Goal: Task Accomplishment & Management: Manage account settings

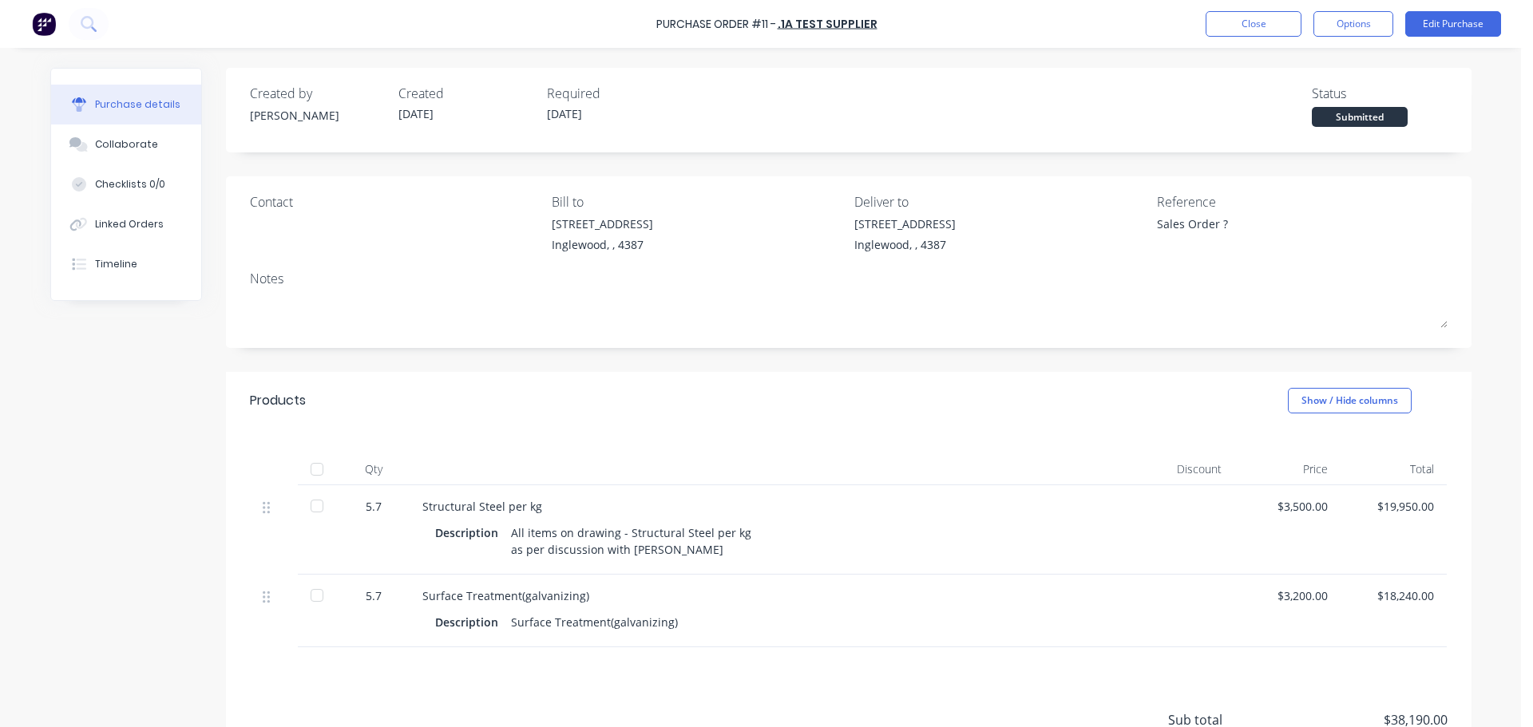
type textarea "x"
click at [1254, 18] on button "Close" at bounding box center [1254, 24] width 96 height 26
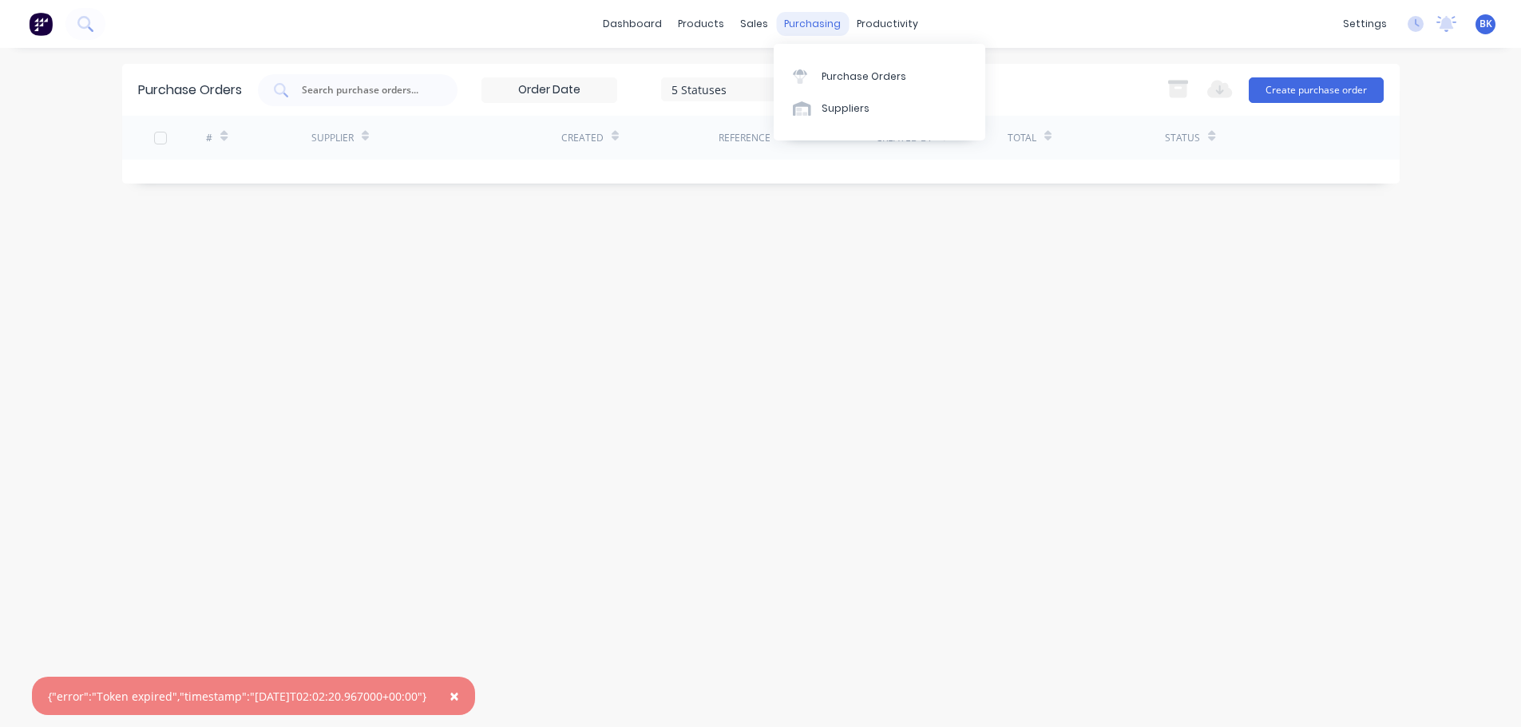
click at [816, 16] on div "purchasing" at bounding box center [812, 24] width 73 height 24
click at [742, 22] on div "sales" at bounding box center [754, 24] width 44 height 24
click at [796, 85] on link "Sales Orders" at bounding box center [839, 76] width 212 height 32
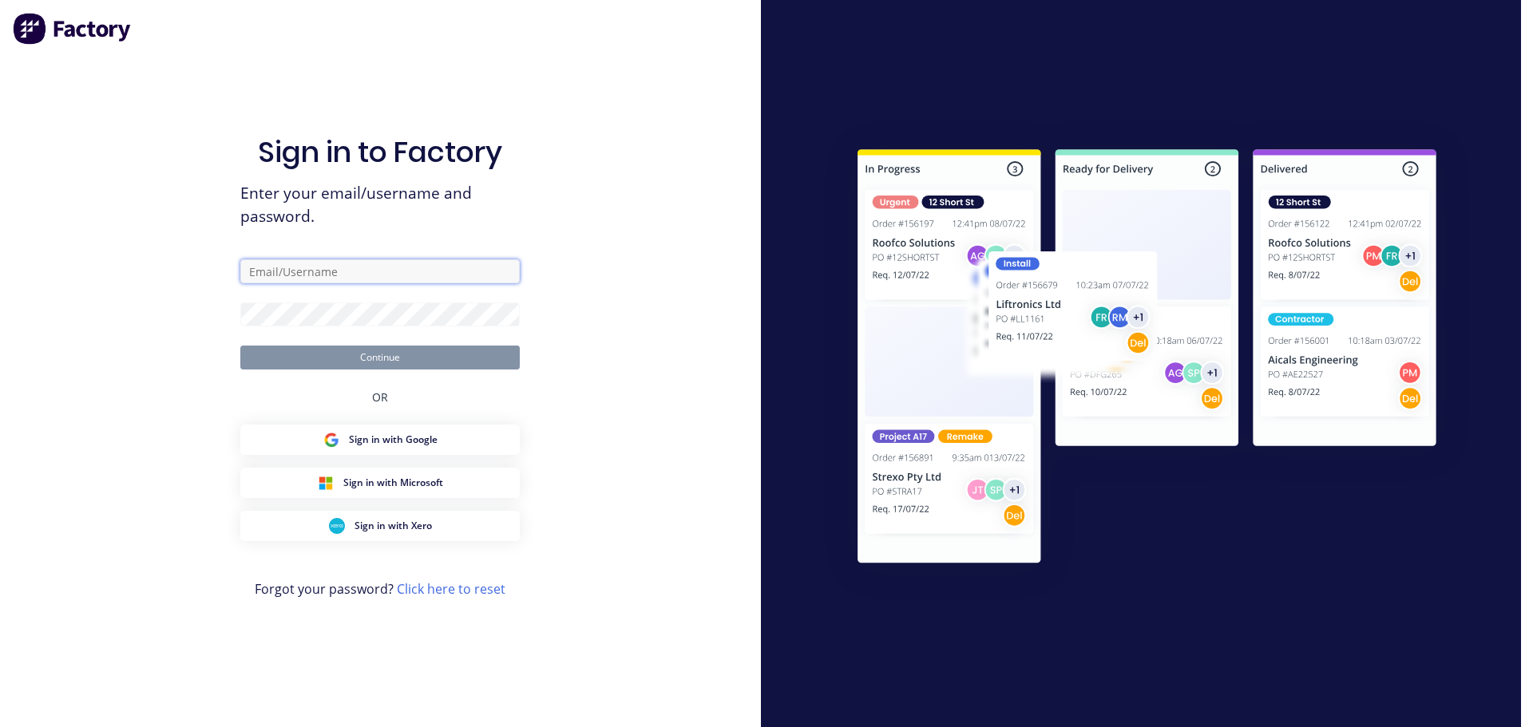
type input "[PERSON_NAME][EMAIL_ADDRESS][PERSON_NAME][PERSON_NAME][DOMAIN_NAME]"
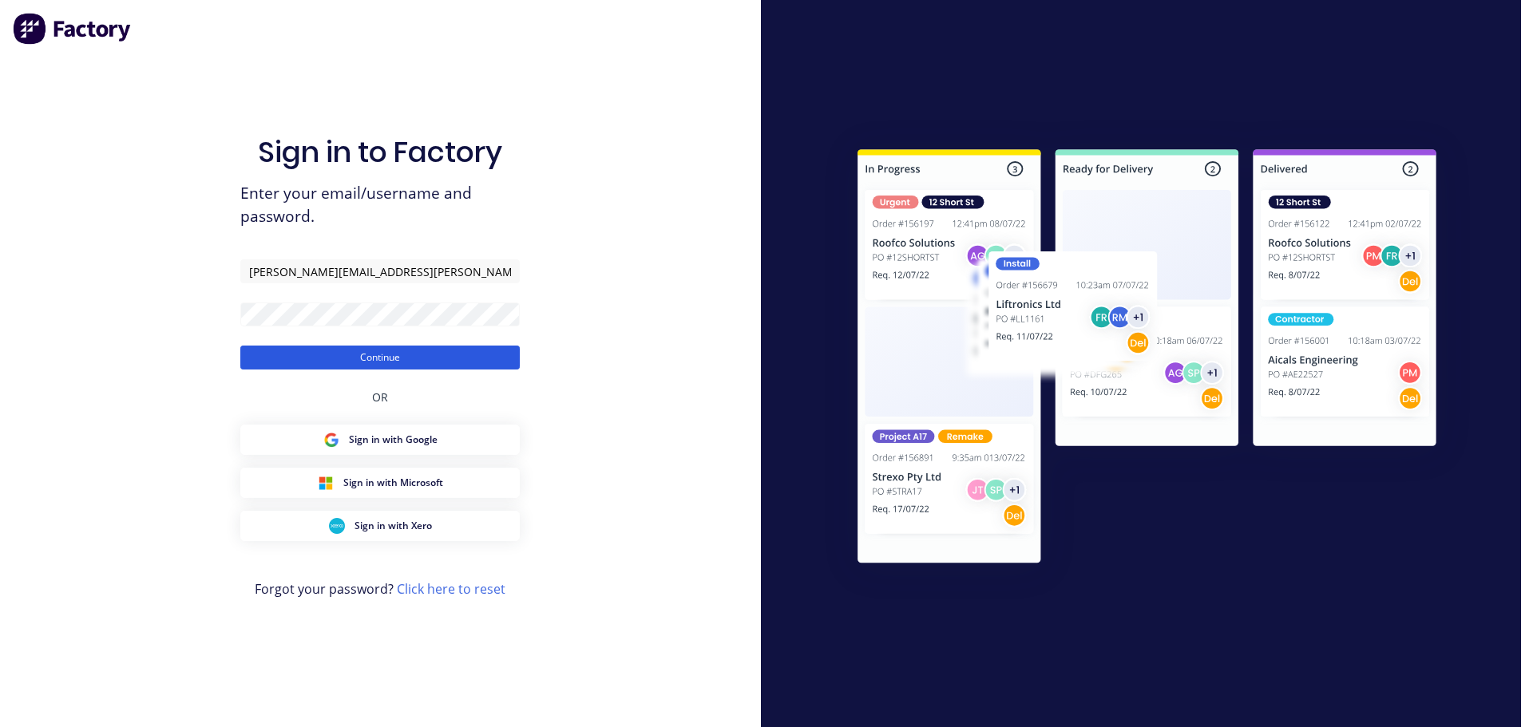
click at [382, 359] on button "Continue" at bounding box center [379, 358] width 279 height 24
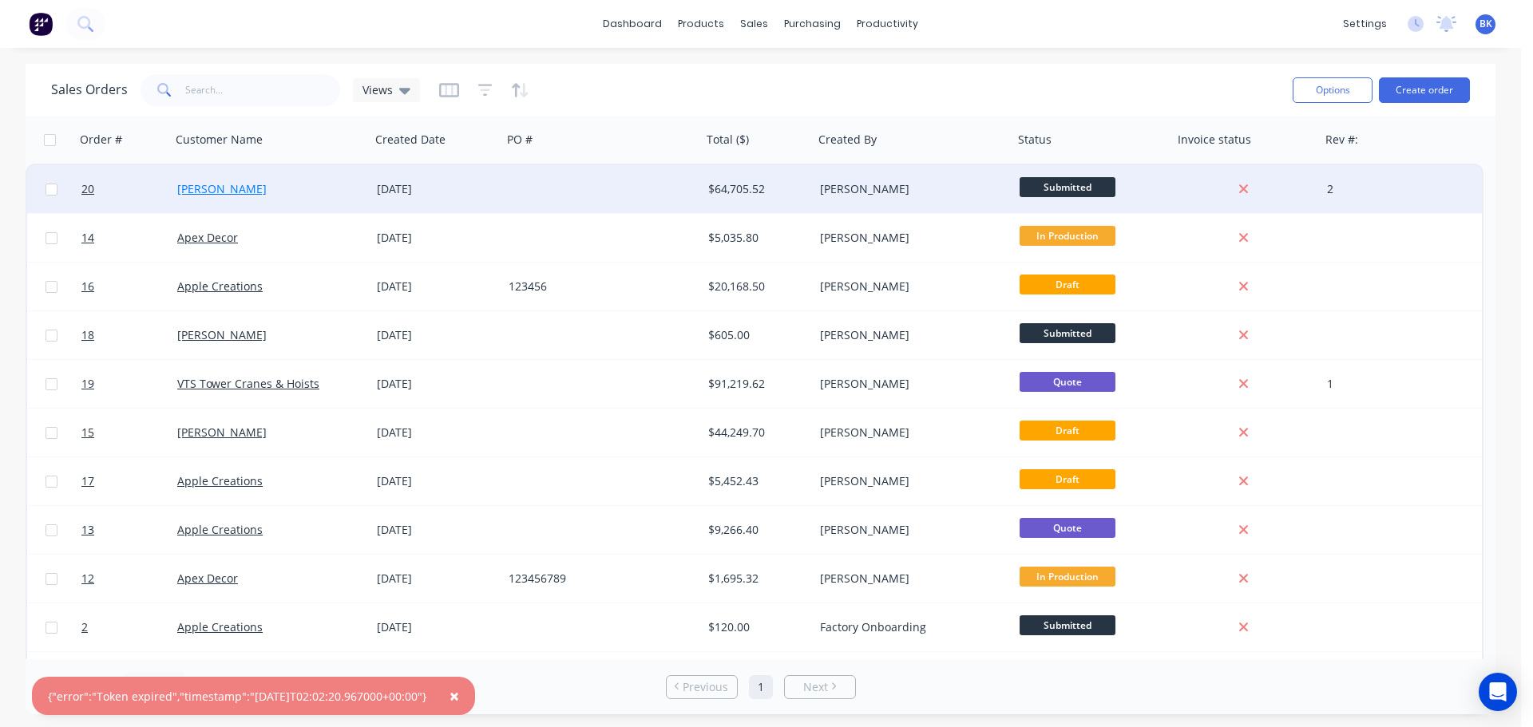
click at [191, 192] on link "[PERSON_NAME]" at bounding box center [221, 188] width 89 height 15
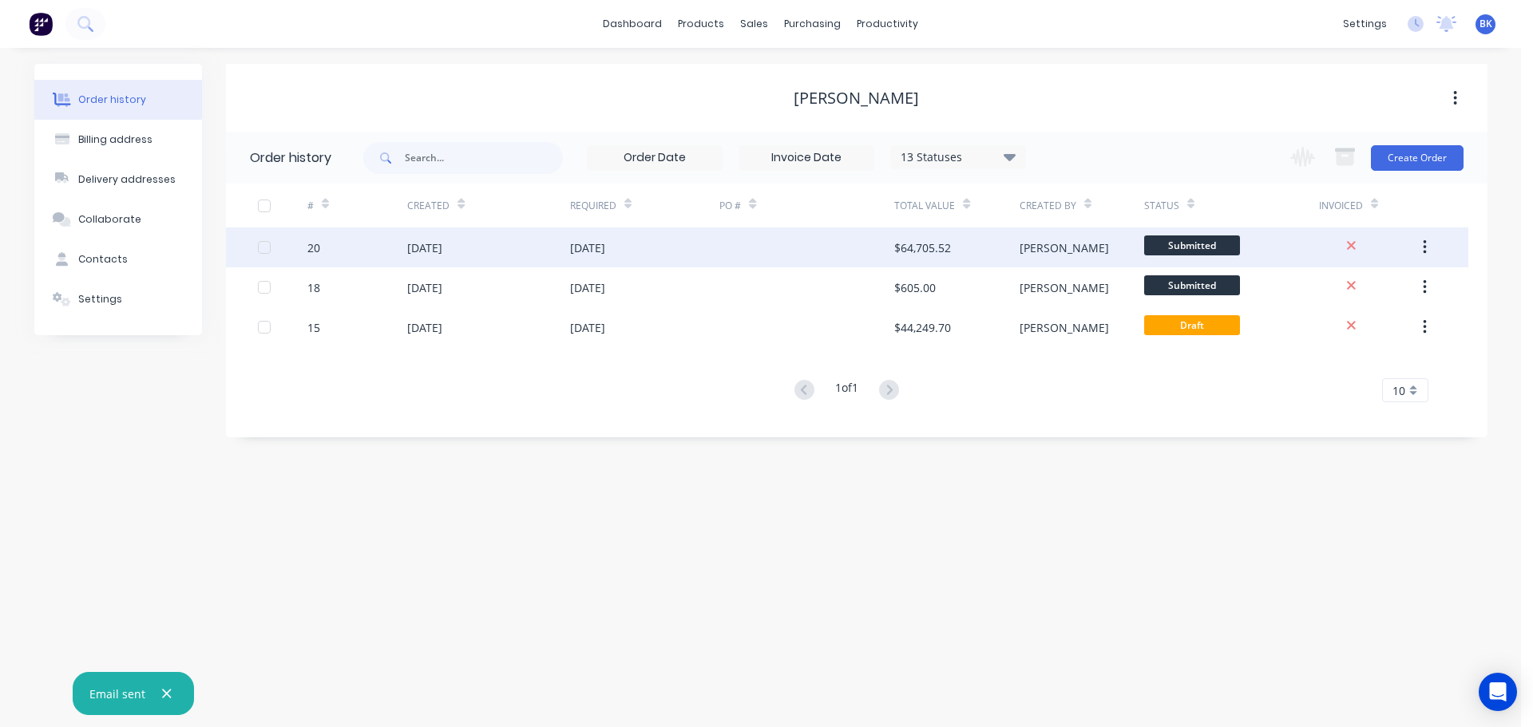
click at [312, 246] on div "20" at bounding box center [313, 248] width 13 height 17
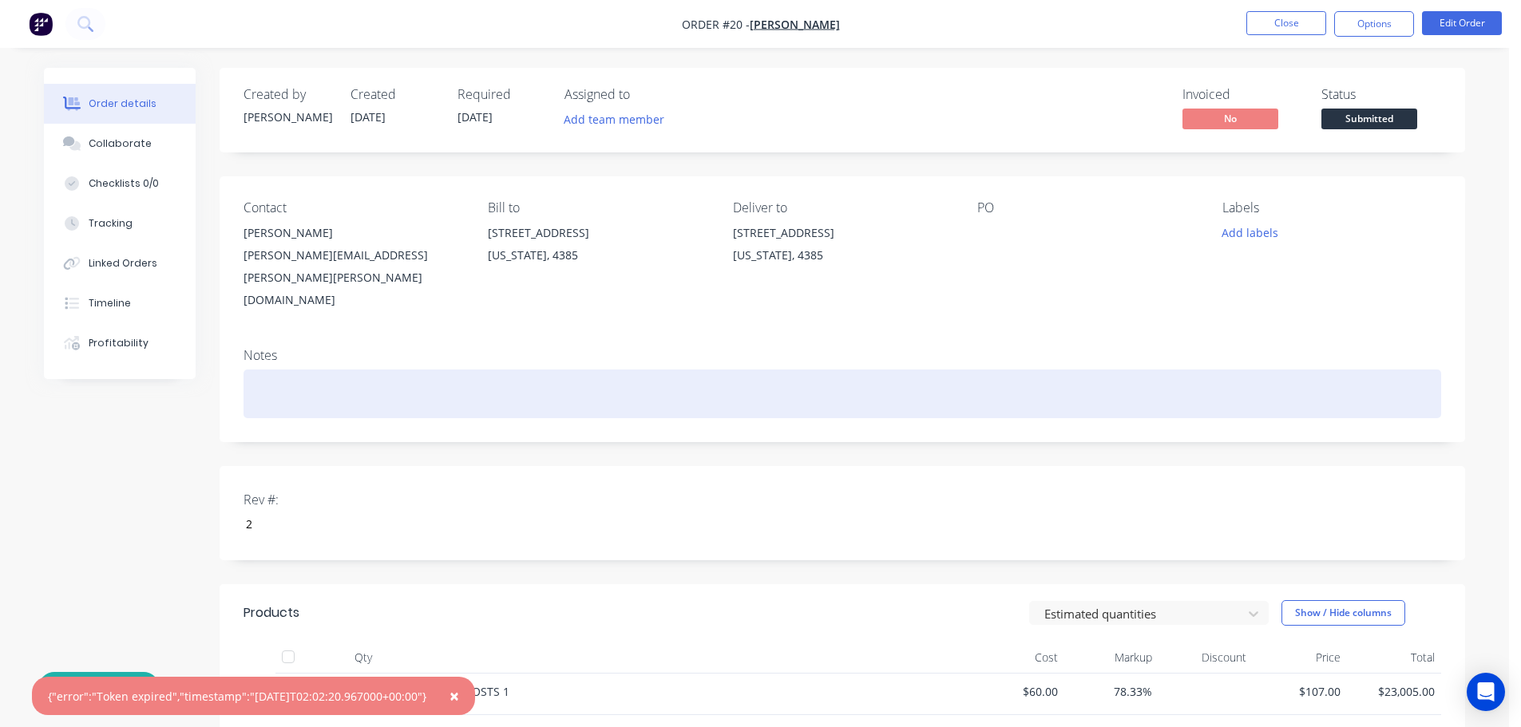
drag, startPoint x: 547, startPoint y: 331, endPoint x: 490, endPoint y: 374, distance: 71.2
click at [490, 374] on div at bounding box center [843, 394] width 1198 height 49
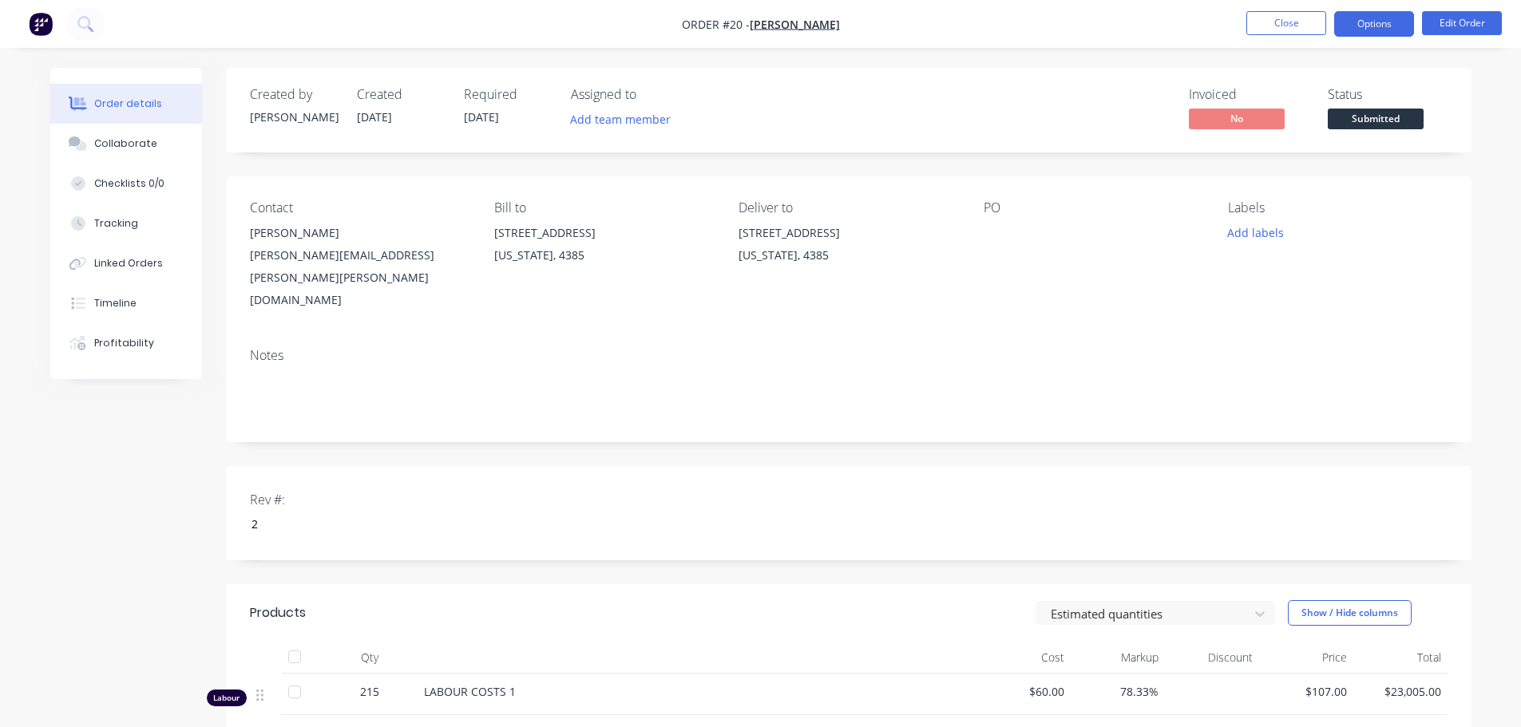
click at [1360, 29] on button "Options" at bounding box center [1374, 24] width 80 height 26
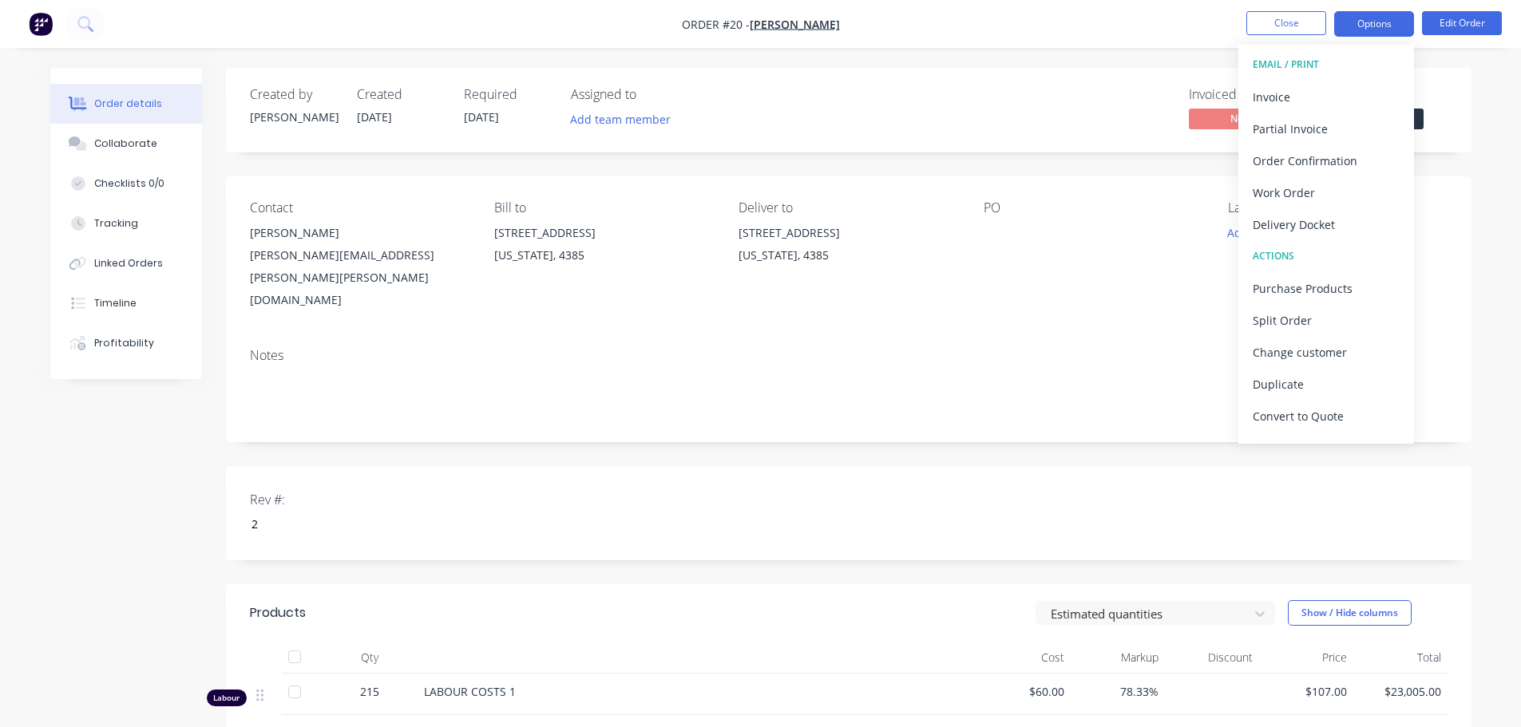
click at [1360, 29] on button "Options" at bounding box center [1374, 24] width 80 height 26
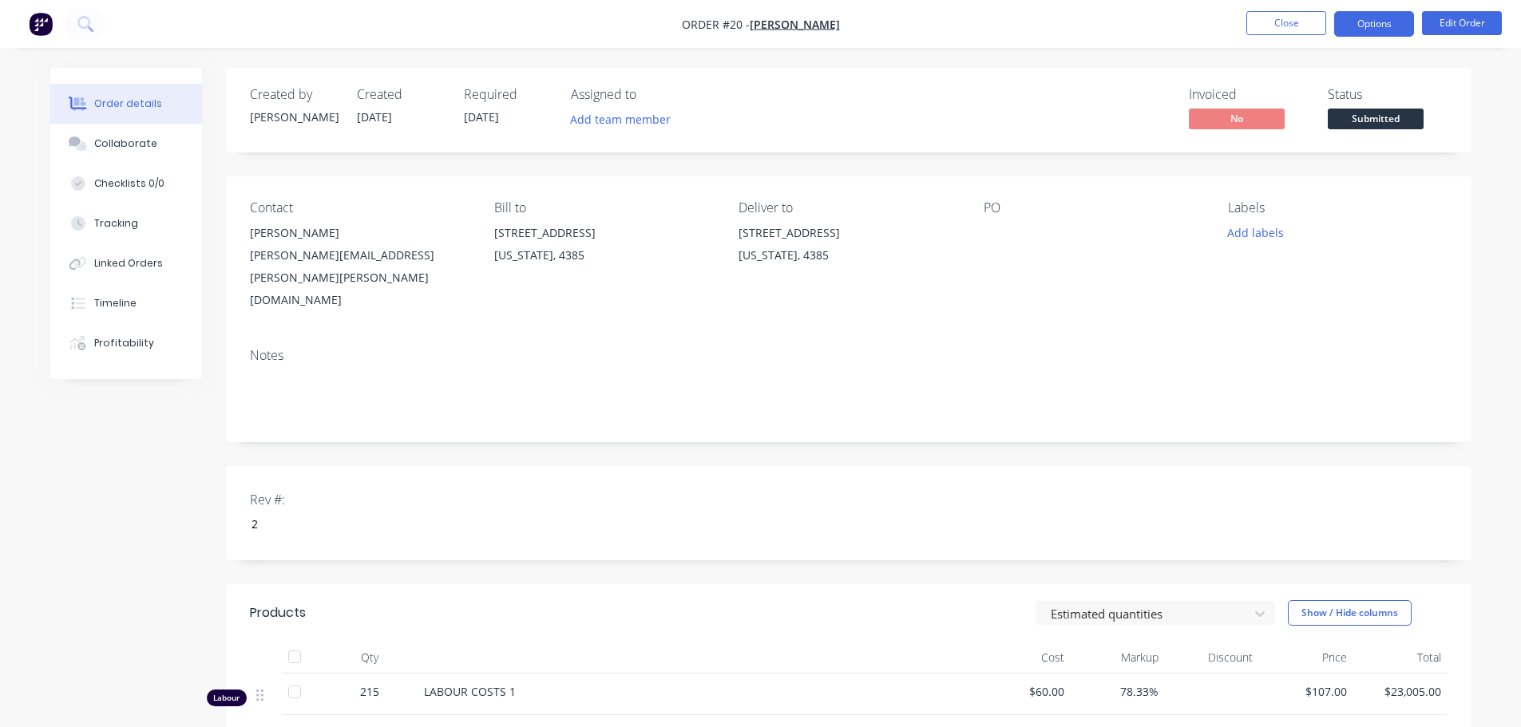
click at [1372, 27] on button "Options" at bounding box center [1374, 24] width 80 height 26
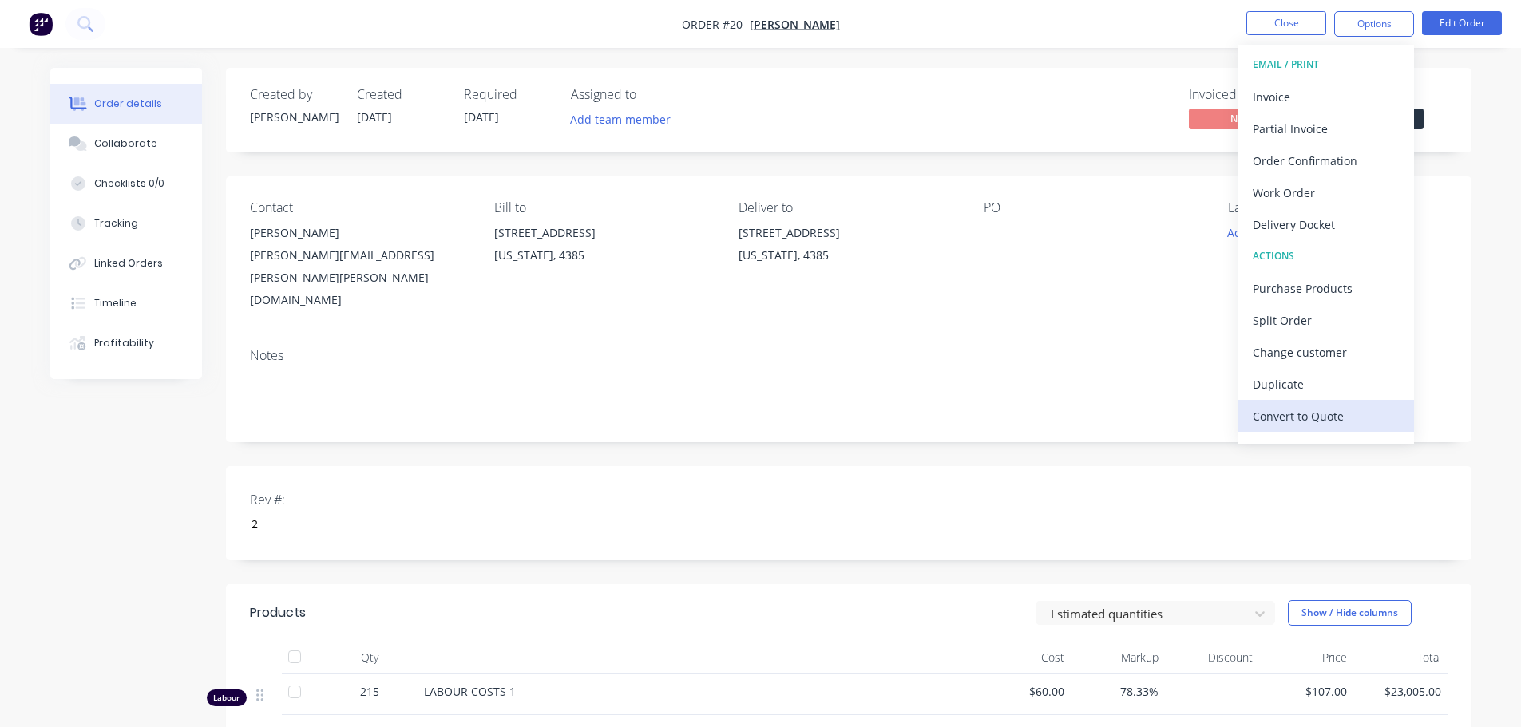
click at [1297, 418] on div "Convert to Quote" at bounding box center [1326, 416] width 147 height 23
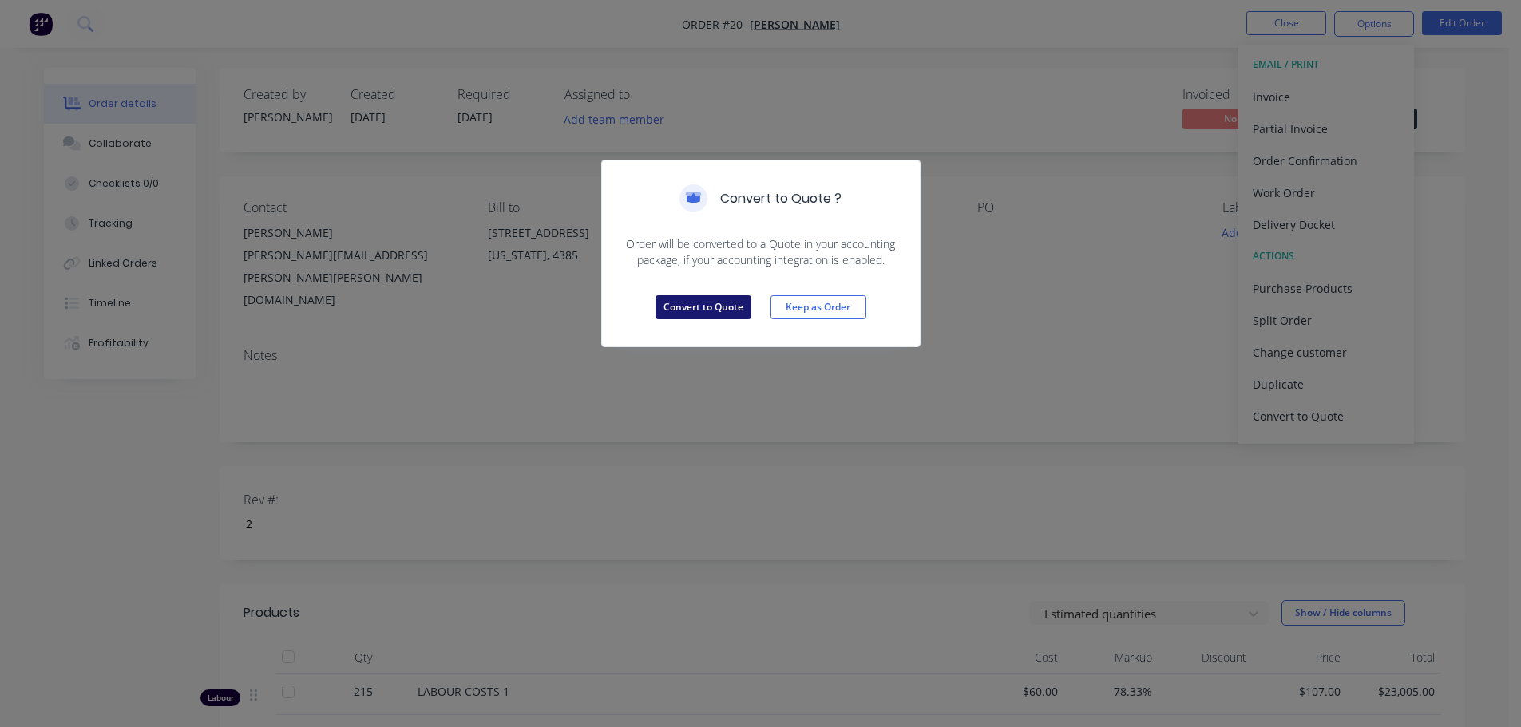
click at [713, 312] on button "Convert to Quote" at bounding box center [703, 307] width 96 height 24
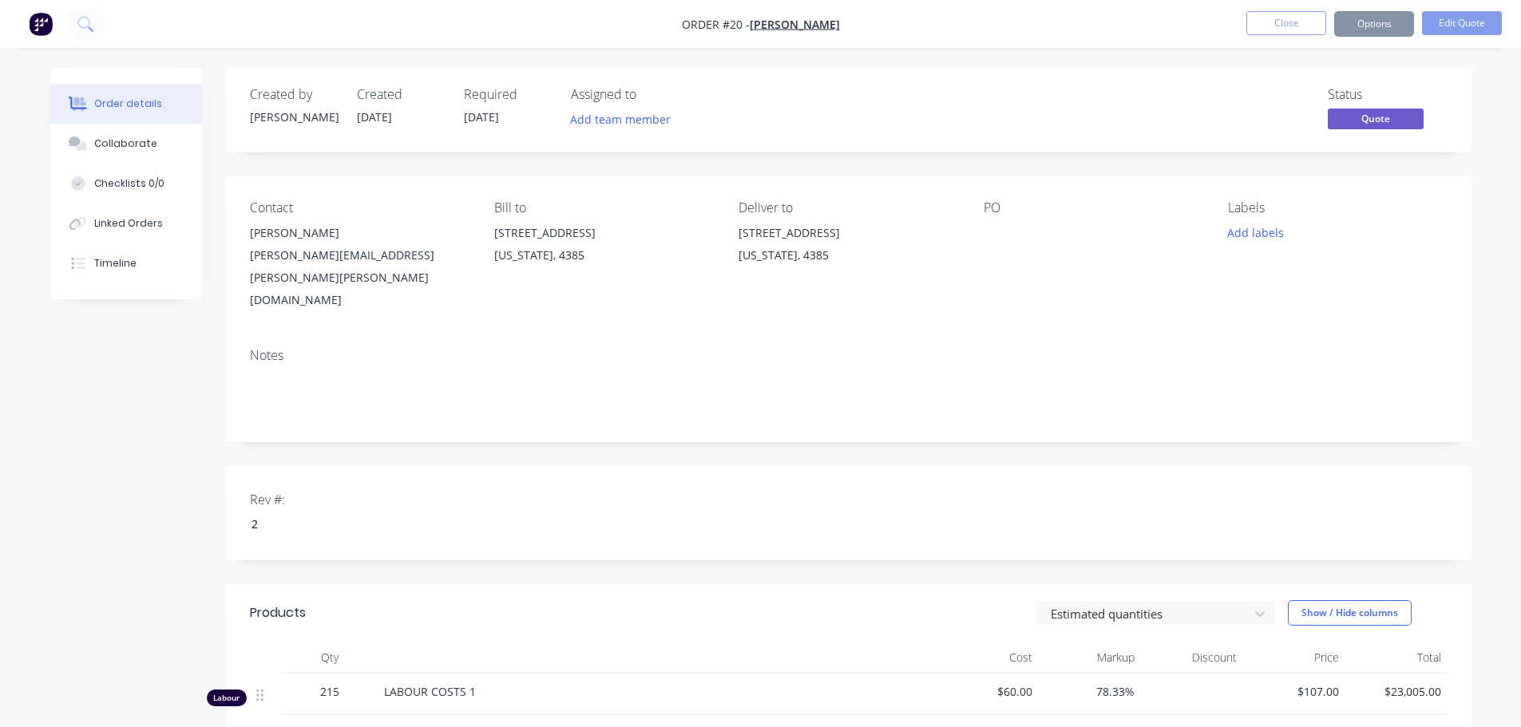
drag, startPoint x: 490, startPoint y: 347, endPoint x: 517, endPoint y: 309, distance: 47.0
click at [517, 348] on div "Notes" at bounding box center [849, 355] width 1198 height 15
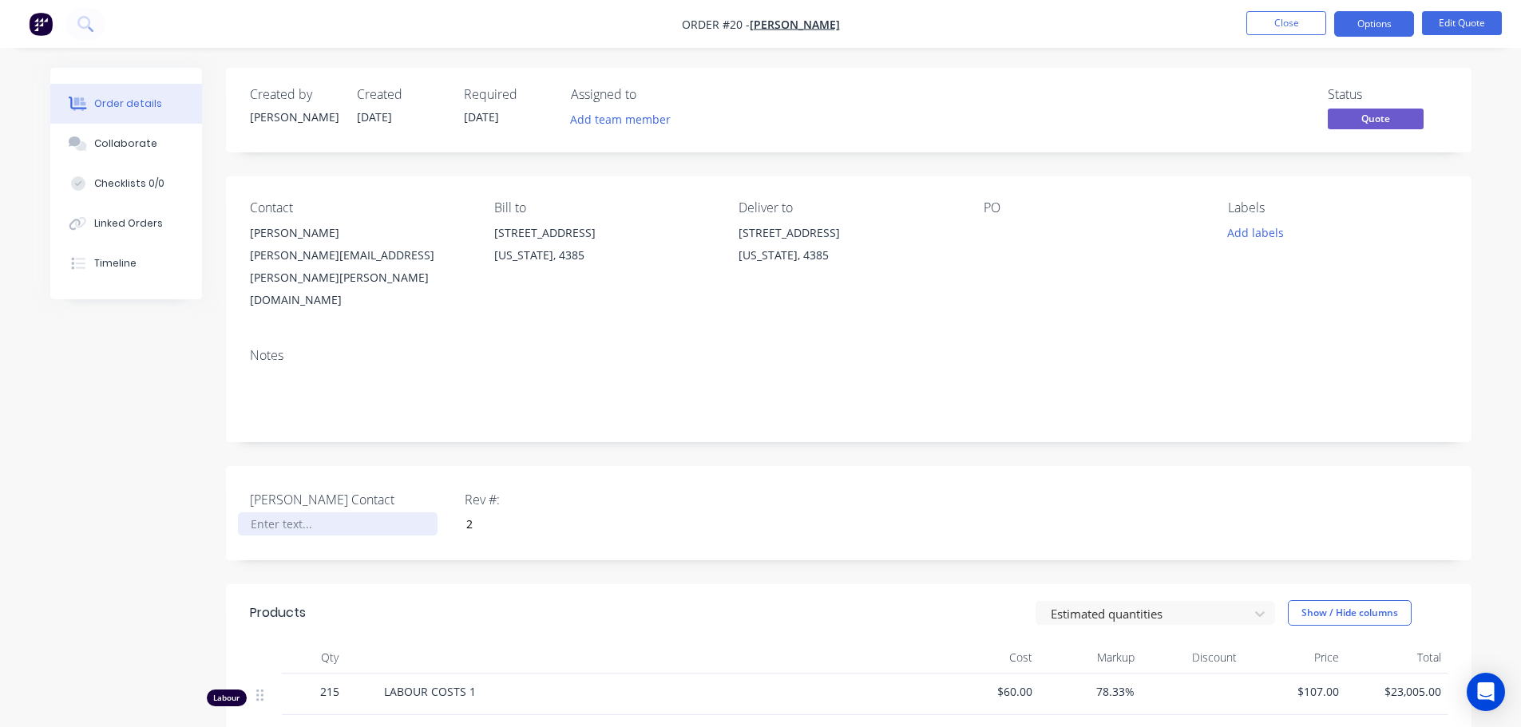
click at [314, 513] on div at bounding box center [338, 524] width 200 height 23
click at [459, 403] on div "Notes" at bounding box center [848, 388] width 1245 height 107
click at [1368, 27] on button "Options" at bounding box center [1374, 24] width 80 height 26
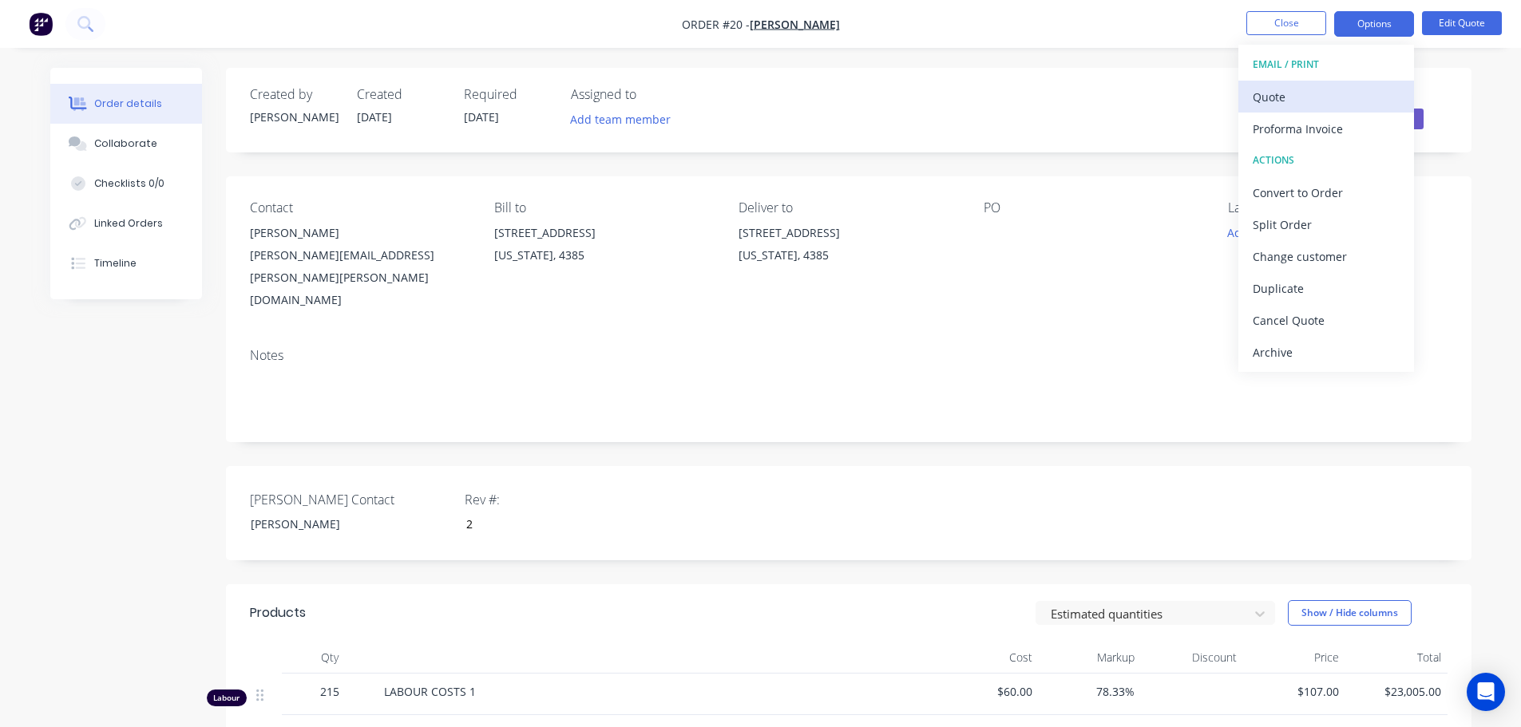
click at [1277, 107] on div "Quote" at bounding box center [1326, 96] width 147 height 23
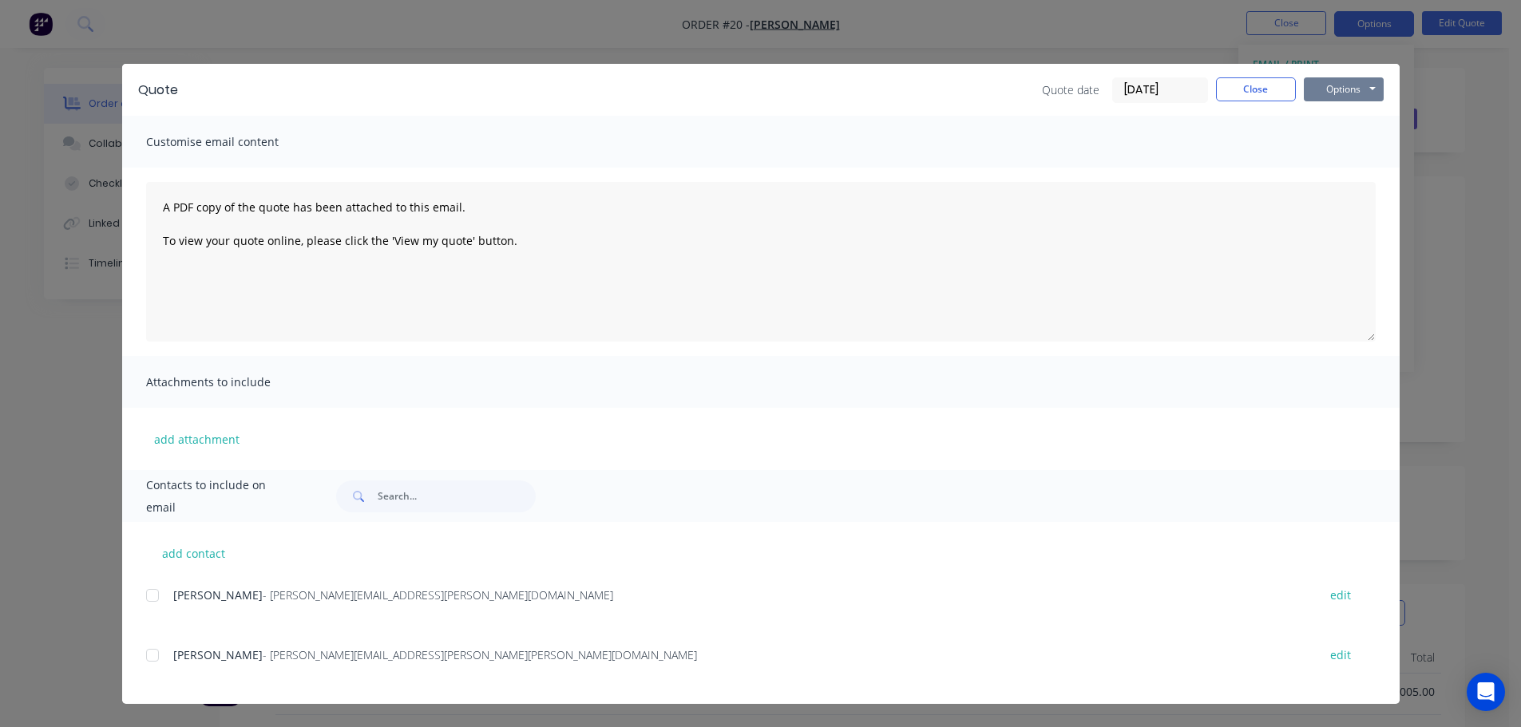
click at [1352, 86] on button "Options" at bounding box center [1344, 89] width 80 height 24
click at [1348, 121] on button "Preview" at bounding box center [1355, 118] width 102 height 26
click at [153, 601] on div at bounding box center [153, 596] width 32 height 32
click at [1345, 98] on button "Options" at bounding box center [1344, 89] width 80 height 24
click at [1343, 110] on button "Preview" at bounding box center [1355, 118] width 102 height 26
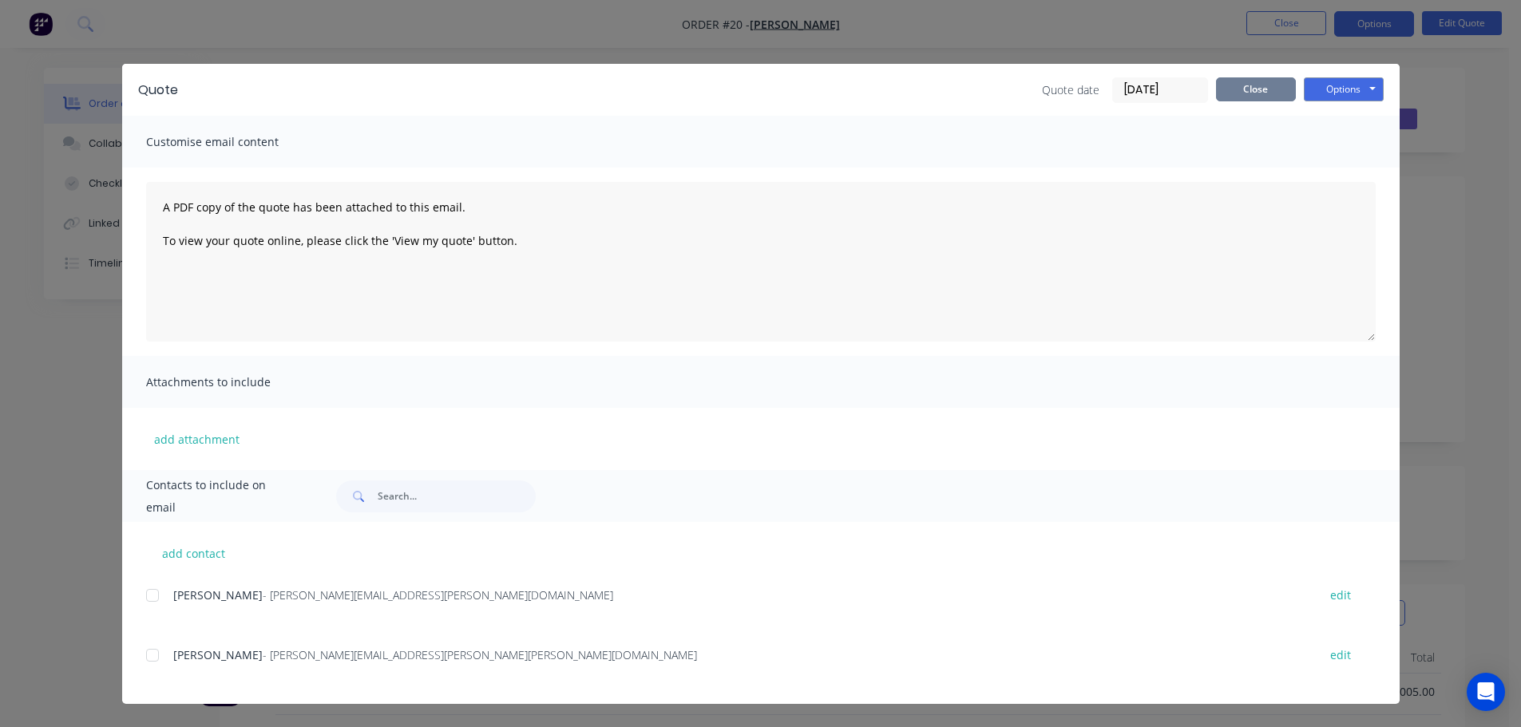
click at [1277, 92] on button "Close" at bounding box center [1256, 89] width 80 height 24
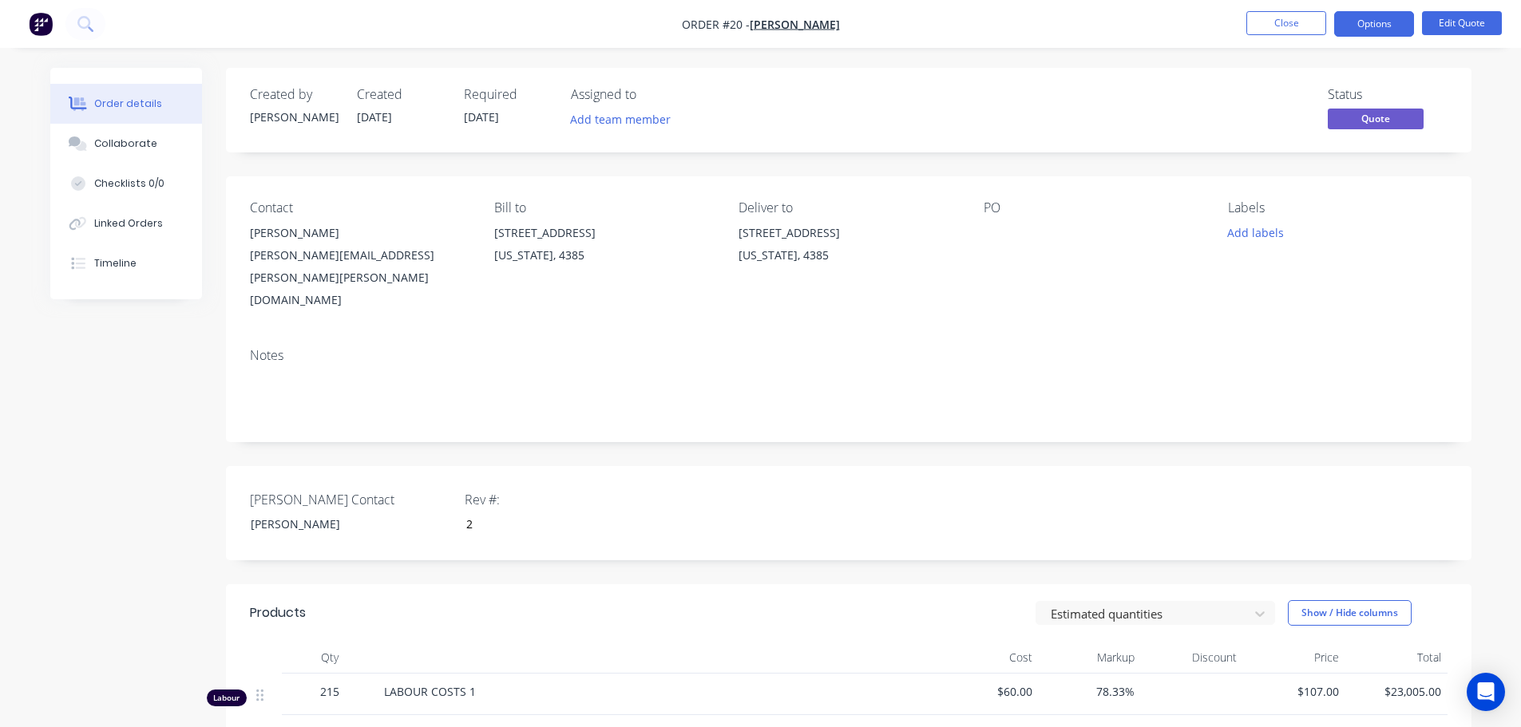
click at [310, 247] on div "[PERSON_NAME][EMAIL_ADDRESS][PERSON_NAME][PERSON_NAME][DOMAIN_NAME]" at bounding box center [359, 277] width 219 height 67
click at [280, 219] on div "Contact brad kucks brad.kucks@blask.com.au" at bounding box center [359, 255] width 219 height 111
click at [265, 208] on div "Contact" at bounding box center [359, 207] width 219 height 15
click at [254, 228] on div "[PERSON_NAME]" at bounding box center [359, 233] width 219 height 22
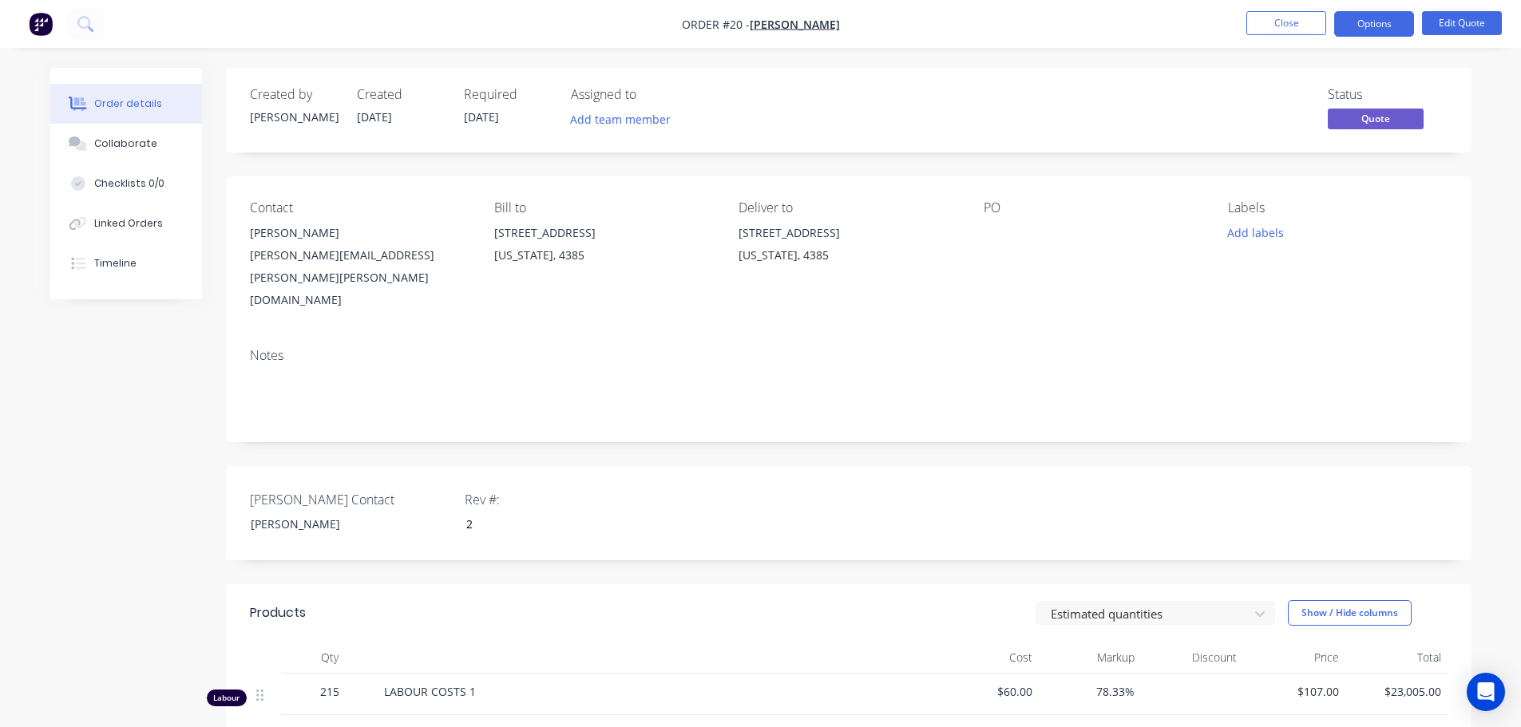
click at [287, 257] on div "[PERSON_NAME][EMAIL_ADDRESS][PERSON_NAME][PERSON_NAME][DOMAIN_NAME]" at bounding box center [359, 277] width 219 height 67
click at [280, 253] on div "[PERSON_NAME][EMAIL_ADDRESS][PERSON_NAME][PERSON_NAME][DOMAIN_NAME]" at bounding box center [359, 277] width 219 height 67
click at [265, 255] on div "[PERSON_NAME][EMAIL_ADDRESS][PERSON_NAME][PERSON_NAME][DOMAIN_NAME]" at bounding box center [359, 277] width 219 height 67
click at [253, 255] on div "[PERSON_NAME][EMAIL_ADDRESS][PERSON_NAME][PERSON_NAME][DOMAIN_NAME]" at bounding box center [359, 277] width 219 height 67
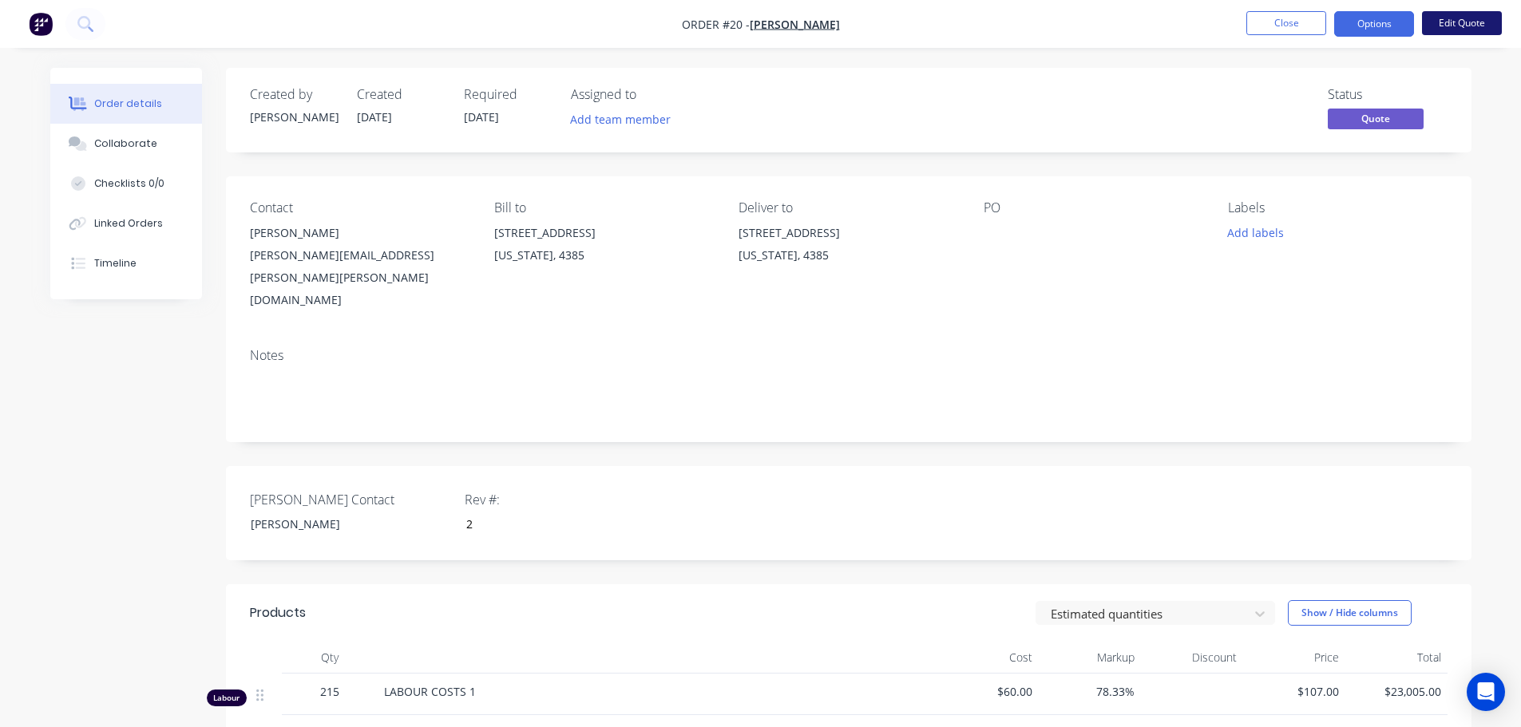
click at [1429, 18] on button "Edit Quote" at bounding box center [1462, 23] width 80 height 24
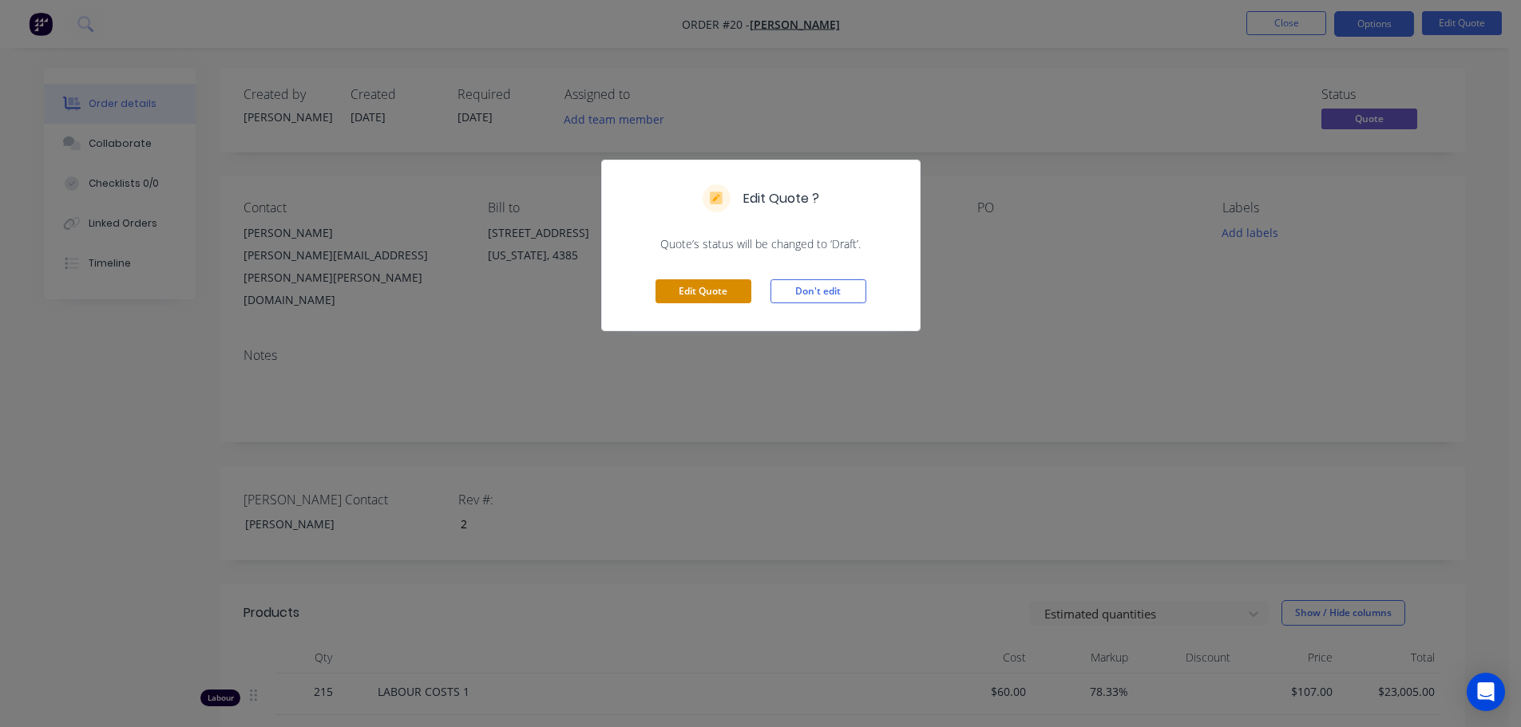
click at [698, 295] on button "Edit Quote" at bounding box center [703, 291] width 96 height 24
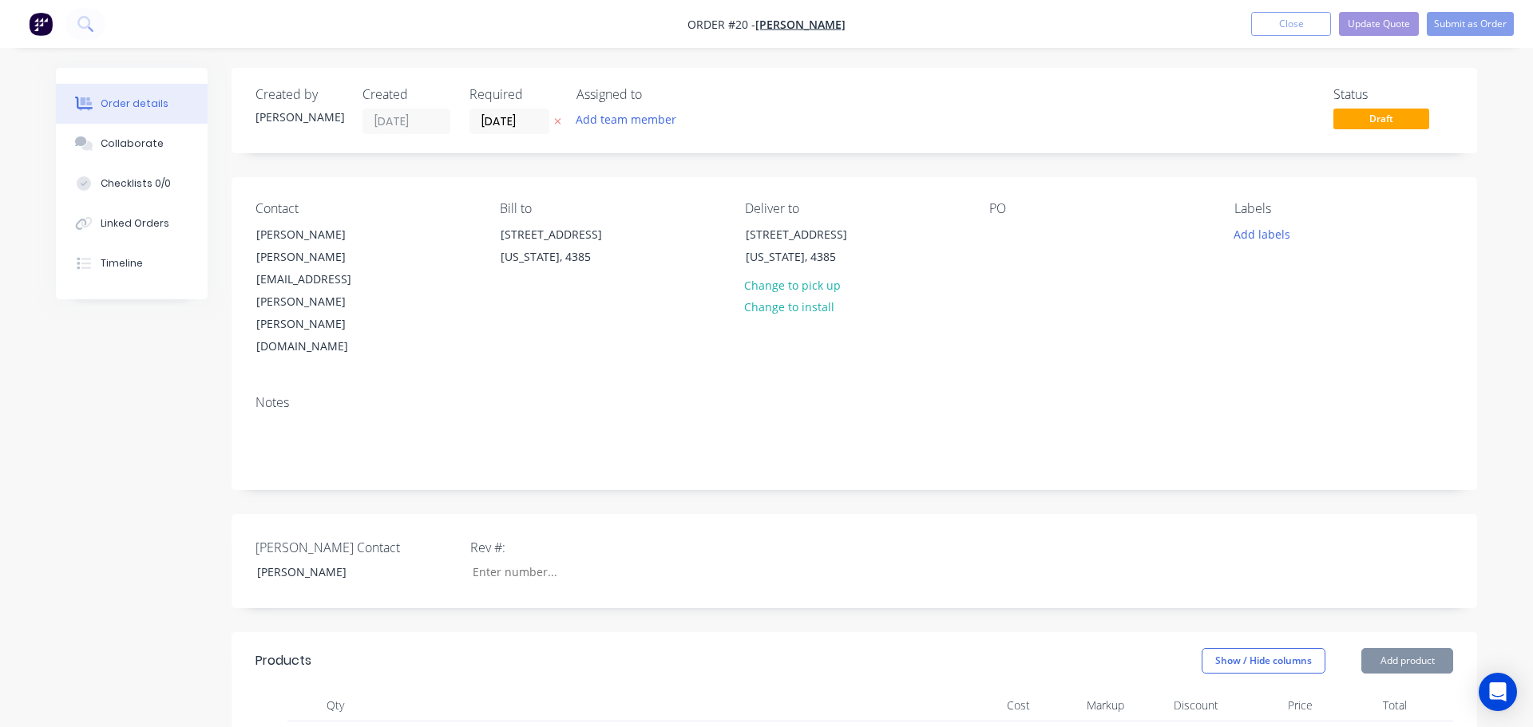
type input "2"
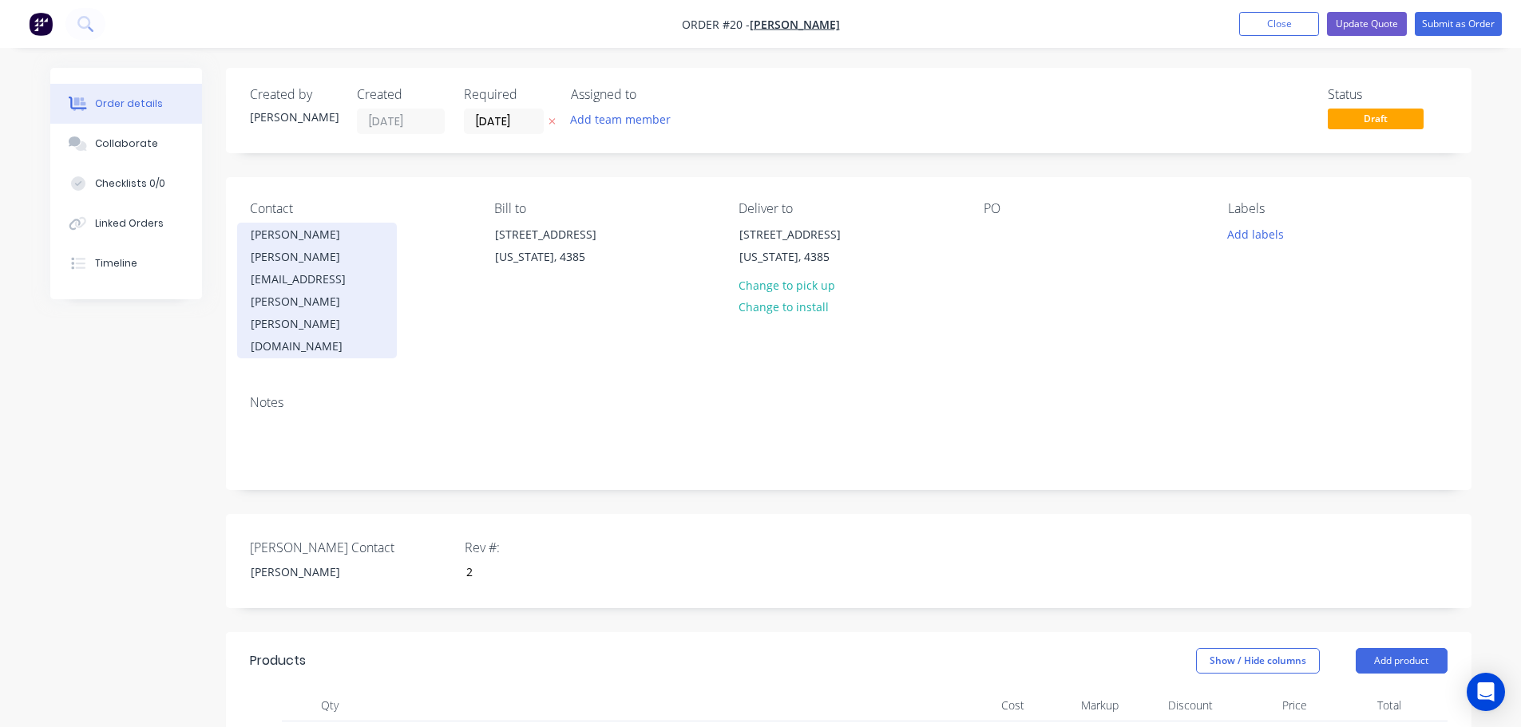
click at [279, 257] on div "[PERSON_NAME][EMAIL_ADDRESS][PERSON_NAME][PERSON_NAME][DOMAIN_NAME]" at bounding box center [317, 302] width 133 height 112
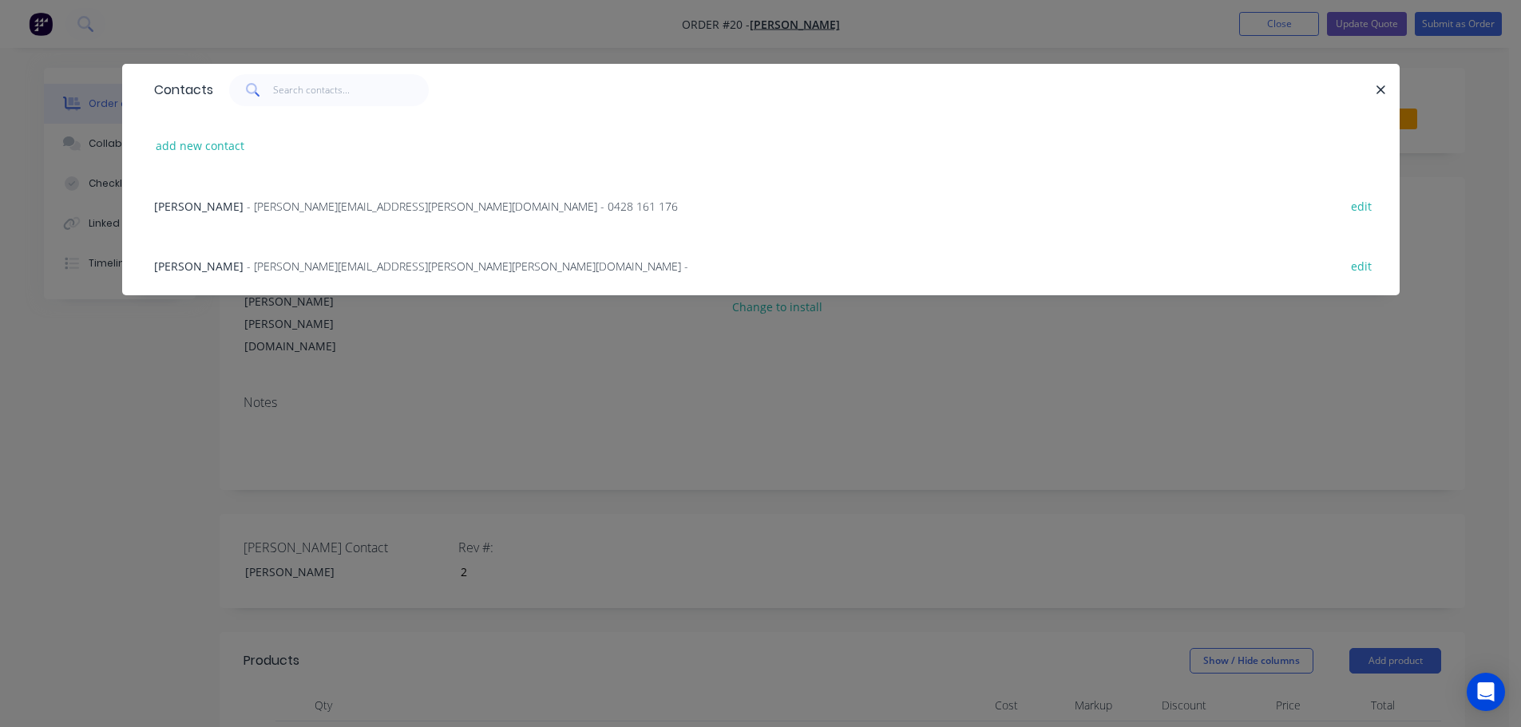
click at [177, 210] on span "Jo Blow" at bounding box center [198, 206] width 89 height 15
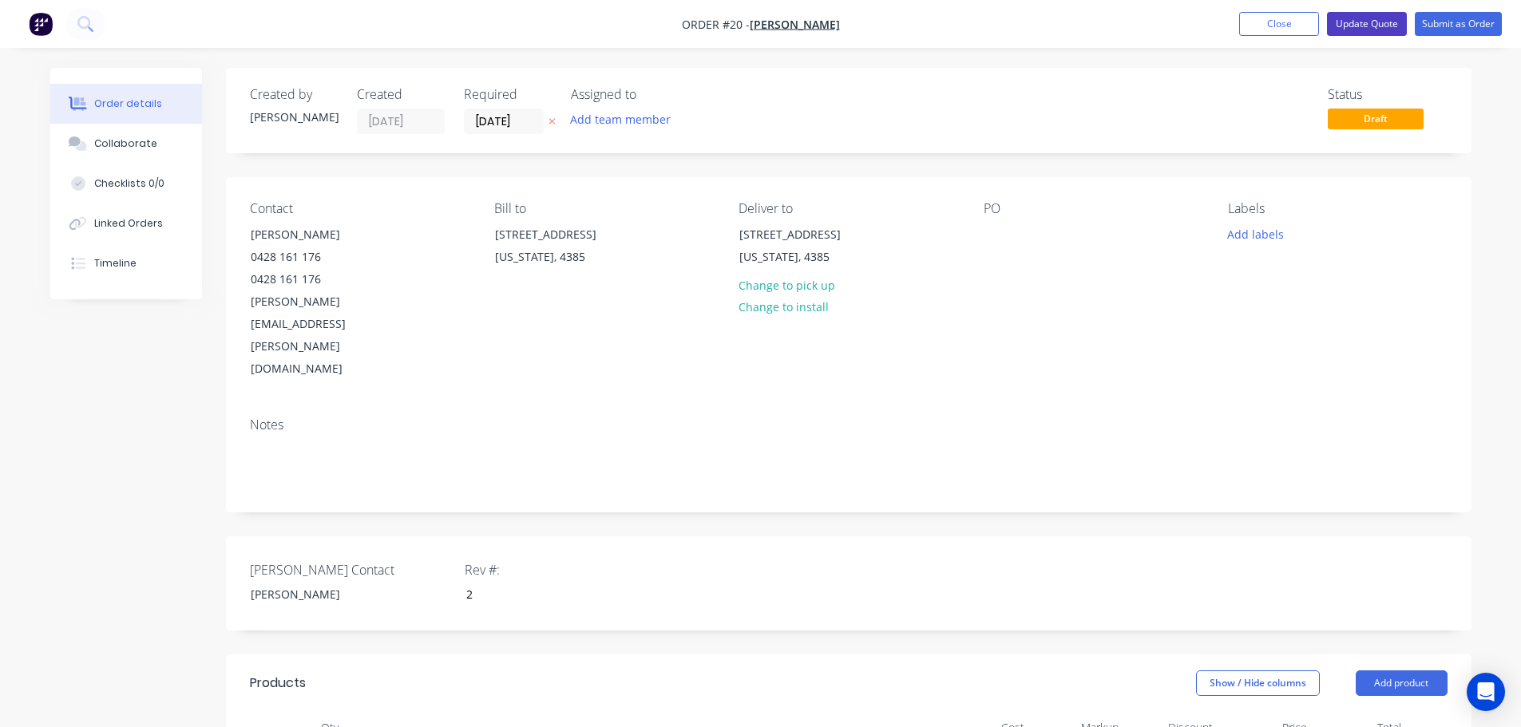
click at [1368, 26] on button "Update Quote" at bounding box center [1367, 24] width 80 height 24
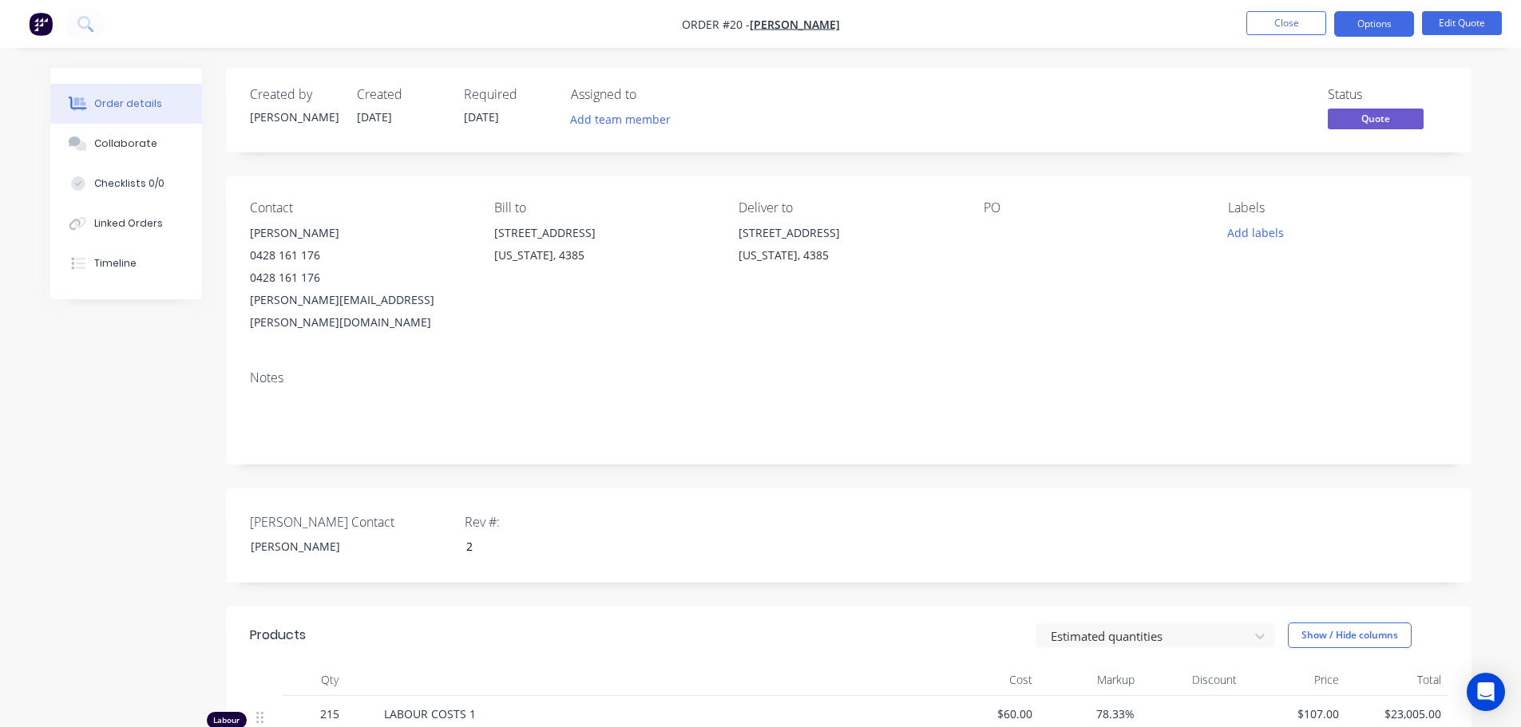
click at [1375, 127] on span "Quote" at bounding box center [1376, 119] width 96 height 20
click at [1363, 23] on button "Options" at bounding box center [1374, 24] width 80 height 26
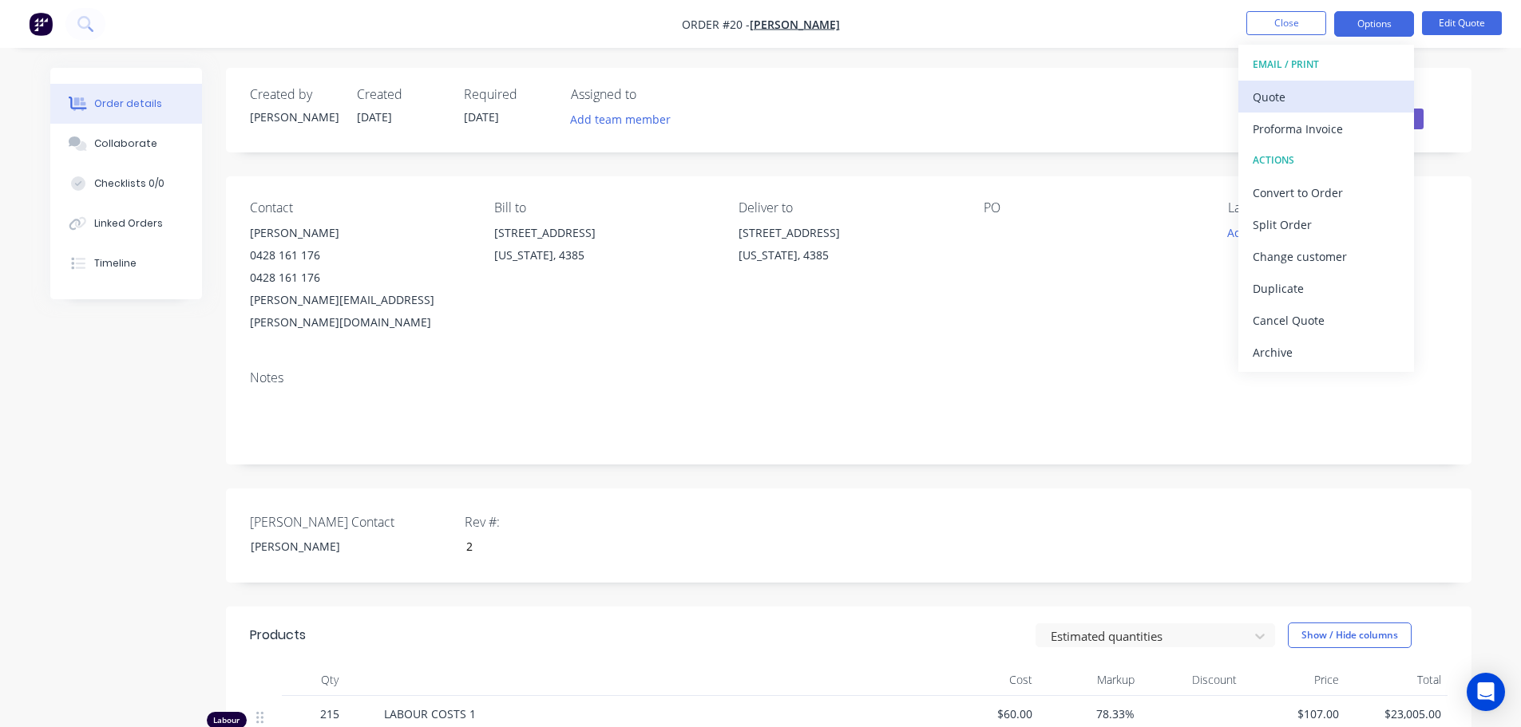
click at [1274, 93] on div "Quote" at bounding box center [1326, 96] width 147 height 23
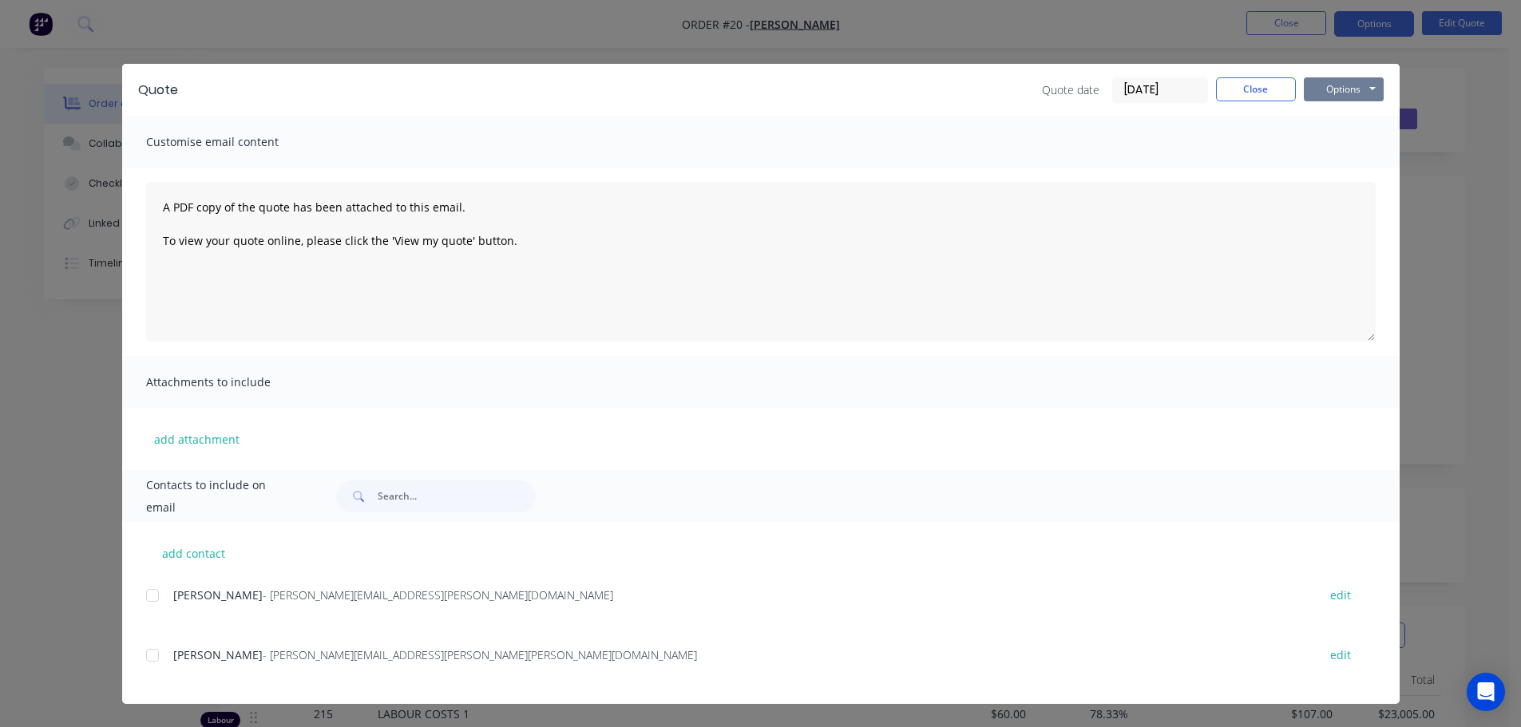
click at [1329, 87] on button "Options" at bounding box center [1344, 89] width 80 height 24
click at [1329, 110] on button "Preview" at bounding box center [1355, 118] width 102 height 26
click at [1261, 92] on button "Close" at bounding box center [1256, 89] width 80 height 24
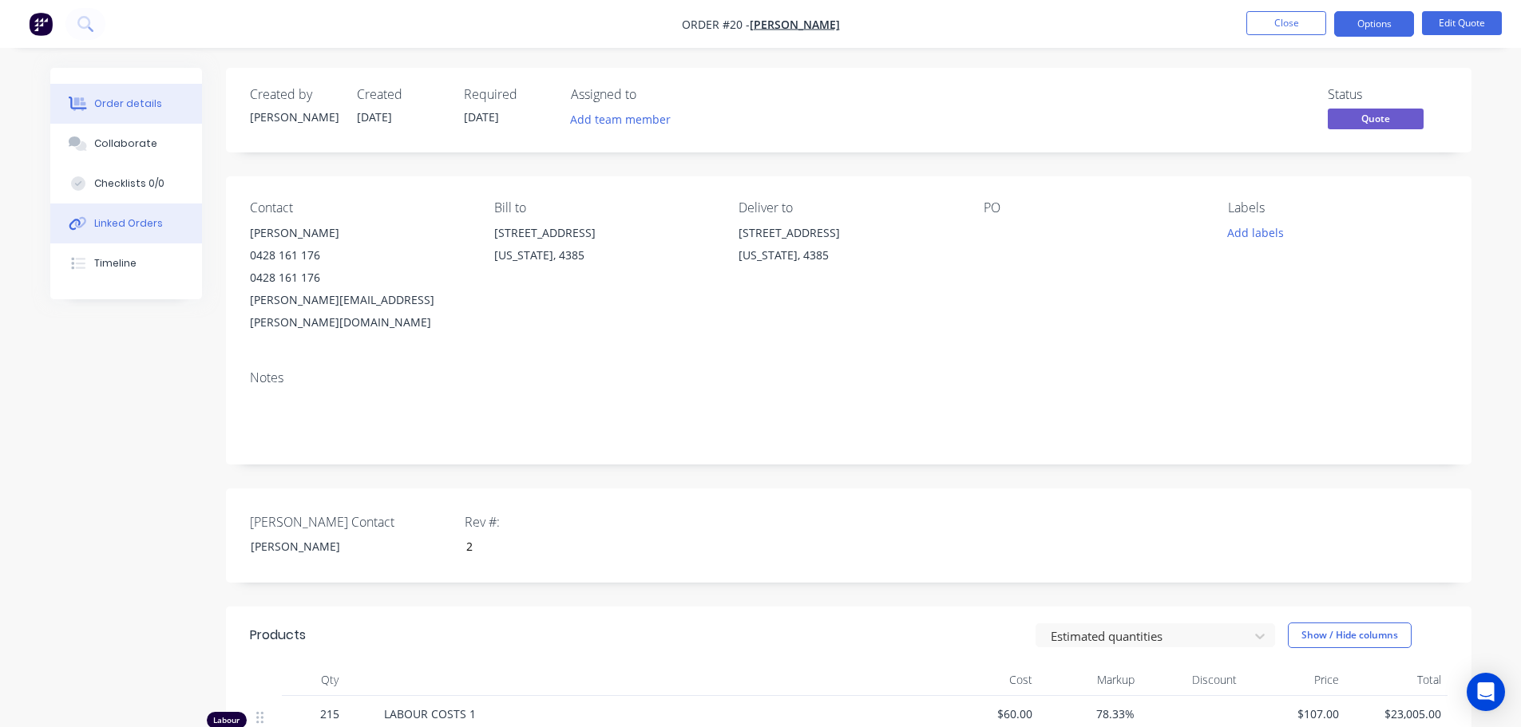
click at [118, 226] on div "Linked Orders" at bounding box center [128, 223] width 69 height 14
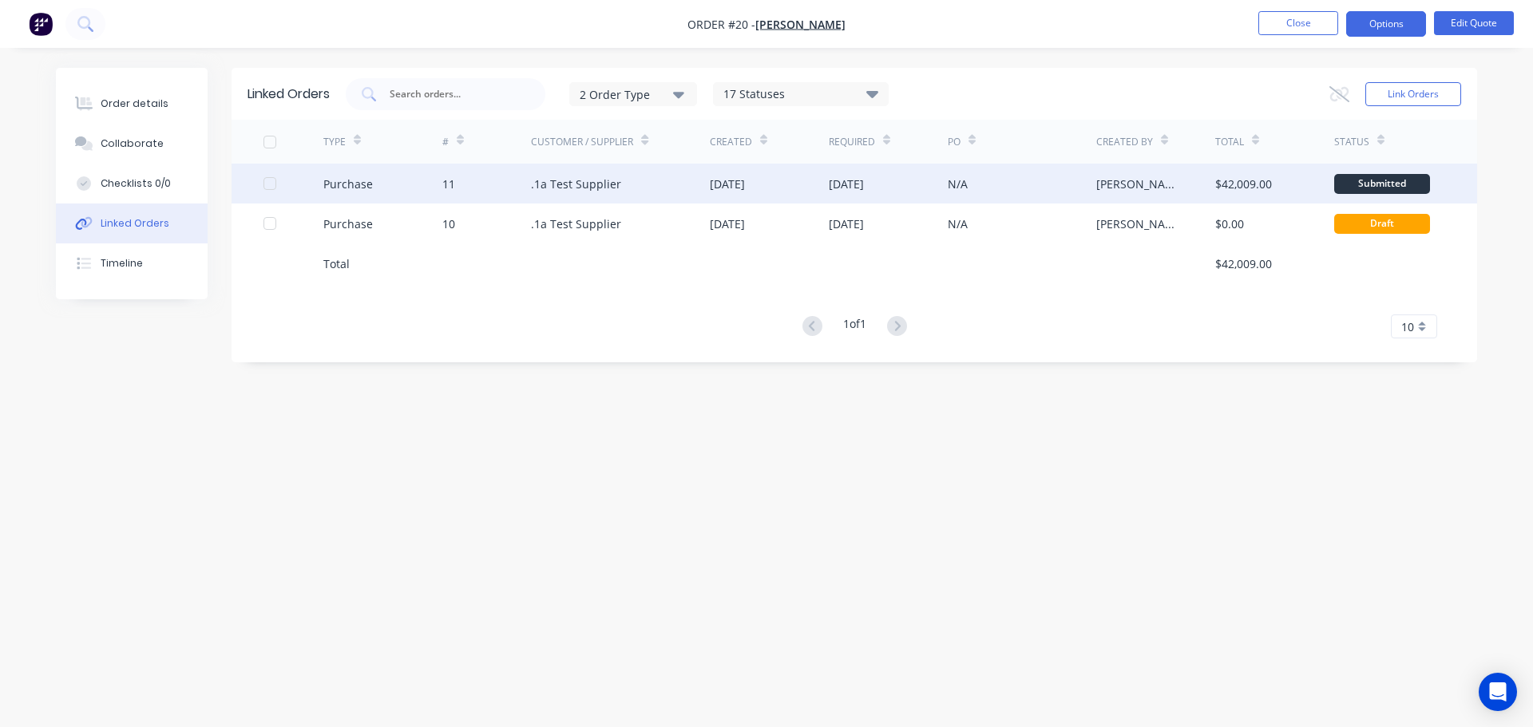
click at [446, 182] on div "11" at bounding box center [448, 184] width 13 height 17
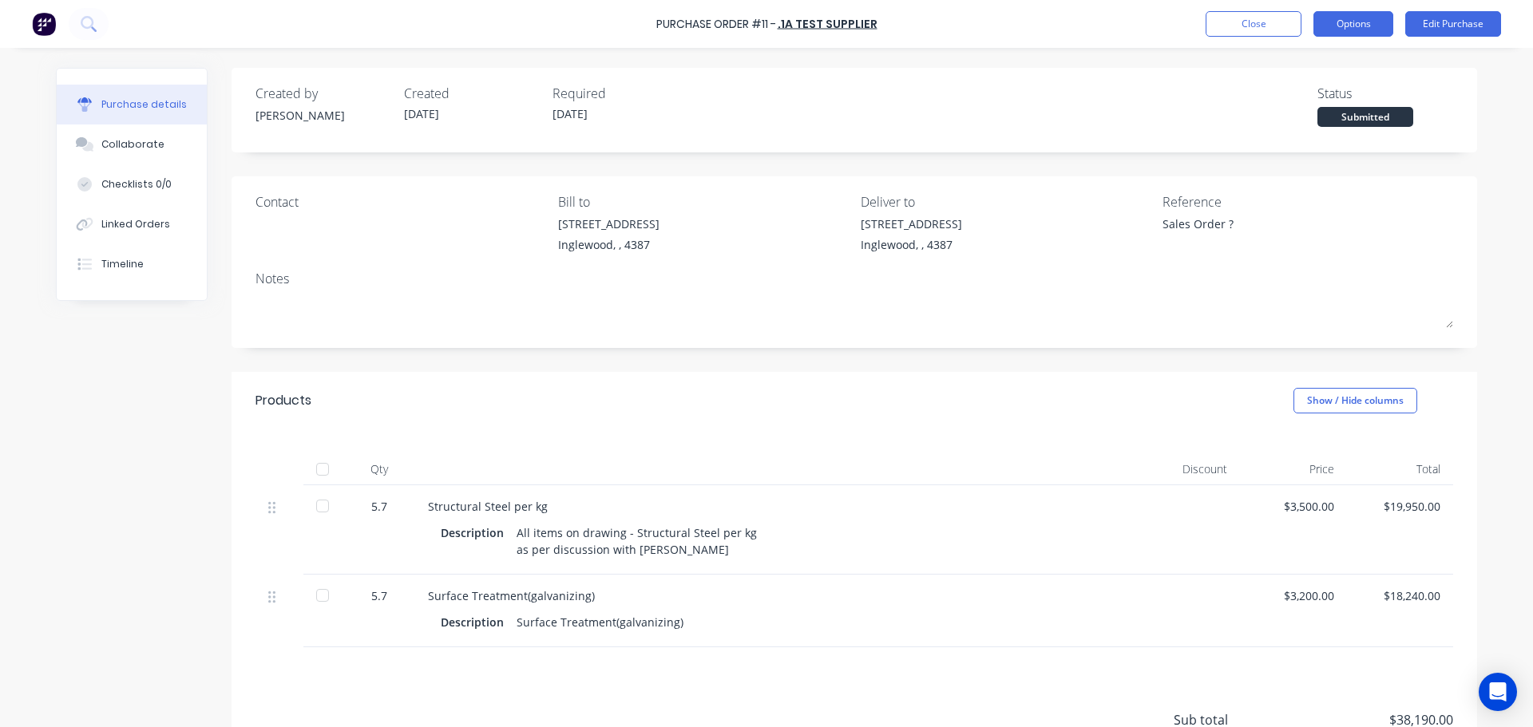
click at [1375, 30] on button "Options" at bounding box center [1353, 24] width 80 height 26
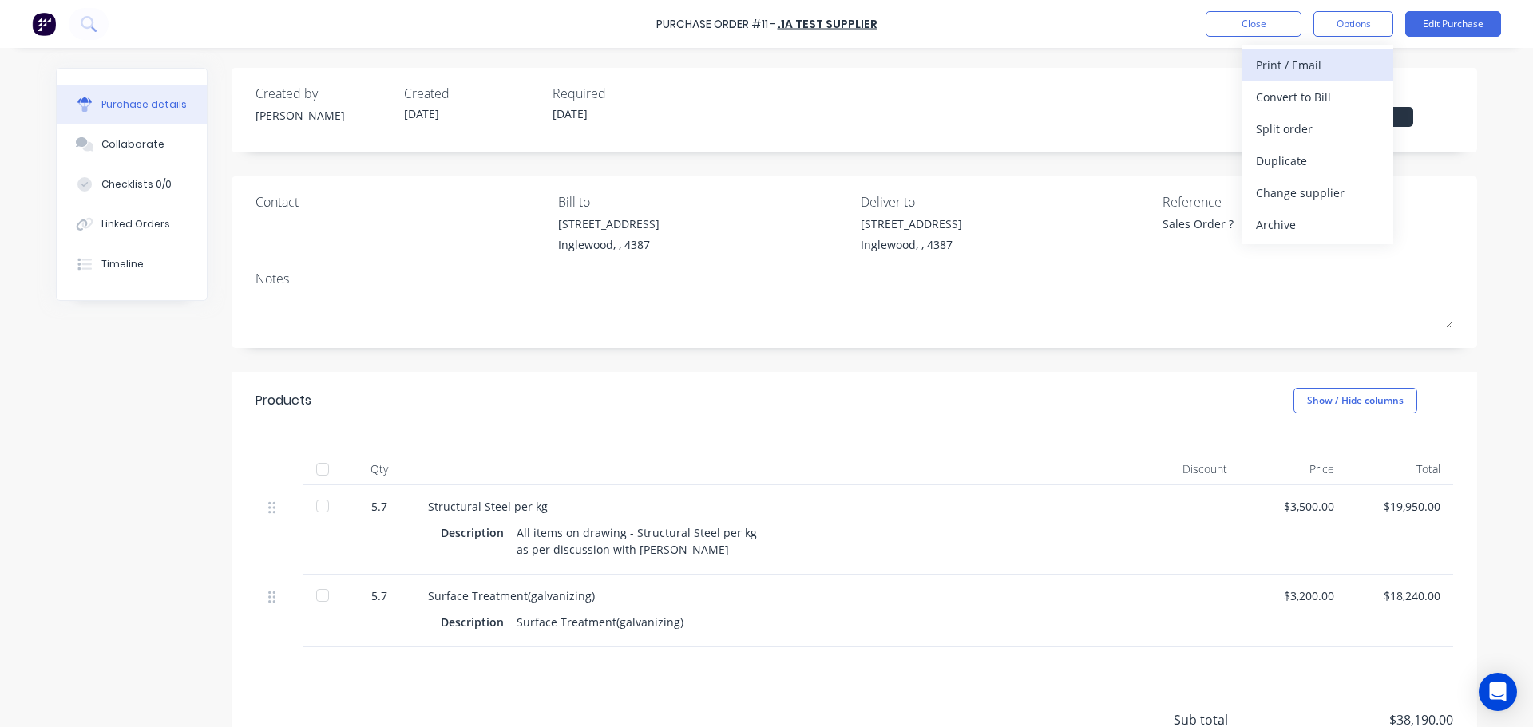
click at [1314, 61] on div "Print / Email" at bounding box center [1317, 64] width 123 height 23
click at [1283, 93] on div "With pricing" at bounding box center [1317, 96] width 123 height 23
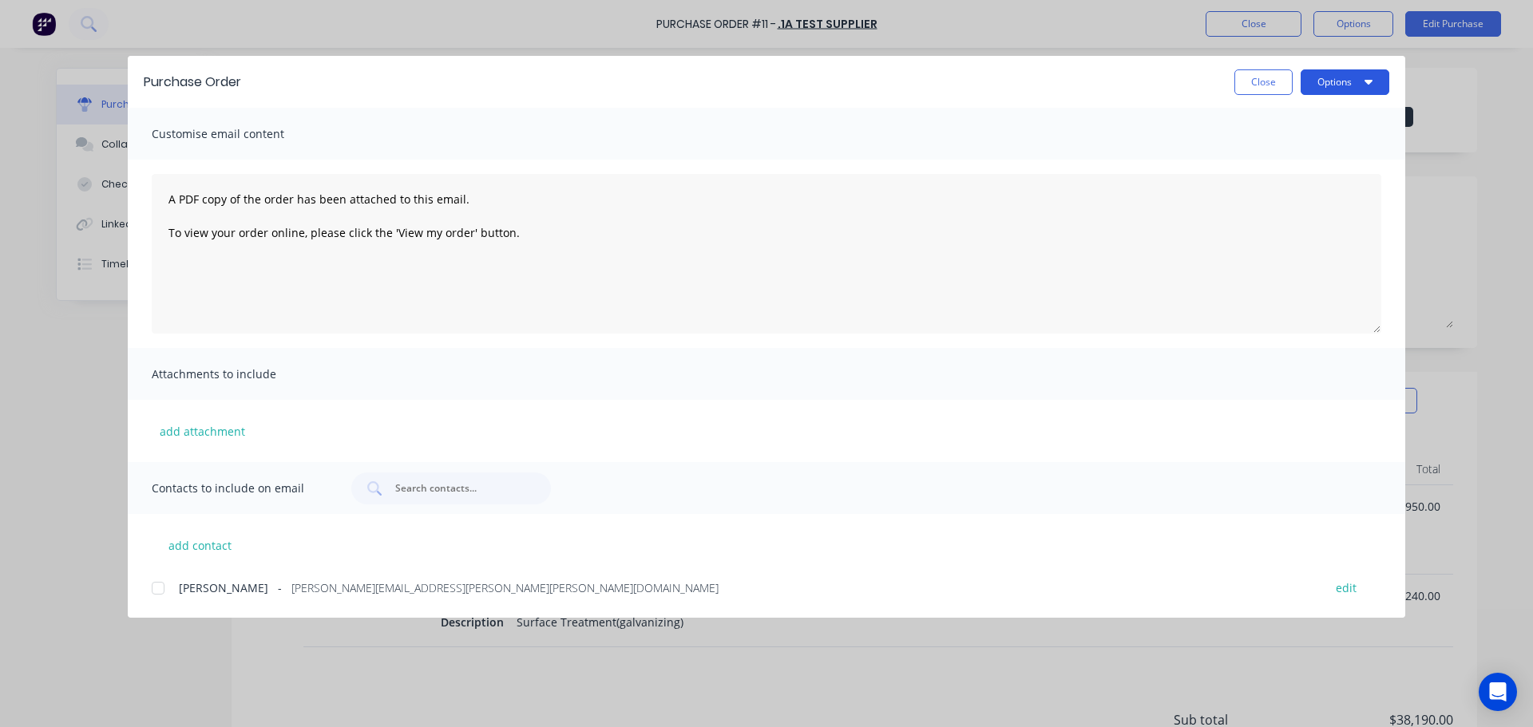
click at [1331, 78] on button "Options" at bounding box center [1345, 82] width 89 height 26
click at [1293, 121] on div "Preview" at bounding box center [1313, 122] width 123 height 23
click at [1260, 77] on button "Close" at bounding box center [1263, 82] width 58 height 26
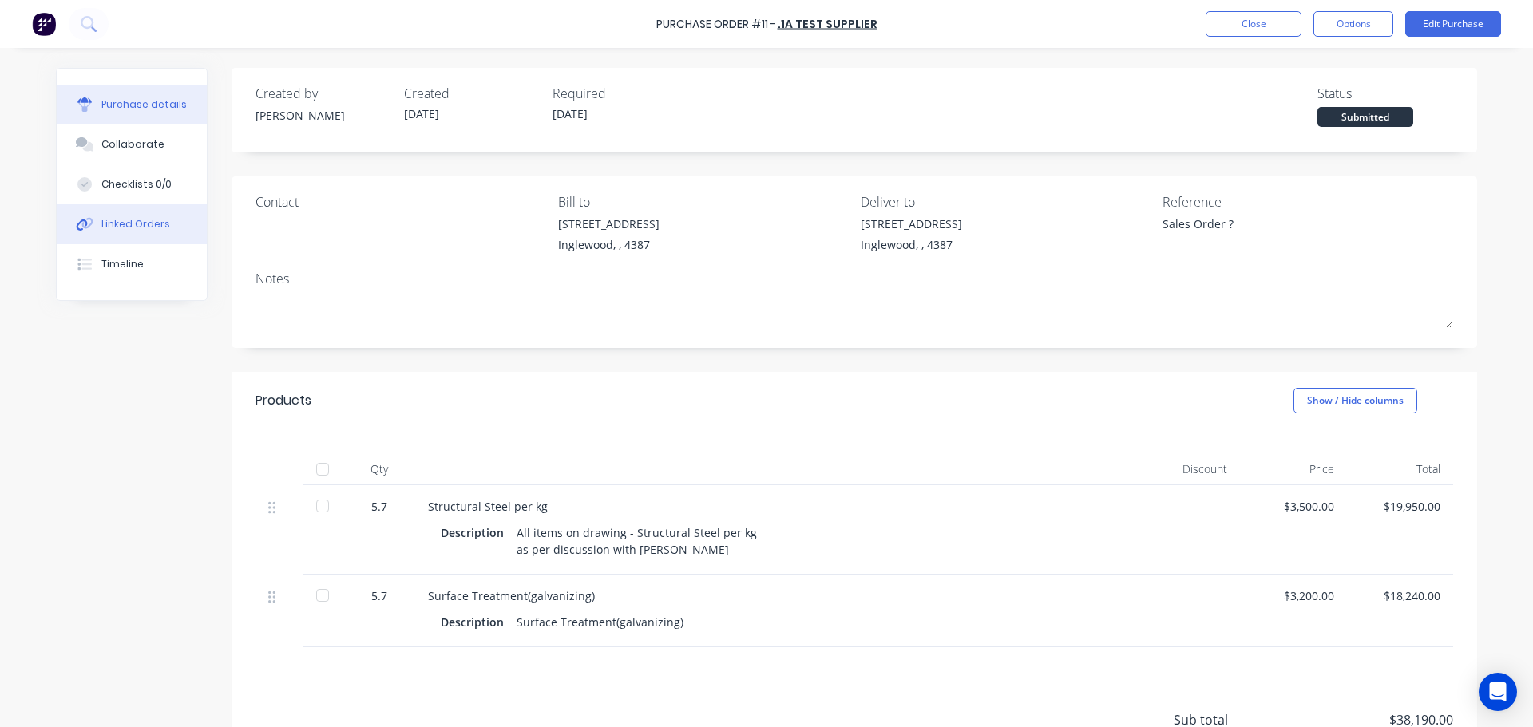
click at [109, 225] on div "Linked Orders" at bounding box center [135, 224] width 69 height 14
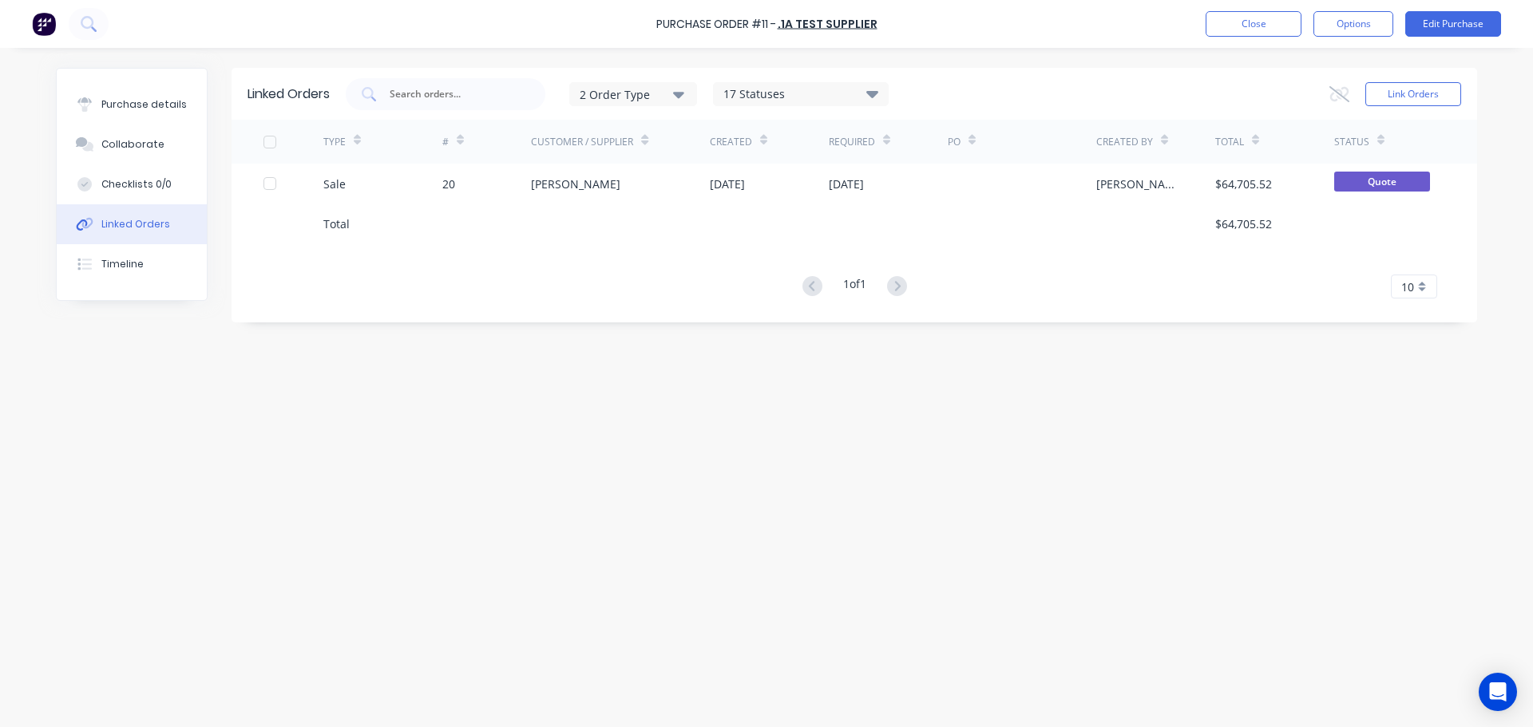
click at [117, 78] on div "Purchase details Collaborate Checklists 0/0 Linked Orders Timeline" at bounding box center [132, 185] width 150 height 232
click at [118, 88] on button "Purchase details" at bounding box center [132, 105] width 150 height 40
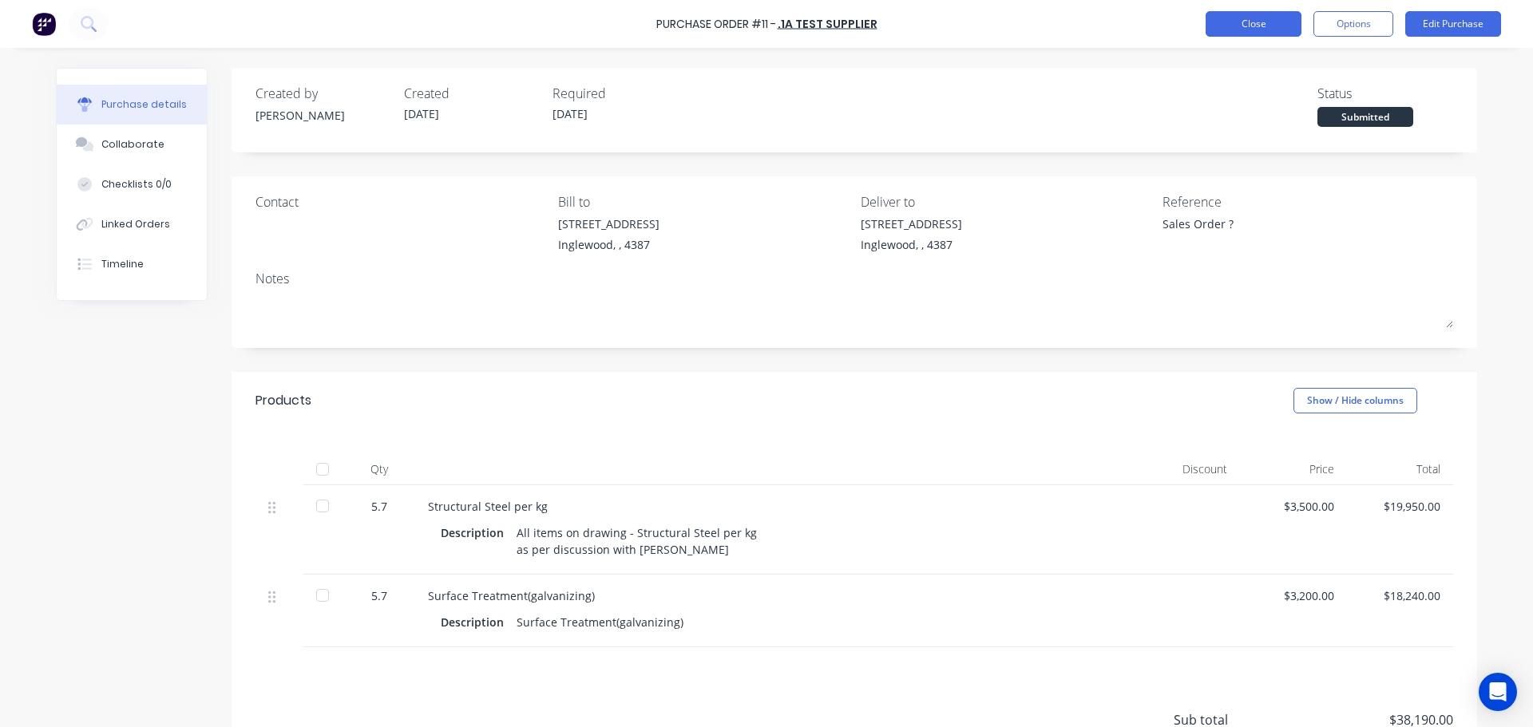
click at [1234, 28] on button "Close" at bounding box center [1254, 24] width 96 height 26
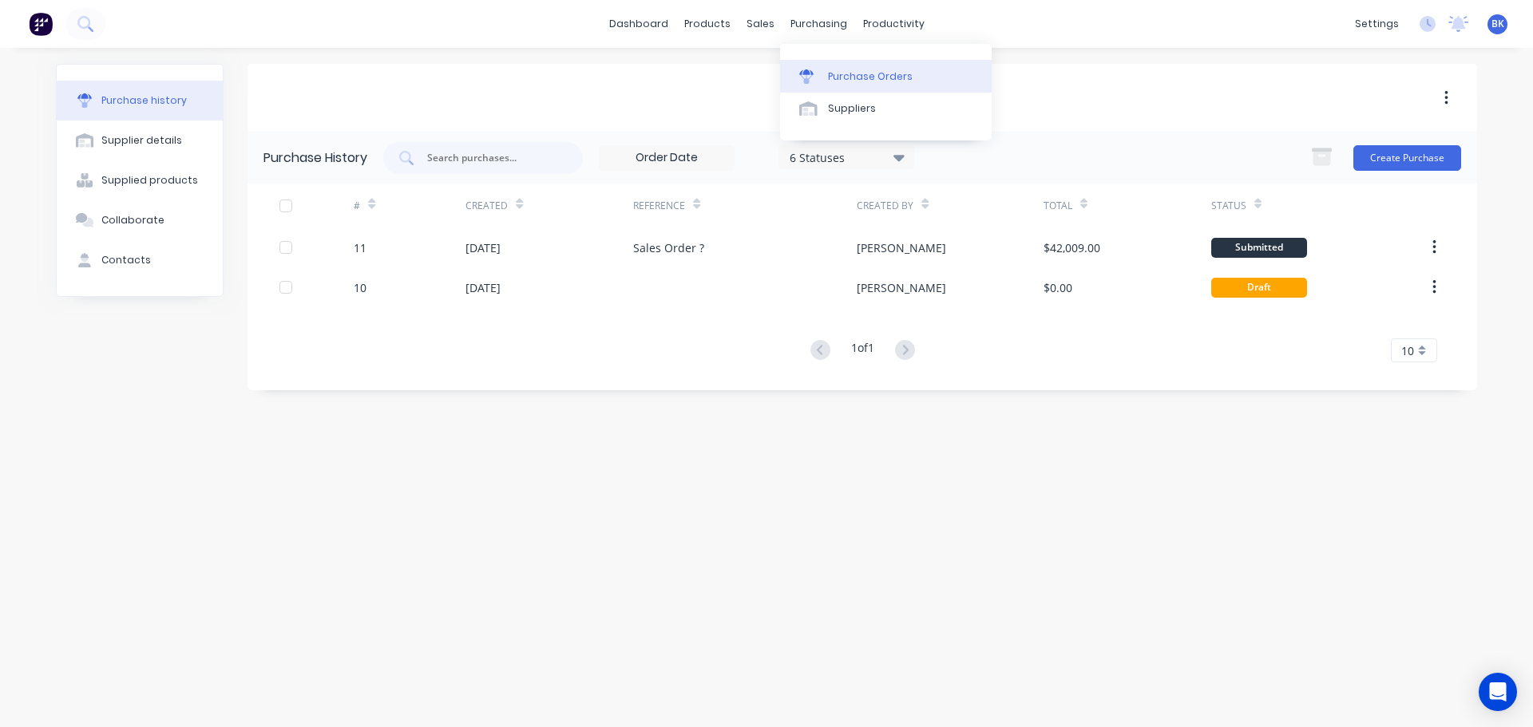
click at [843, 72] on div "Purchase Orders" at bounding box center [870, 76] width 85 height 14
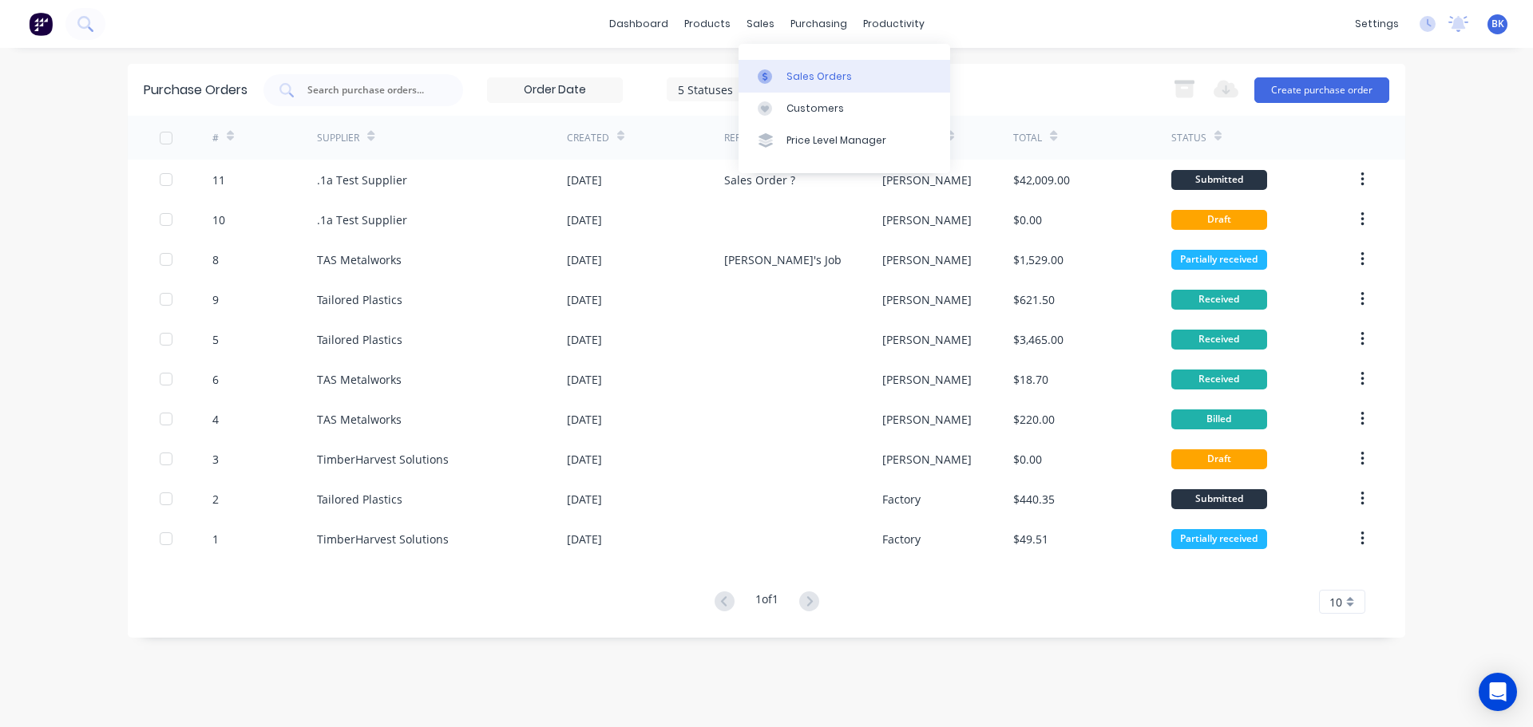
click at [789, 70] on div "Sales Orders" at bounding box center [818, 76] width 65 height 14
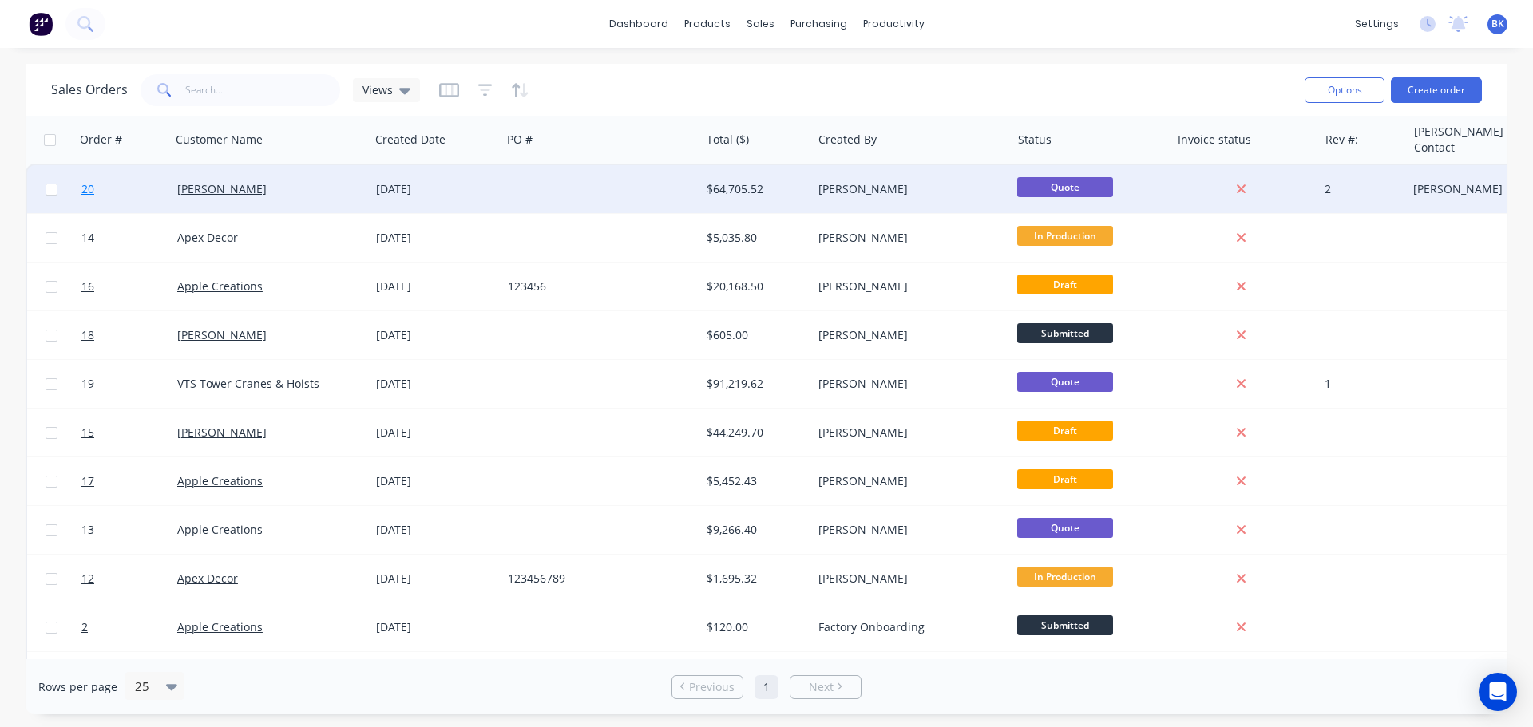
click at [82, 189] on span "20" at bounding box center [87, 189] width 13 height 16
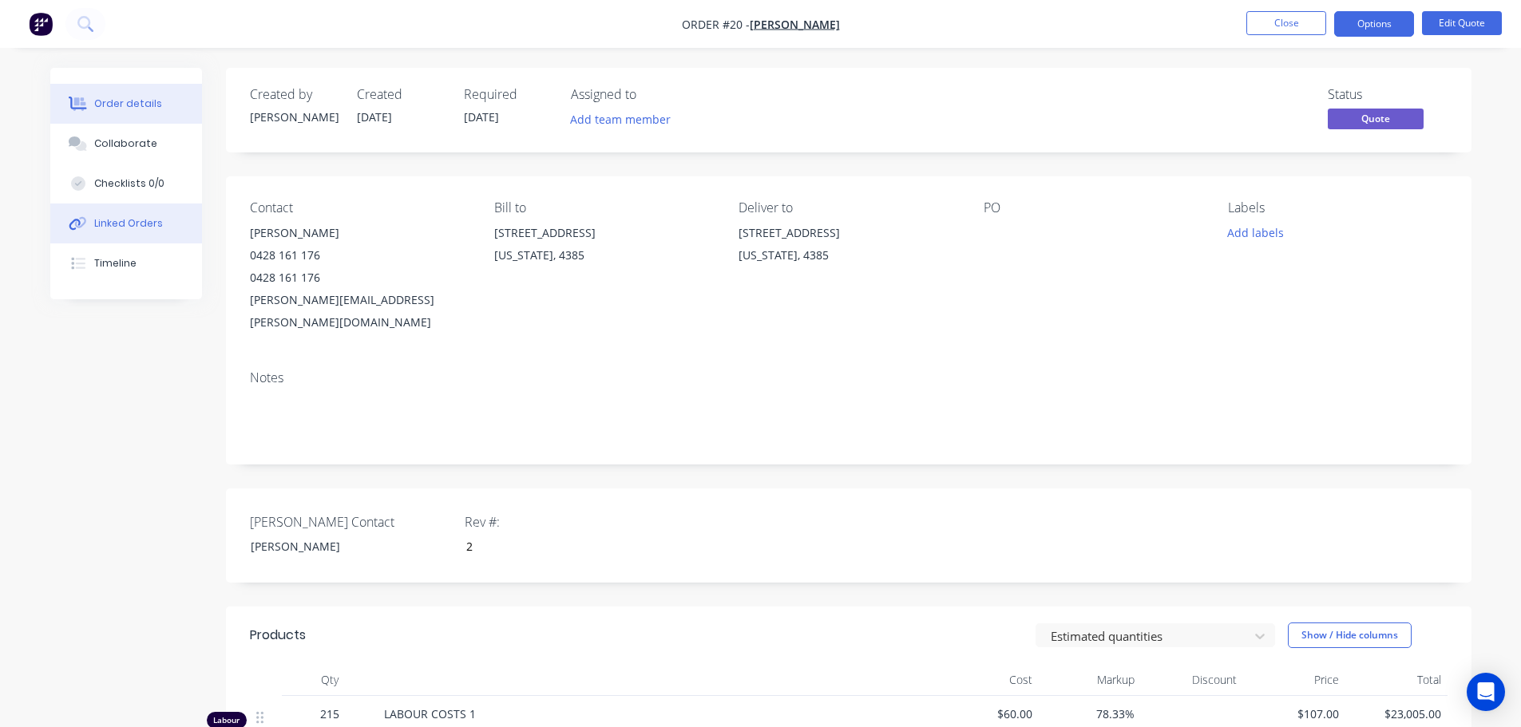
click at [117, 224] on div "Linked Orders" at bounding box center [128, 223] width 69 height 14
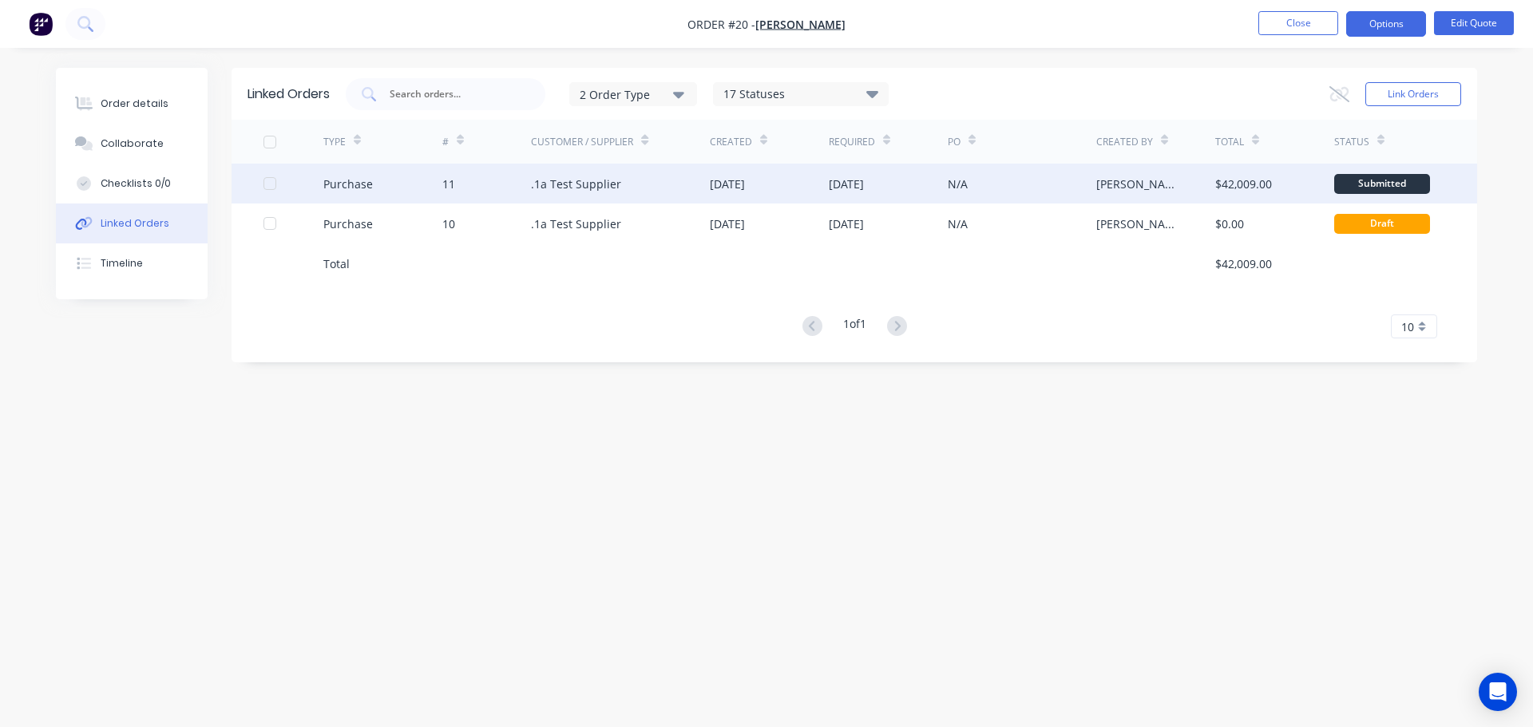
click at [450, 191] on div "11" at bounding box center [448, 184] width 13 height 17
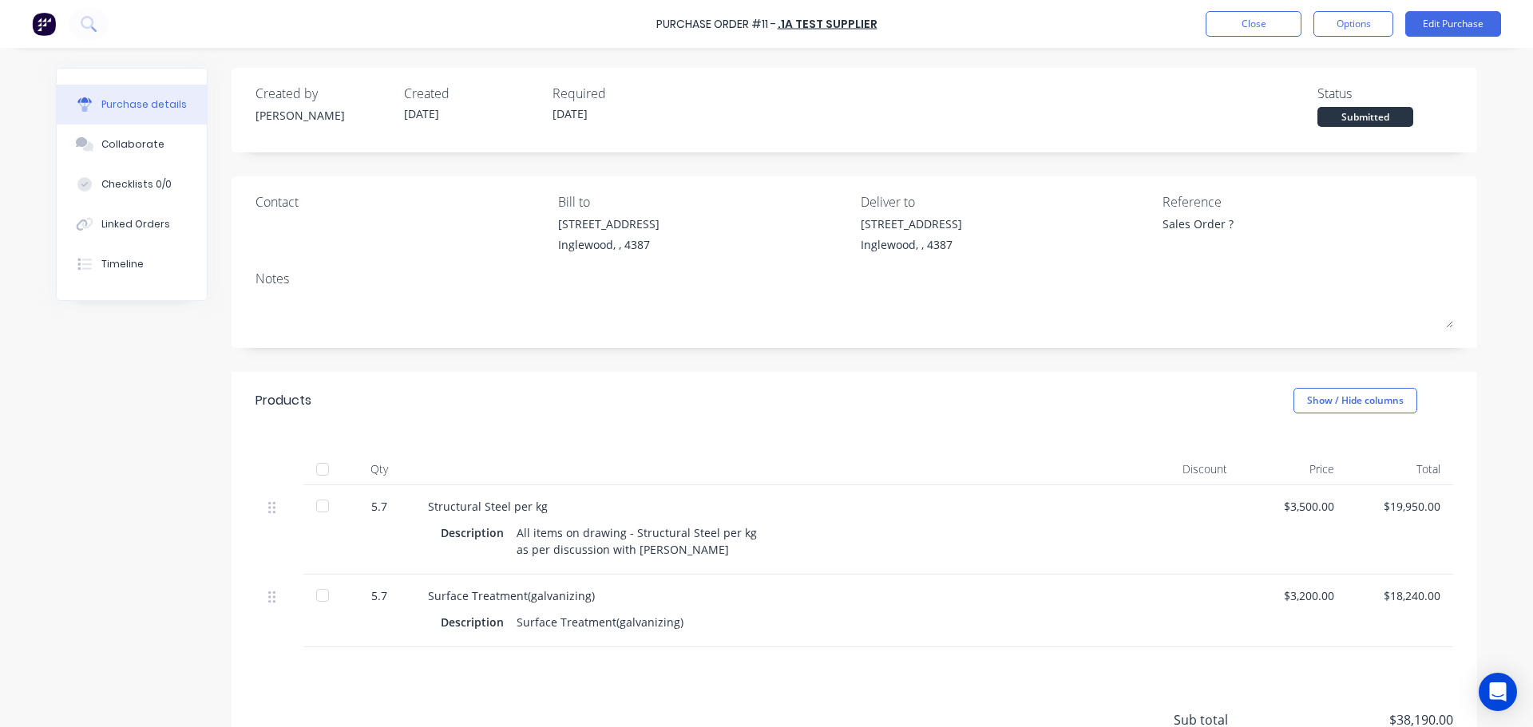
click at [316, 510] on div at bounding box center [323, 506] width 32 height 32
click at [317, 605] on div at bounding box center [323, 596] width 32 height 32
click at [310, 506] on div at bounding box center [323, 506] width 32 height 32
click at [316, 591] on div at bounding box center [323, 596] width 32 height 32
click at [1356, 23] on button "Options" at bounding box center [1353, 24] width 80 height 26
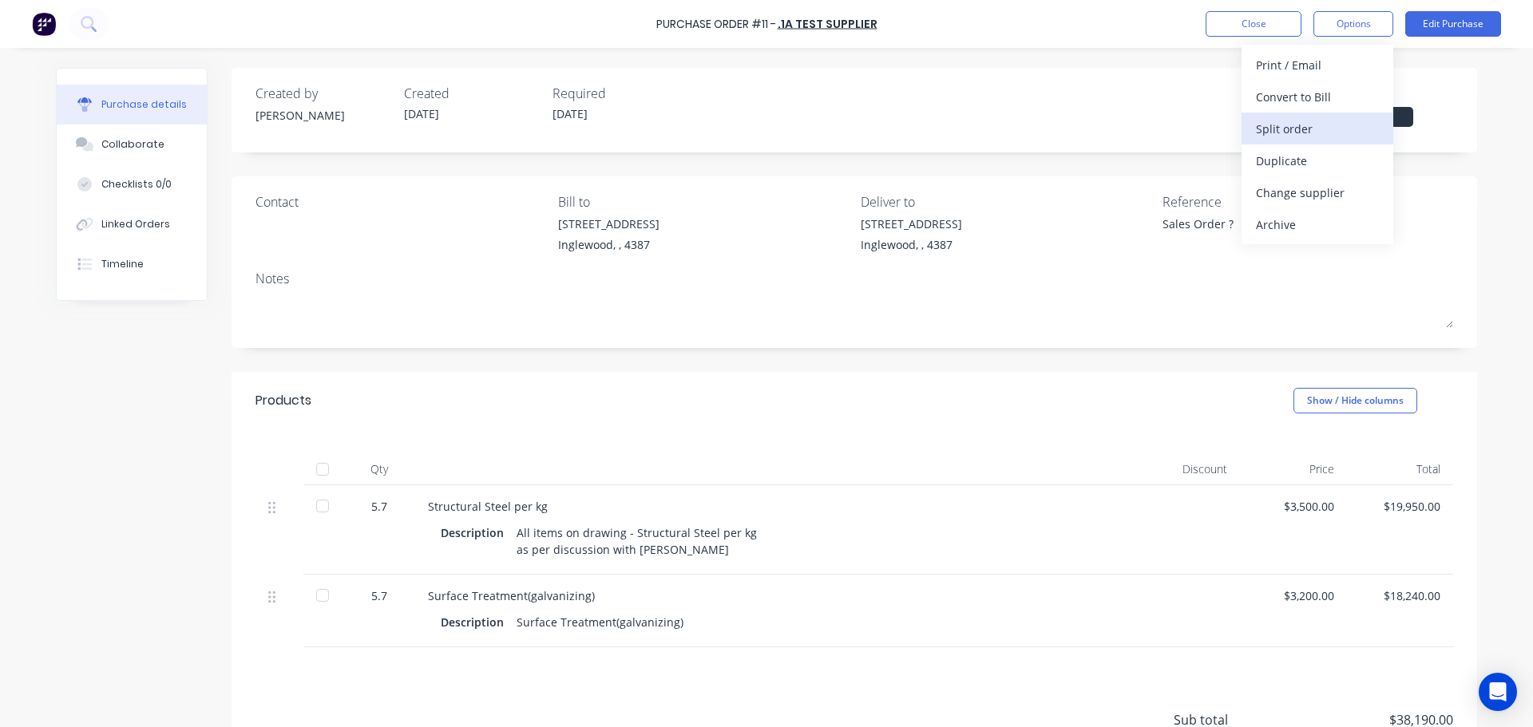
click at [1282, 133] on div "Split order" at bounding box center [1317, 128] width 123 height 23
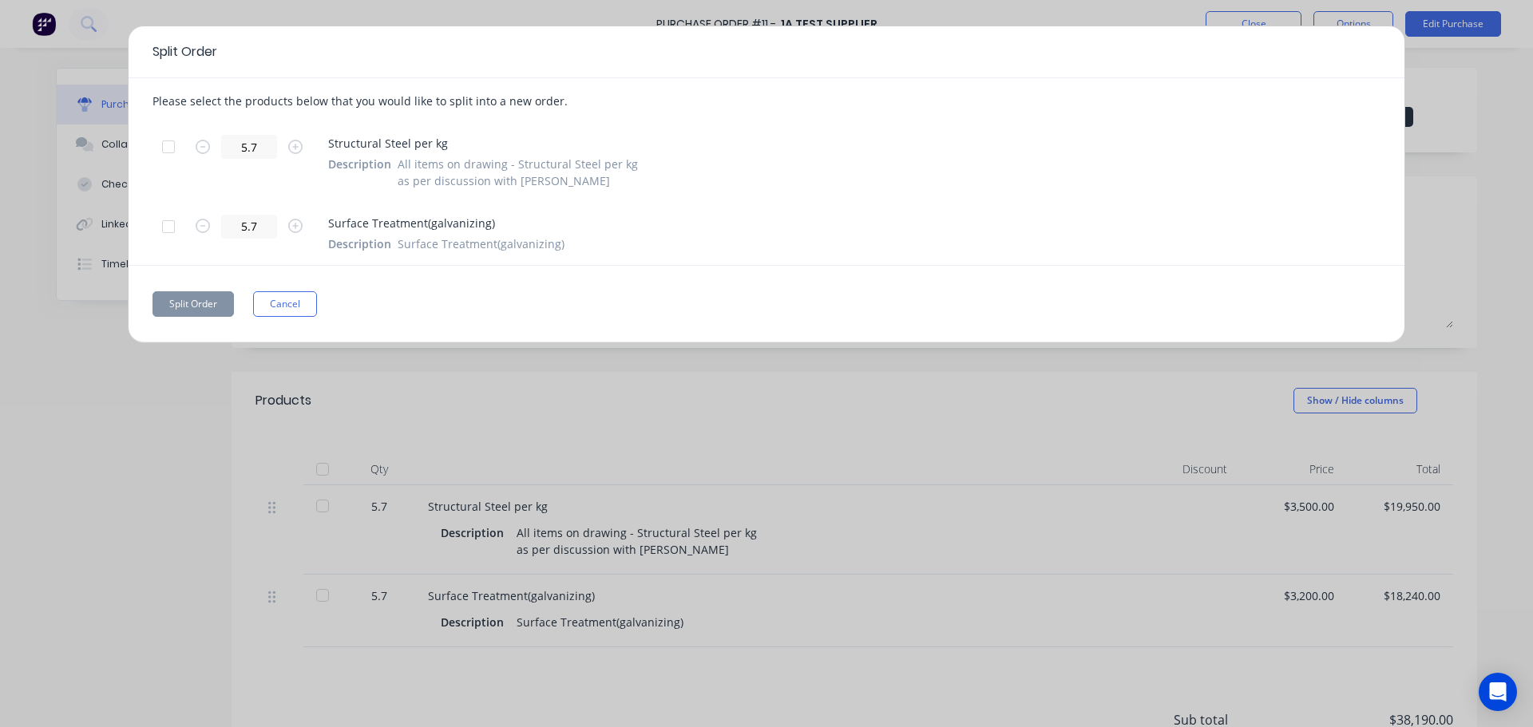
click at [168, 149] on div at bounding box center [168, 147] width 32 height 32
click at [189, 307] on button "Split Order" at bounding box center [192, 304] width 81 height 26
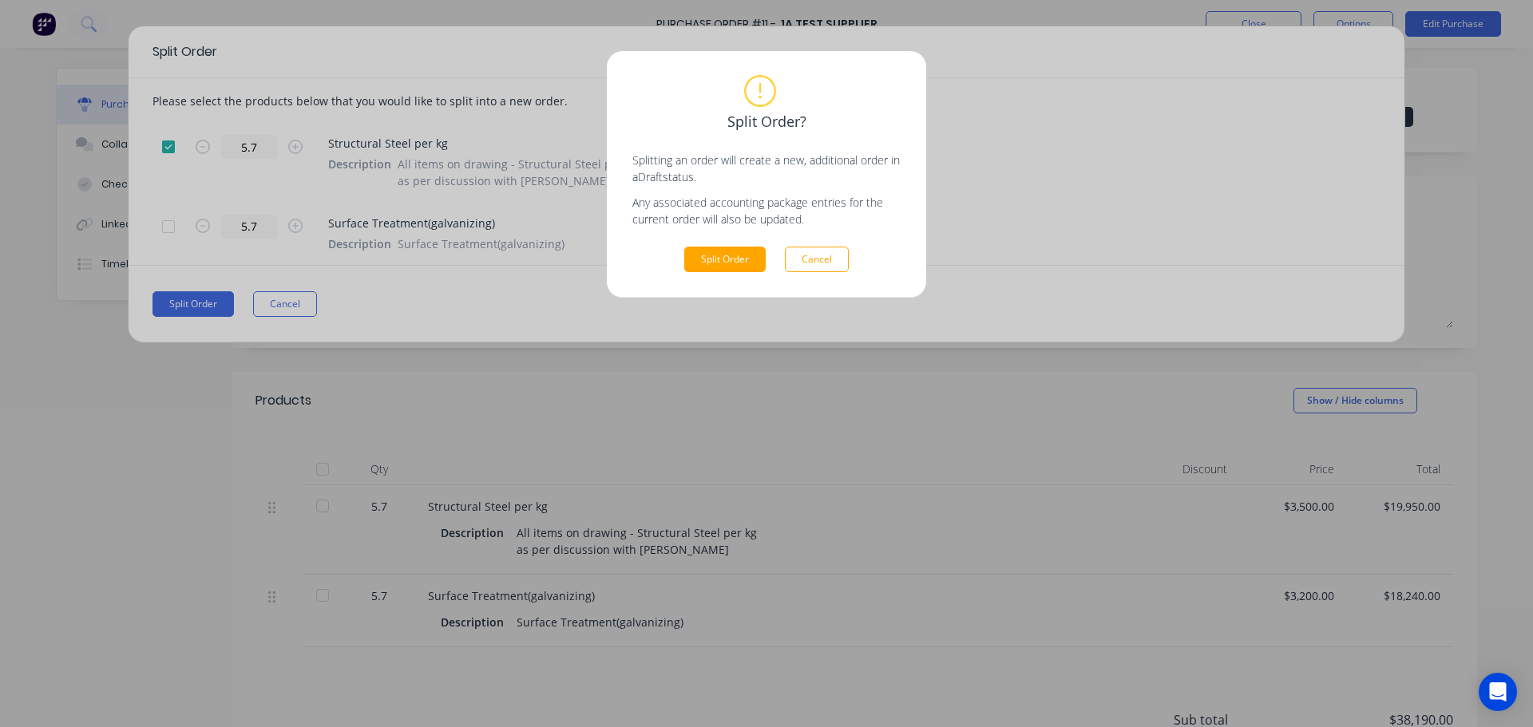
click at [580, 264] on div "Split Order? Splitting an order will create a new, additional order in a Draft …" at bounding box center [766, 363] width 1533 height 727
click at [828, 263] on button "Cancel" at bounding box center [817, 260] width 64 height 26
type textarea "x"
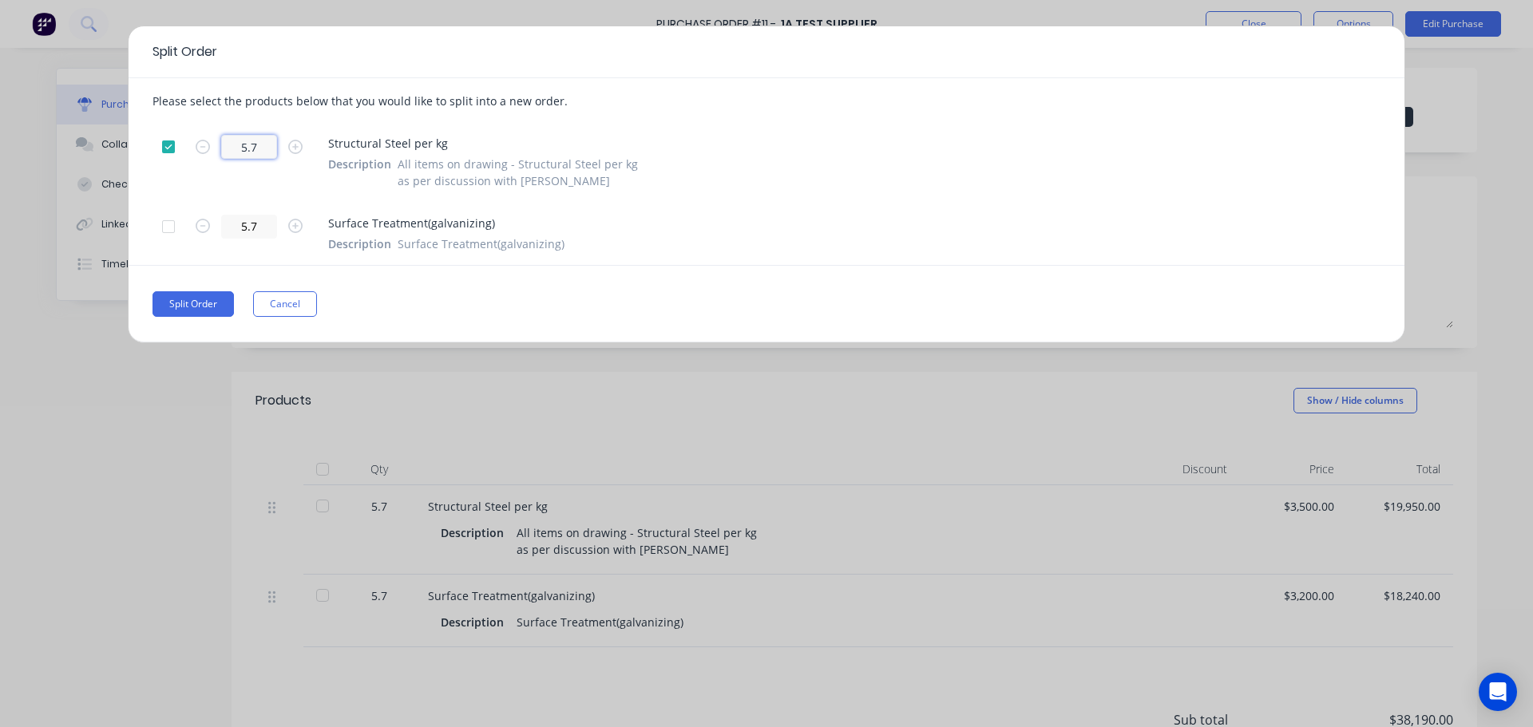
click at [255, 154] on input "5.7" at bounding box center [249, 147] width 56 height 24
drag, startPoint x: 258, startPoint y: 151, endPoint x: 214, endPoint y: 151, distance: 43.9
click at [213, 151] on form "5.7" at bounding box center [256, 147] width 144 height 24
type input "2"
type textarea "x"
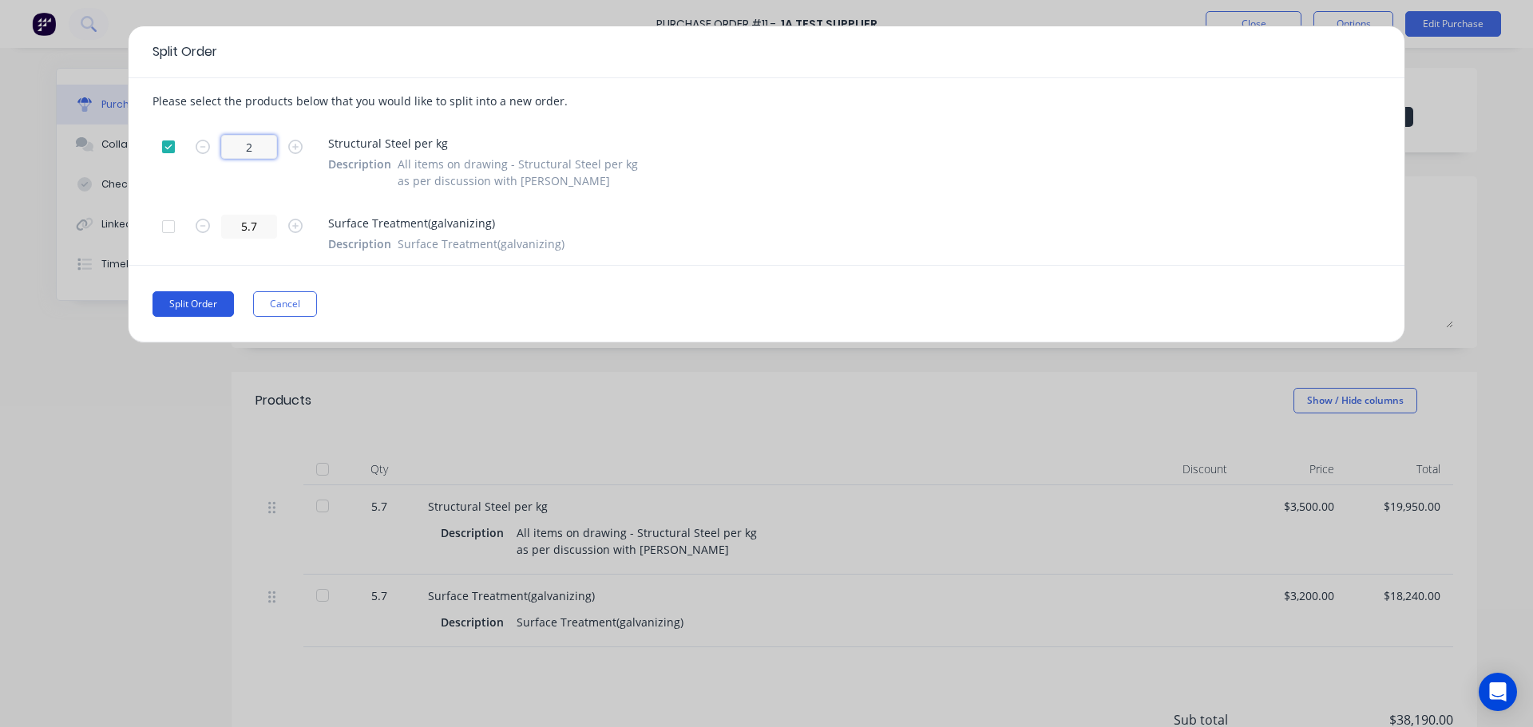
type input "2"
click at [209, 306] on button "Split Order" at bounding box center [192, 304] width 81 height 26
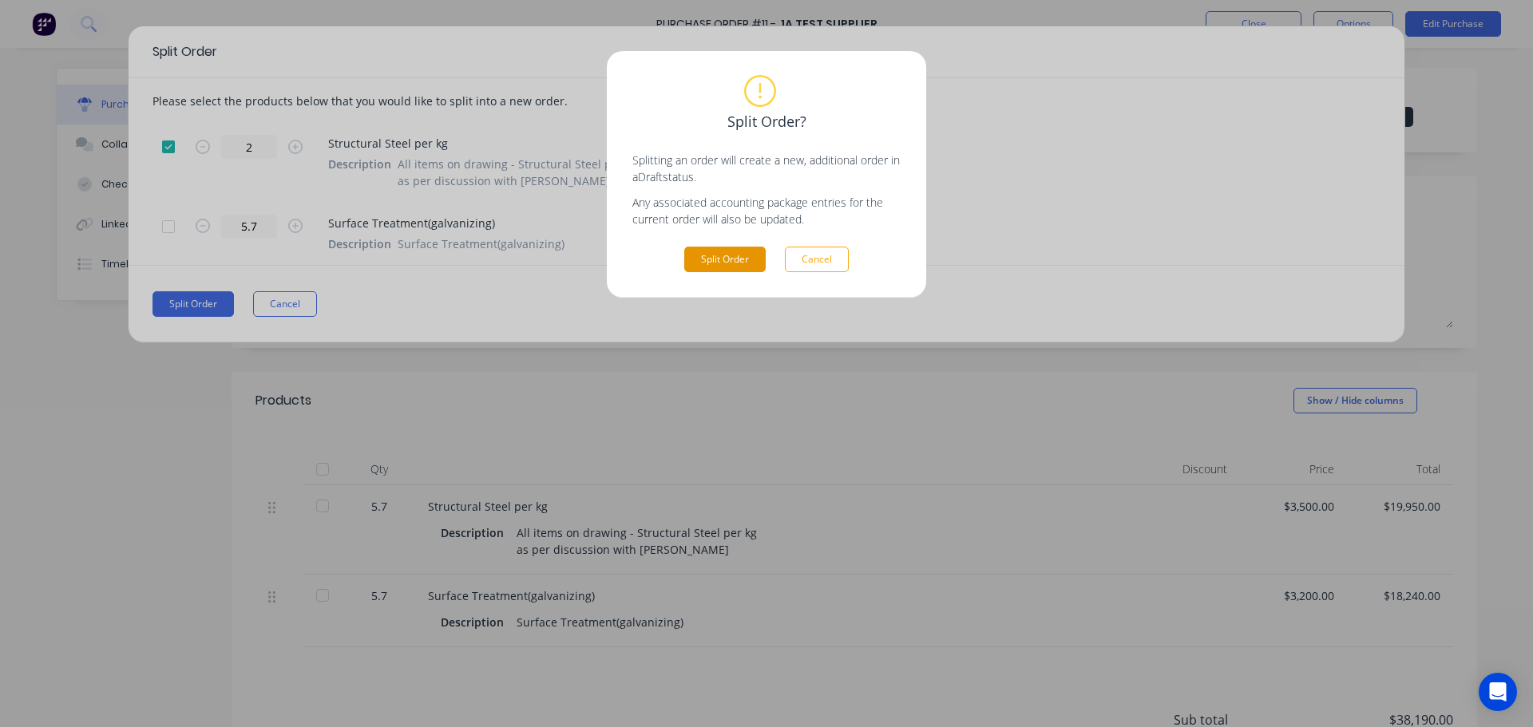
click at [722, 257] on button "Split Order" at bounding box center [724, 260] width 81 height 26
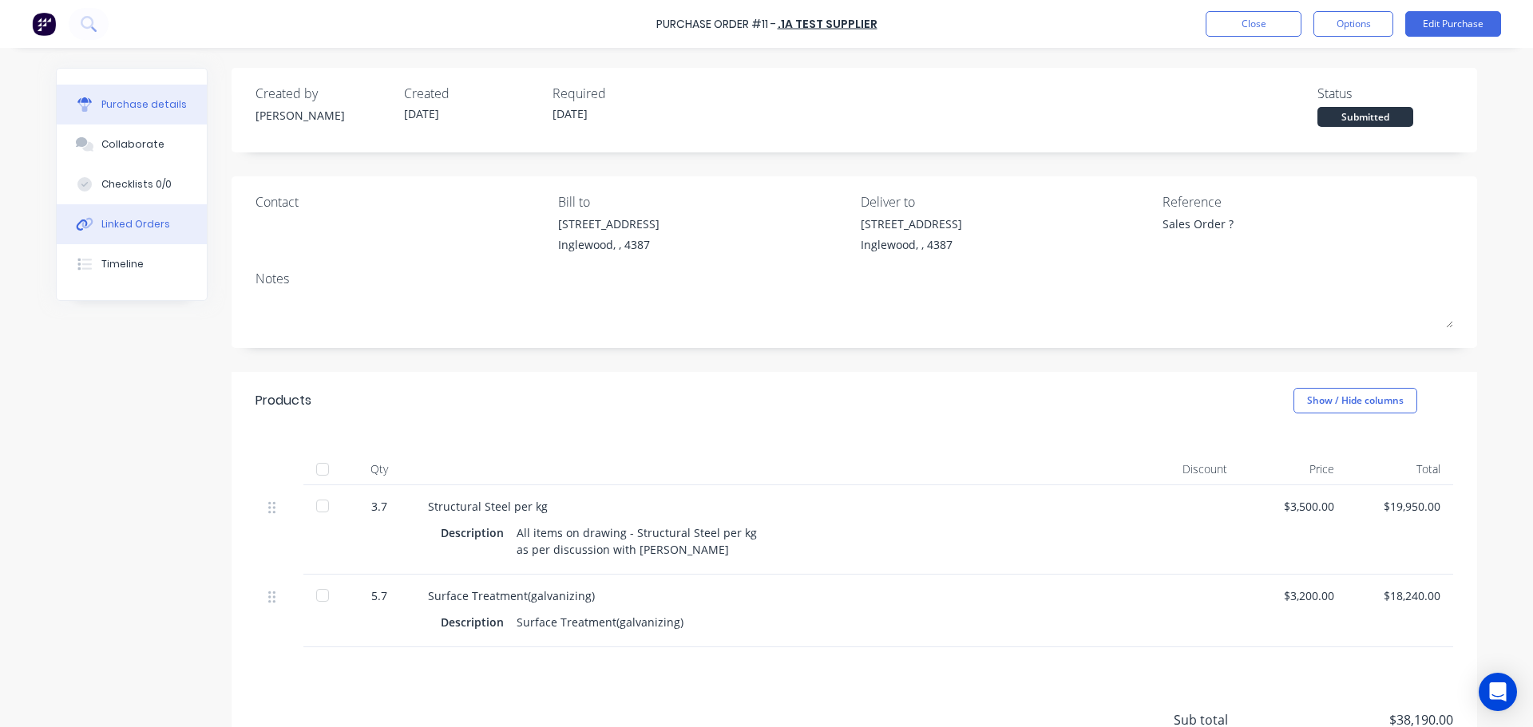
click at [137, 233] on button "Linked Orders" at bounding box center [132, 224] width 150 height 40
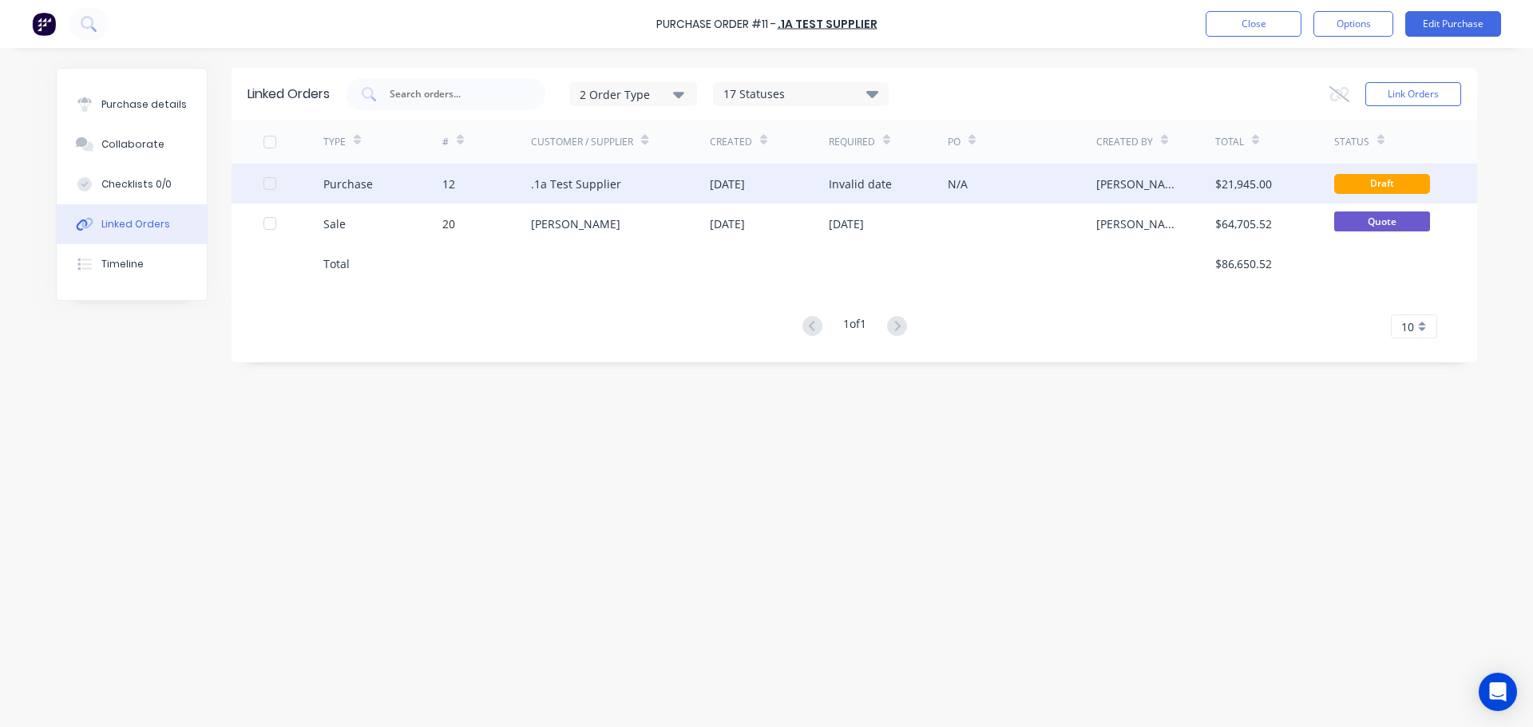
click at [446, 186] on div "12" at bounding box center [448, 184] width 13 height 17
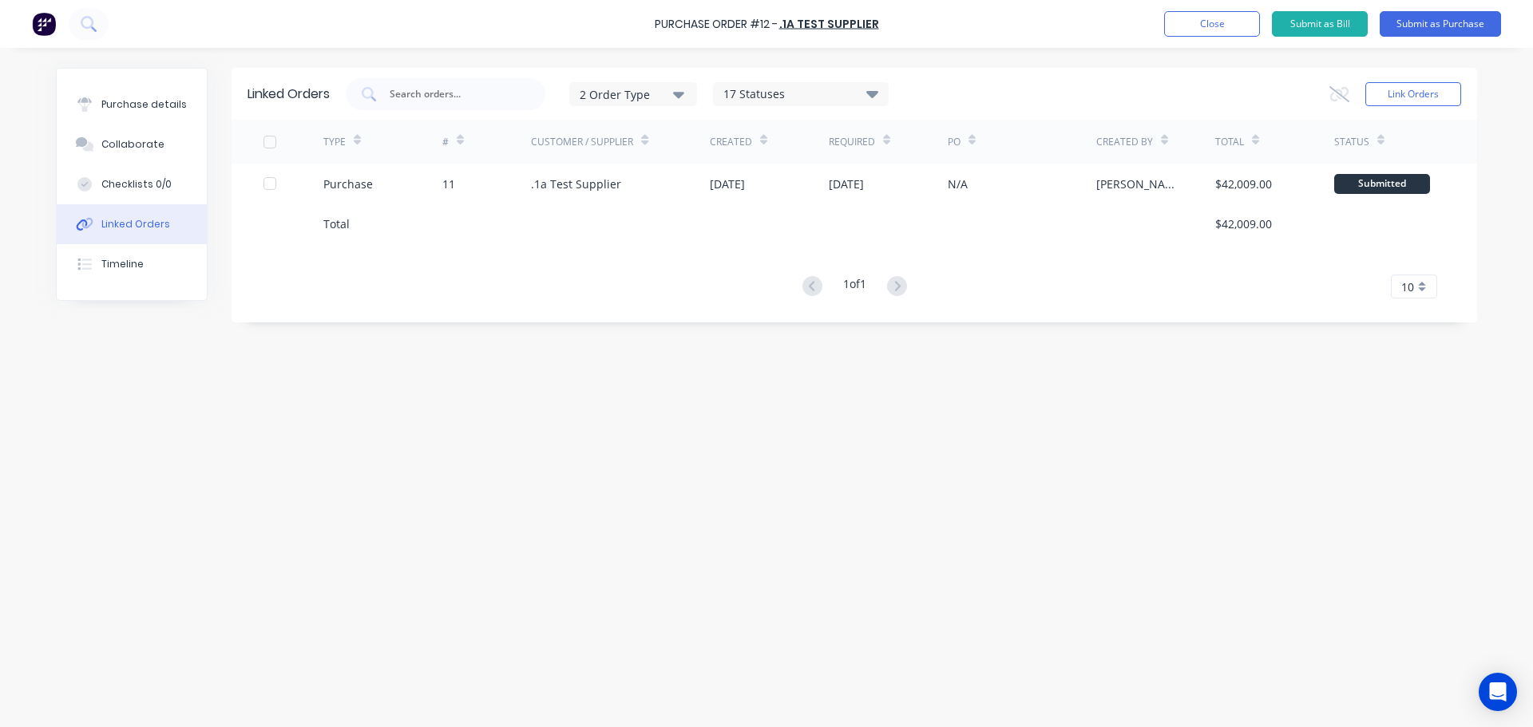
click at [113, 224] on div "Linked Orders" at bounding box center [135, 224] width 69 height 14
click at [1198, 19] on button "Close" at bounding box center [1212, 24] width 96 height 26
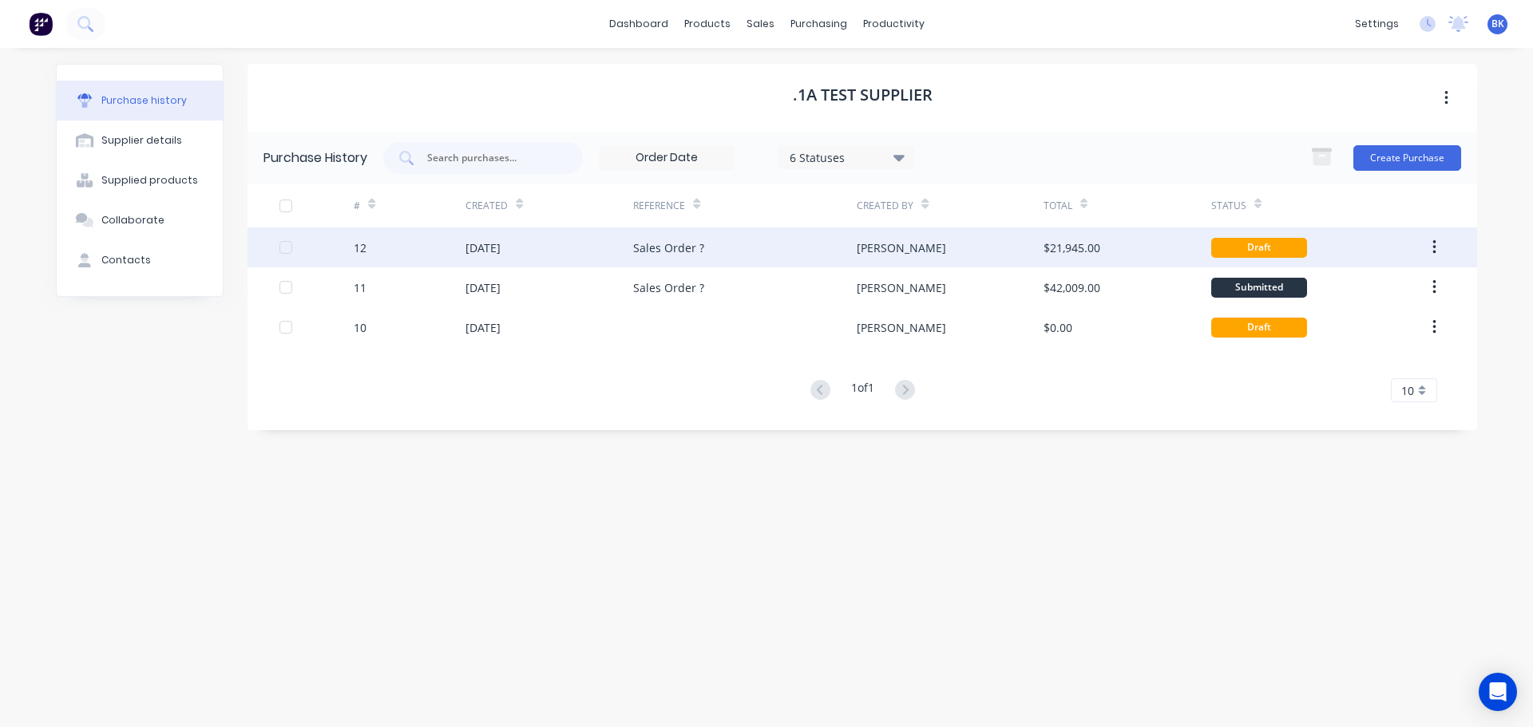
click at [358, 244] on div "12" at bounding box center [360, 248] width 13 height 17
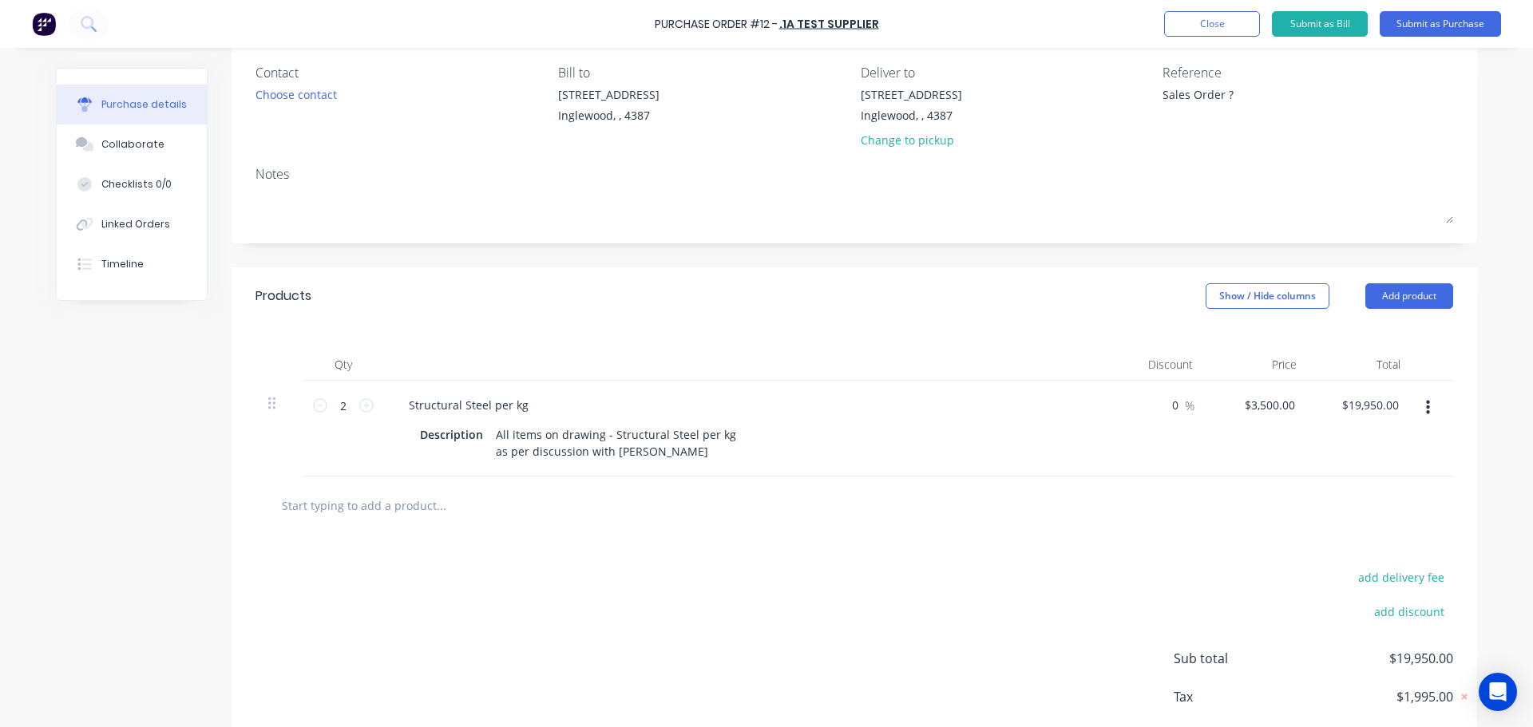
scroll to position [160, 0]
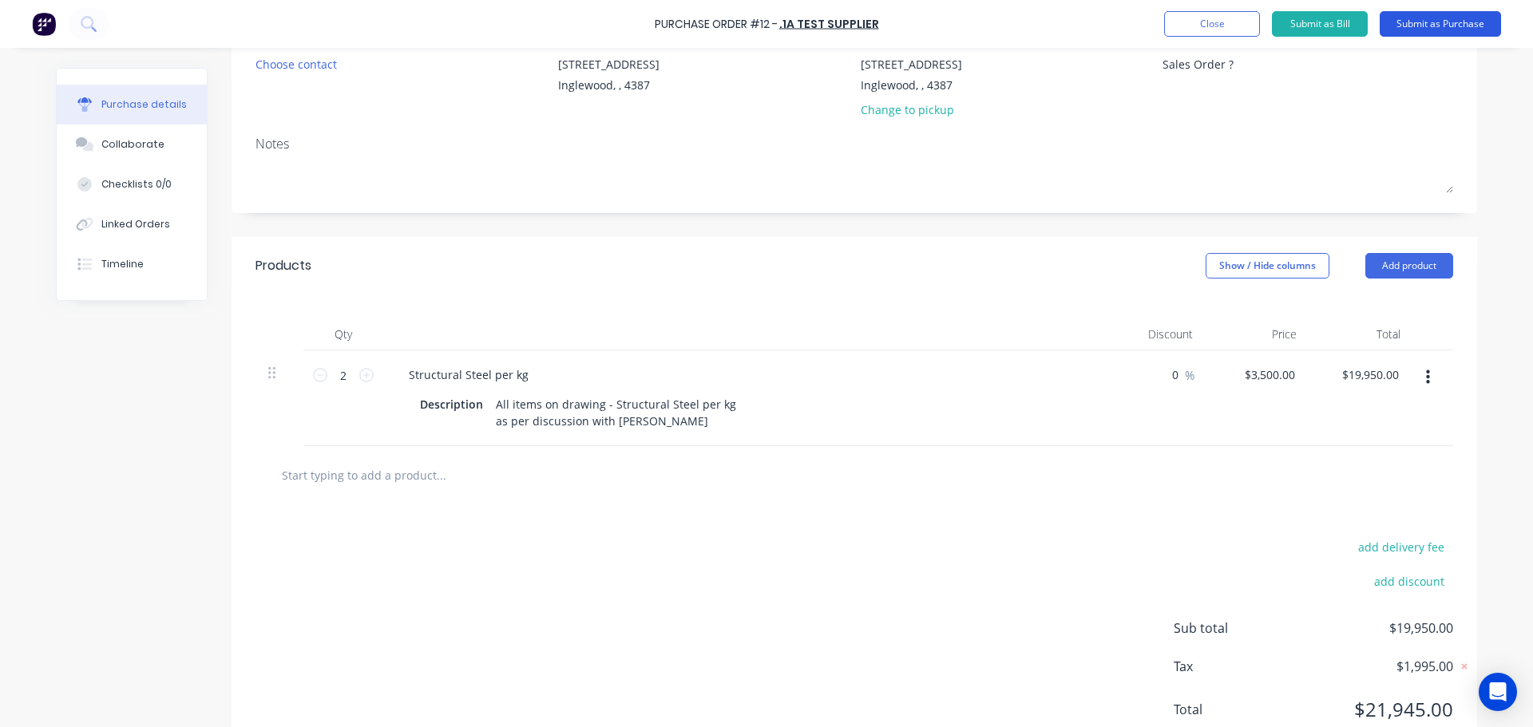
click at [1423, 30] on button "Submit as Purchase" at bounding box center [1440, 24] width 121 height 26
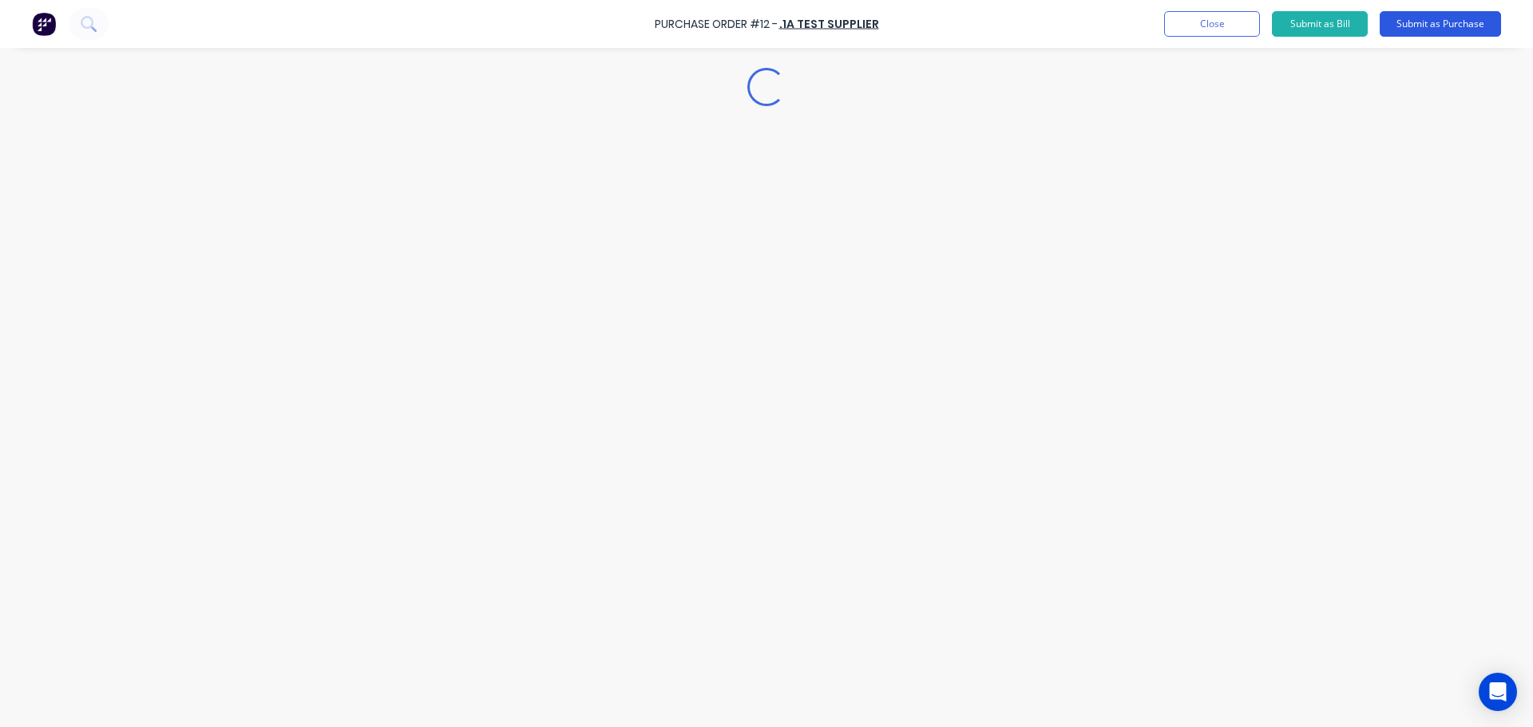
scroll to position [0, 0]
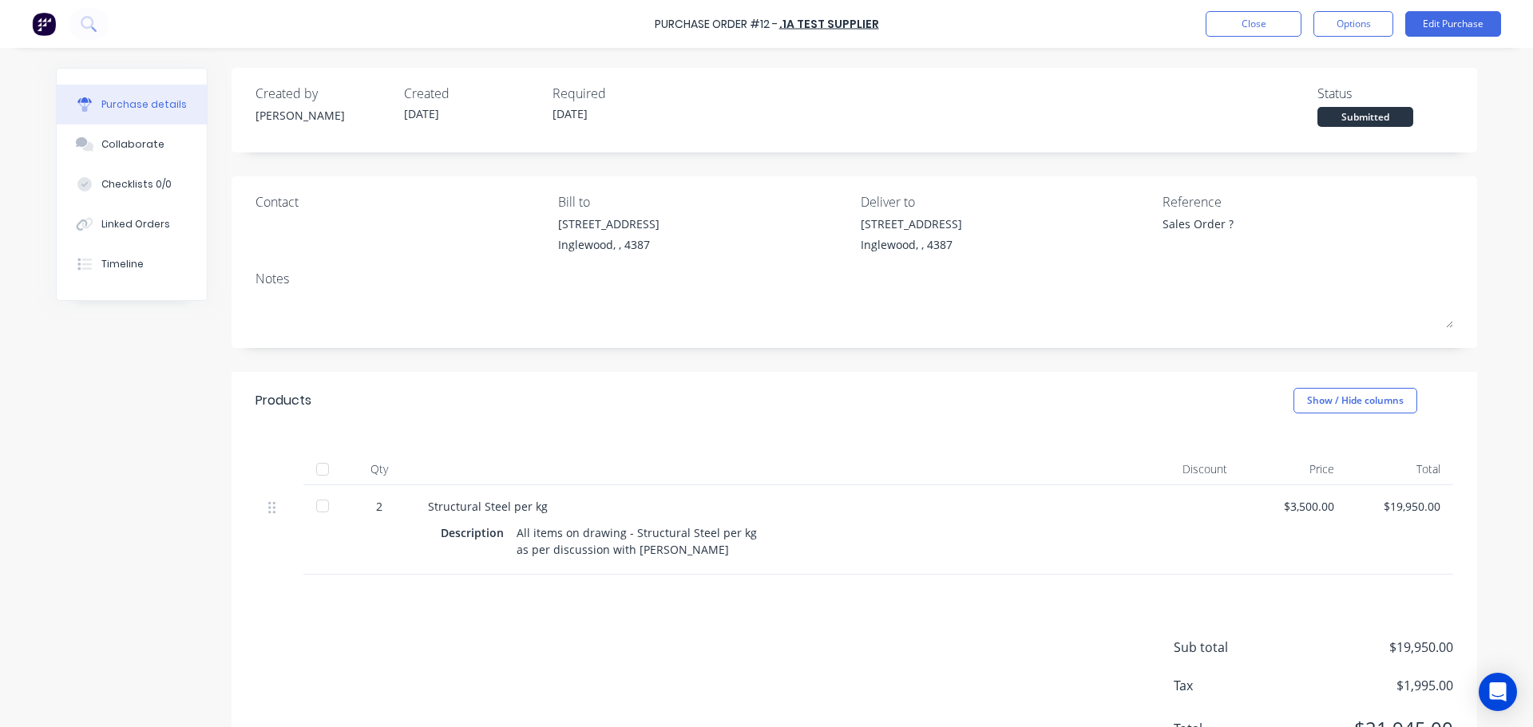
click at [311, 510] on div at bounding box center [323, 506] width 32 height 32
click at [119, 228] on div "Linked Orders" at bounding box center [135, 224] width 69 height 14
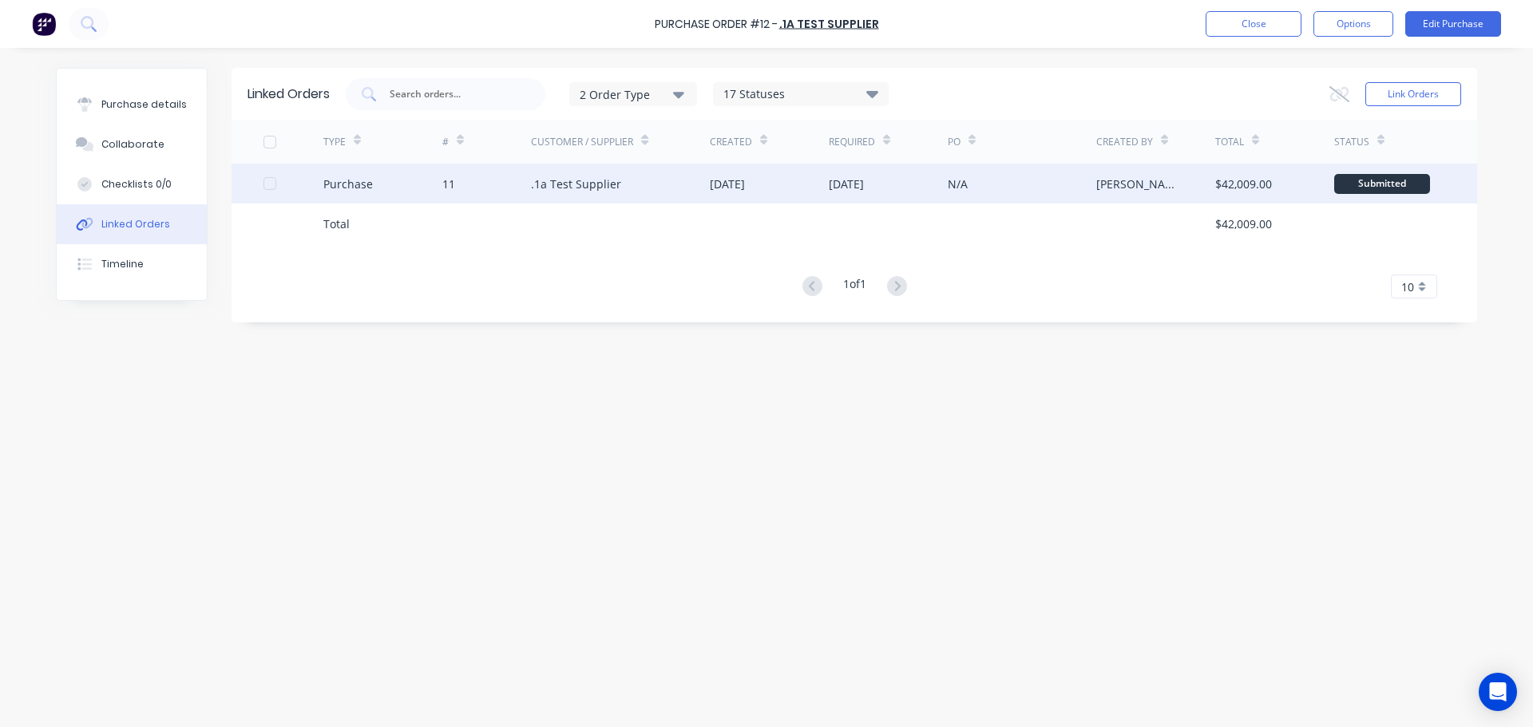
click at [449, 188] on div "11" at bounding box center [448, 184] width 13 height 17
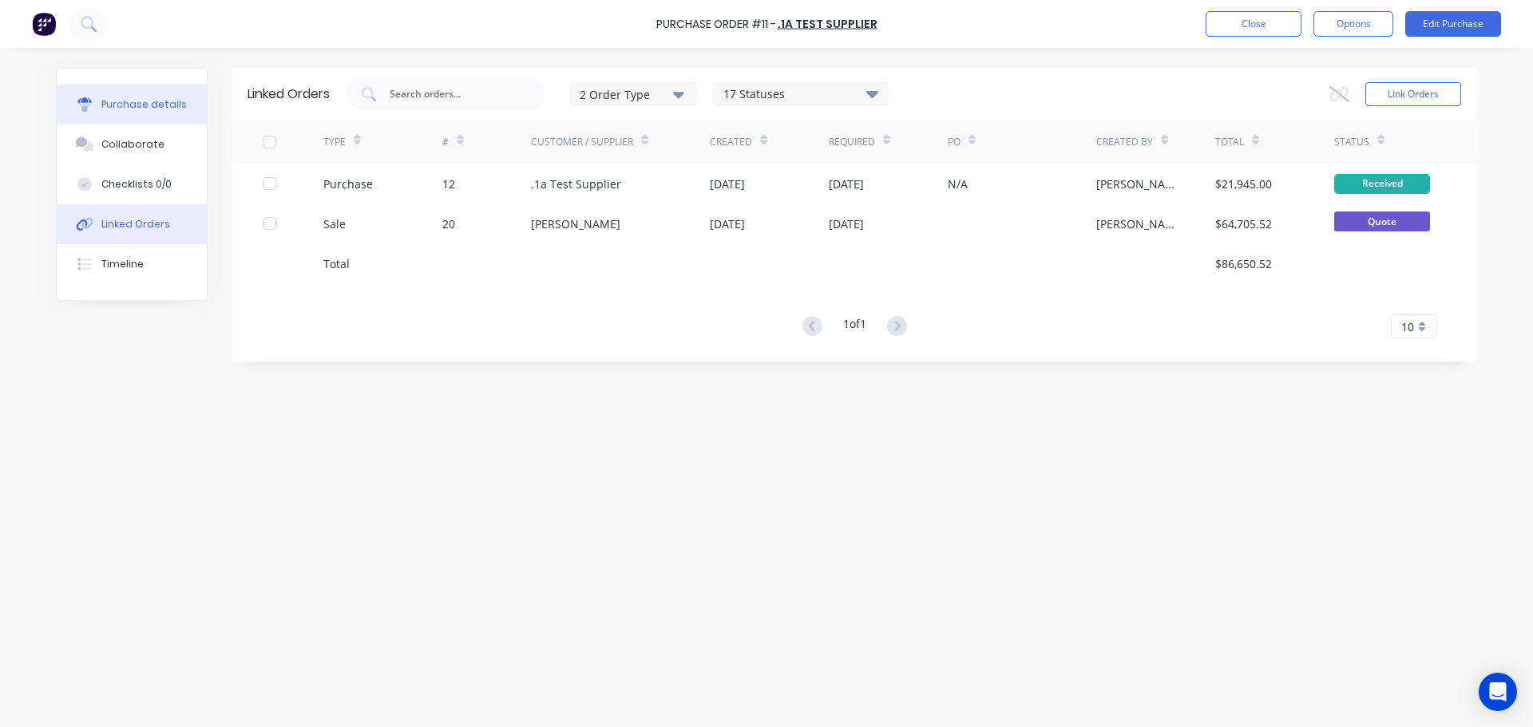
click at [149, 109] on div "Purchase details" at bounding box center [143, 104] width 85 height 14
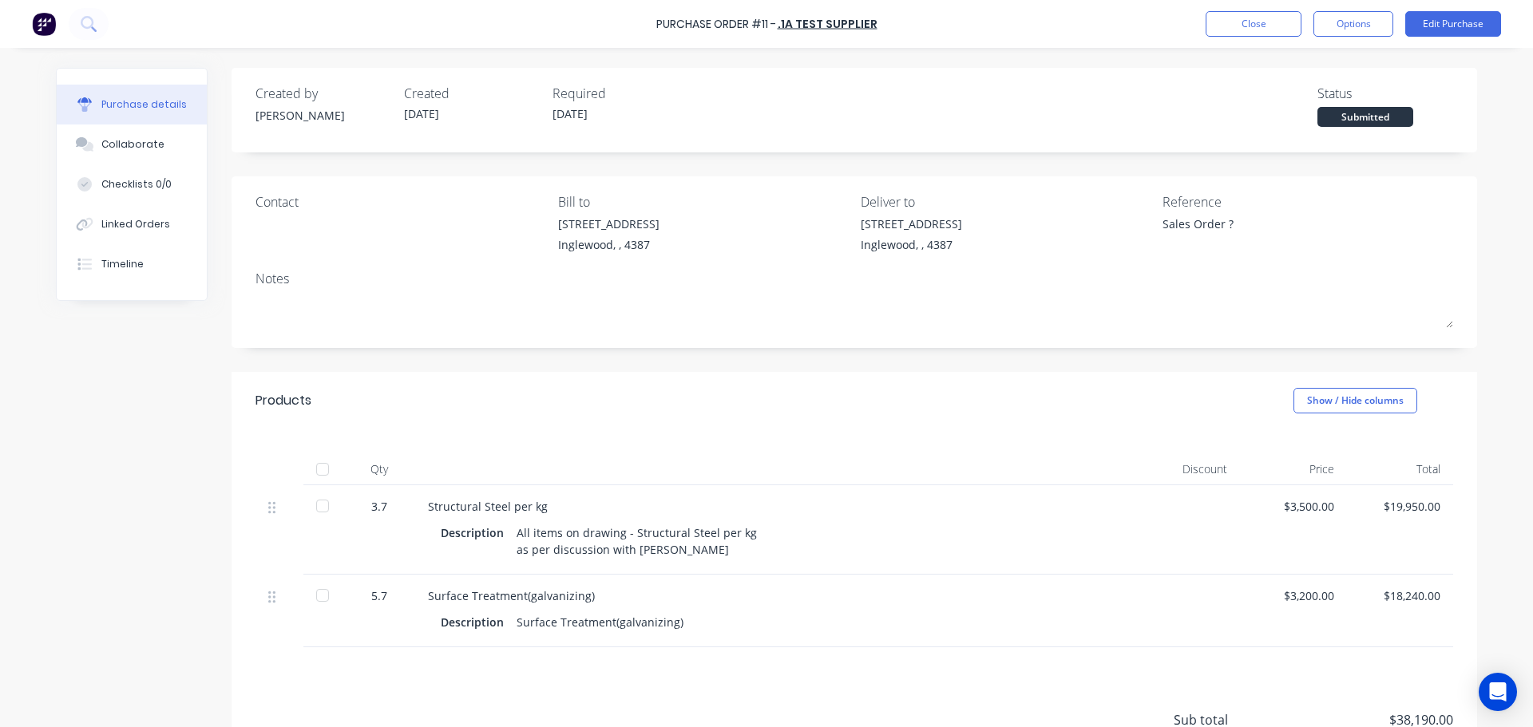
drag, startPoint x: 105, startPoint y: 220, endPoint x: 207, endPoint y: 249, distance: 105.6
click at [105, 219] on div "Linked Orders" at bounding box center [135, 224] width 69 height 14
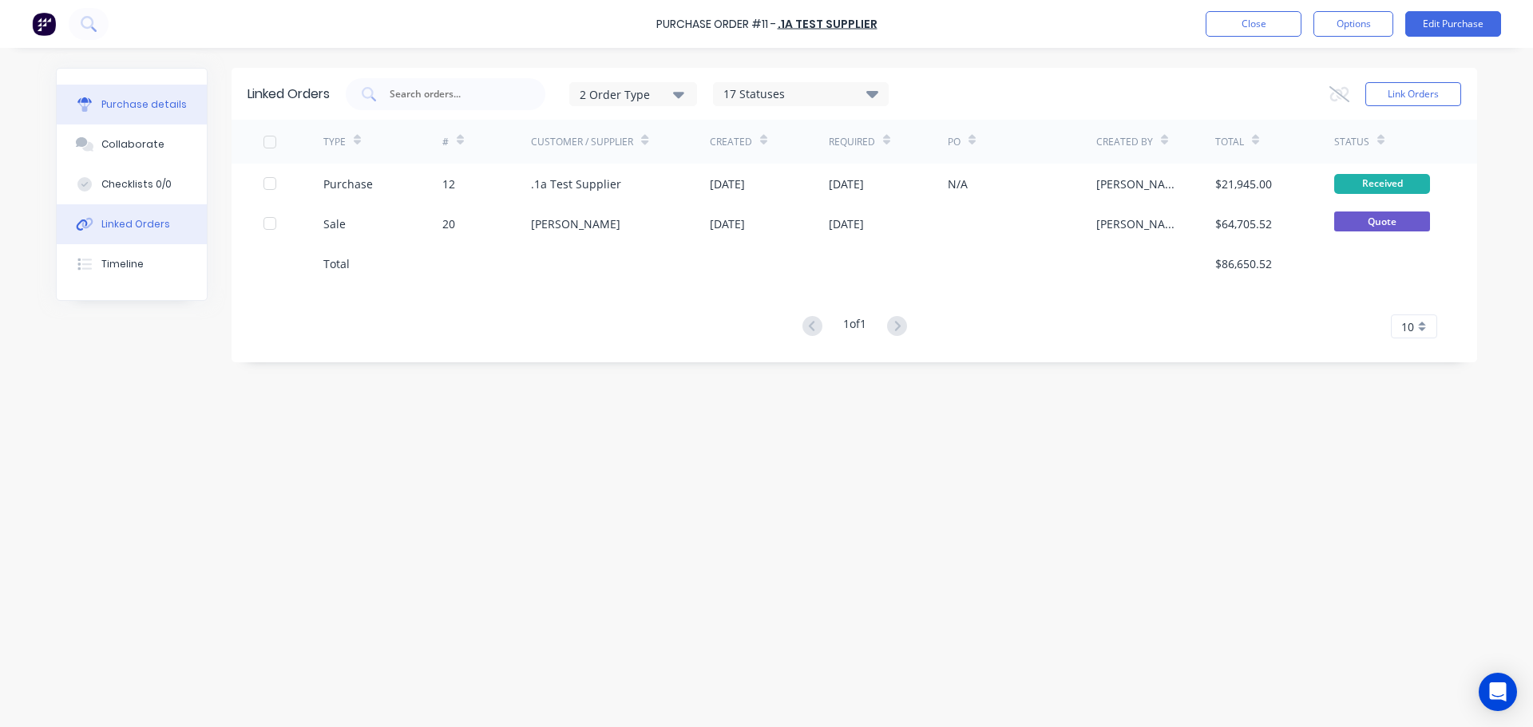
click at [117, 109] on div "Purchase details" at bounding box center [143, 104] width 85 height 14
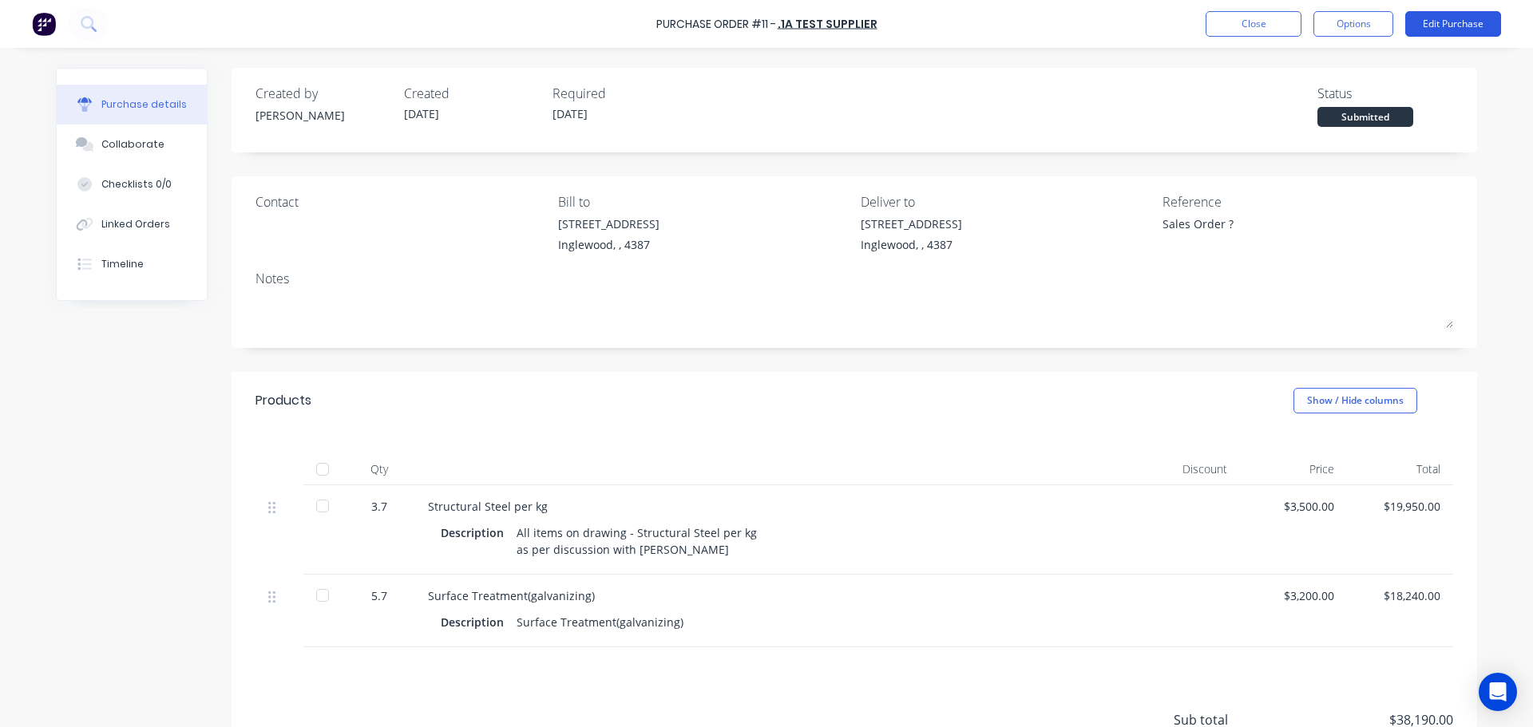
click at [1447, 14] on button "Edit Purchase" at bounding box center [1453, 24] width 96 height 26
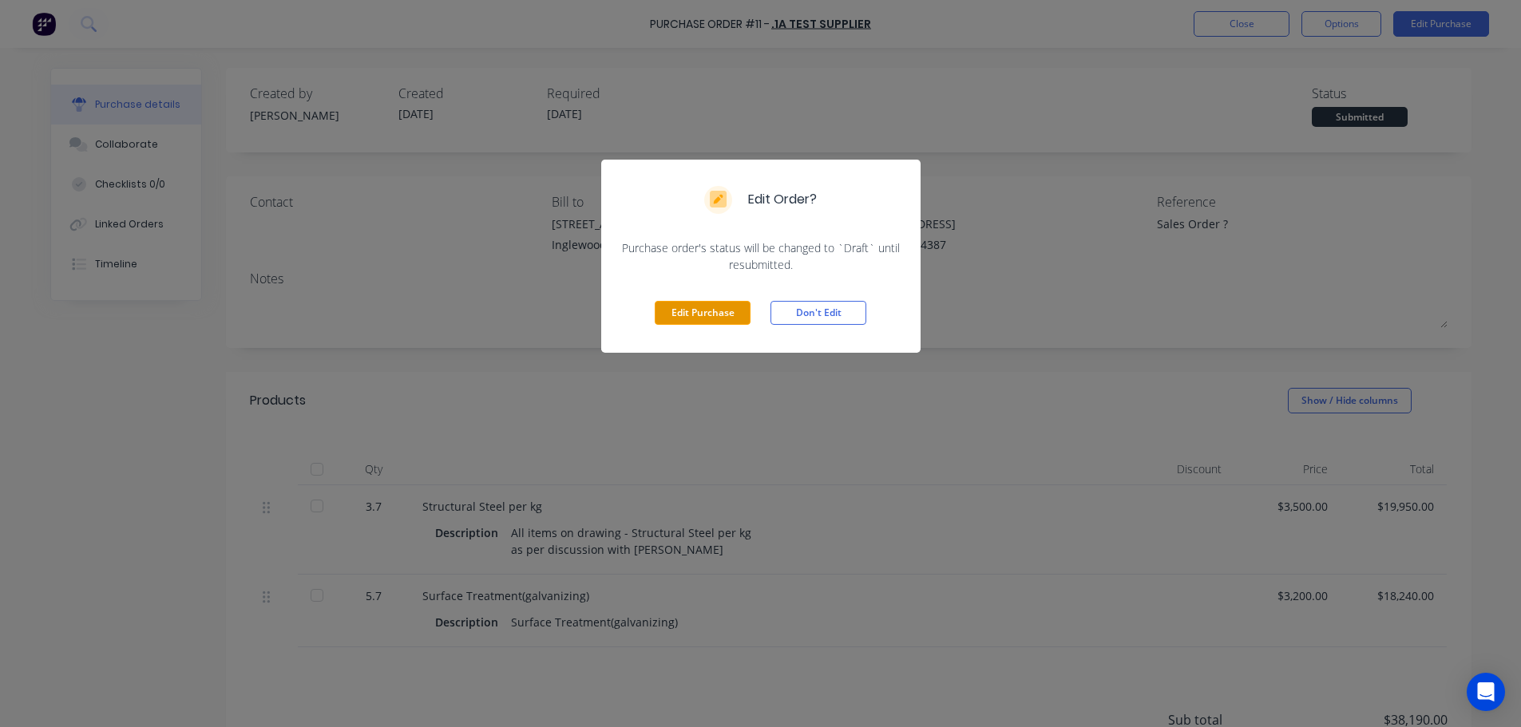
click at [682, 314] on button "Edit Purchase" at bounding box center [703, 313] width 96 height 24
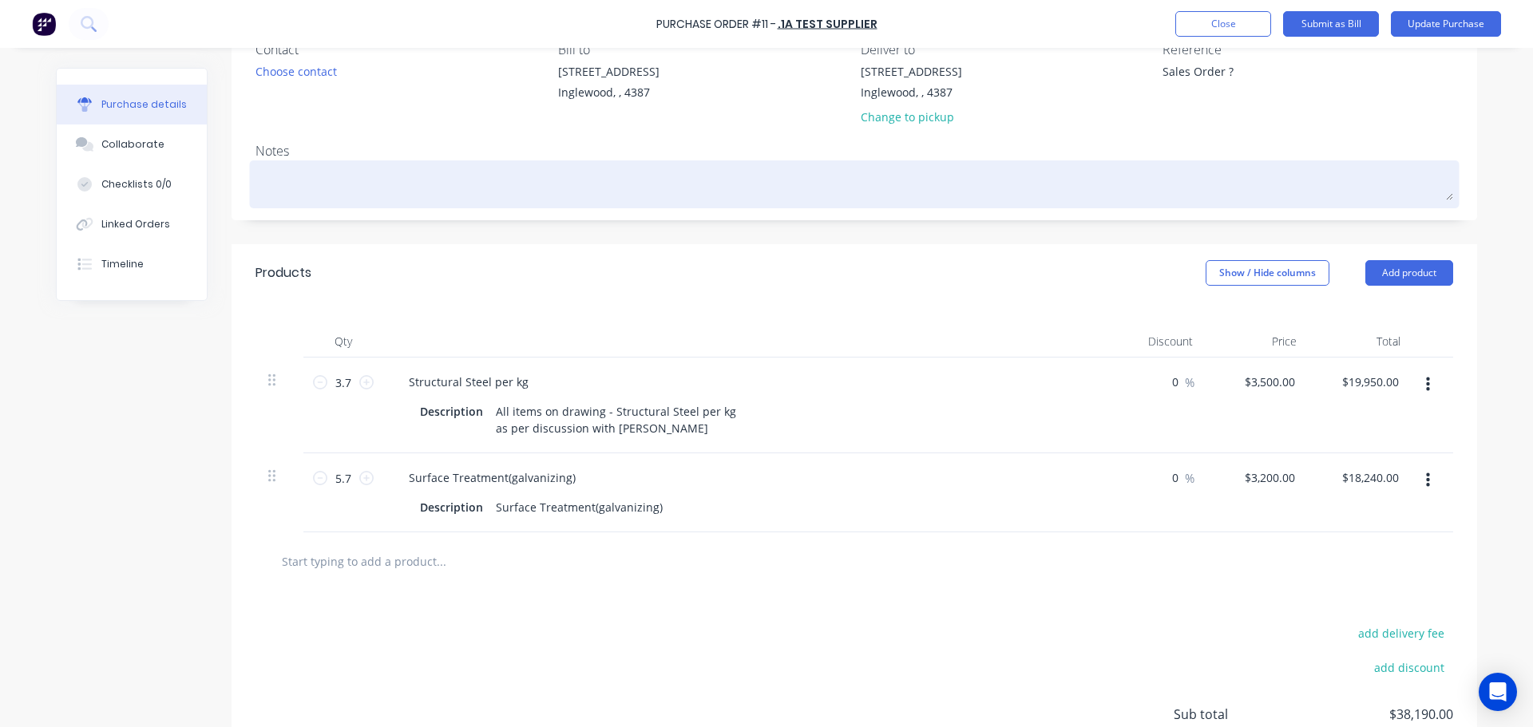
scroll to position [160, 0]
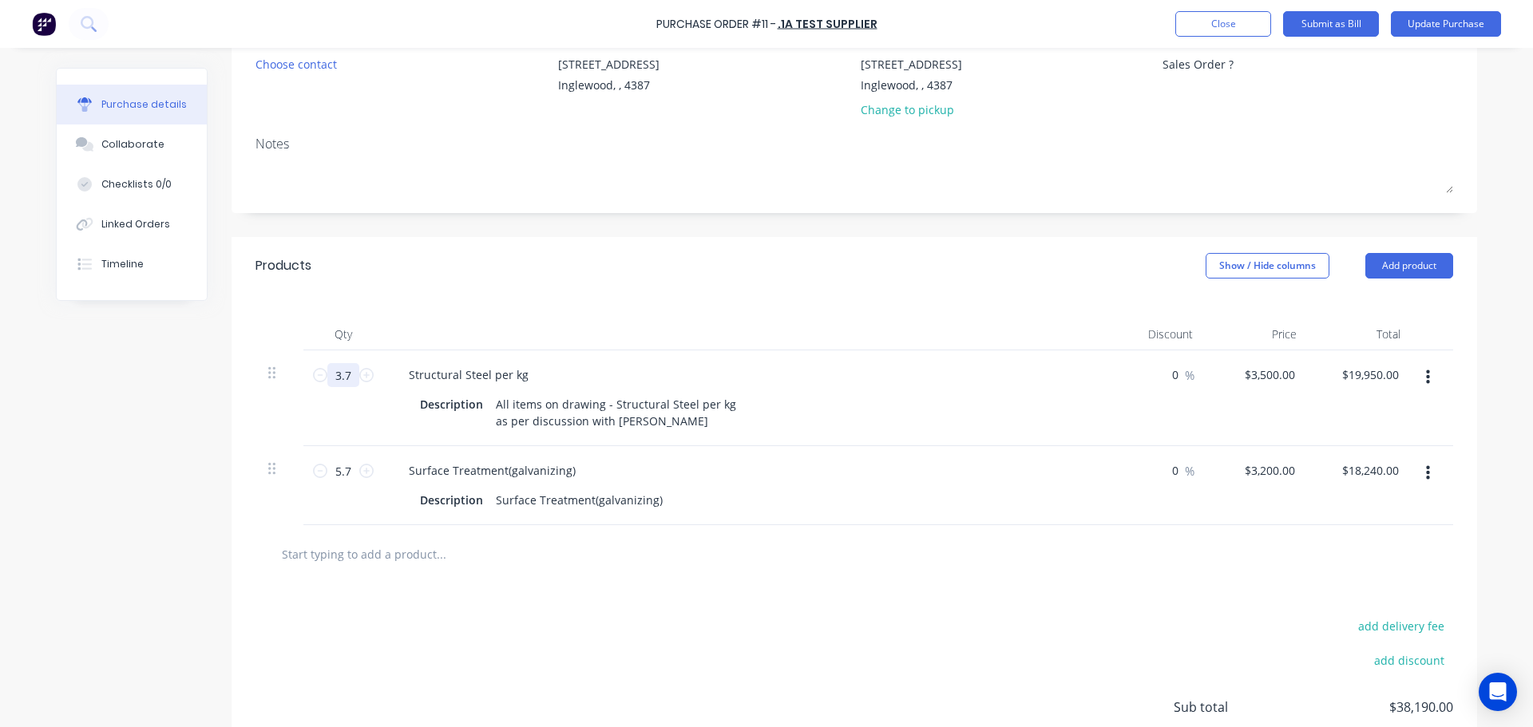
click at [339, 381] on input "3.7" at bounding box center [343, 375] width 32 height 24
type textarea "x"
type input "5"
type input "$17,500.00"
type textarea "x"
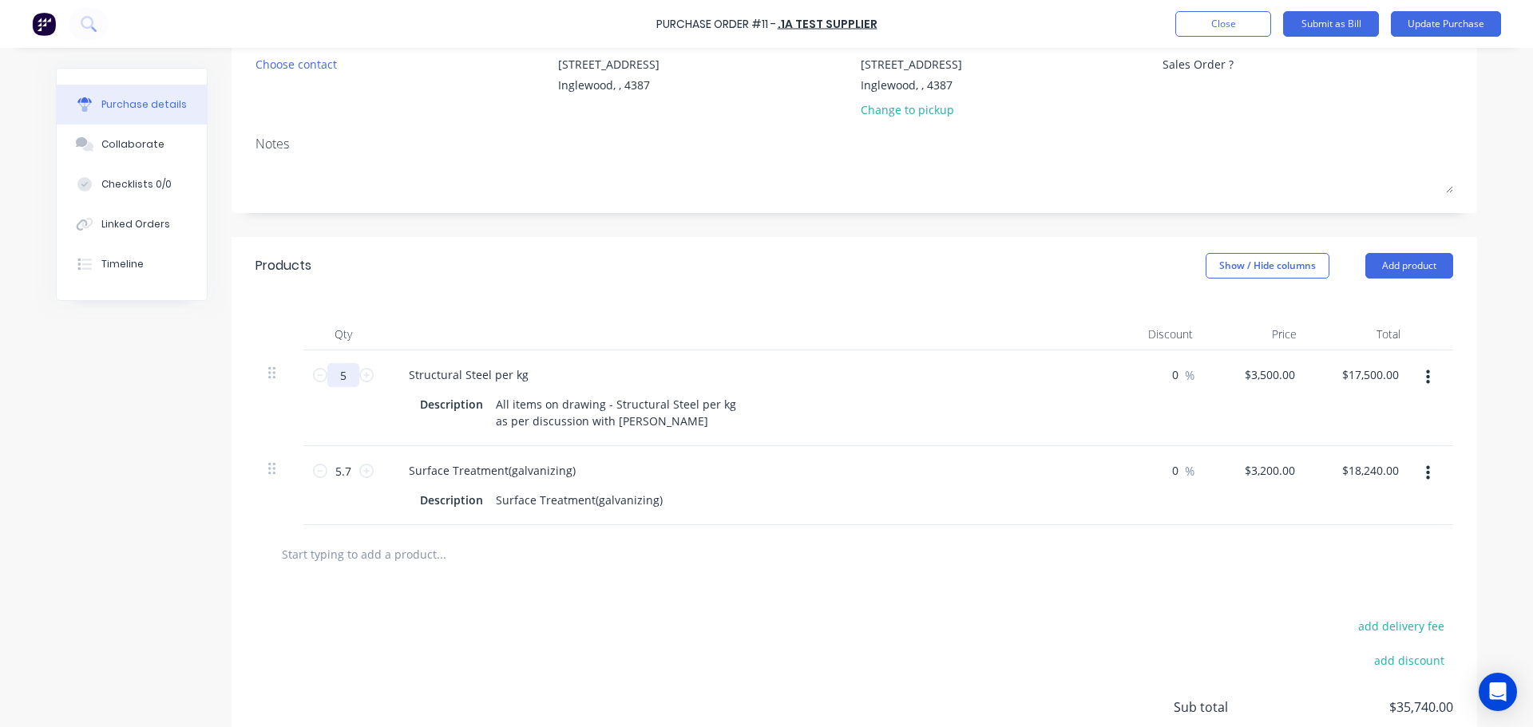
type input "5."
type textarea "x"
type input "5.7"
type input "$19,950.00"
type textarea "x"
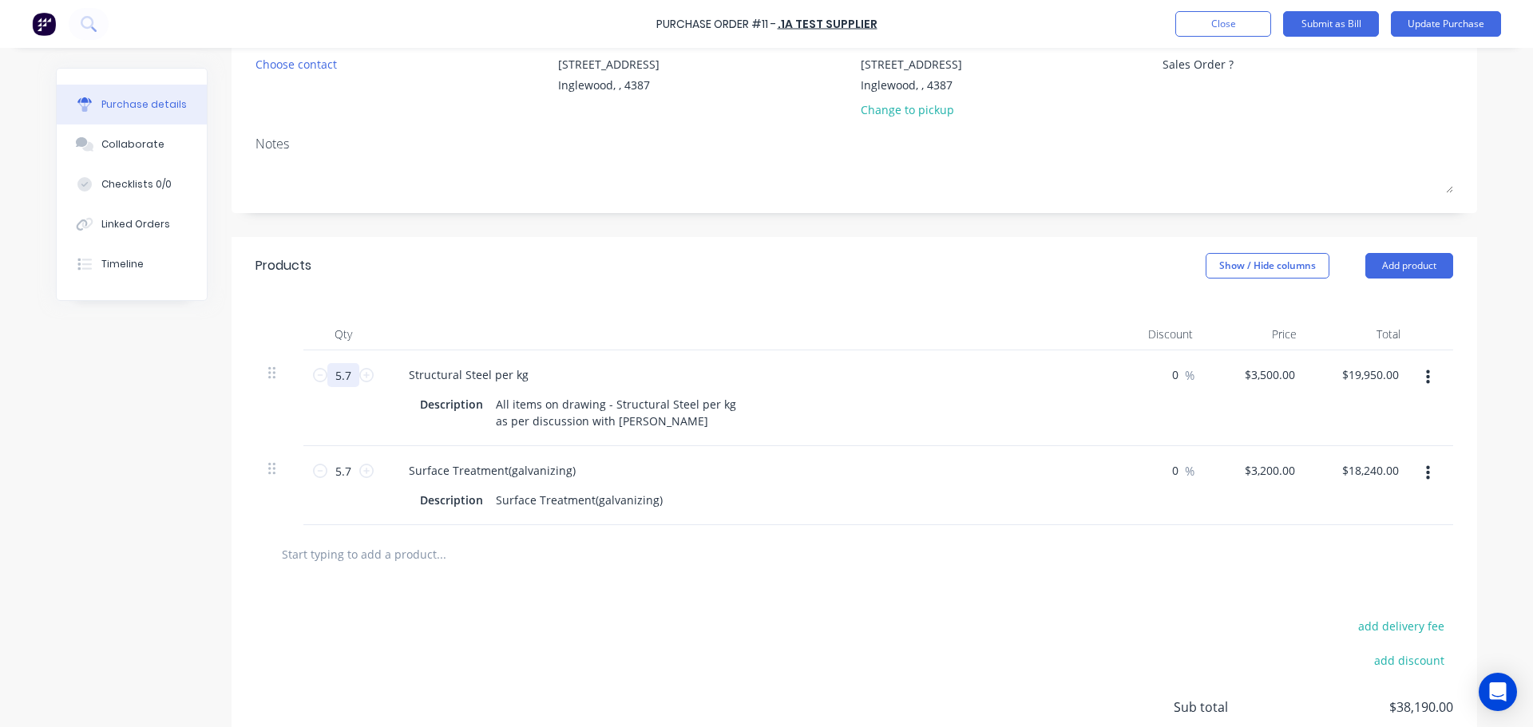
type input "5.7"
click at [1419, 385] on button "button" at bounding box center [1428, 377] width 38 height 29
click at [1356, 445] on button "Duplicate" at bounding box center [1379, 452] width 136 height 32
type textarea "x"
type input "1"
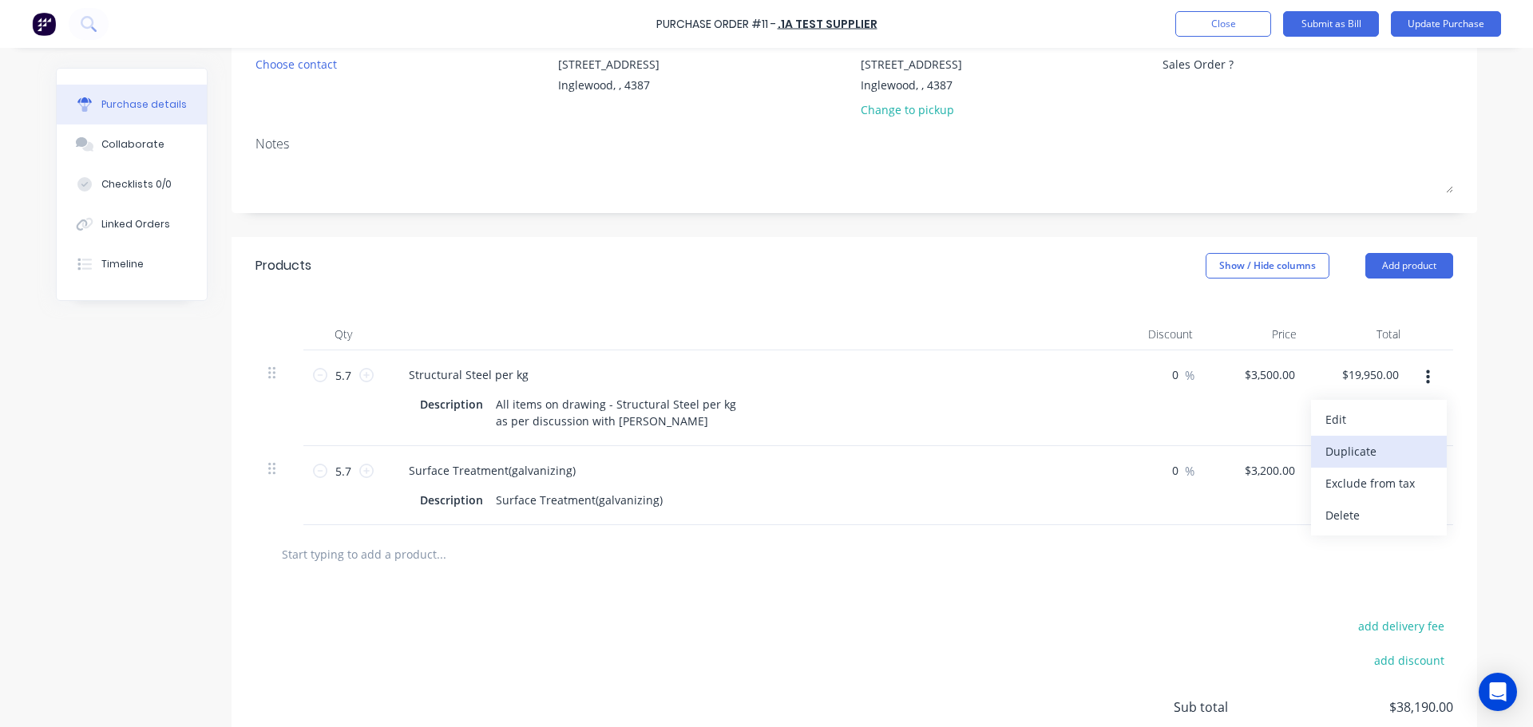
type input "$3,500.00"
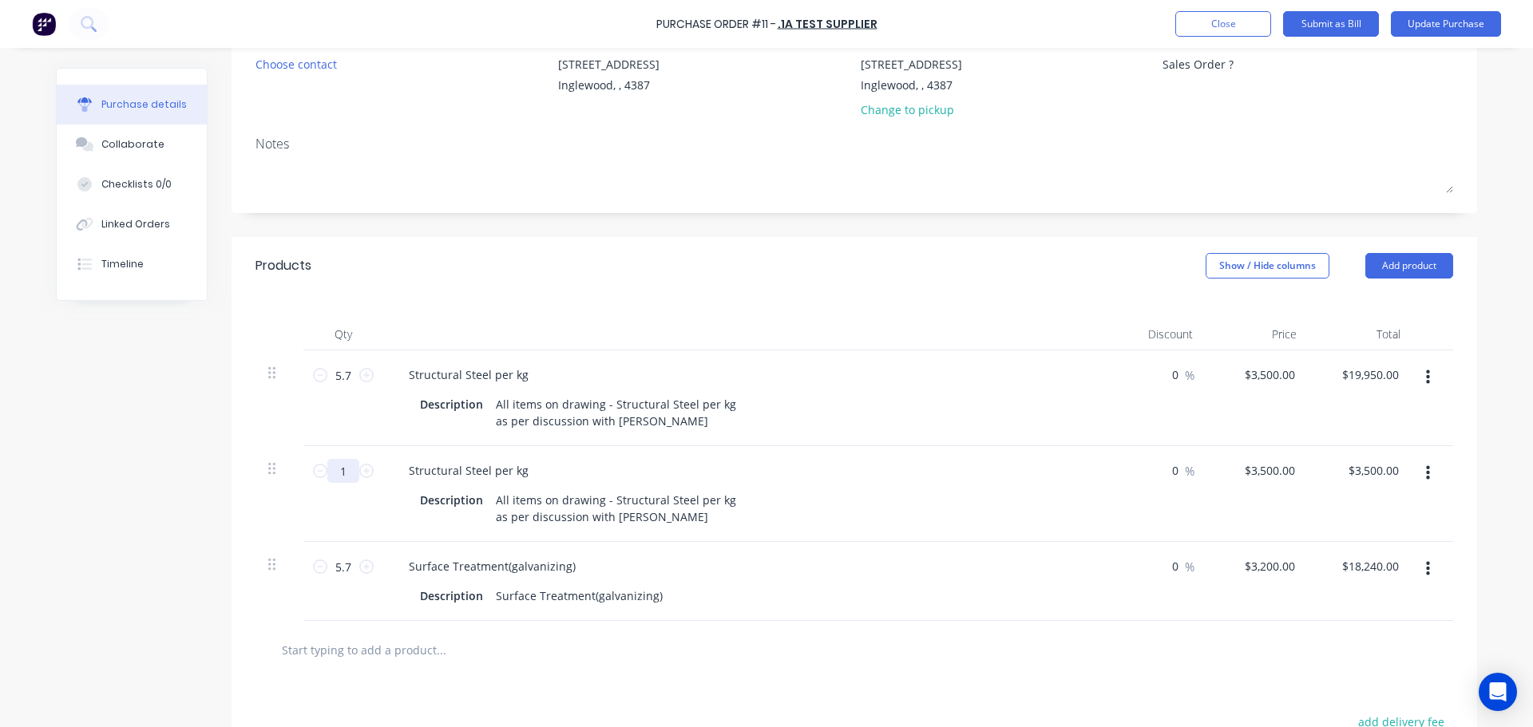
click at [352, 477] on input "1" at bounding box center [343, 471] width 32 height 24
type textarea "x"
type input "2"
type input "$7,000.00"
type textarea "x"
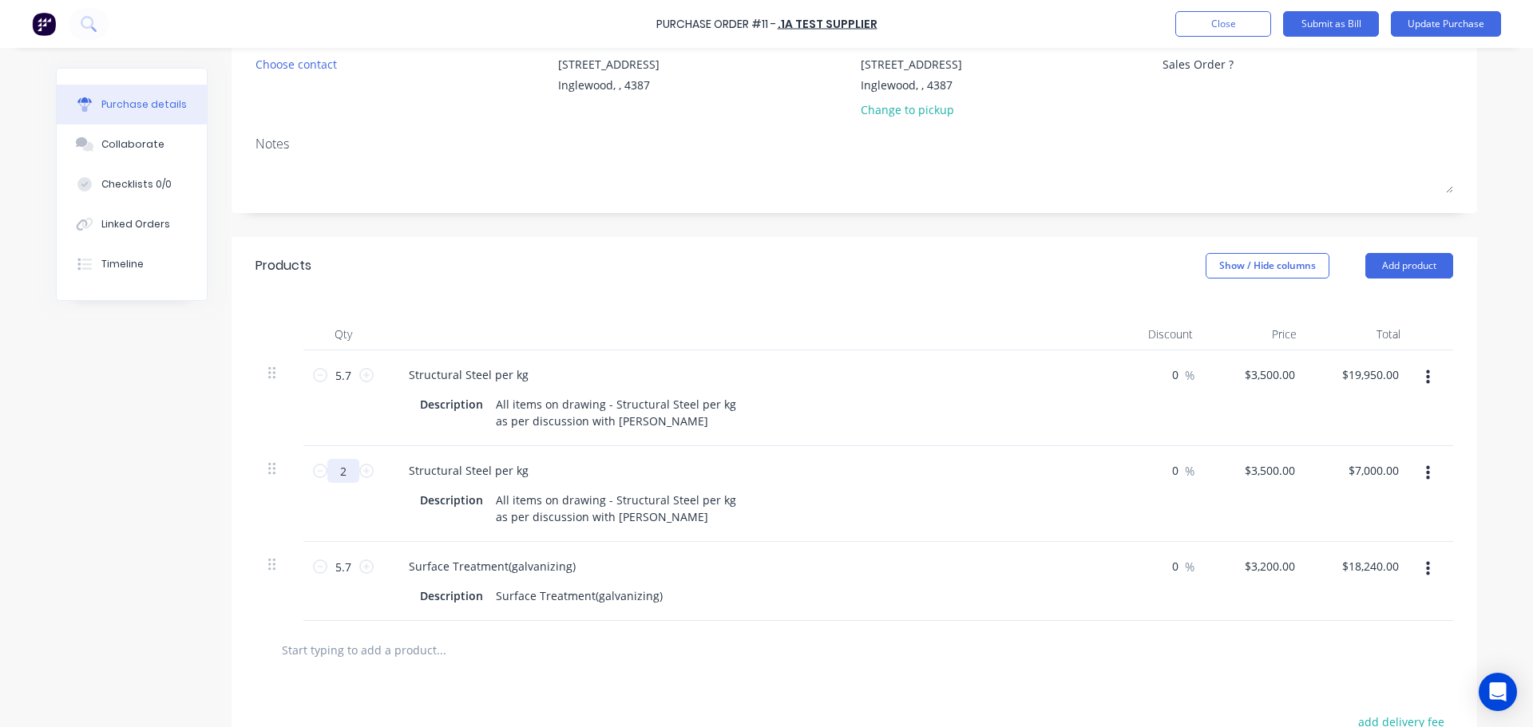
type input "2"
click at [343, 380] on input "5.7" at bounding box center [343, 375] width 32 height 24
type textarea "x"
type input "3"
type input "$10,500.00"
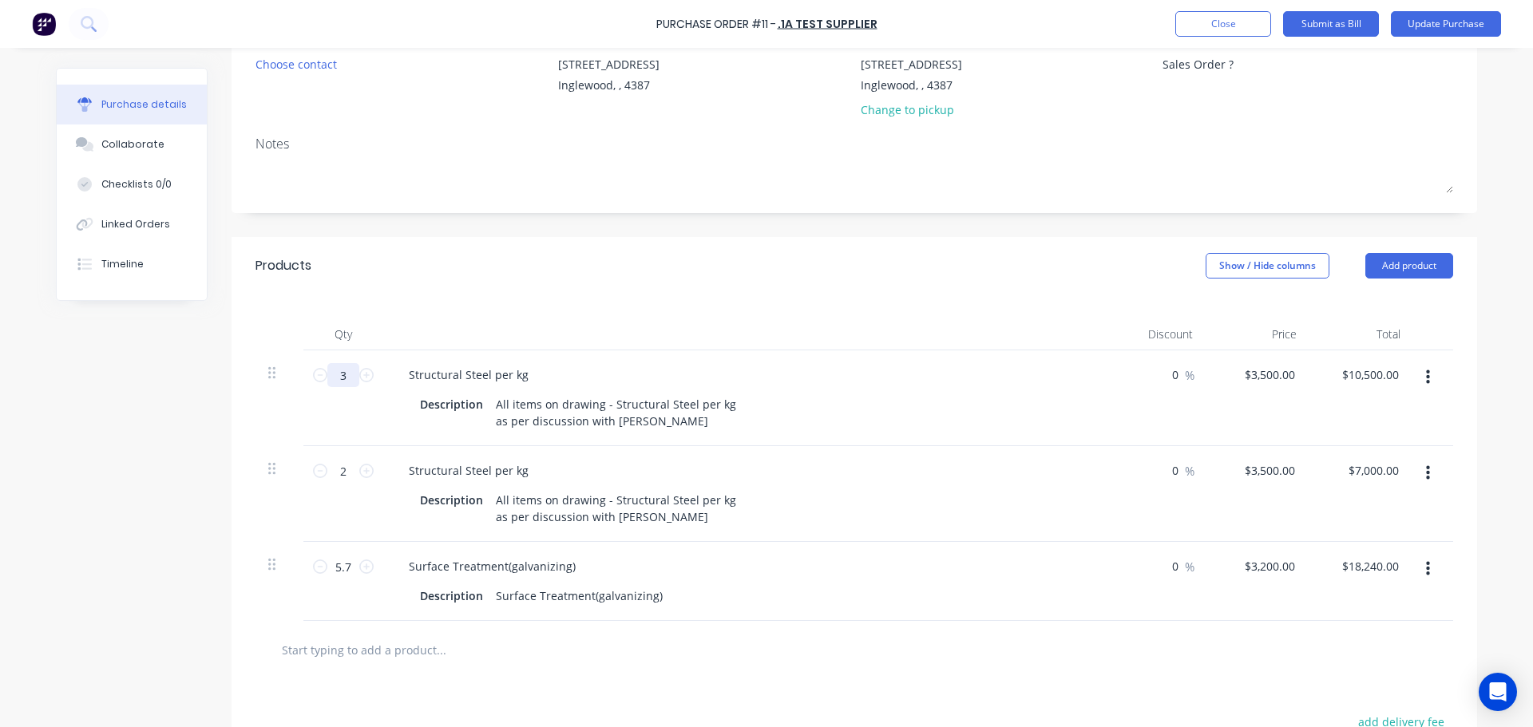
type textarea "x"
type input "3."
type textarea "x"
type input "3.7"
type input "$12,950.00"
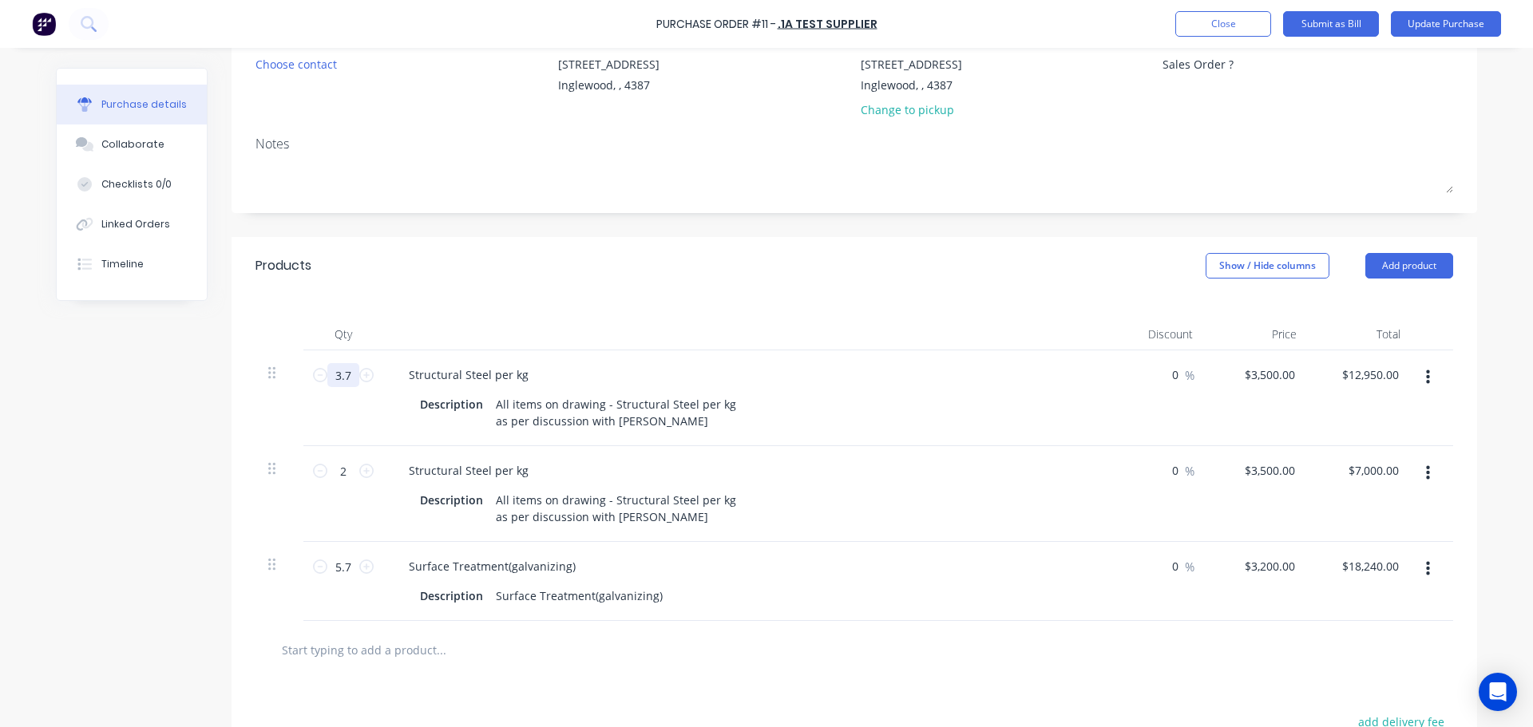
type textarea "x"
type input "3.7"
click at [1414, 34] on button "Update Purchase" at bounding box center [1446, 24] width 110 height 26
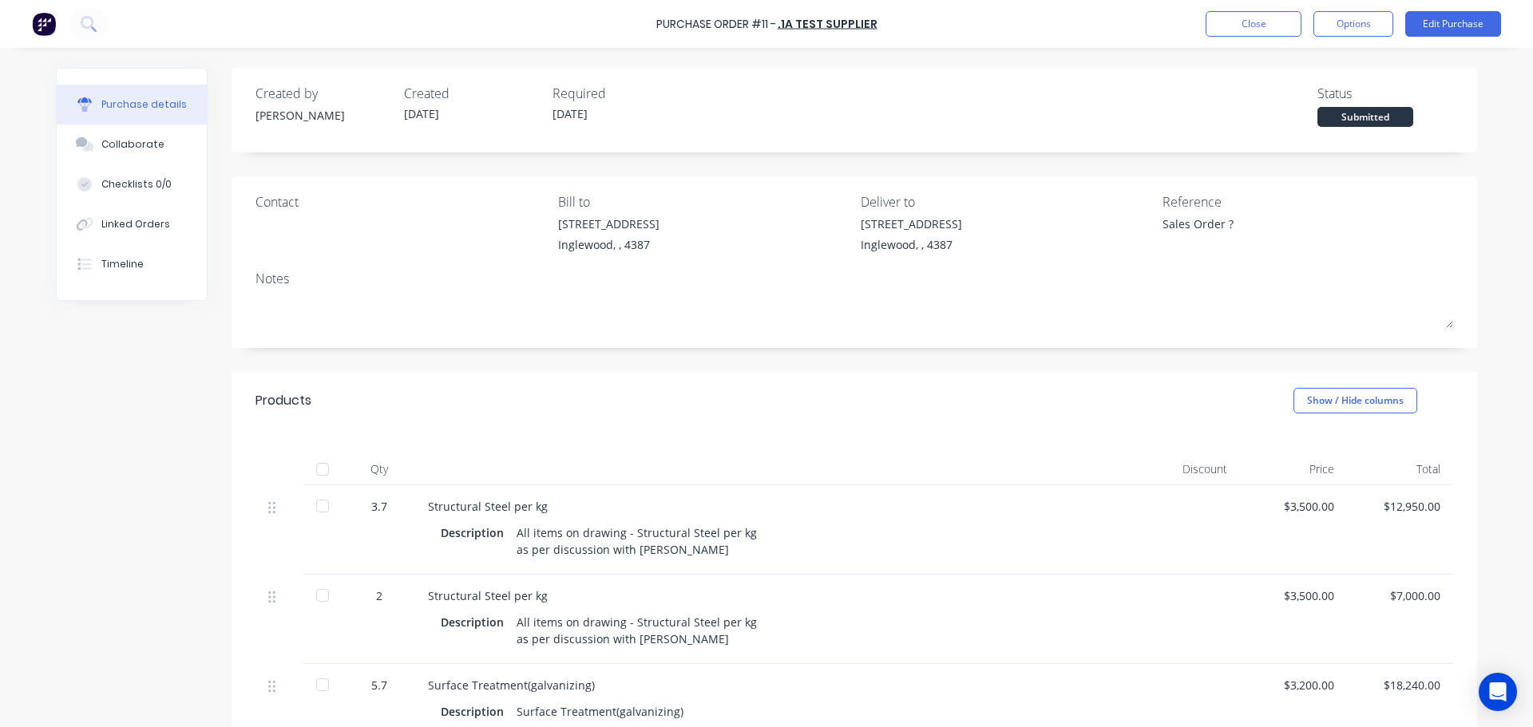
click at [318, 596] on div at bounding box center [323, 596] width 32 height 32
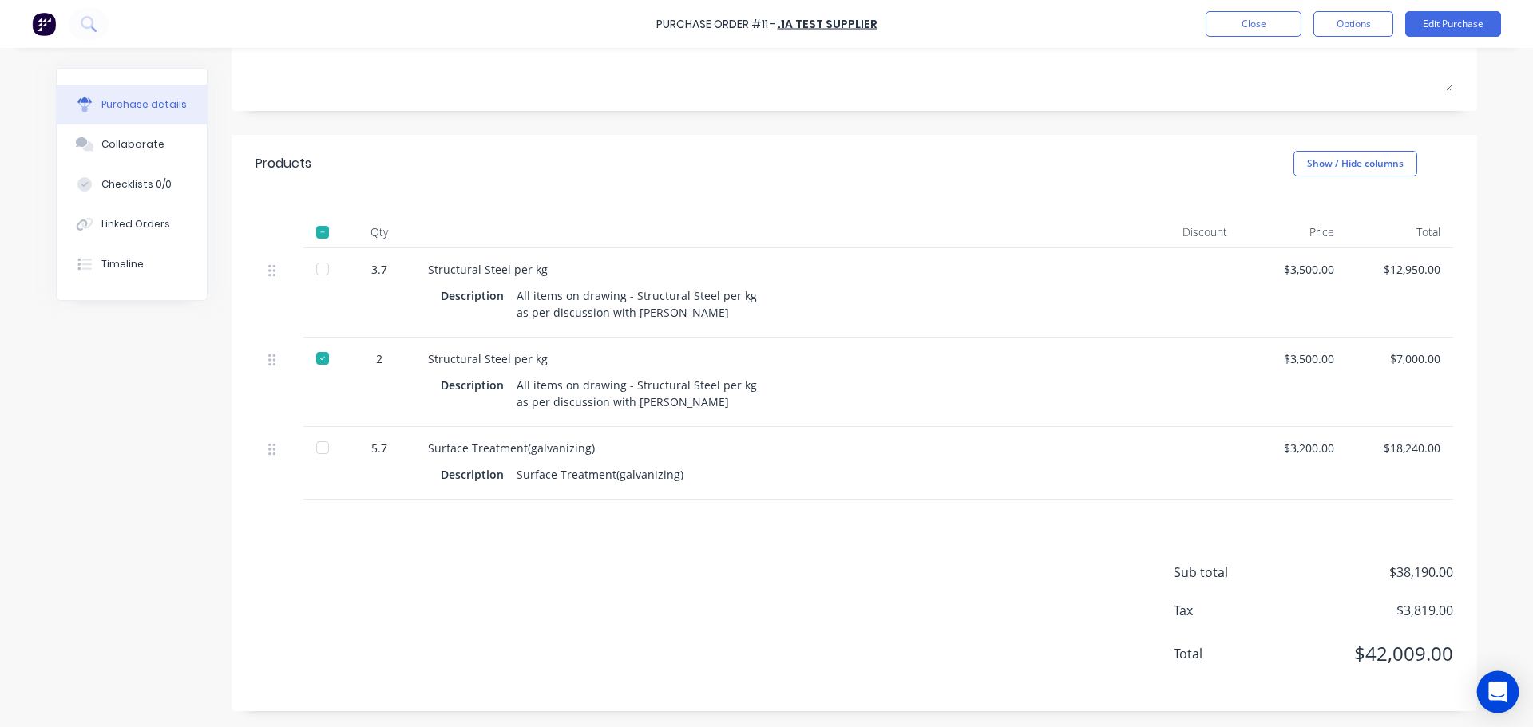
click at [1502, 693] on icon "Open Intercom Messenger" at bounding box center [1497, 692] width 18 height 21
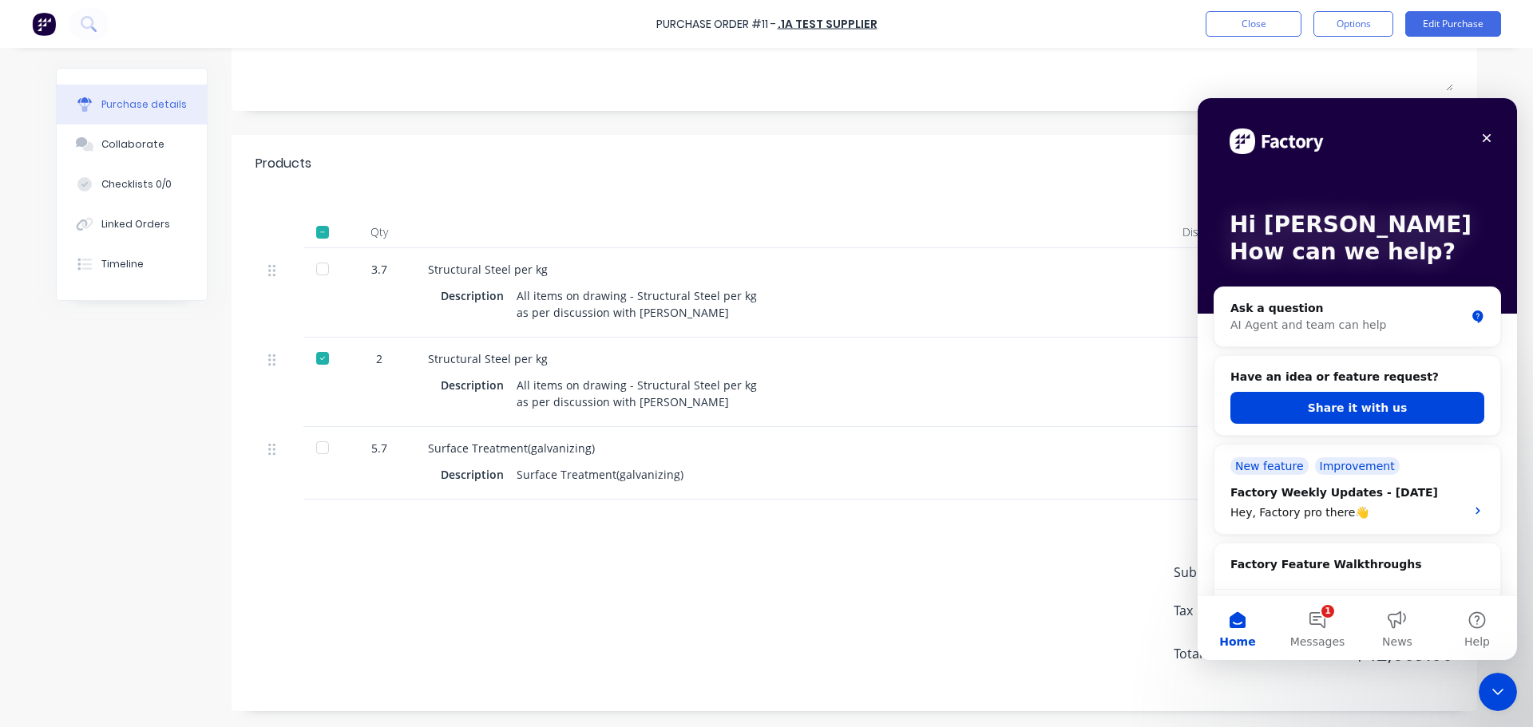
scroll to position [0, 0]
click at [1345, 414] on button "Share it with us" at bounding box center [1357, 408] width 254 height 32
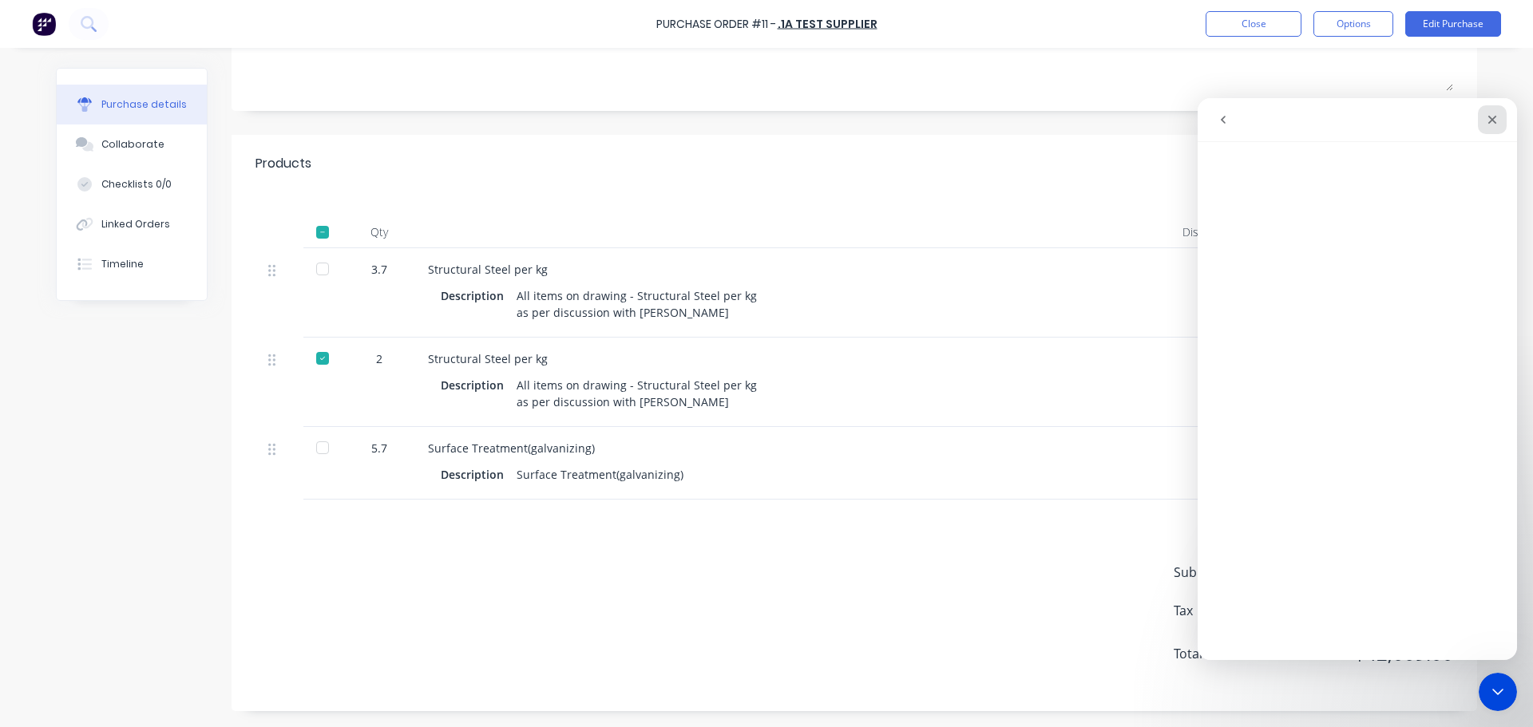
click at [1487, 121] on icon "Close" at bounding box center [1492, 119] width 13 height 13
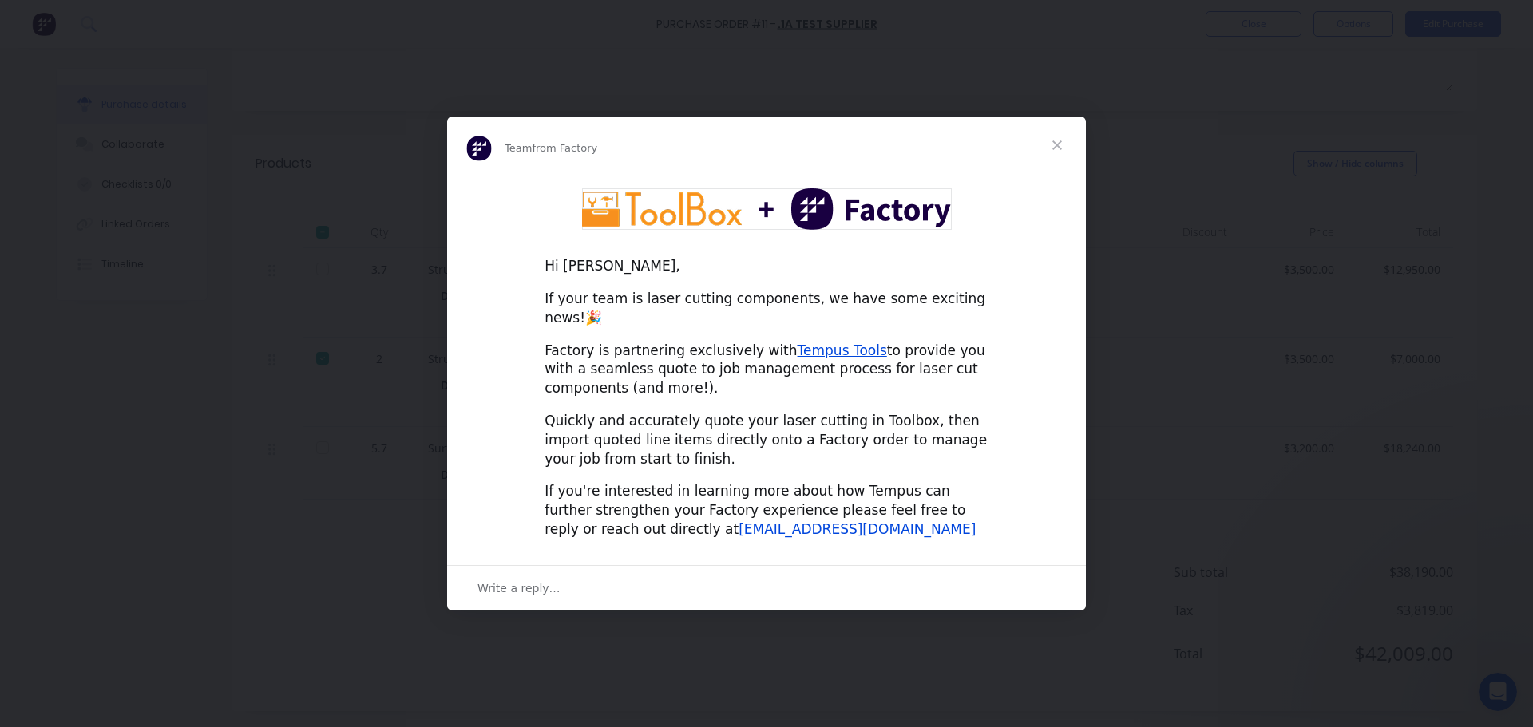
click at [1056, 151] on span "Close" at bounding box center [1056, 145] width 57 height 57
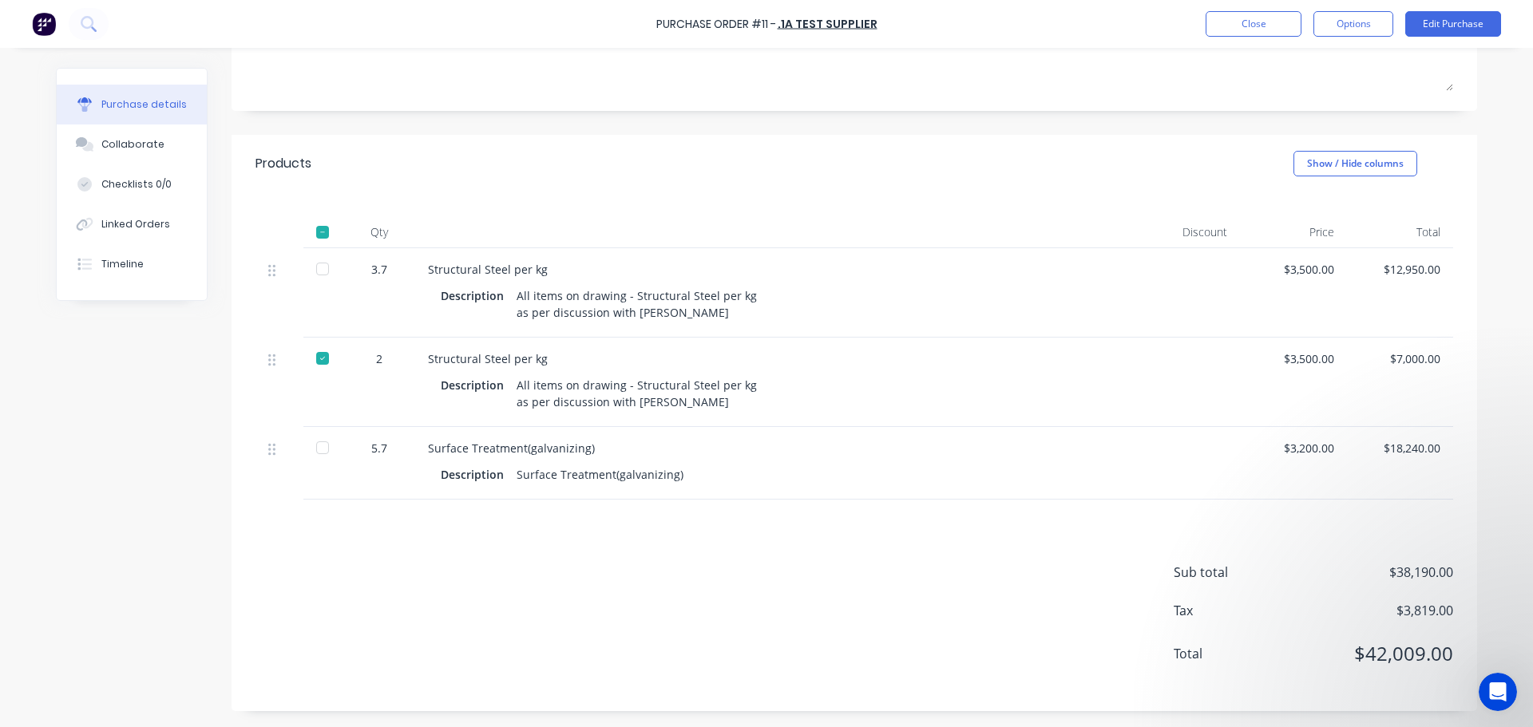
type textarea "x"
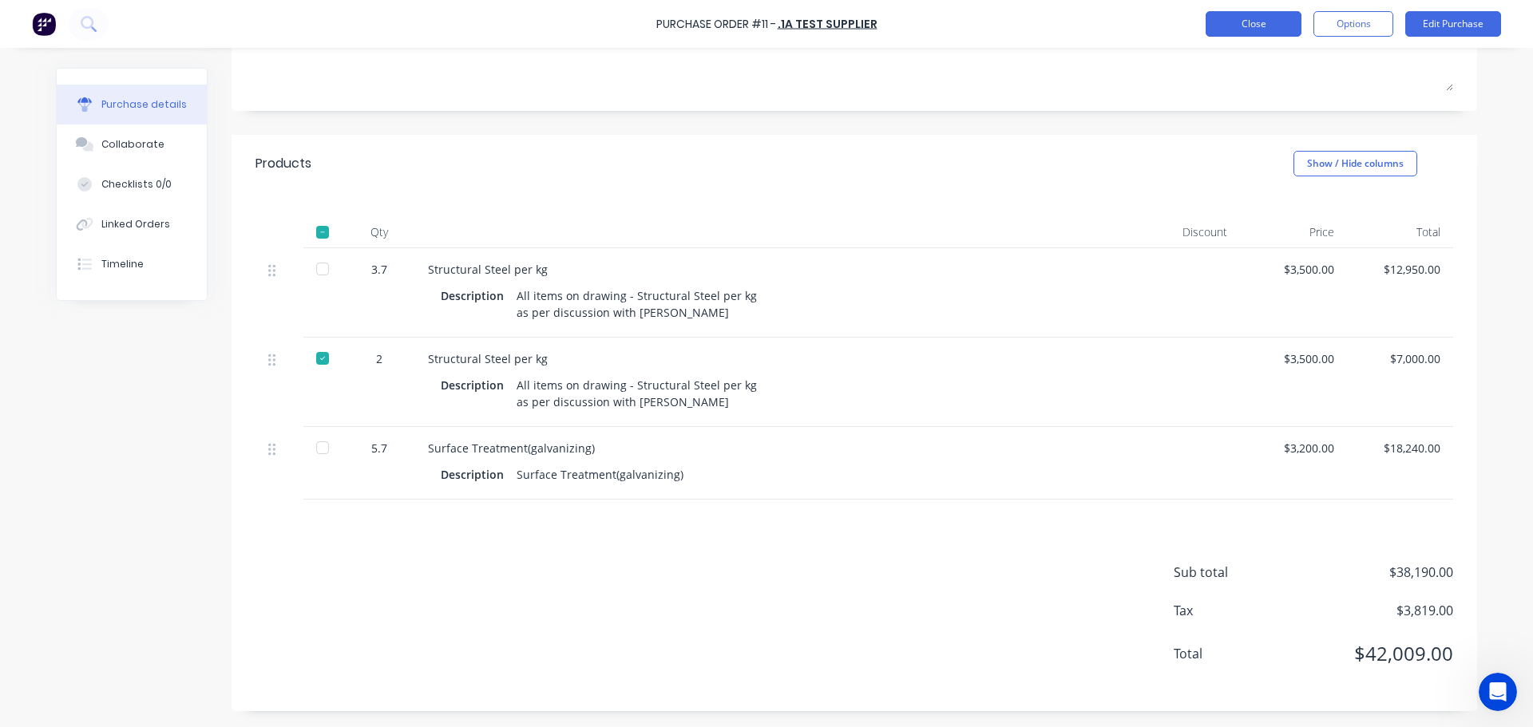
click at [1257, 31] on button "Close" at bounding box center [1254, 24] width 96 height 26
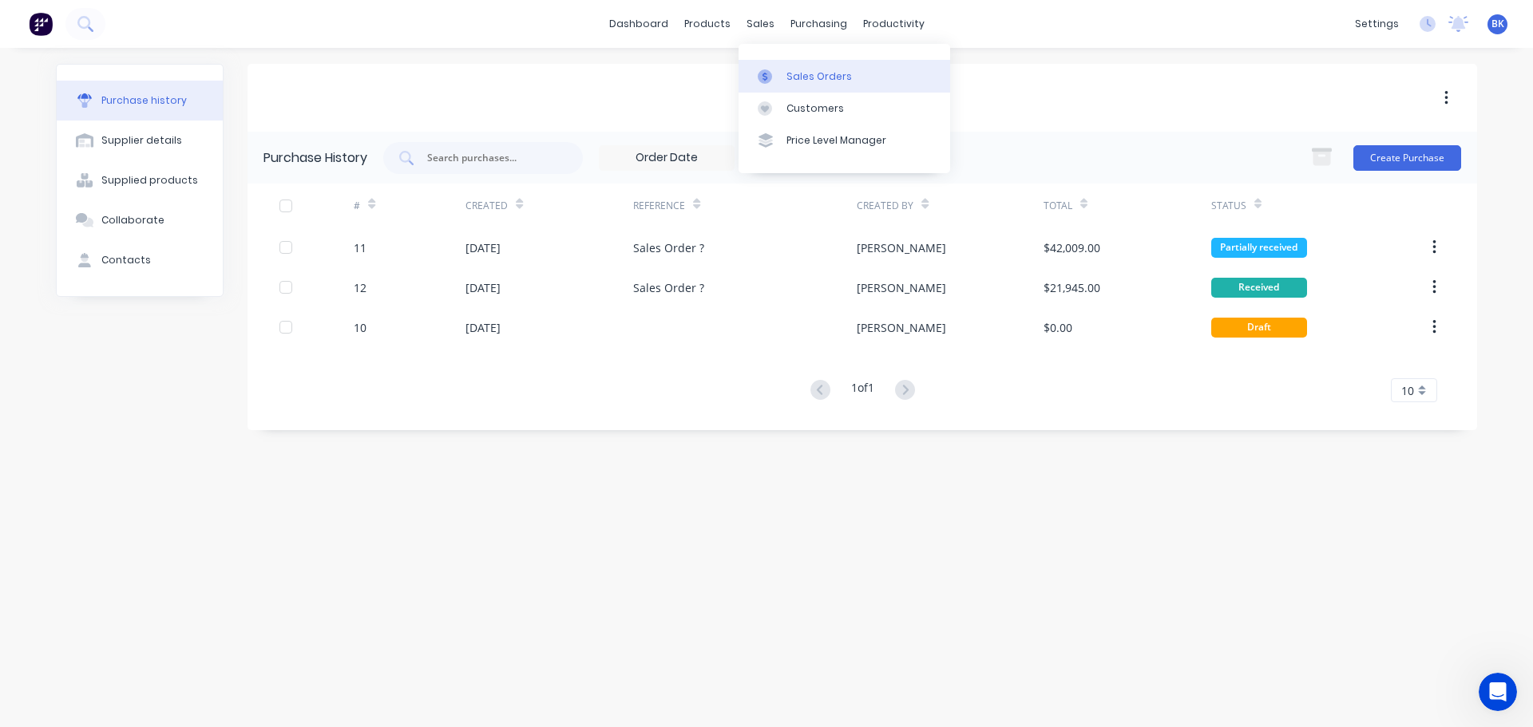
click at [797, 77] on div "Sales Orders" at bounding box center [818, 76] width 65 height 14
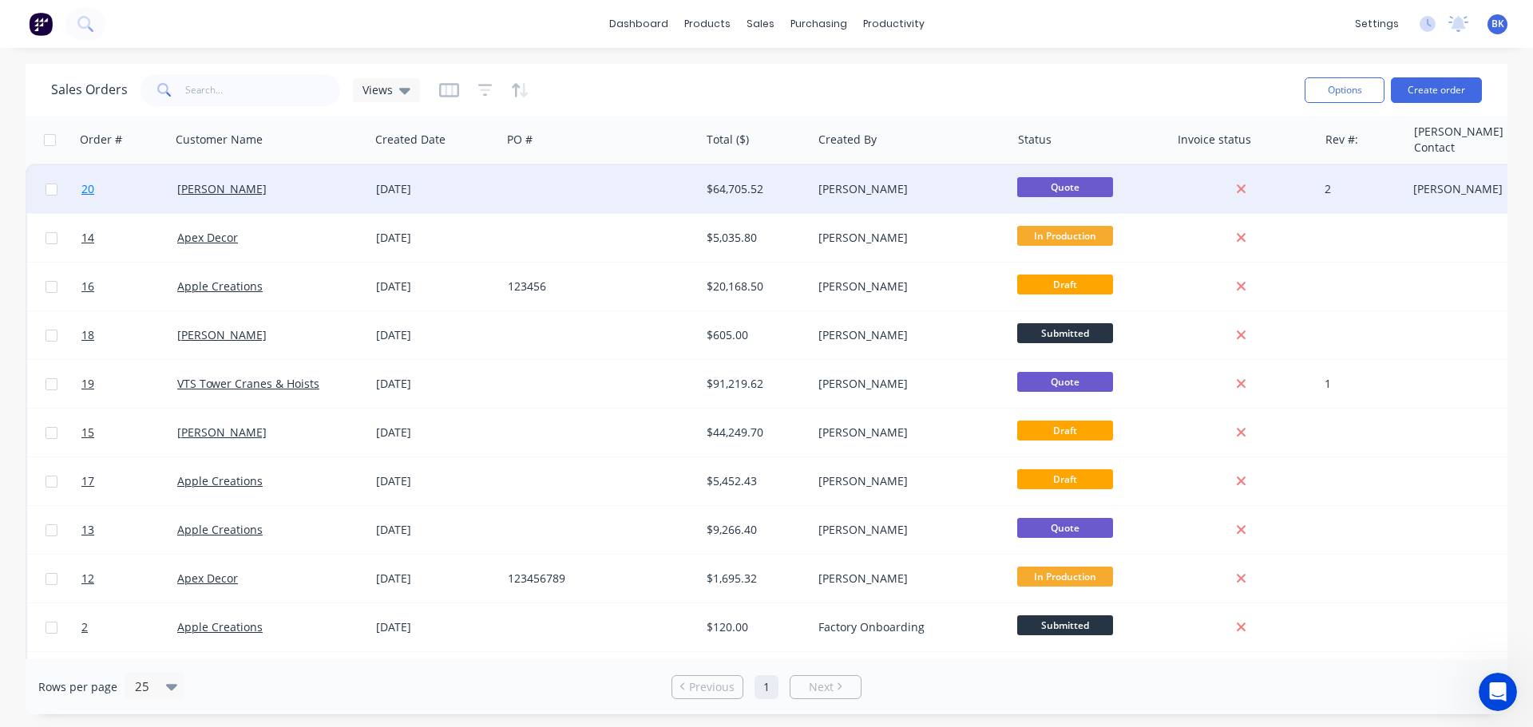
click at [93, 192] on span "20" at bounding box center [87, 189] width 13 height 16
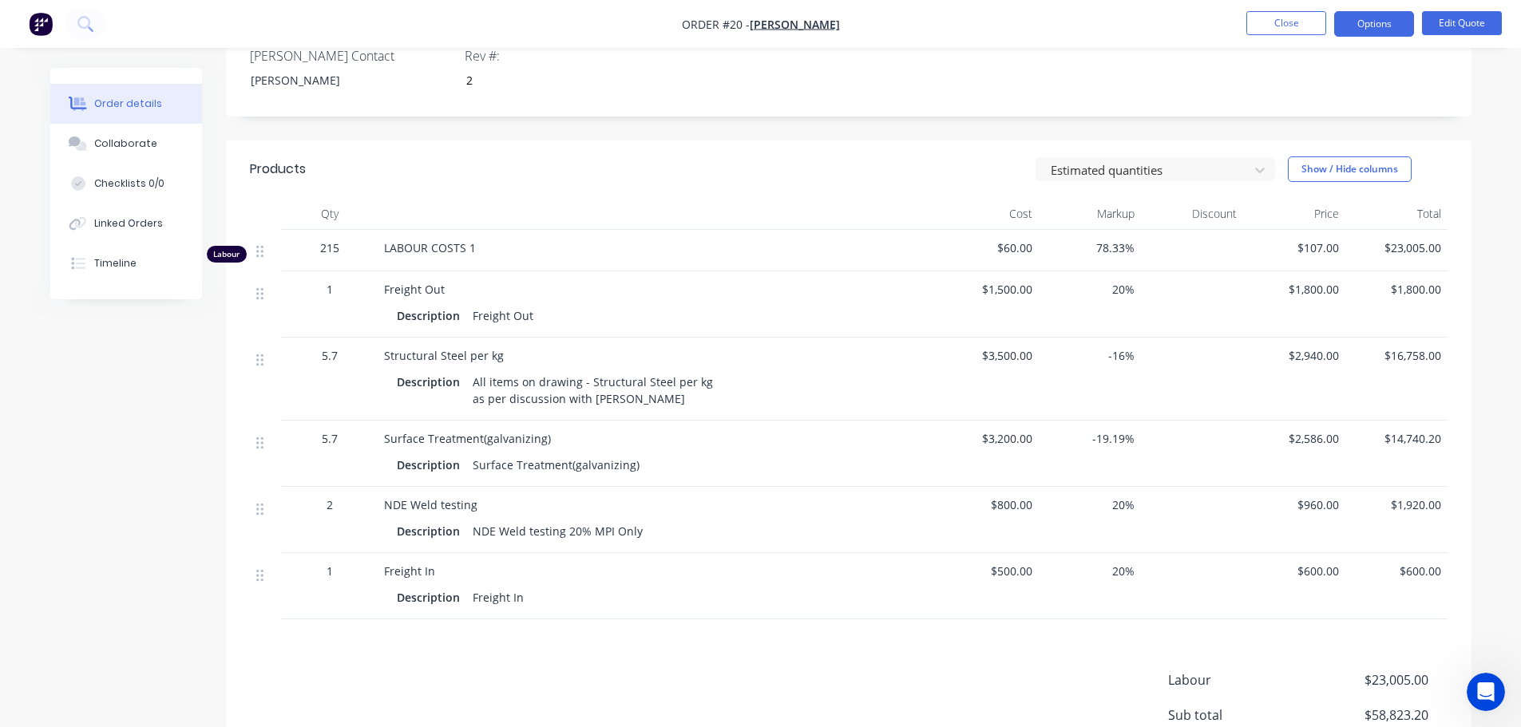
scroll to position [479, 0]
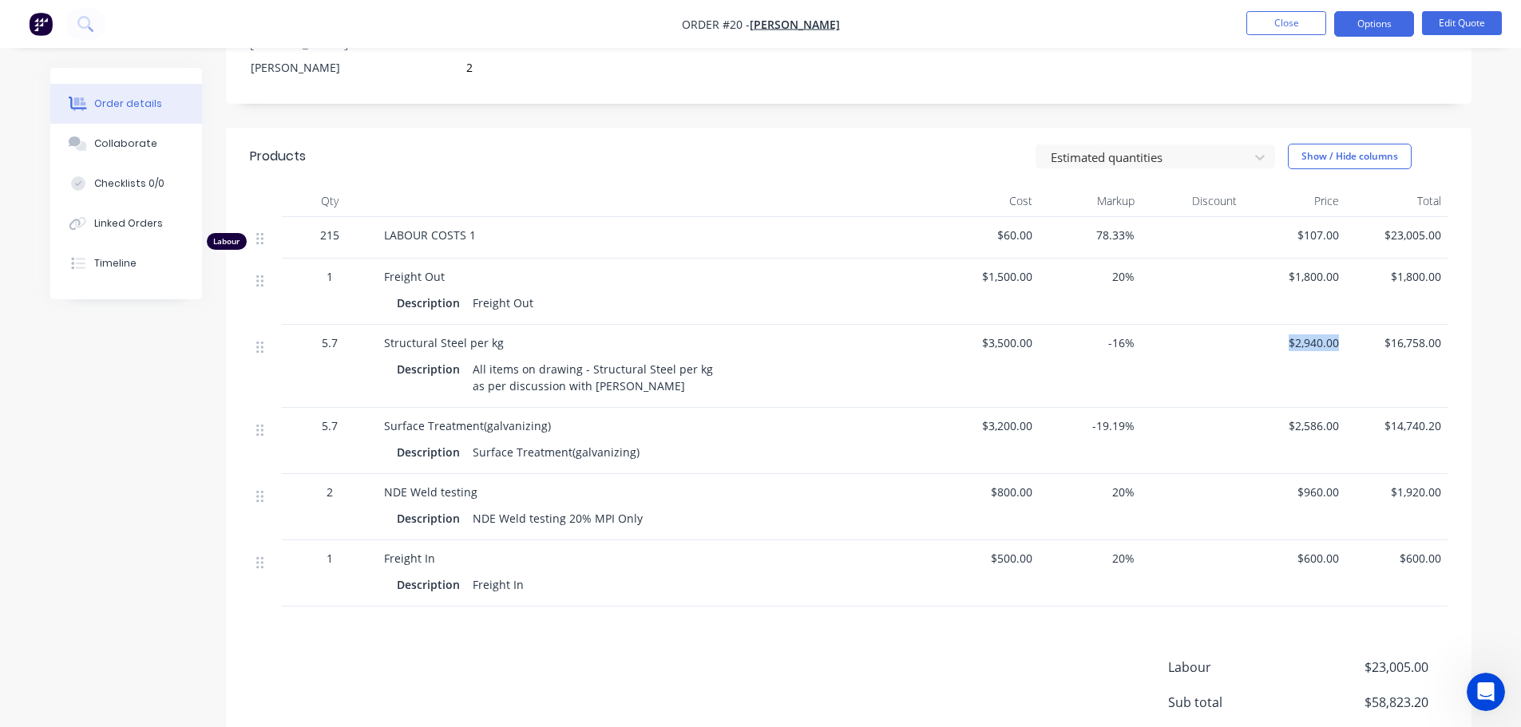
drag, startPoint x: 1339, startPoint y: 320, endPoint x: 1277, endPoint y: 325, distance: 61.7
click at [1277, 325] on div "$2,940.00" at bounding box center [1294, 366] width 102 height 83
drag, startPoint x: 1032, startPoint y: 322, endPoint x: 983, endPoint y: 320, distance: 48.7
click at [983, 335] on span "$3,500.00" at bounding box center [987, 343] width 89 height 17
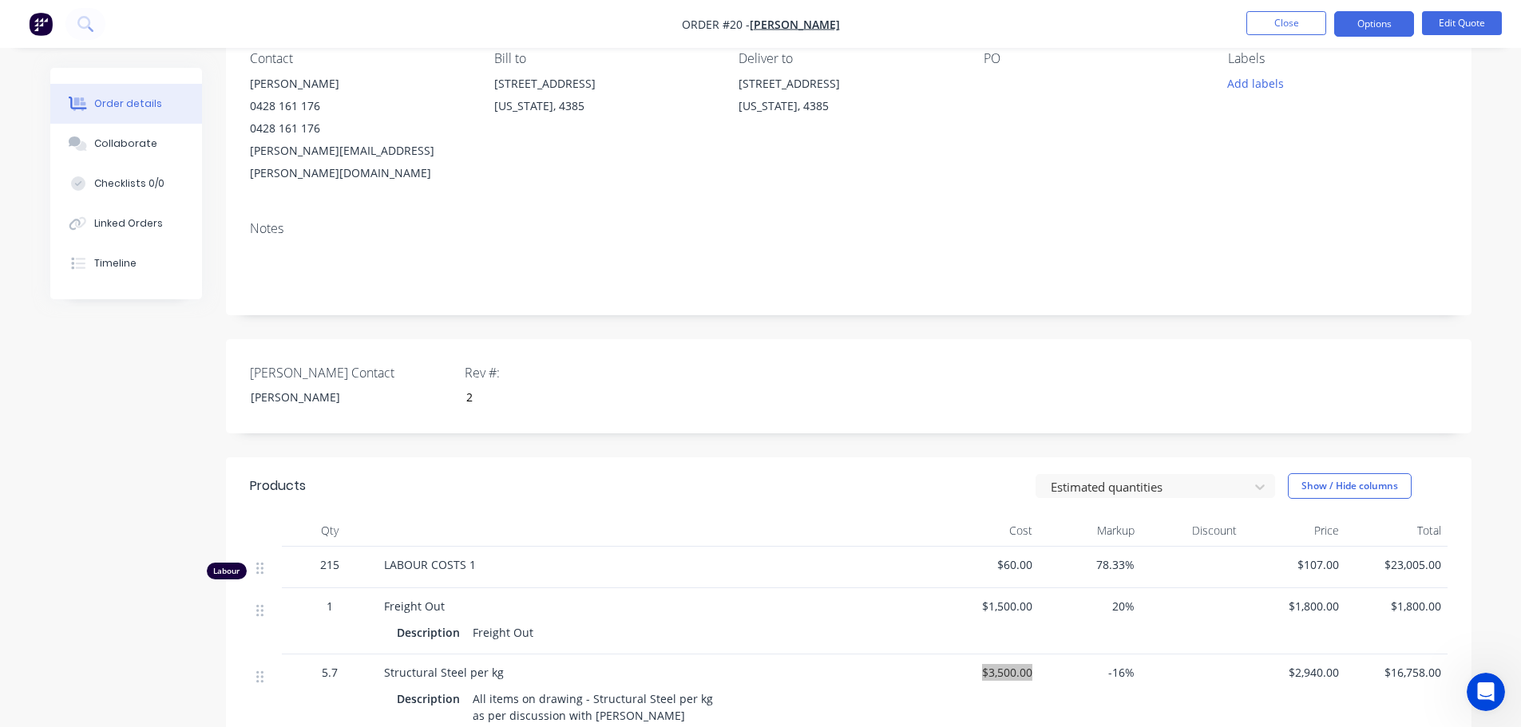
scroll to position [141, 0]
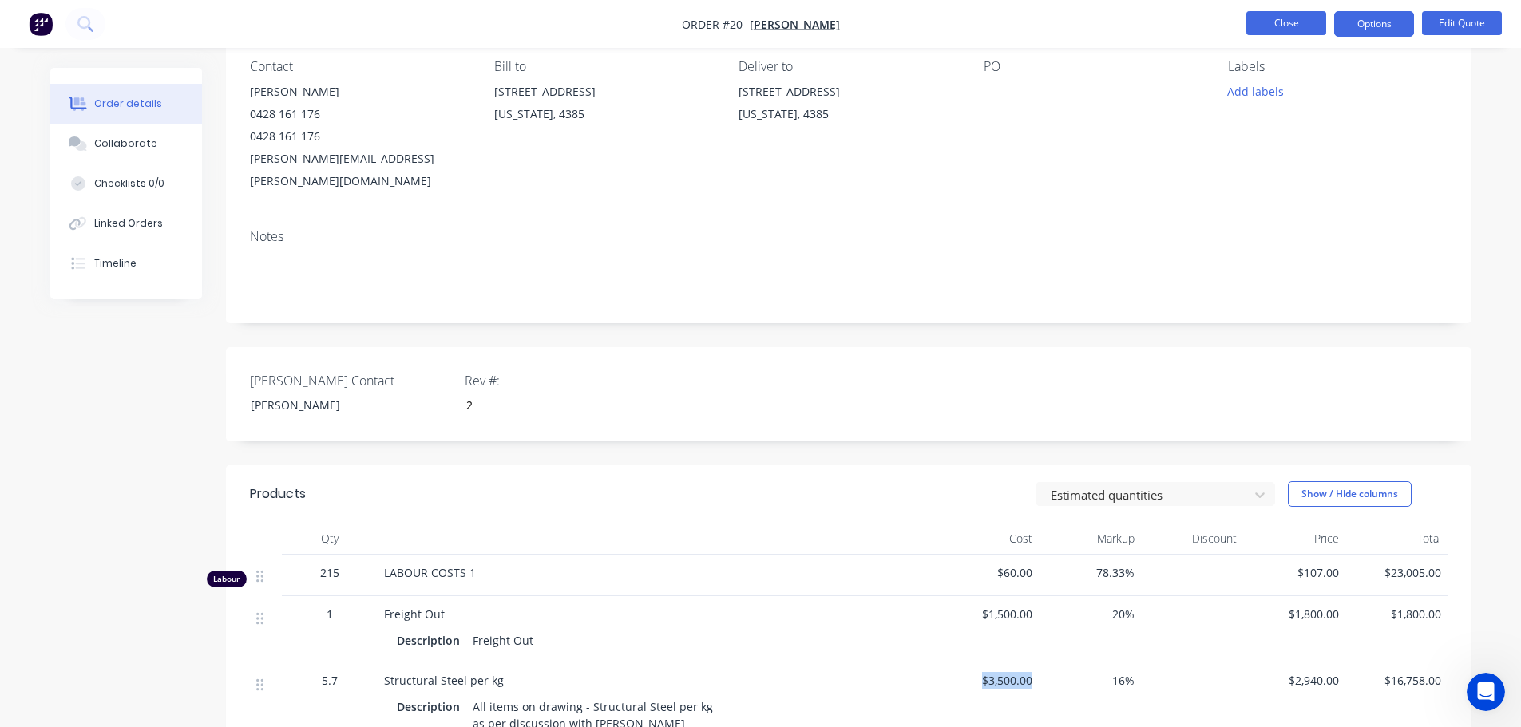
click at [1298, 28] on button "Close" at bounding box center [1286, 23] width 80 height 24
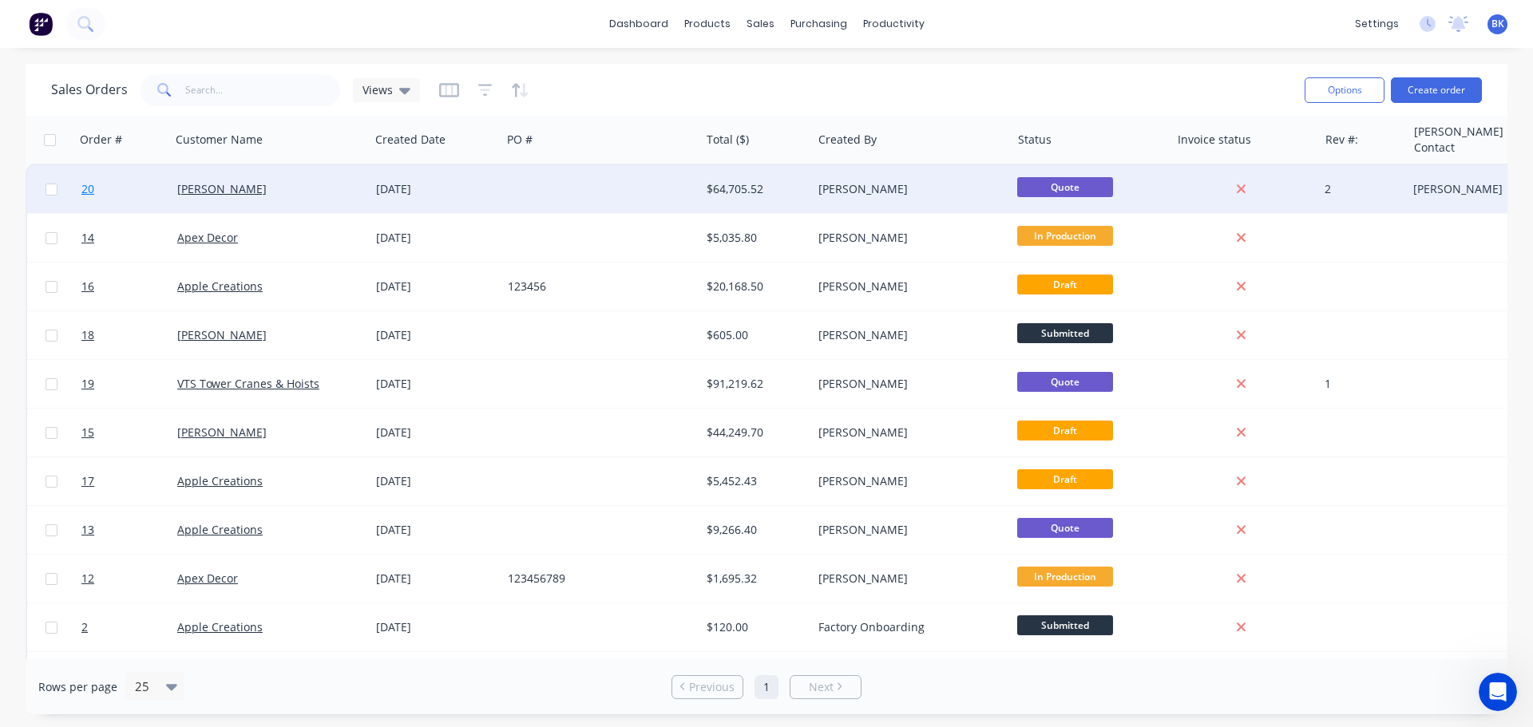
click at [84, 188] on span "20" at bounding box center [87, 189] width 13 height 16
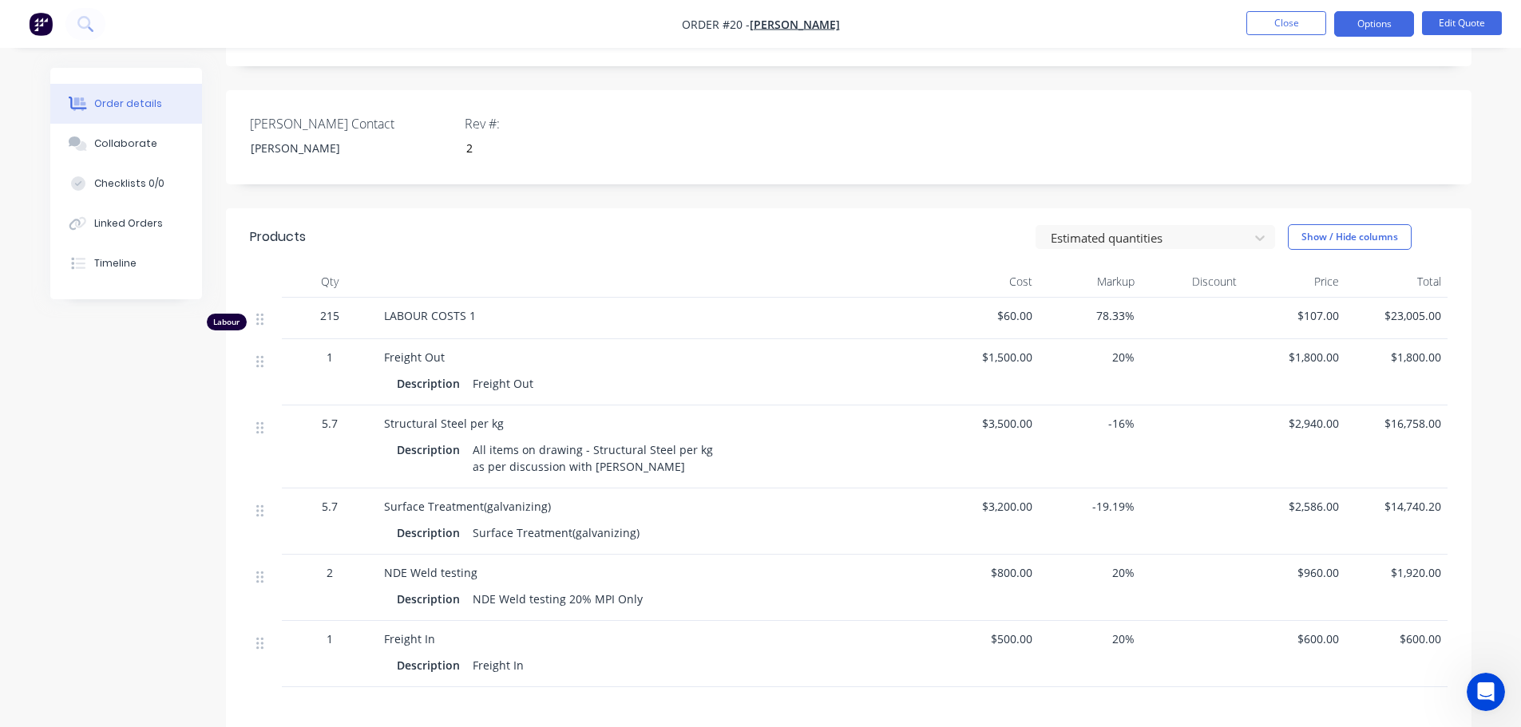
scroll to position [399, 0]
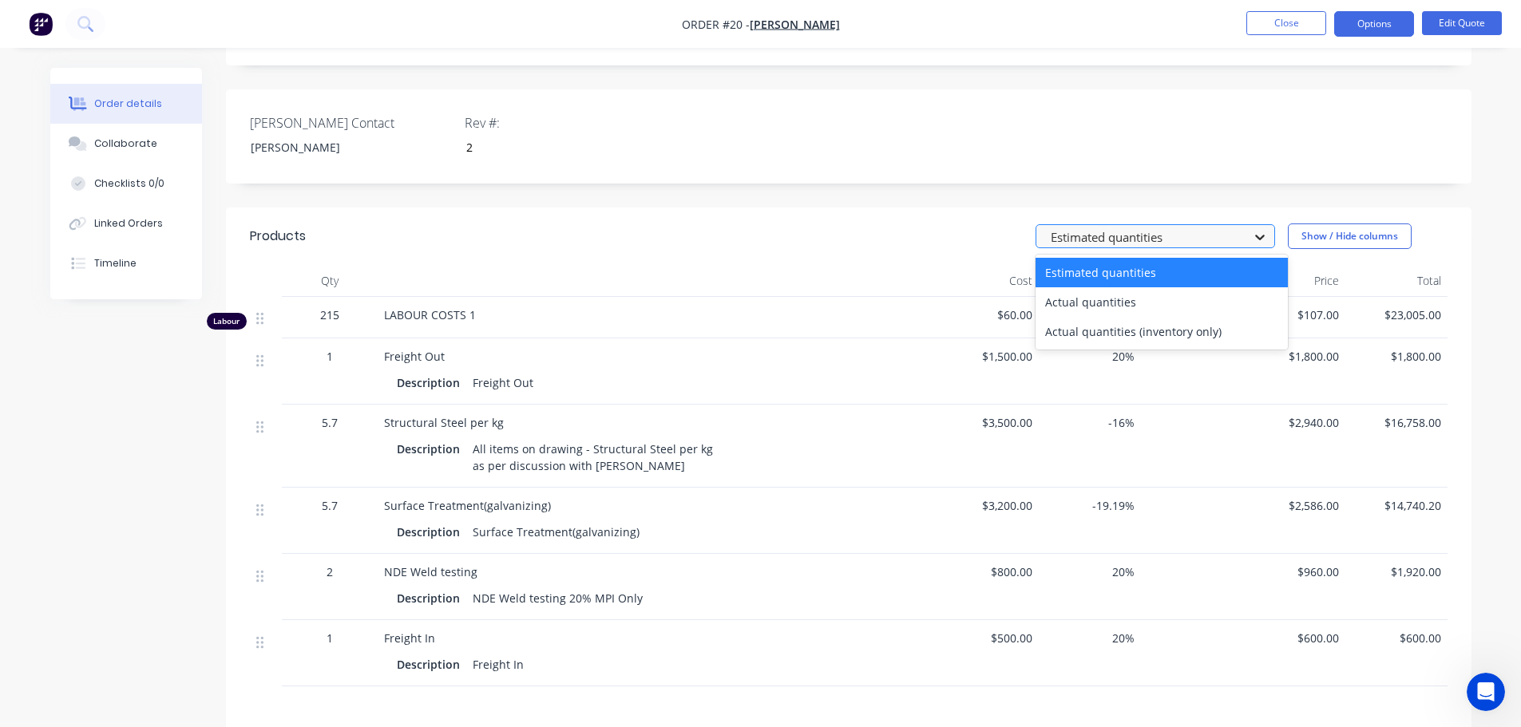
click at [1265, 229] on icon at bounding box center [1260, 237] width 16 height 16
click at [1092, 287] on div "Actual quantities" at bounding box center [1162, 302] width 252 height 30
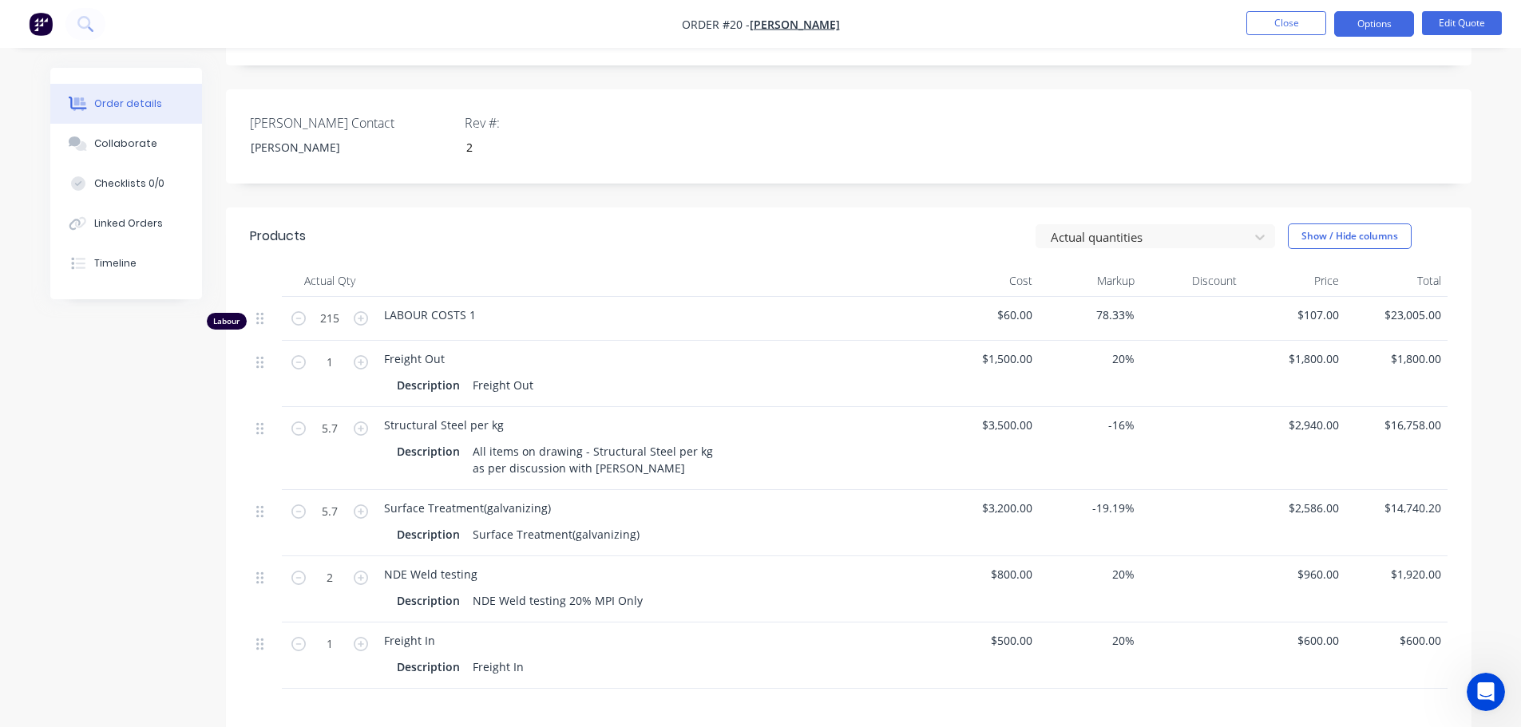
click at [787, 242] on header "Products Actual quantities Show / Hide columns" at bounding box center [848, 236] width 1245 height 57
click at [358, 422] on icon "button" at bounding box center [361, 429] width 14 height 14
type input "6.7"
click at [1209, 227] on div at bounding box center [1145, 237] width 192 height 20
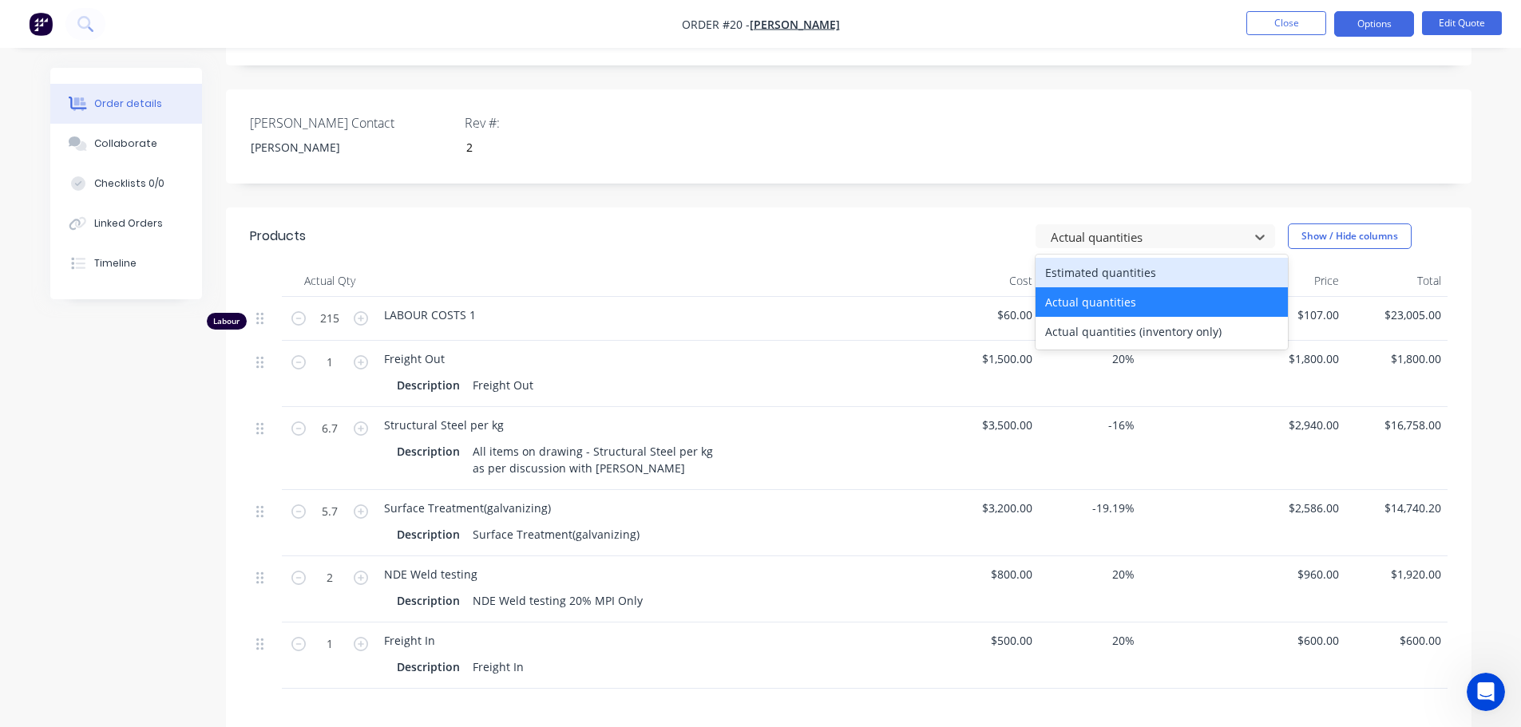
click at [1161, 258] on div "Estimated quantities" at bounding box center [1162, 273] width 252 height 30
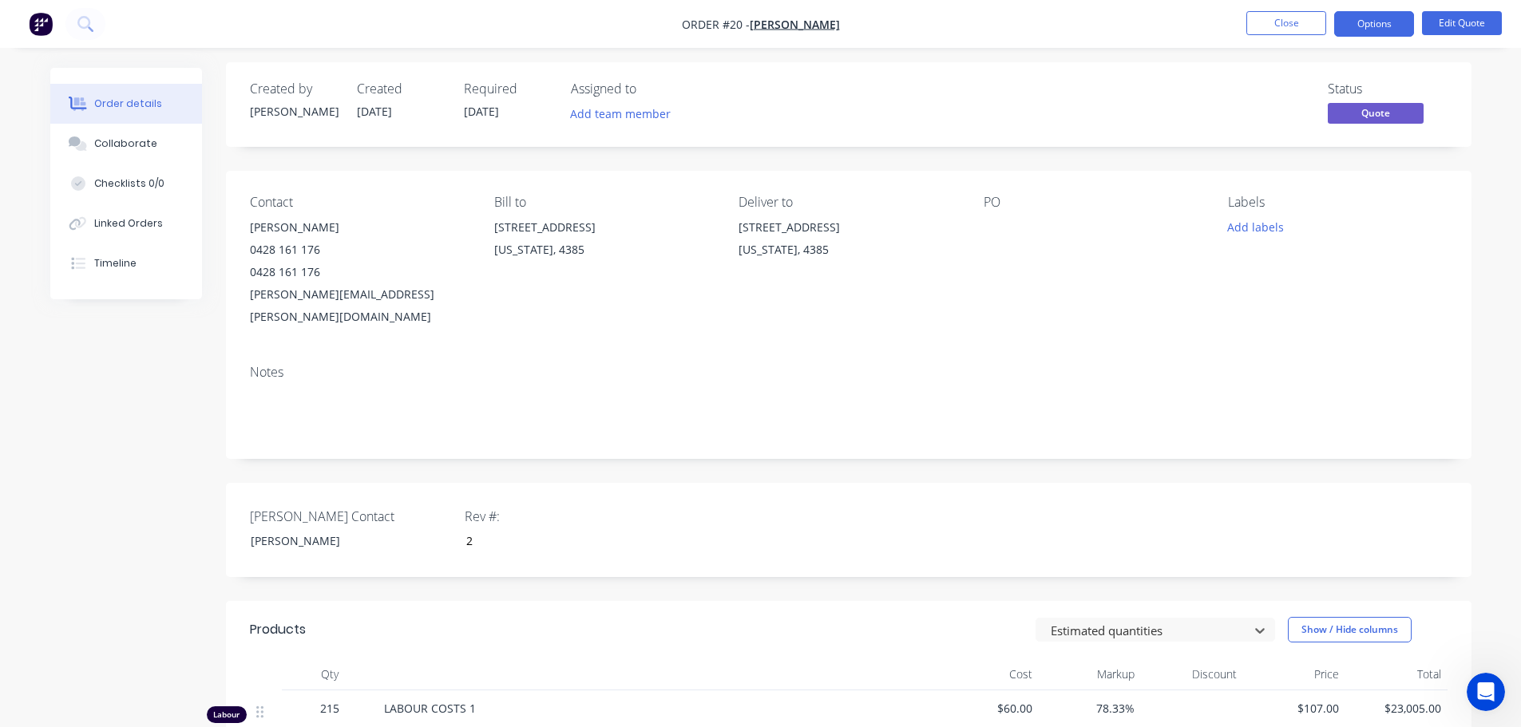
scroll to position [0, 0]
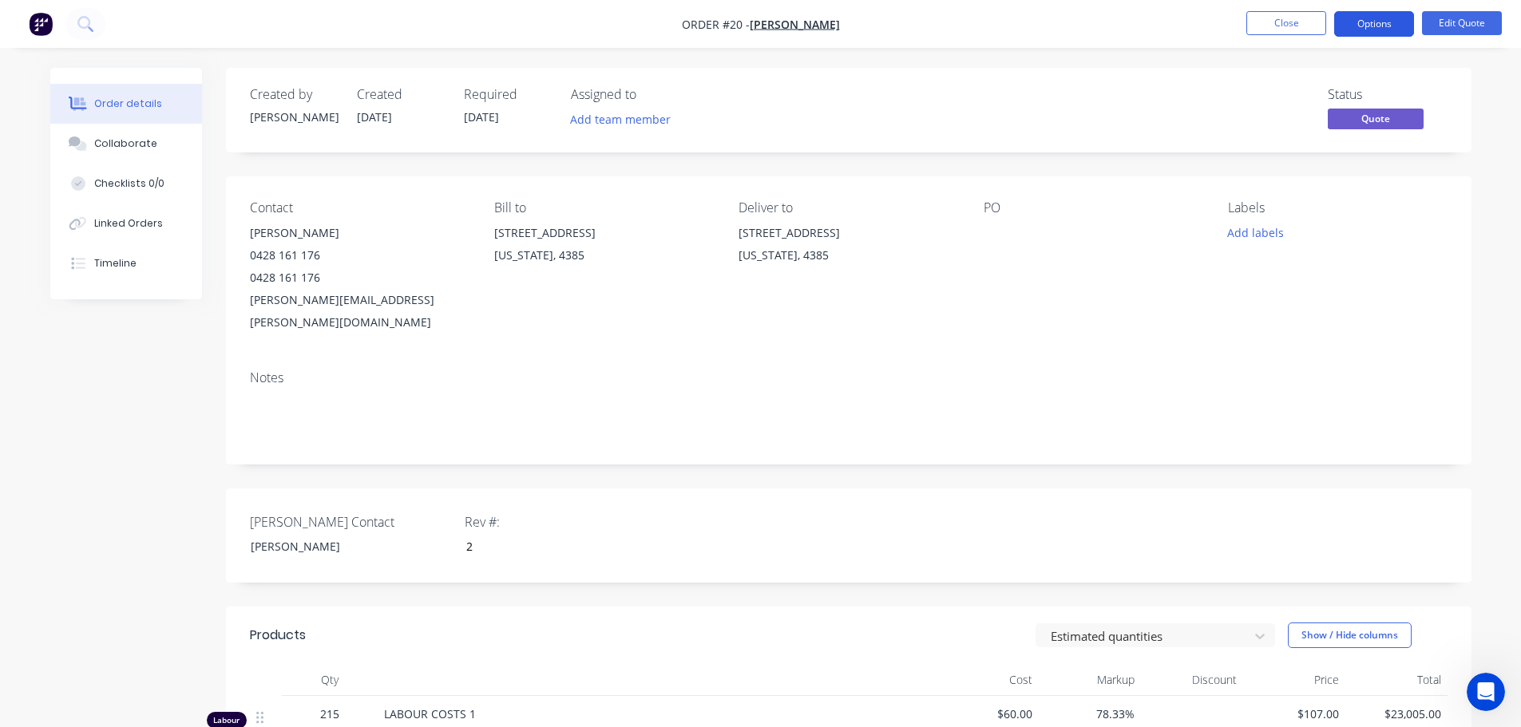
click at [1372, 28] on button "Options" at bounding box center [1374, 24] width 80 height 26
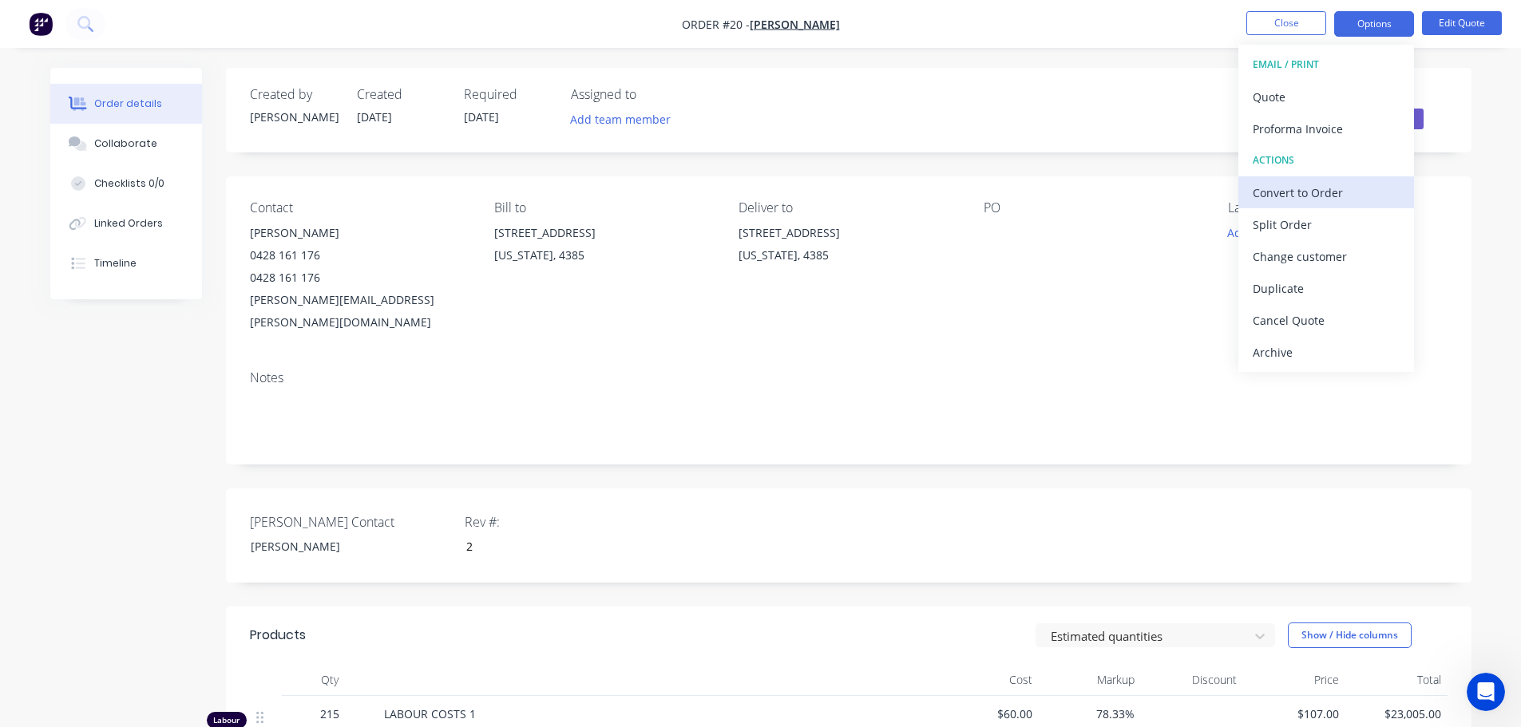
click at [1285, 196] on div "Convert to Order" at bounding box center [1326, 192] width 147 height 23
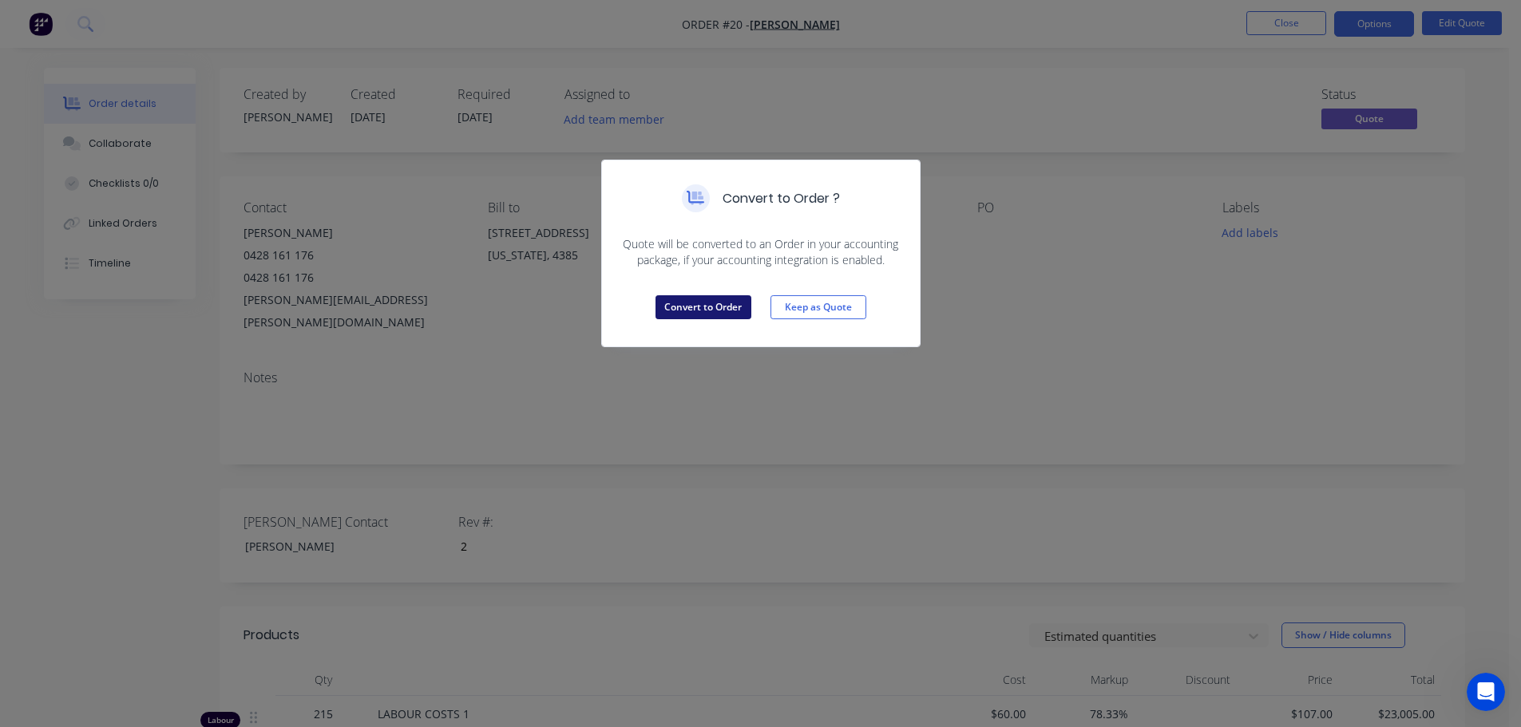
click at [692, 311] on button "Convert to Order" at bounding box center [703, 307] width 96 height 24
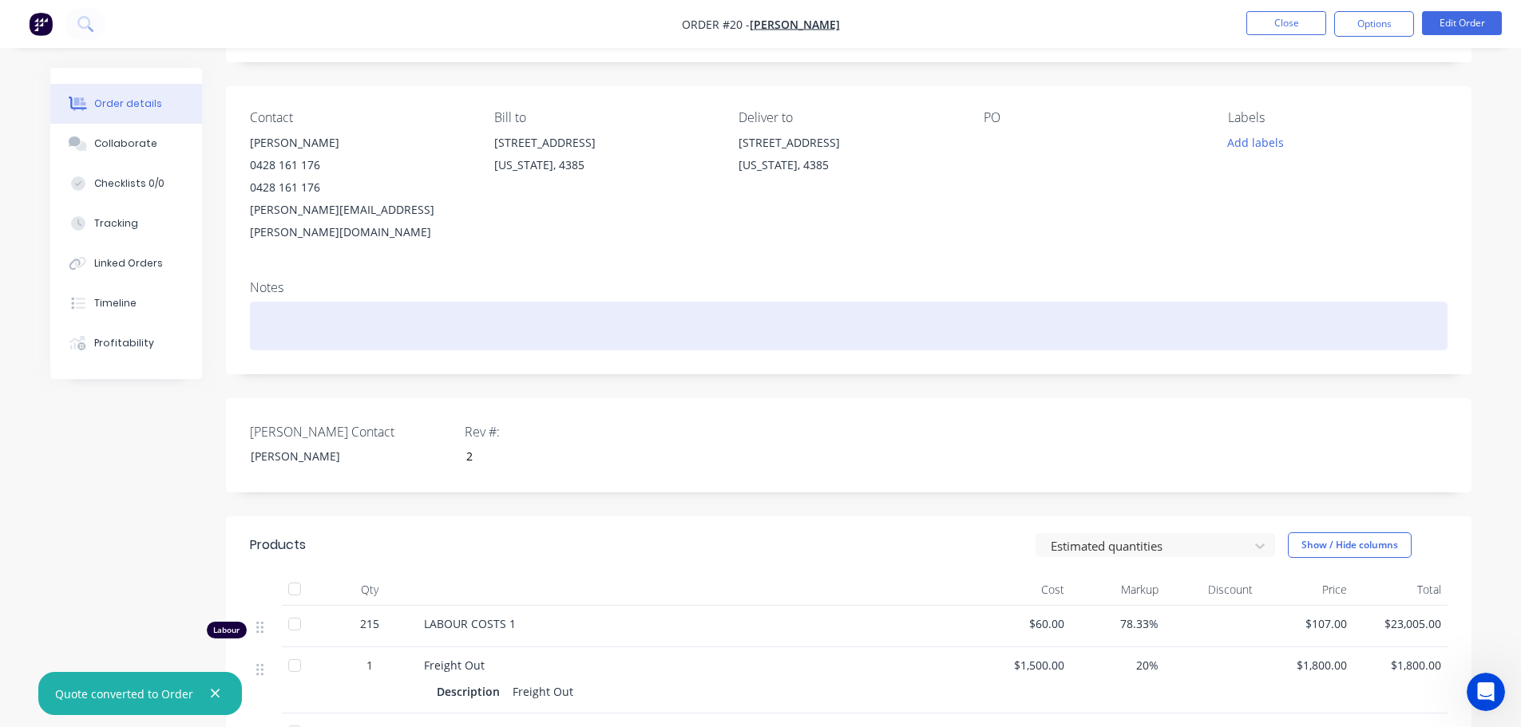
scroll to position [80, 0]
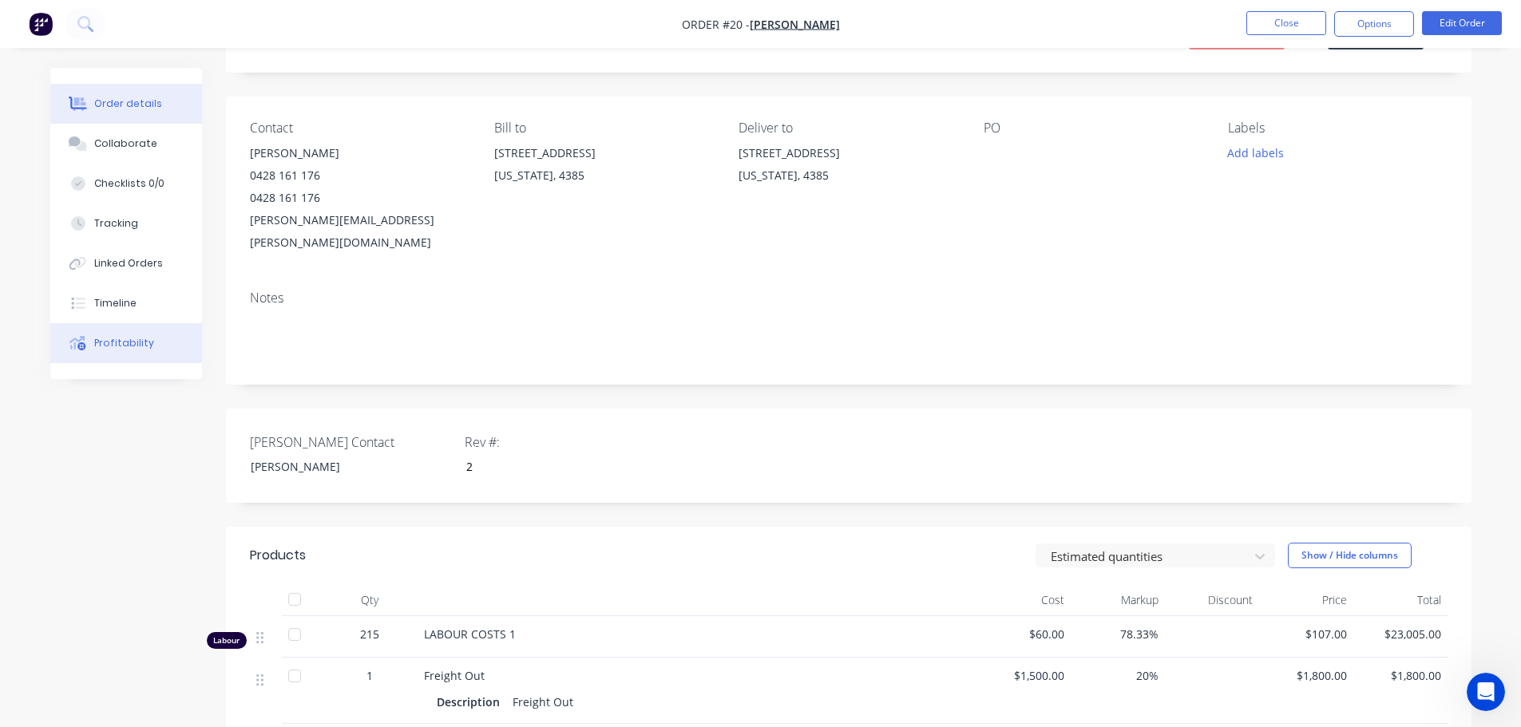
click at [114, 344] on div "Profitability" at bounding box center [124, 343] width 60 height 14
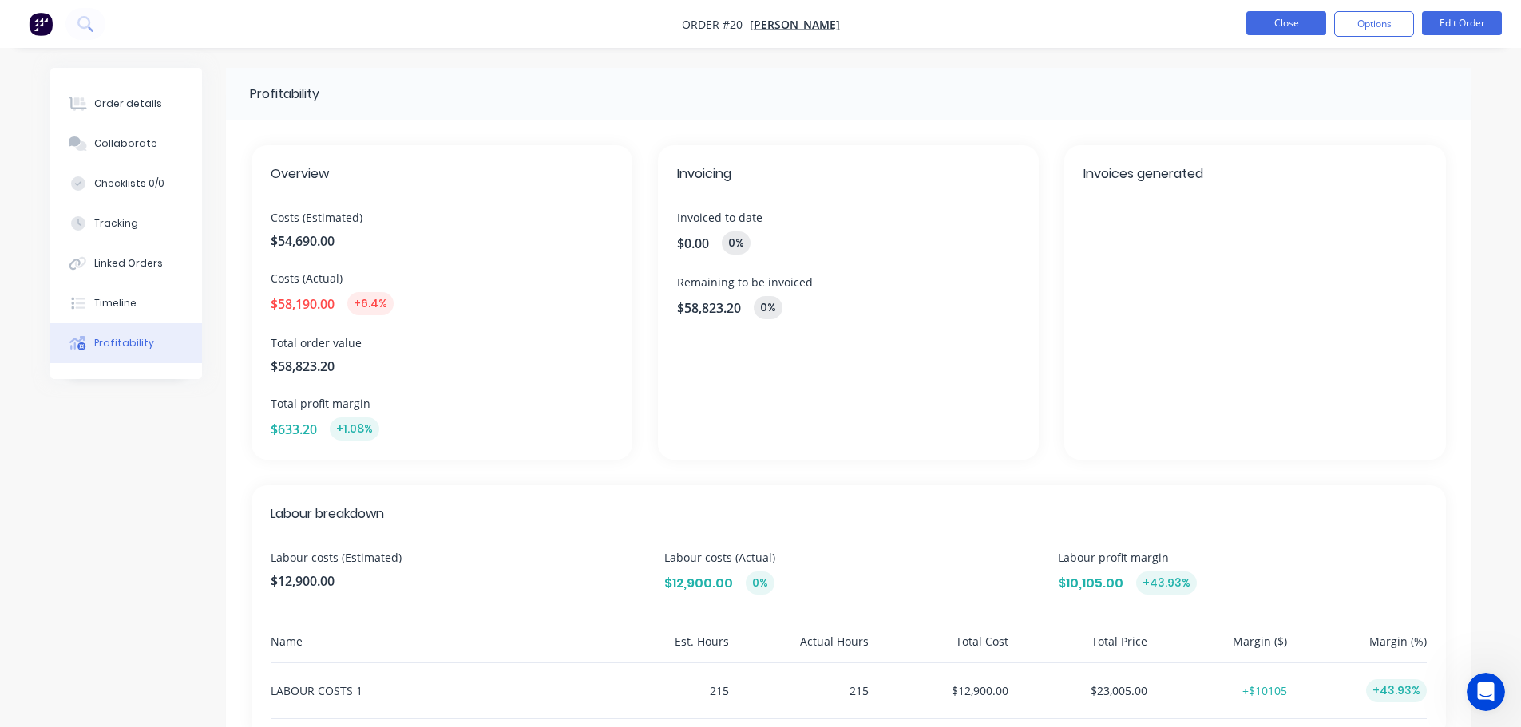
click at [1251, 18] on button "Close" at bounding box center [1286, 23] width 80 height 24
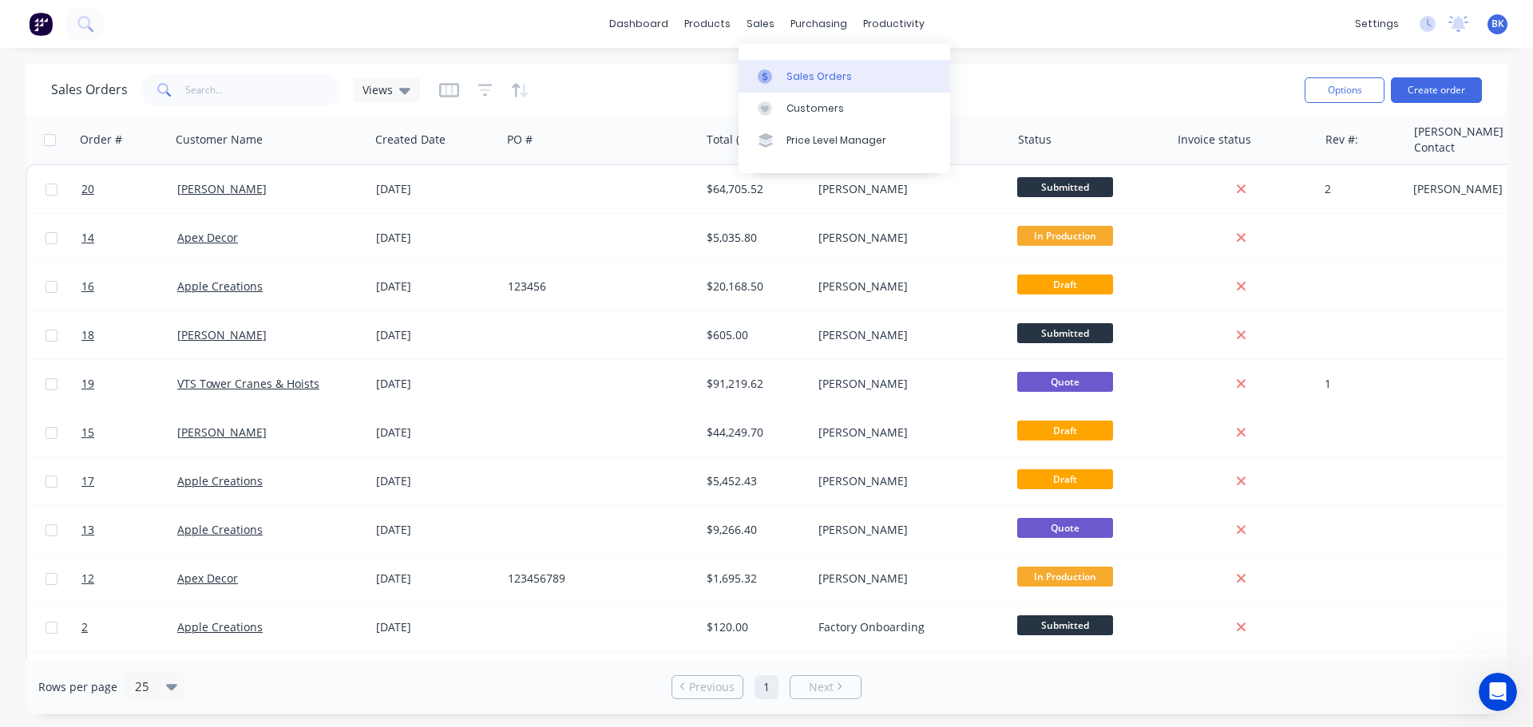
click at [810, 83] on div "Sales Orders" at bounding box center [818, 76] width 65 height 14
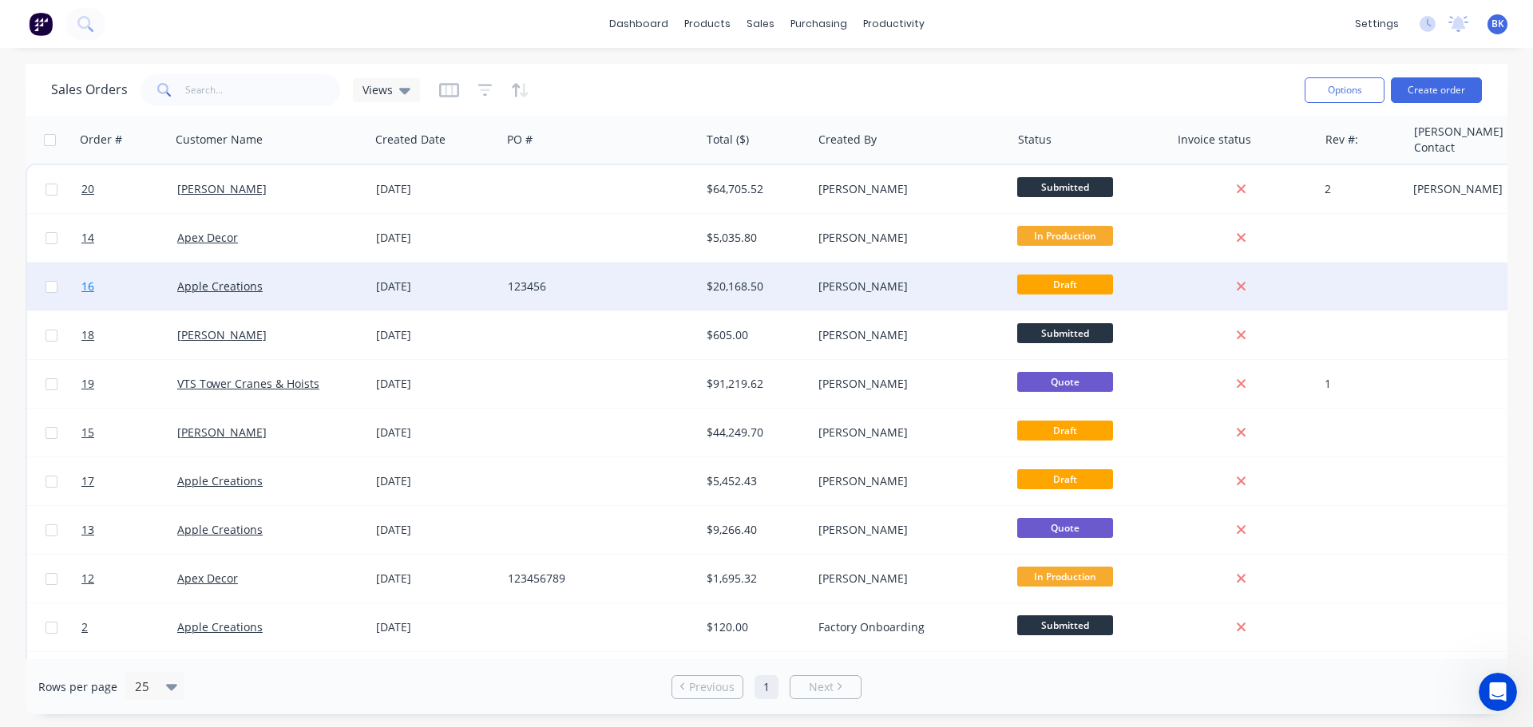
click at [86, 291] on span "16" at bounding box center [87, 287] width 13 height 16
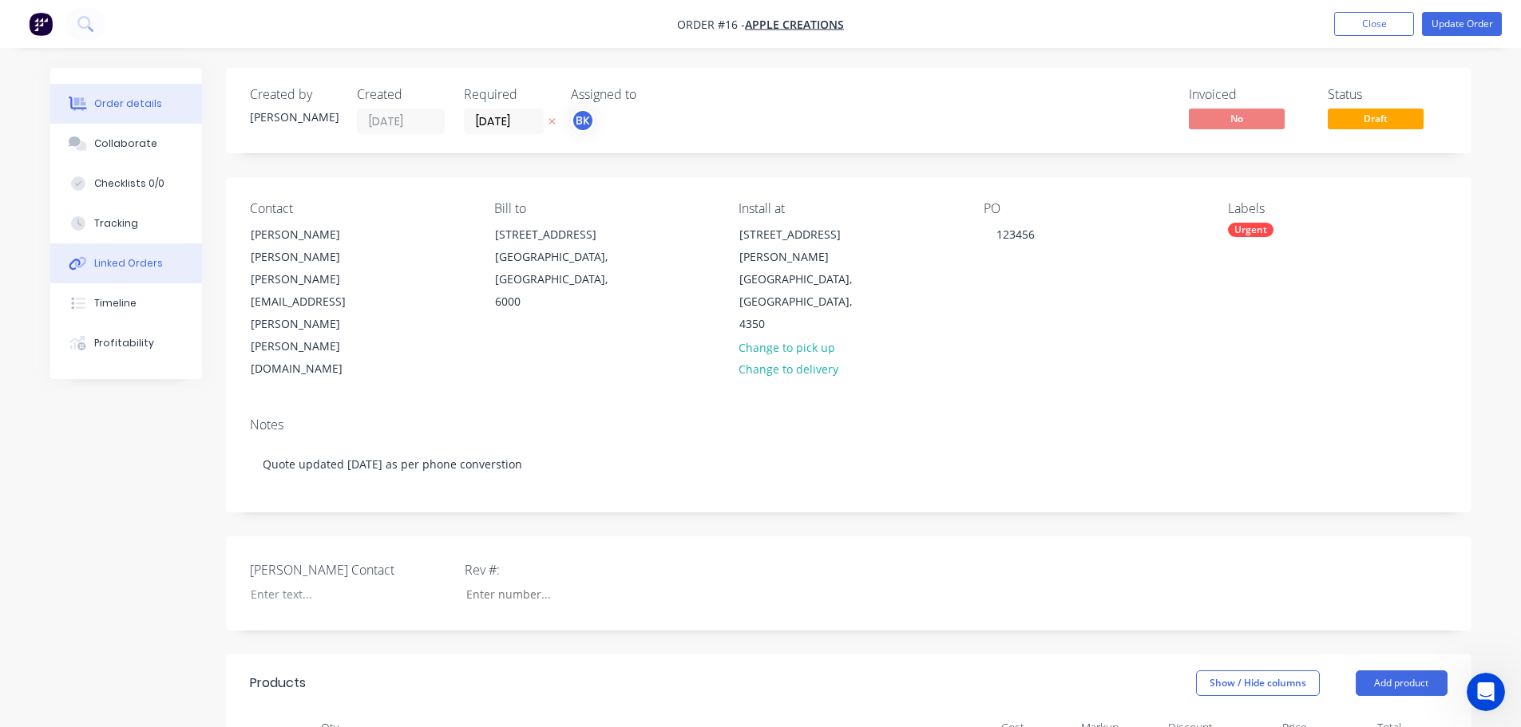
click at [112, 262] on div "Linked Orders" at bounding box center [128, 263] width 69 height 14
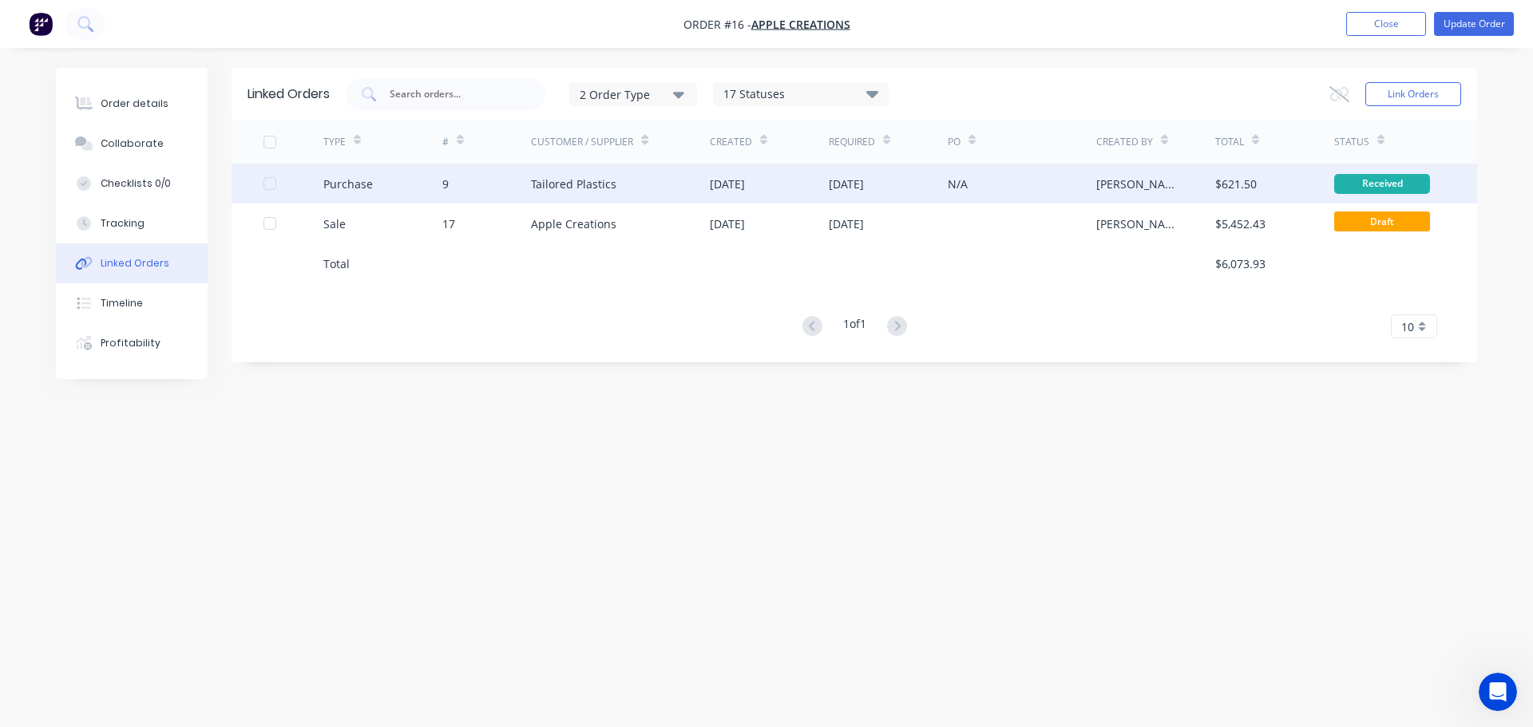
click at [444, 183] on div "9" at bounding box center [445, 184] width 6 height 17
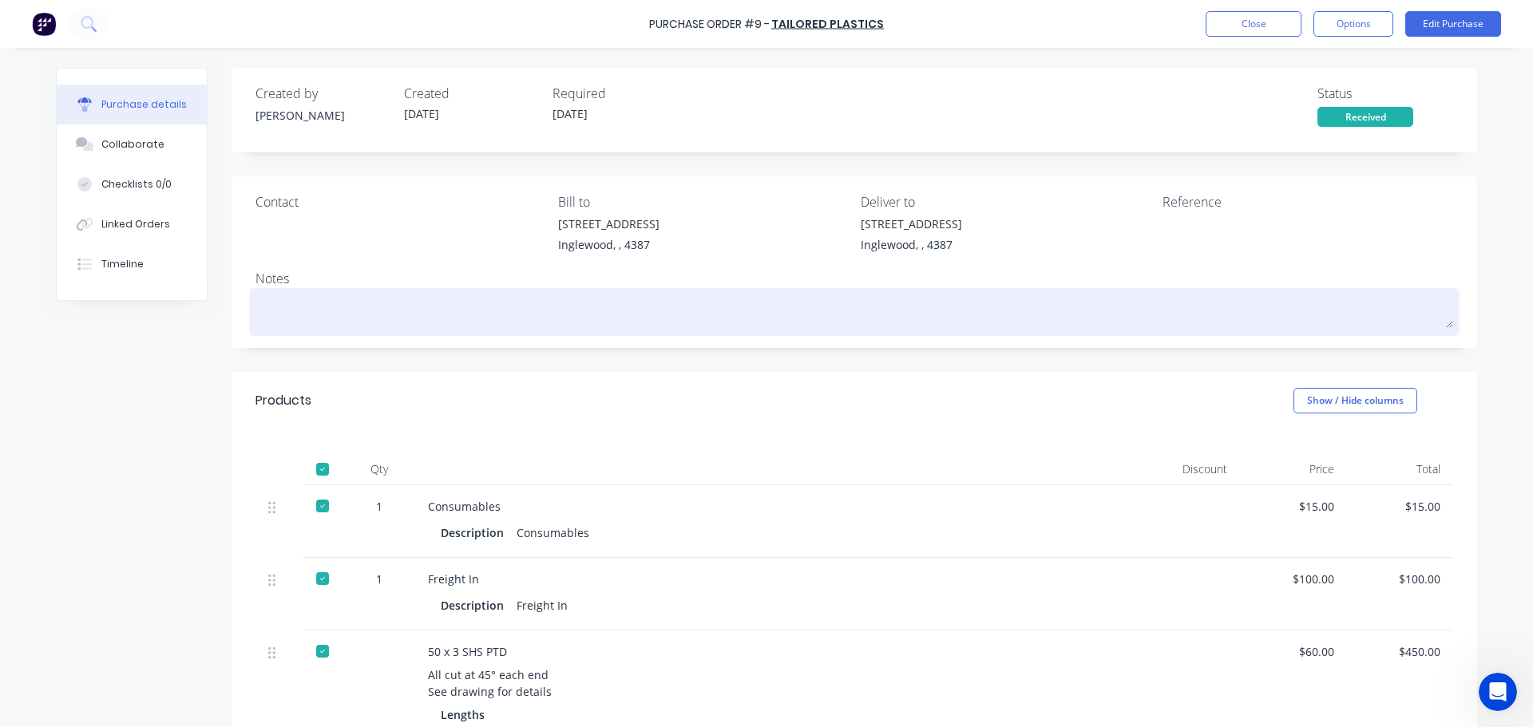
click at [291, 308] on textarea at bounding box center [854, 310] width 1198 height 36
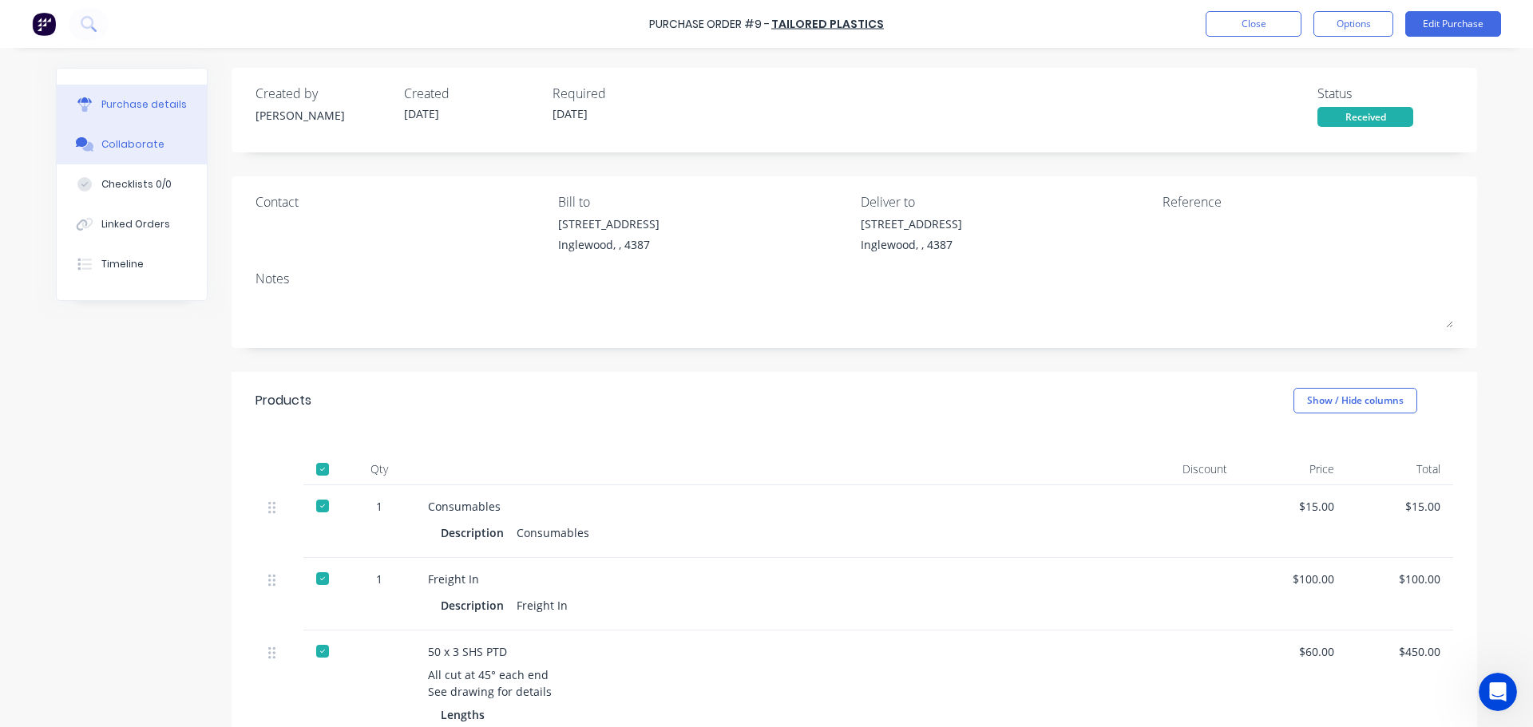
click at [122, 137] on button "Collaborate" at bounding box center [132, 145] width 150 height 40
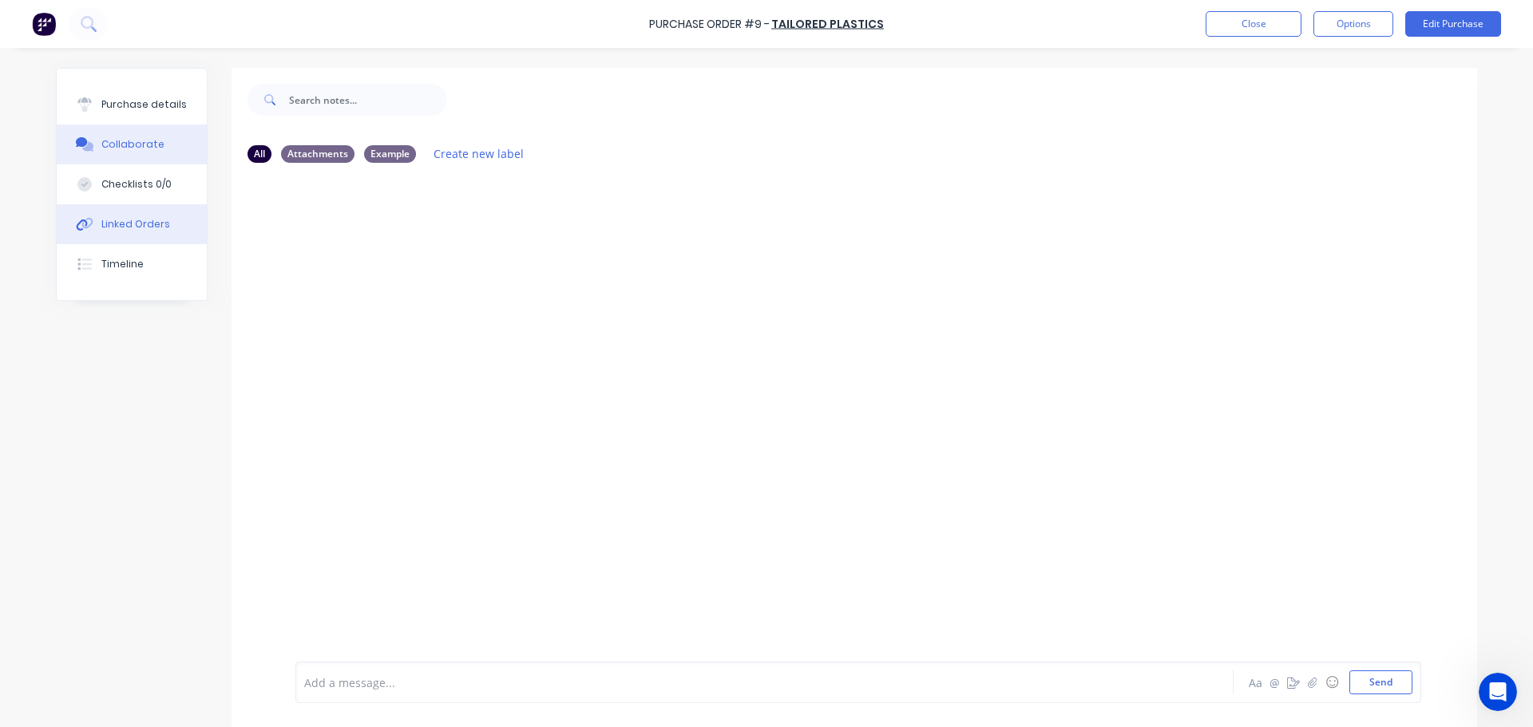
click at [103, 225] on div "Linked Orders" at bounding box center [135, 224] width 69 height 14
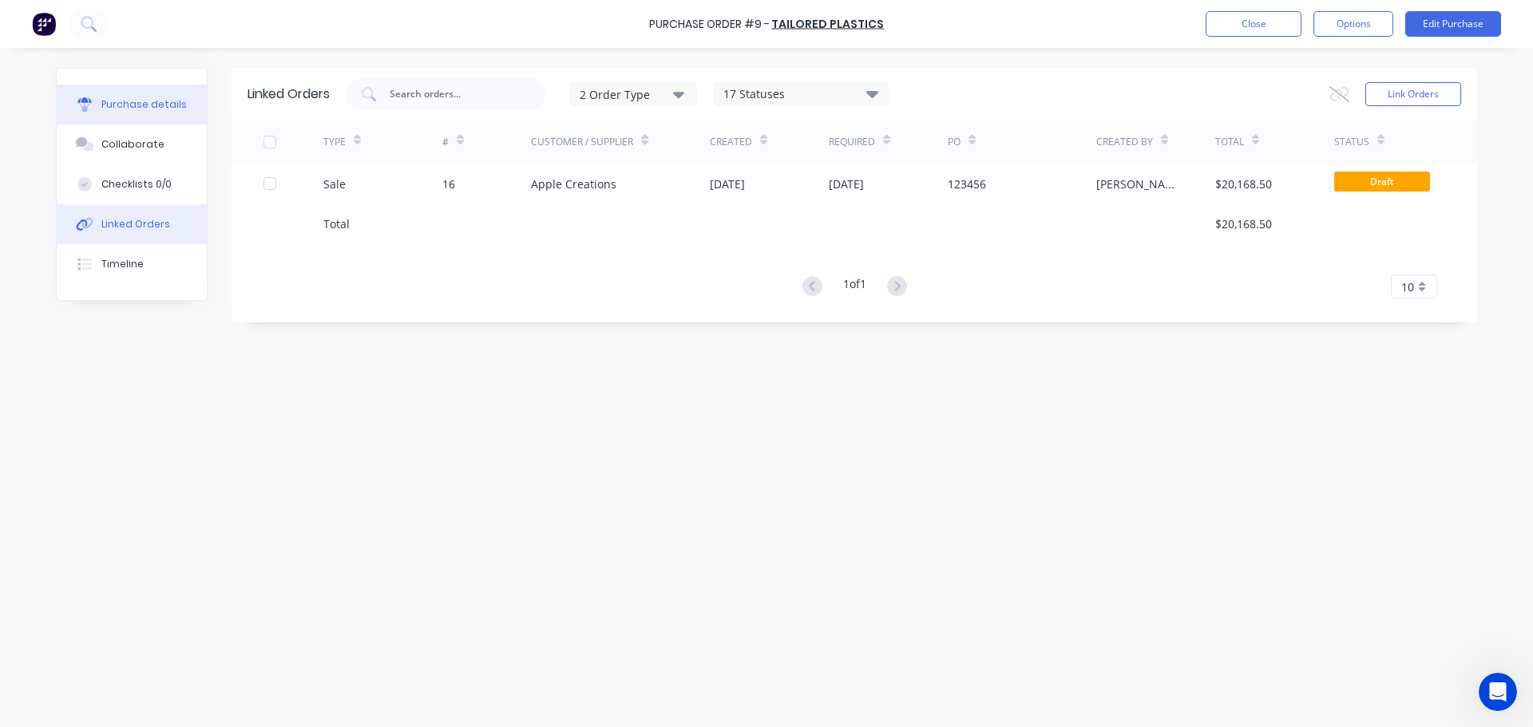
click at [145, 110] on div "Purchase details" at bounding box center [143, 104] width 85 height 14
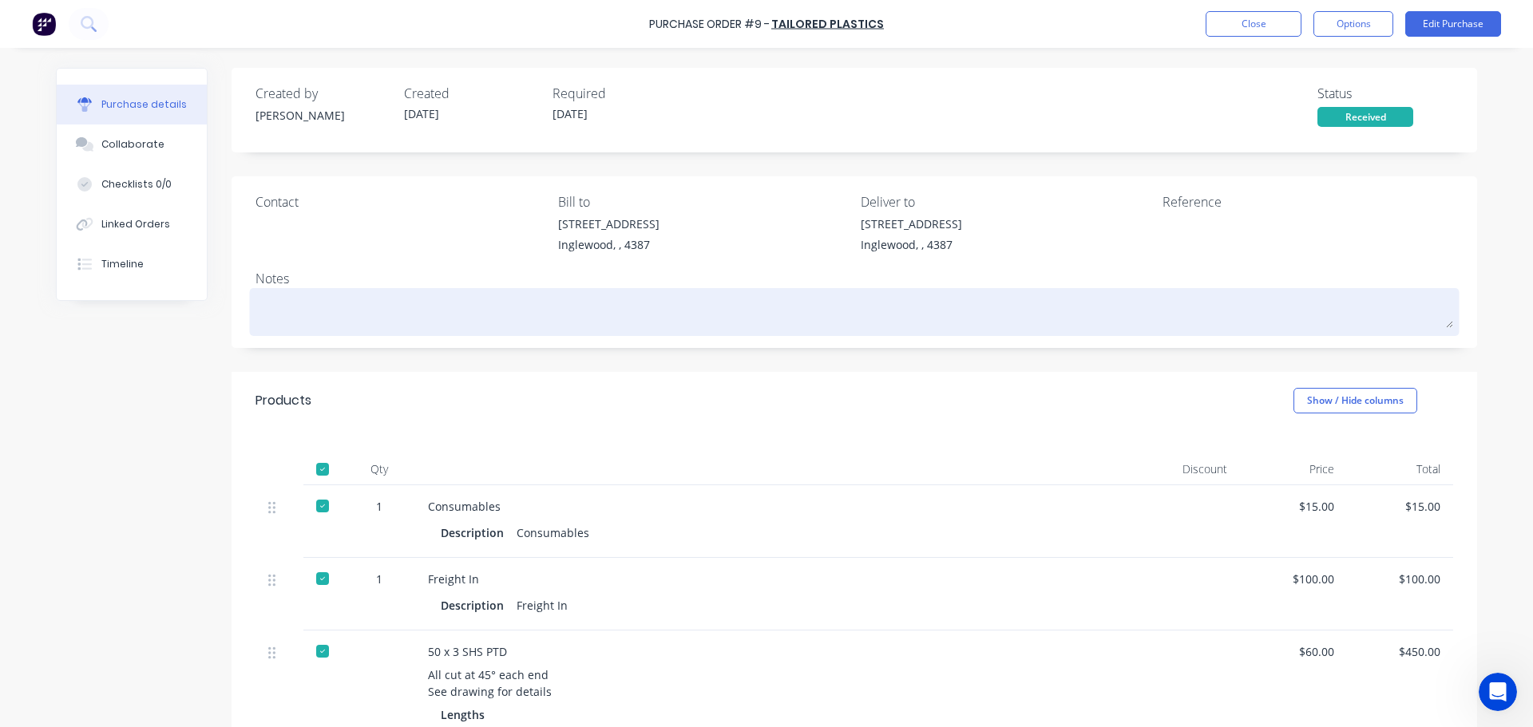
click at [283, 307] on textarea at bounding box center [854, 310] width 1198 height 36
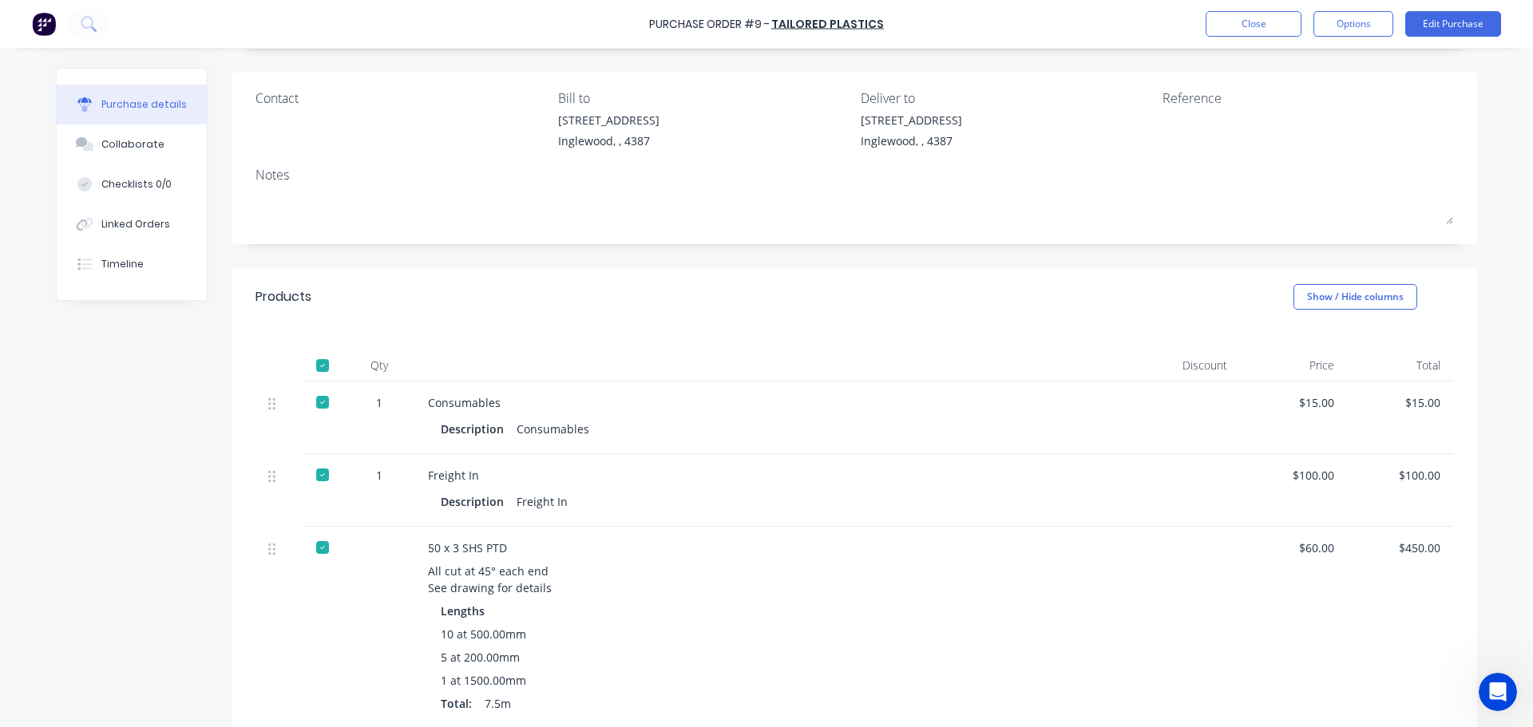
scroll to position [97, 0]
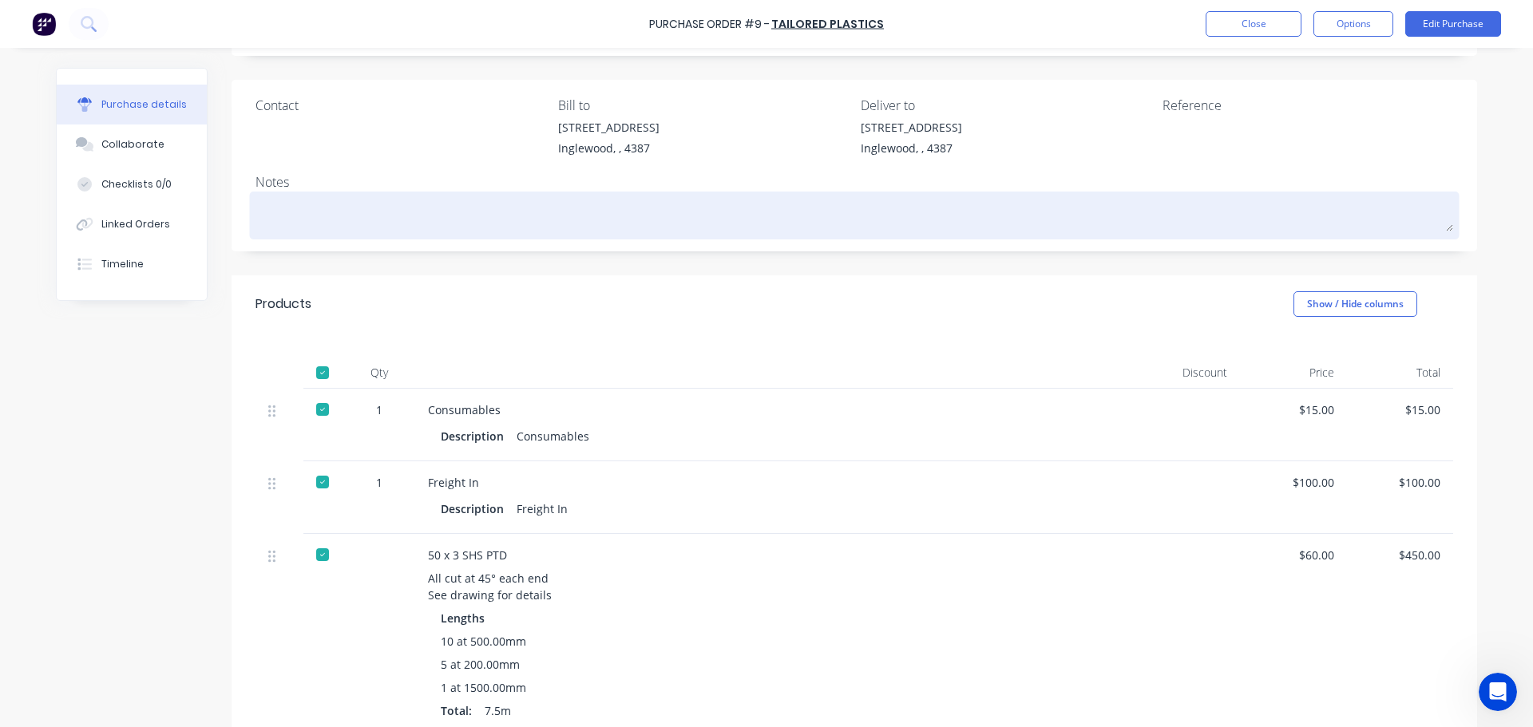
click at [335, 217] on textarea at bounding box center [854, 214] width 1198 height 36
type textarea "x"
type textarea "T"
type textarea "x"
type textarea "Ty"
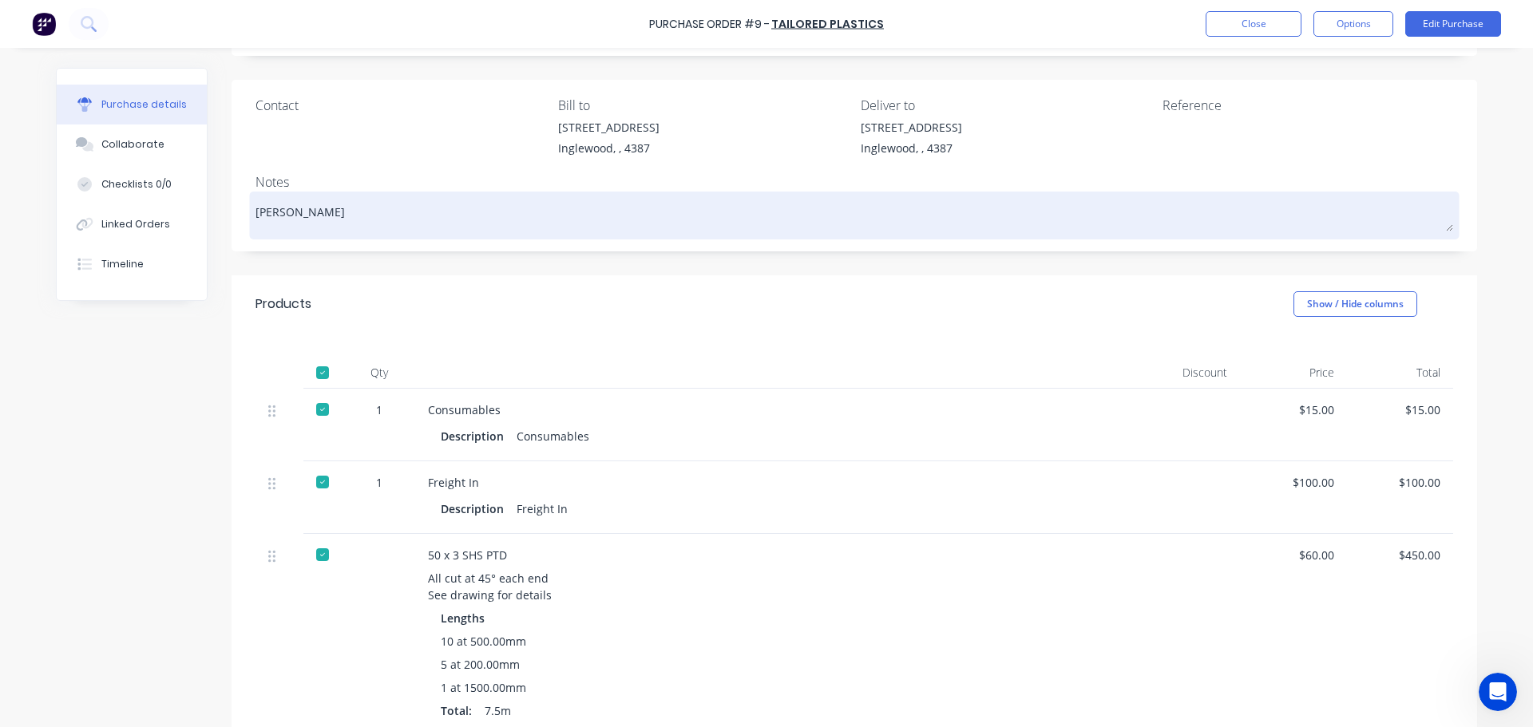
type textarea "x"
type textarea "Typ"
type textarea "x"
type textarea "Type"
type textarea "x"
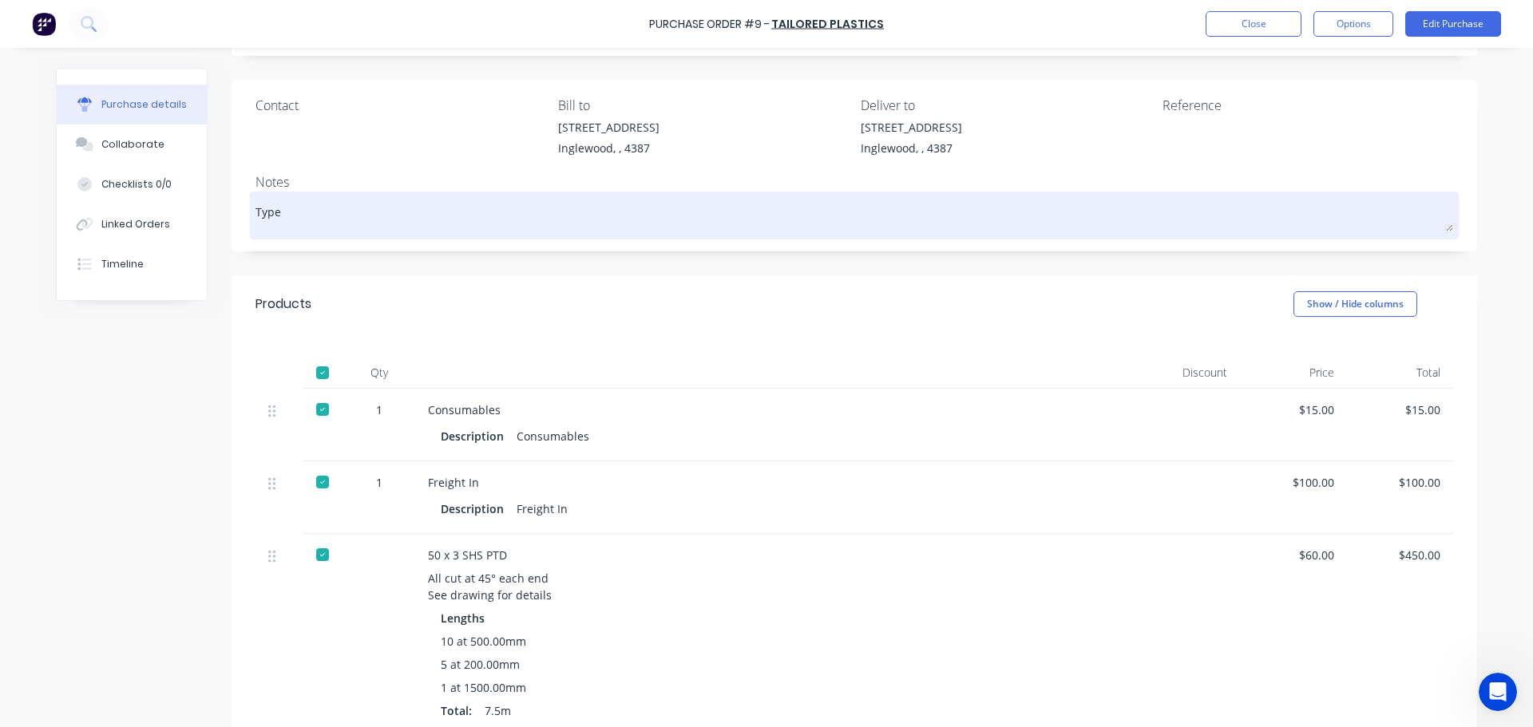
type textarea "Type"
type textarea "x"
type textarea "Type D"
type textarea "x"
type textarea "Type De"
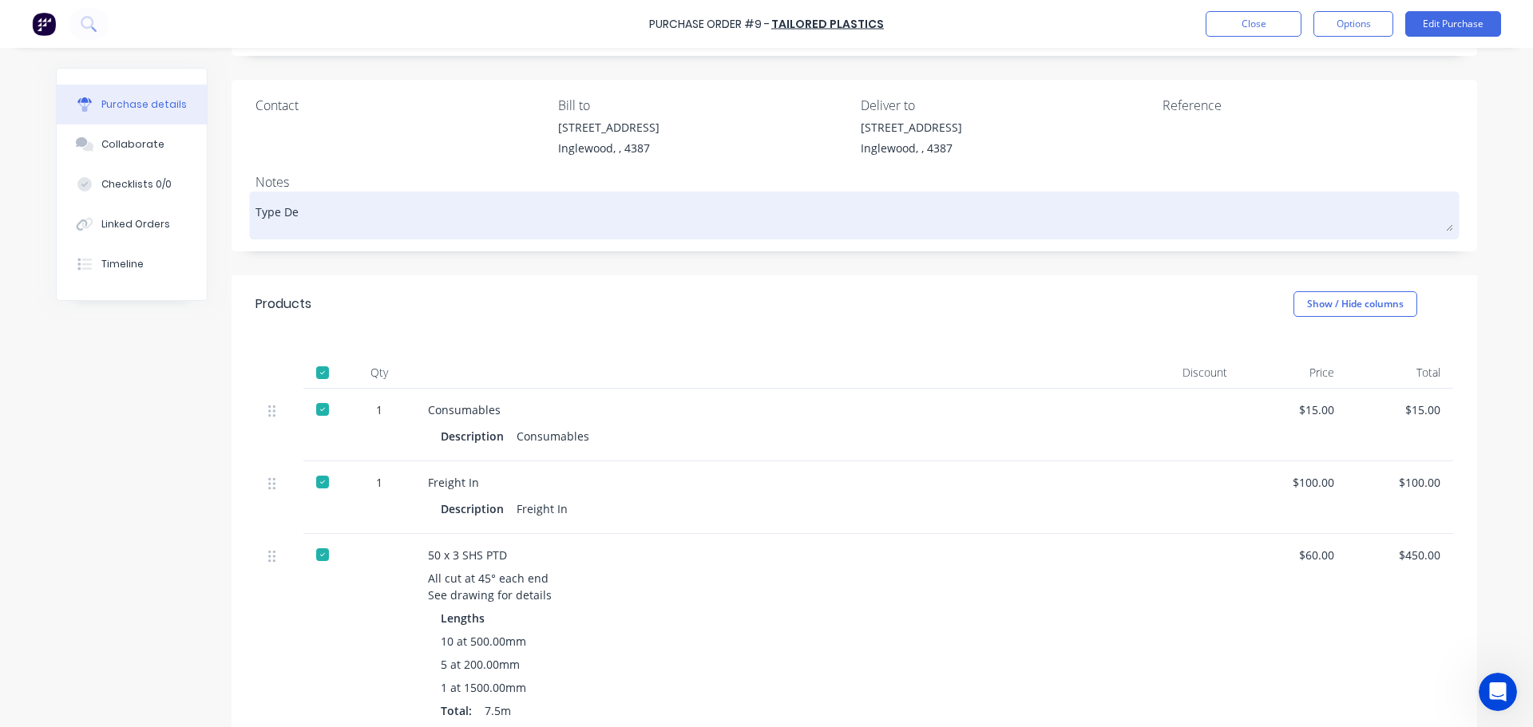
type textarea "x"
type textarea "Type Dei"
type textarea "x"
type textarea "Type Deiv"
type textarea "x"
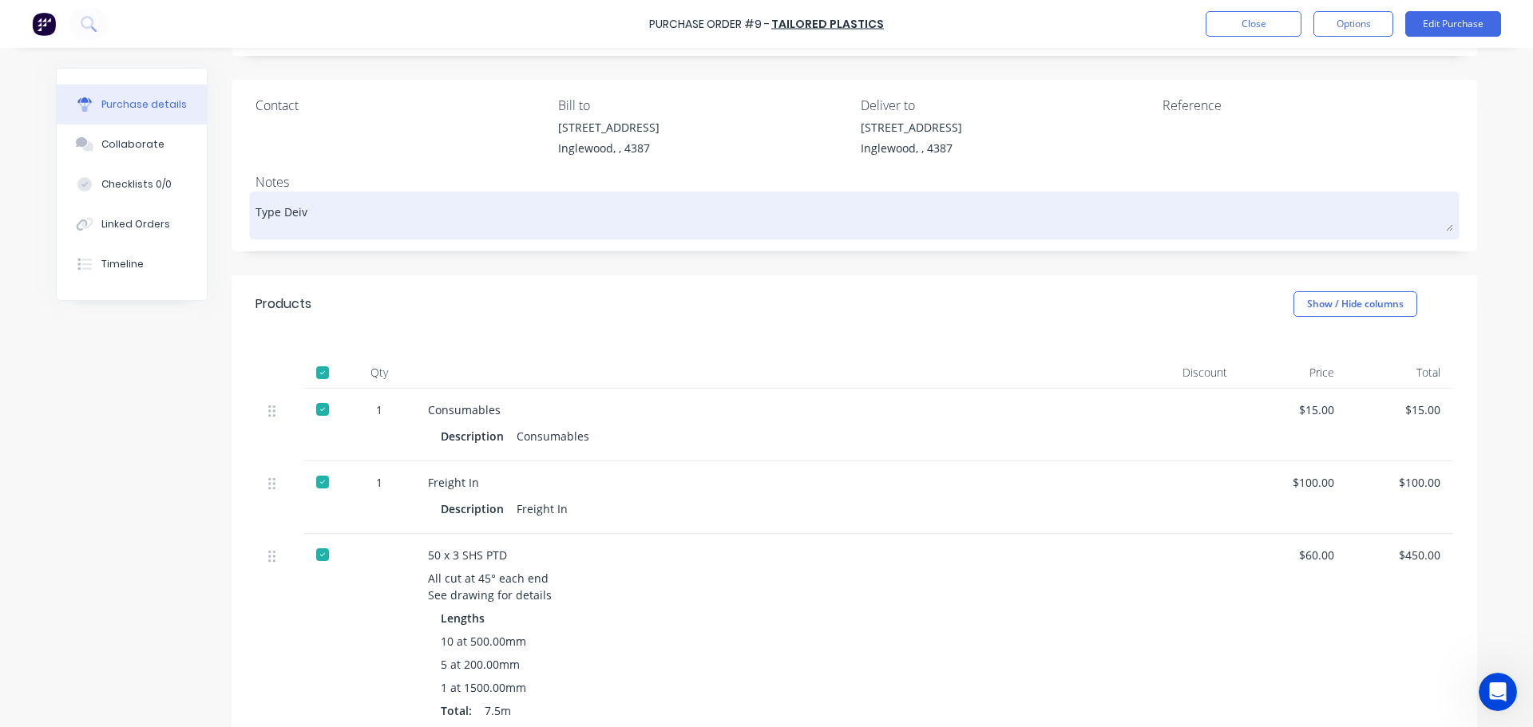
type textarea "Type Deive"
type textarea "x"
type textarea "Type Deiver"
type textarea "x"
type textarea "Type Deivery"
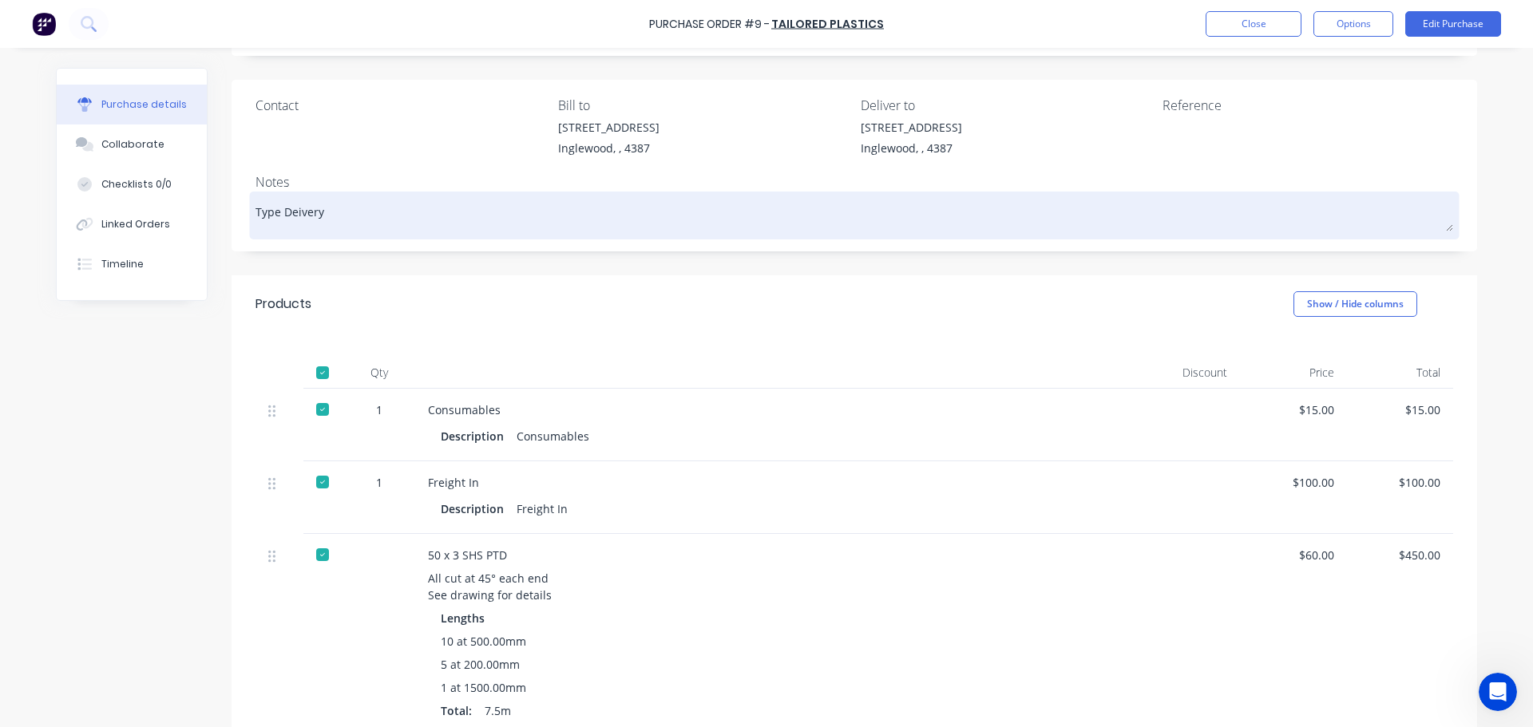
type textarea "x"
type textarea "Type Deivery"
type textarea "x"
type textarea "Type Deivery d"
type textarea "x"
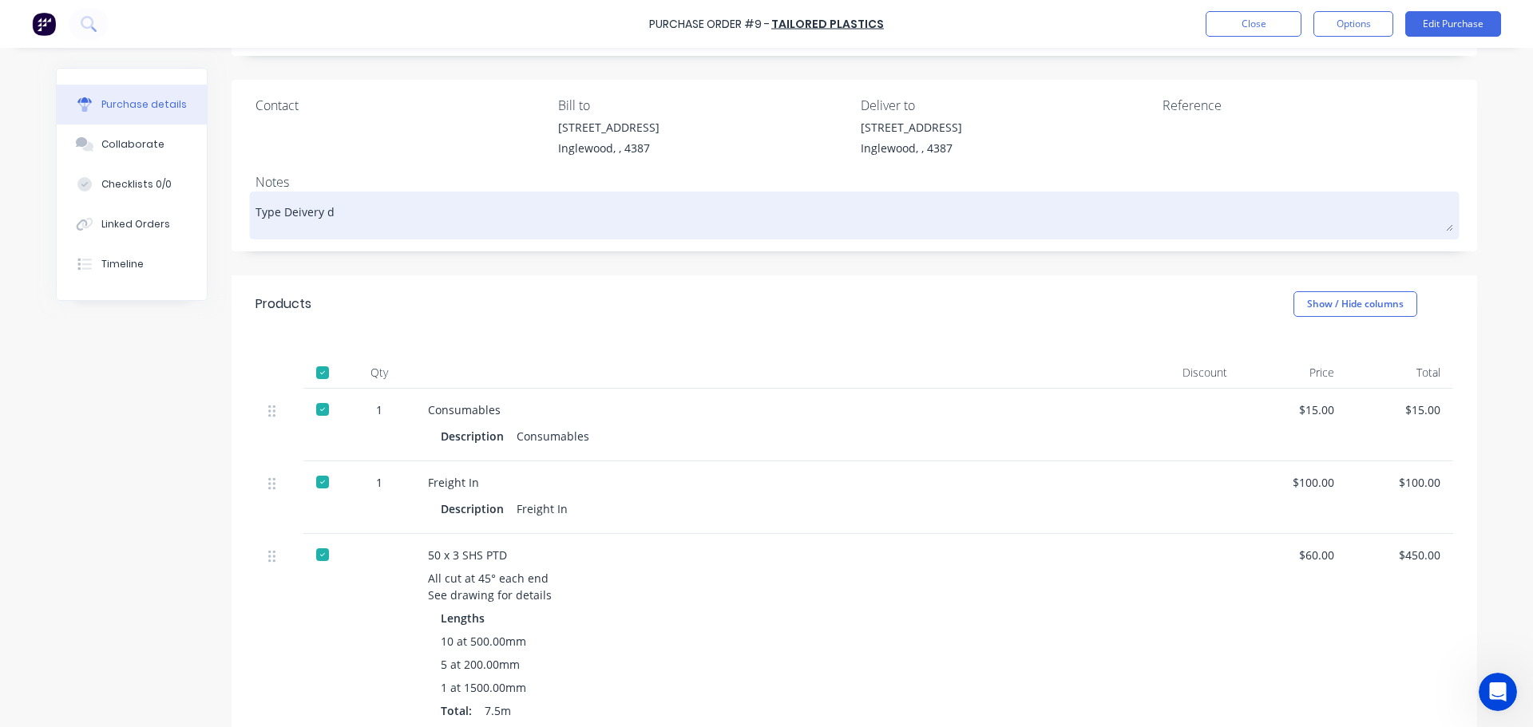
type textarea "Type Deivery do"
type textarea "x"
type textarea "Type Deivery doc"
type textarea "x"
type textarea "Type Deivery dock"
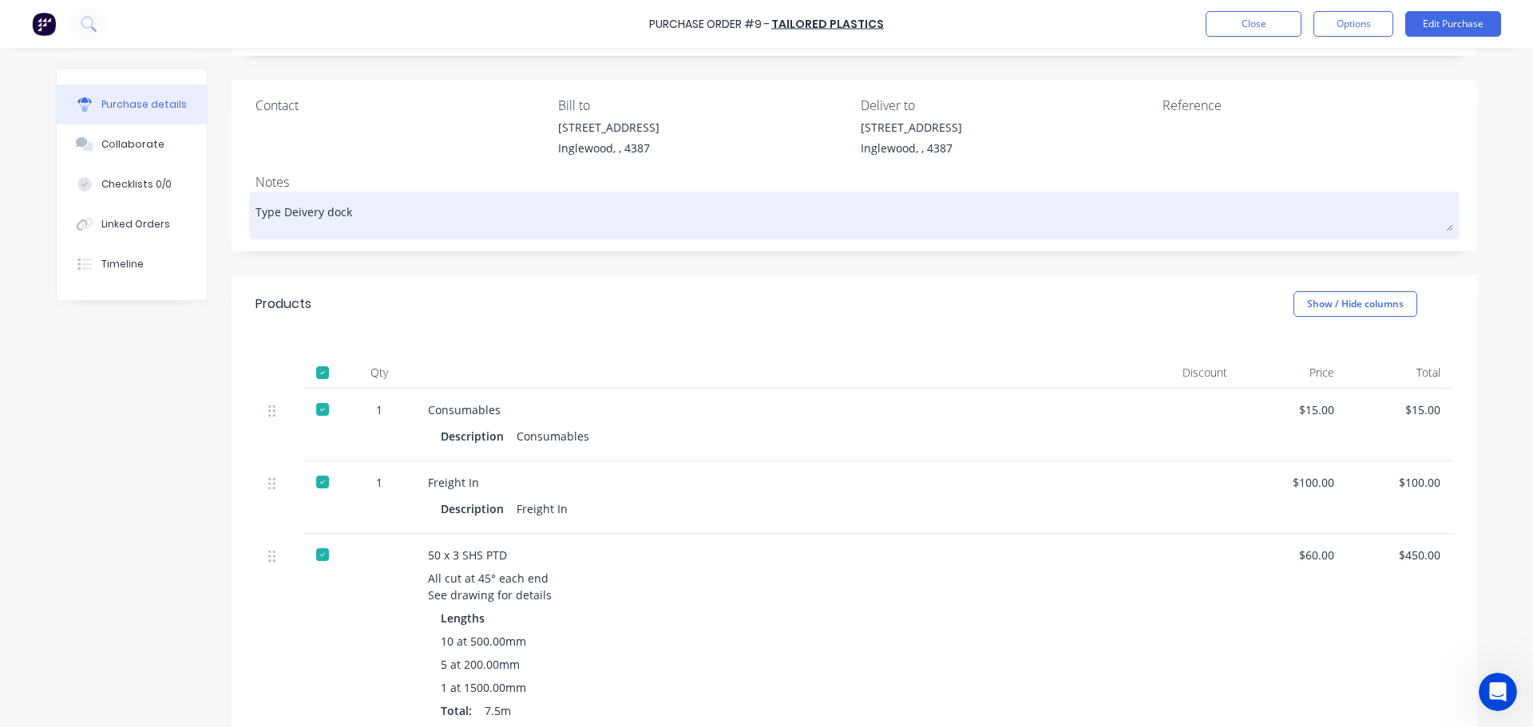
type textarea "x"
type textarea "Type Deivery docke"
type textarea "x"
type textarea "Type Deivery docket"
type textarea "x"
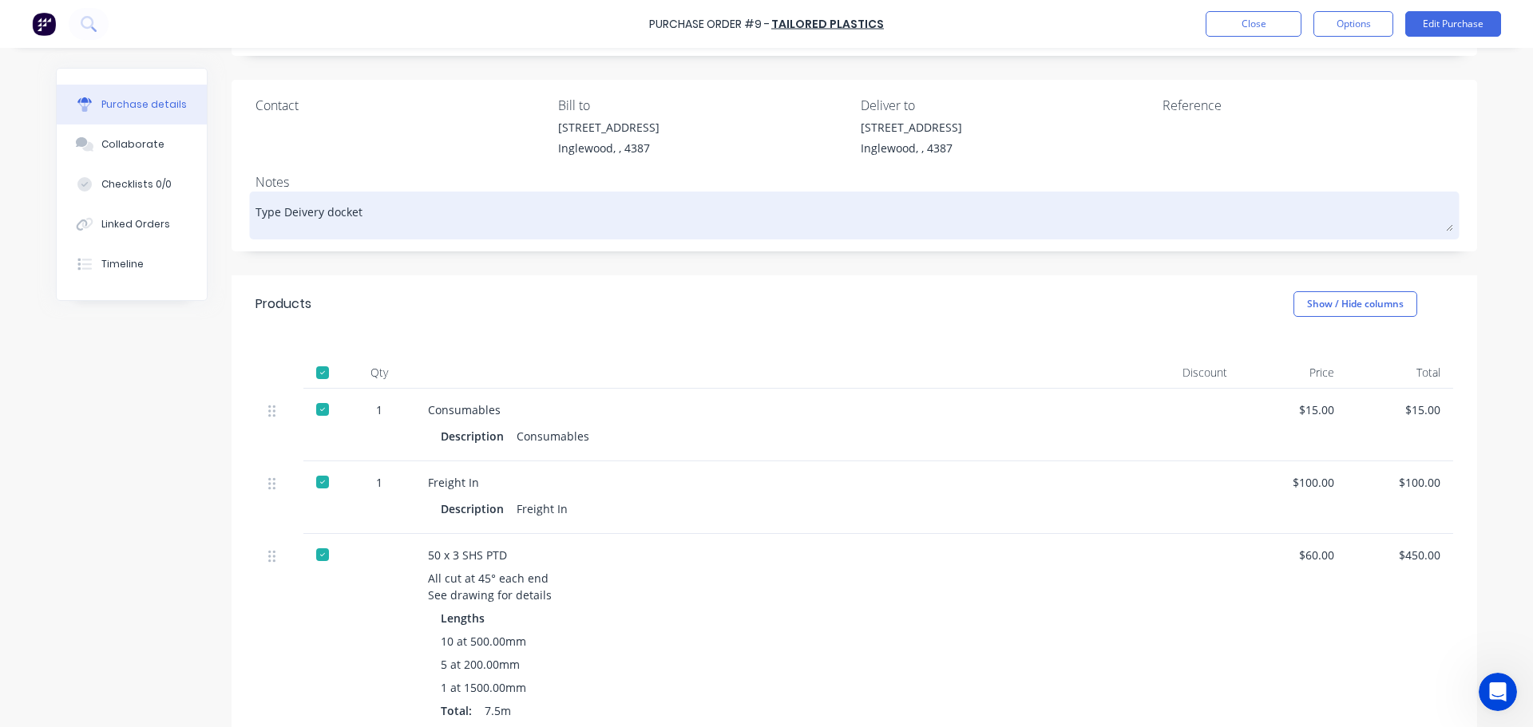
type textarea "Type Deivery docket"
type textarea "x"
type textarea "Type Deivery docket n"
type textarea "x"
type textarea "Type Deivery docket nu"
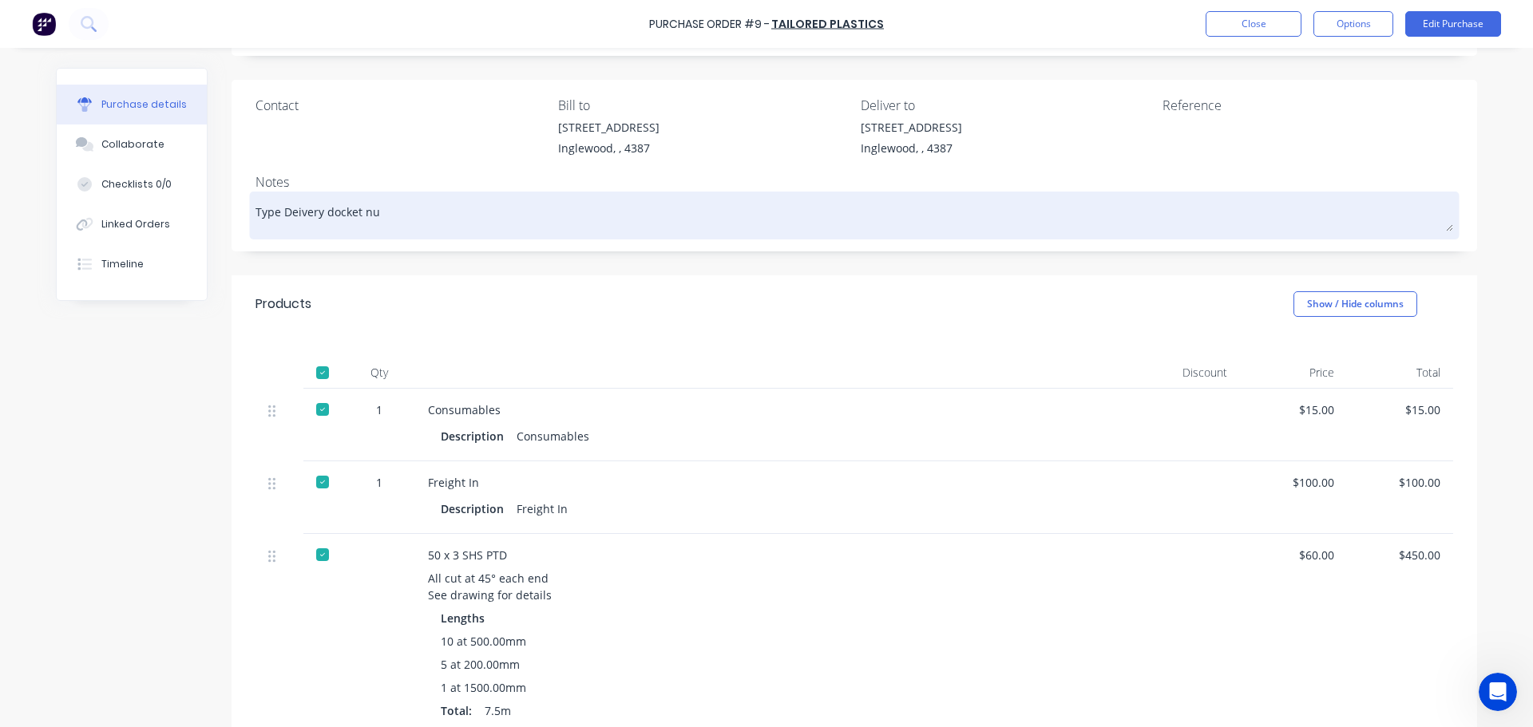
type textarea "x"
type textarea "Type Deivery docket num"
type textarea "x"
type textarea "Type Deivery docket numb"
type textarea "x"
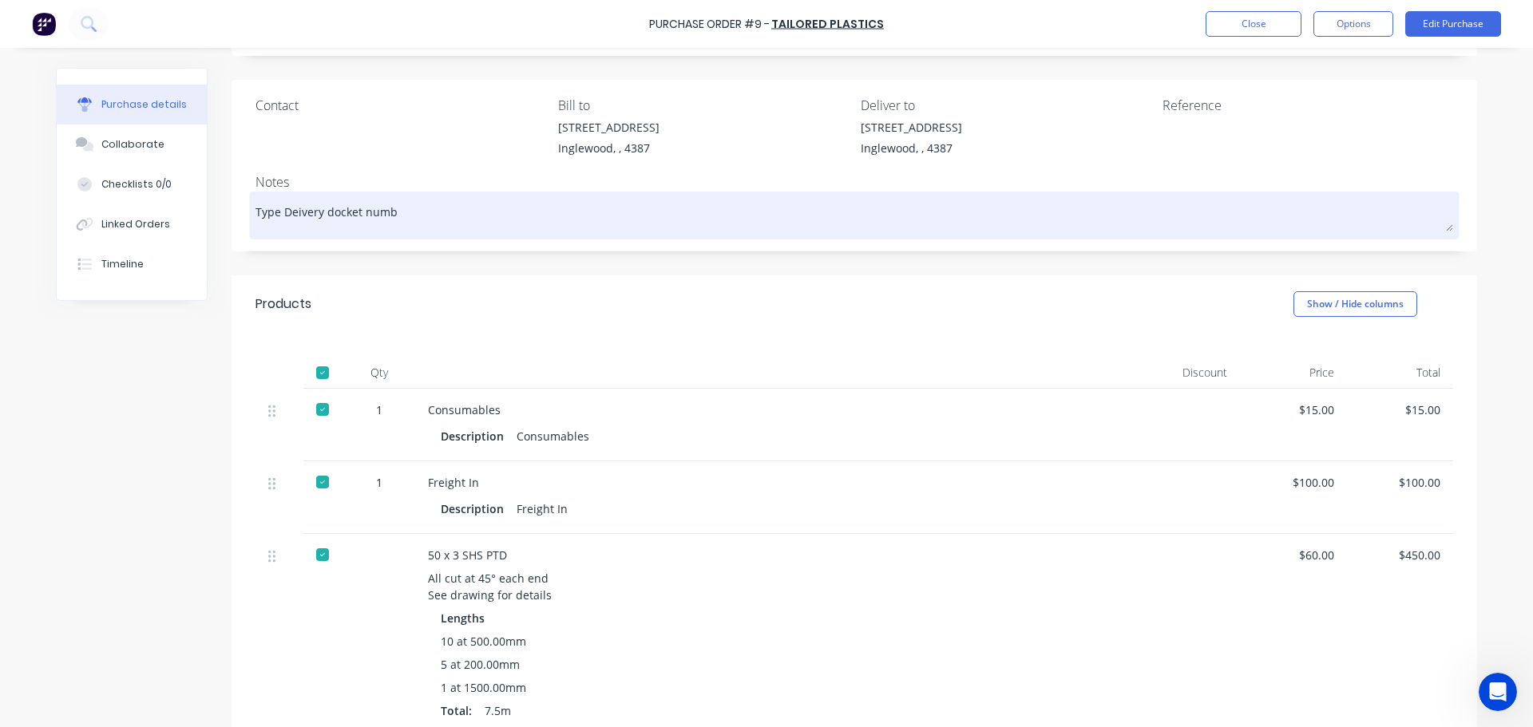
type textarea "Type Deivery docket numbe"
type textarea "x"
type textarea "Type Deivery docket number"
type textarea "x"
type textarea "Type Deivery docket number"
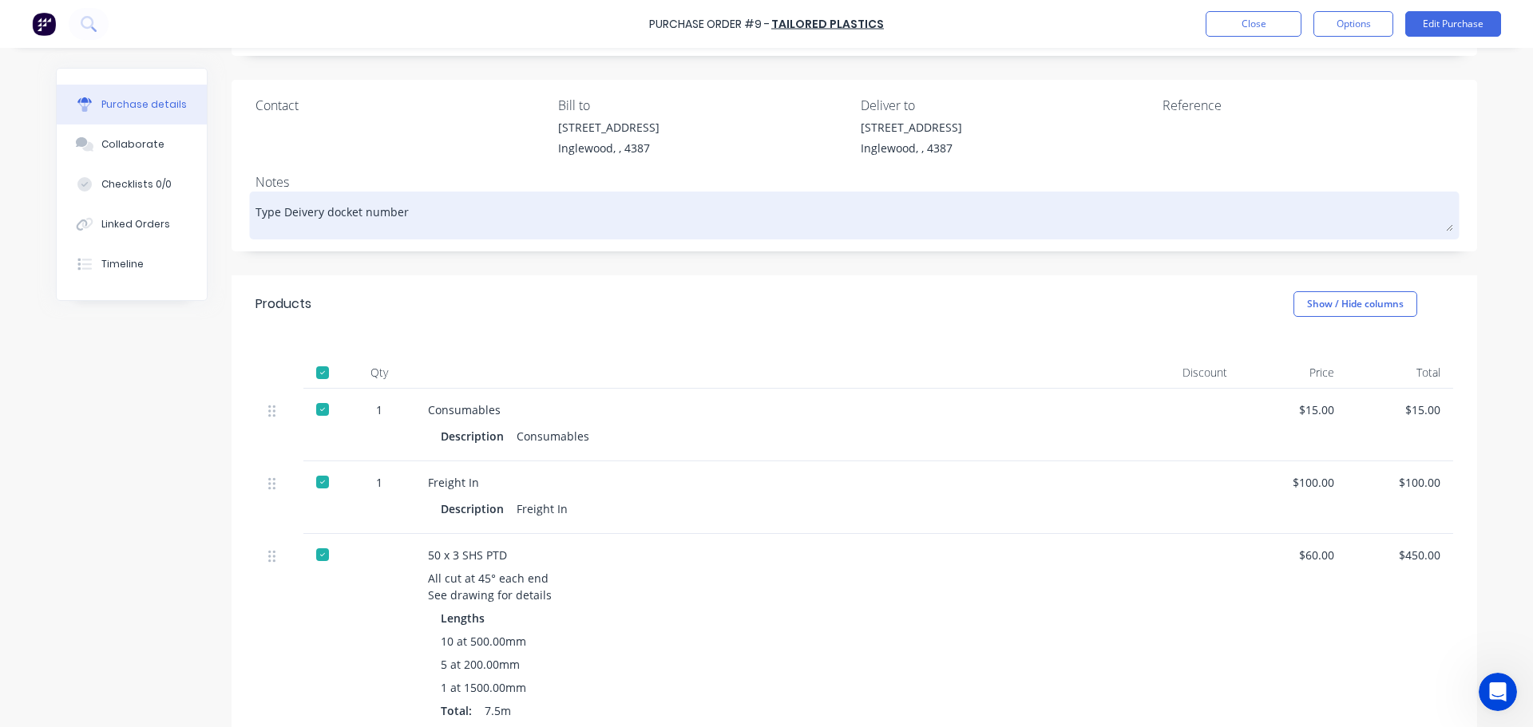
type textarea "x"
type textarea "Type Deivery docket number h"
type textarea "x"
type textarea "Type Deivery docket number he"
type textarea "x"
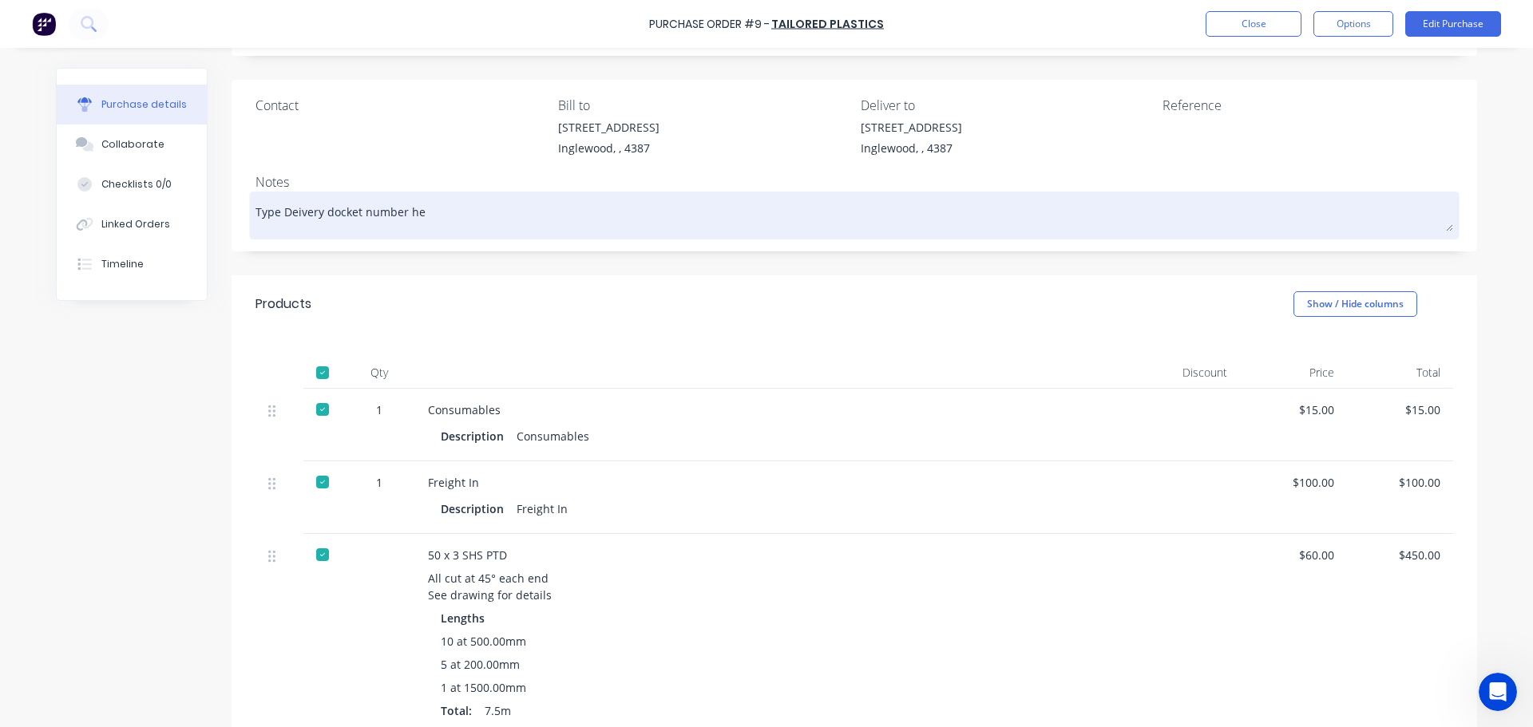
type textarea "Type Deivery docket number her"
type textarea "x"
type textarea "Type Deivery docket number here"
type textarea "x"
type textarea "Type Deivery docket number here"
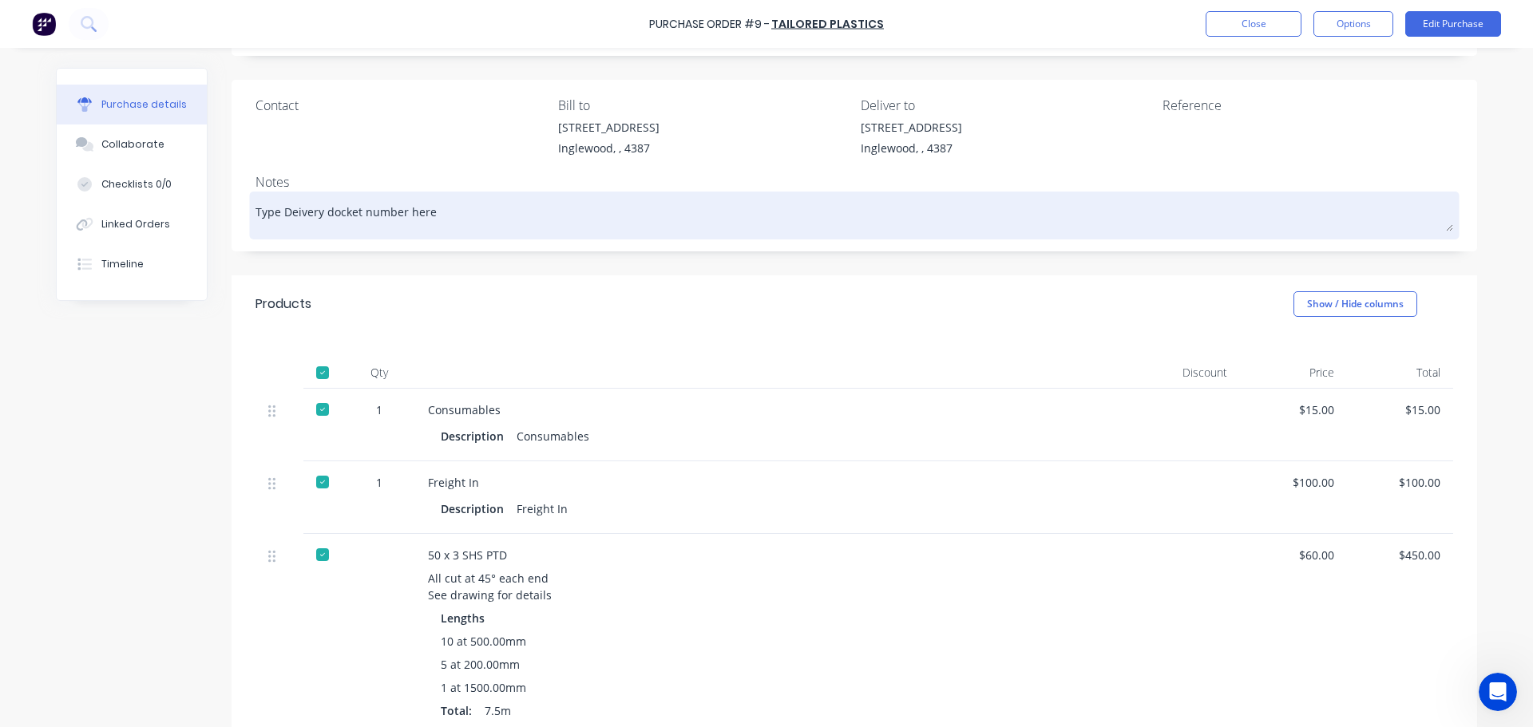
type textarea "x"
type textarea "Type Deivery docket number here p"
type textarea "x"
type textarea "Type Deivery docket number here pl"
type textarea "x"
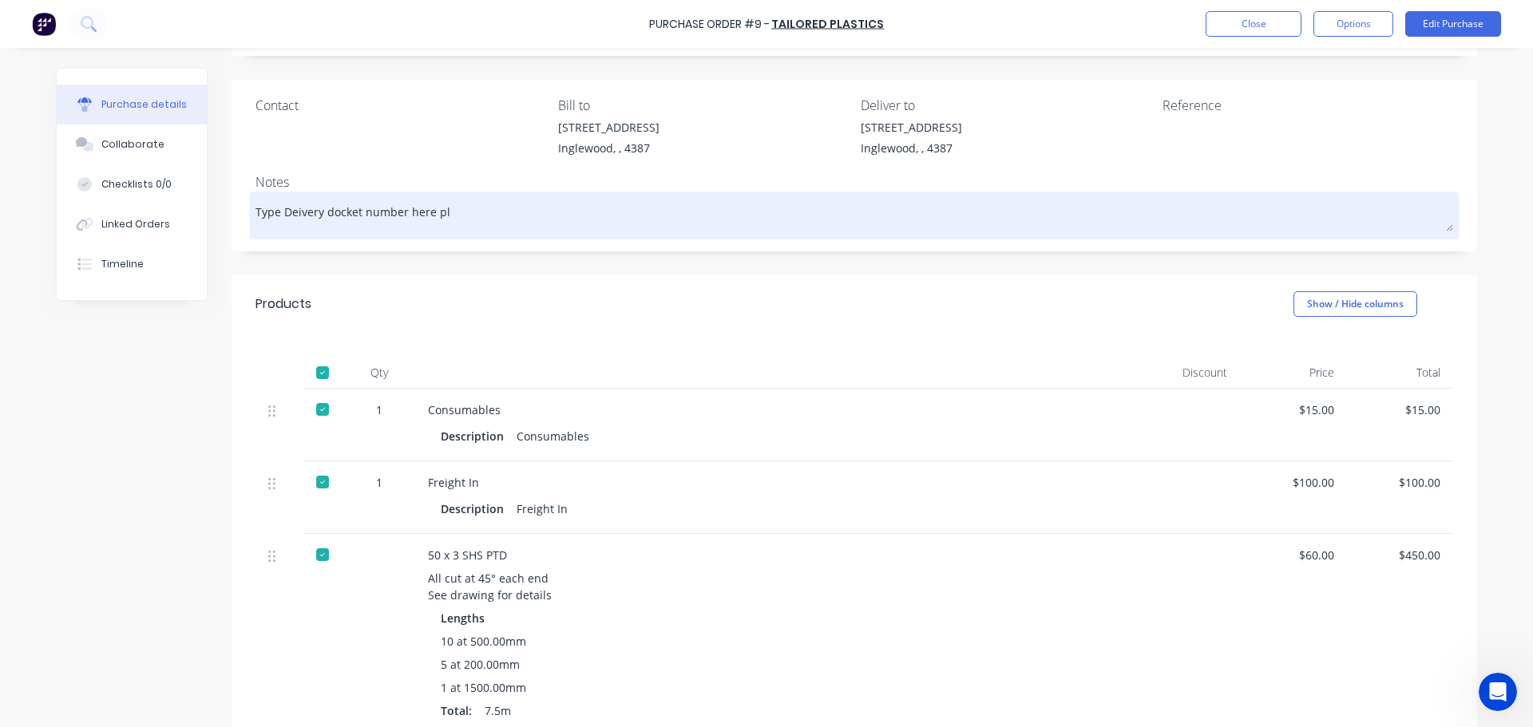
type textarea "Type Deivery docket number here ple"
type textarea "x"
type textarea "Type Deivery docket number here plea"
type textarea "x"
type textarea "Type Deivery docket number here pleas"
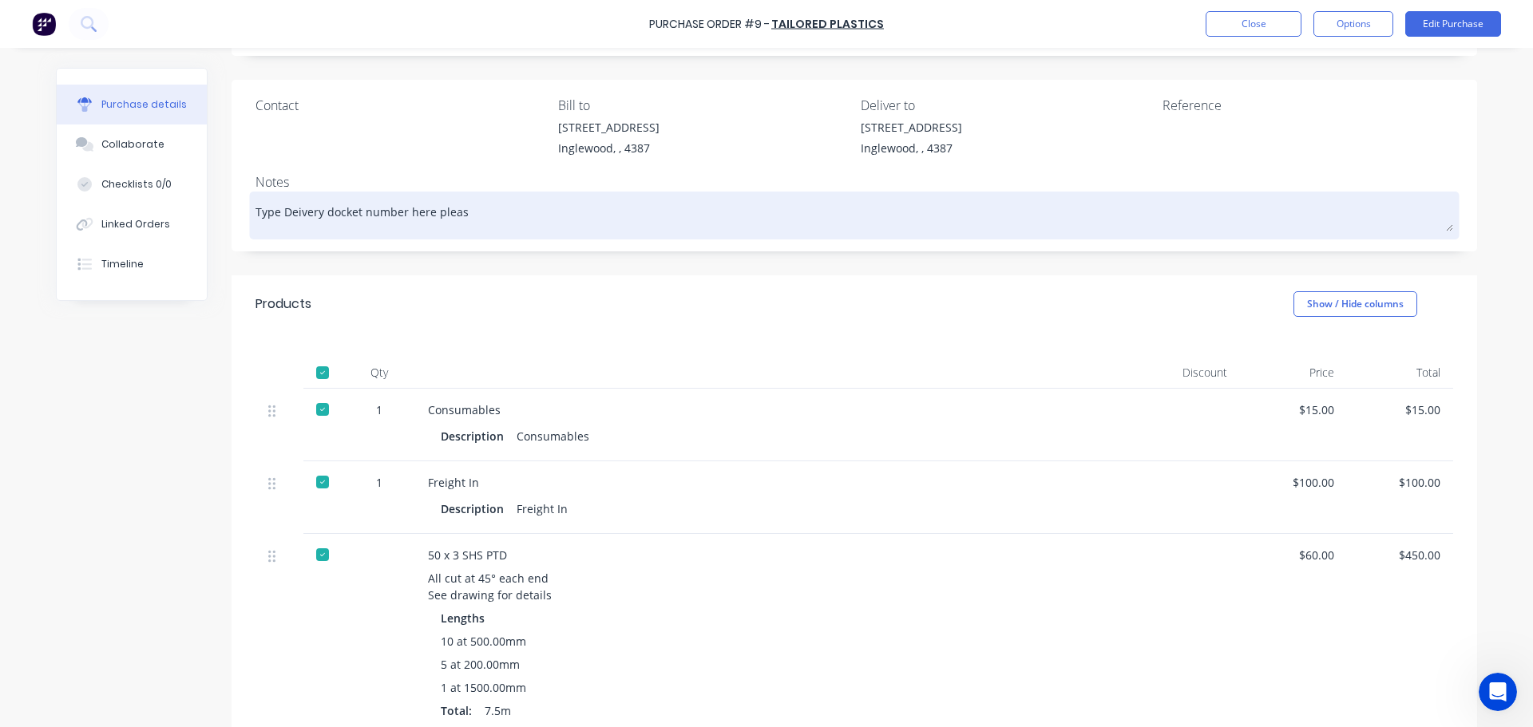
type textarea "x"
type textarea "Type Deivery docket number here please"
type textarea "x"
type textarea "Type Deivery docket number here please."
type textarea "x"
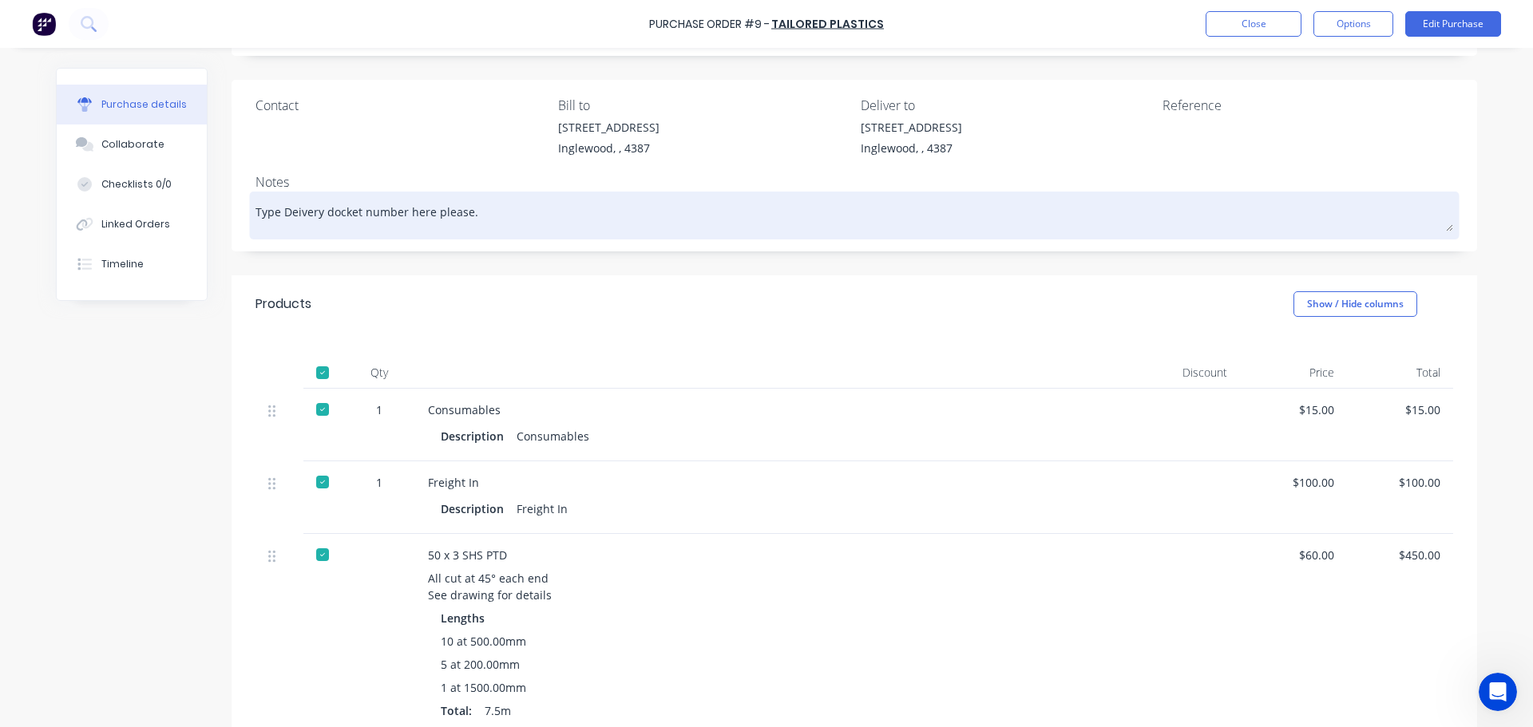
type textarea "Type Deivery docket number here please.."
type textarea "x"
type textarea "Type Deivery docket number here please..."
click at [289, 217] on textarea "Type Deivery docket number here please..." at bounding box center [854, 214] width 1198 height 36
type textarea "x"
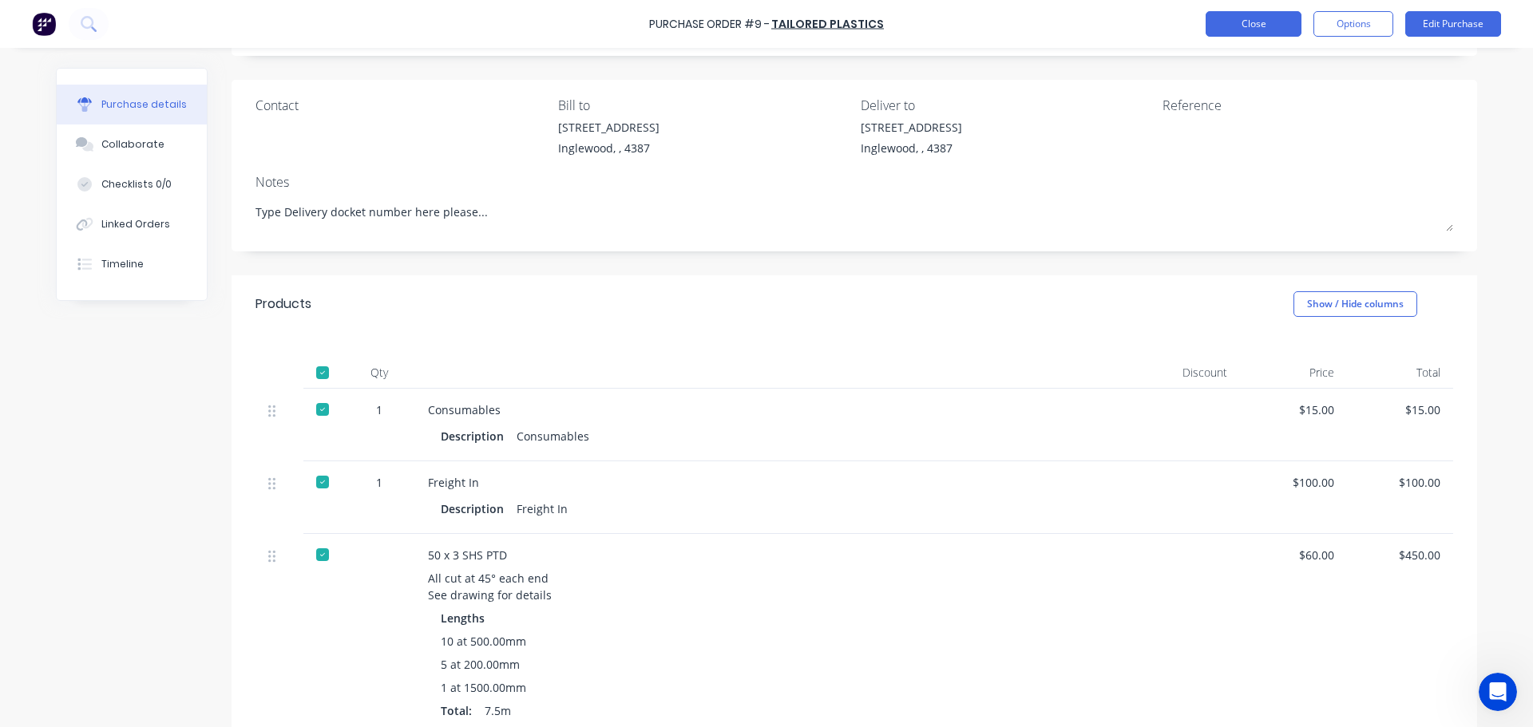
type textarea "Type Delivery docket number here please..."
type textarea "x"
type textarea "Type Delivery docket number here please..."
click at [1258, 28] on button "Close" at bounding box center [1254, 24] width 96 height 26
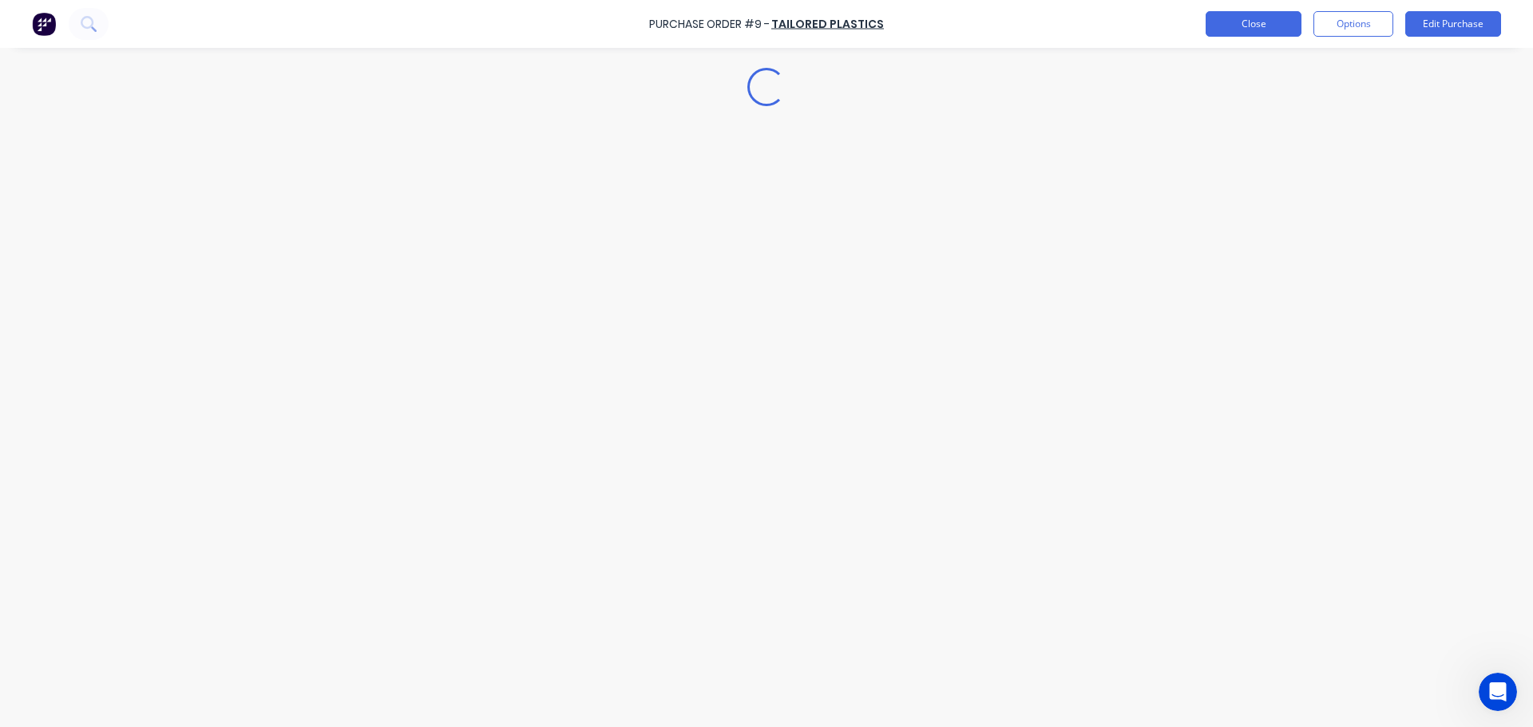
scroll to position [0, 0]
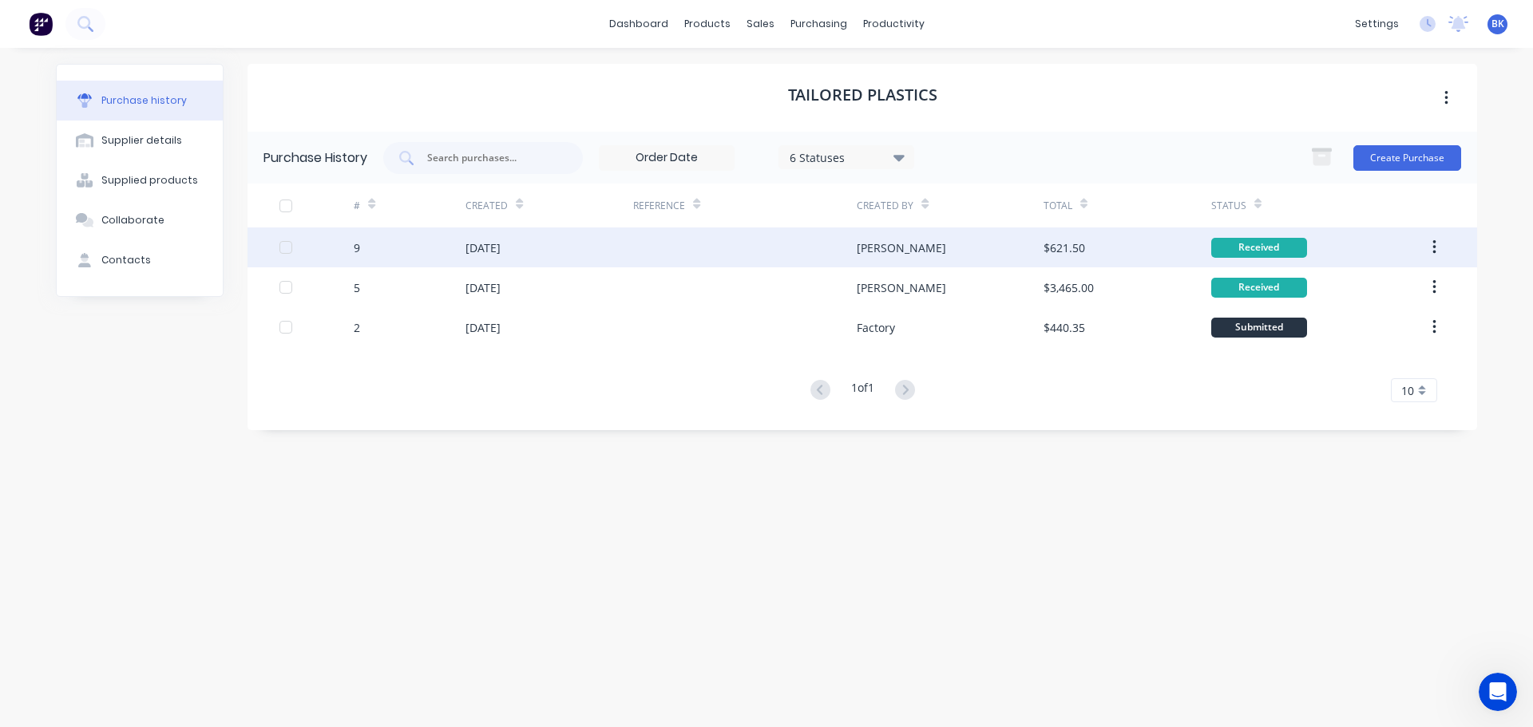
click at [358, 248] on div "9" at bounding box center [357, 248] width 6 height 17
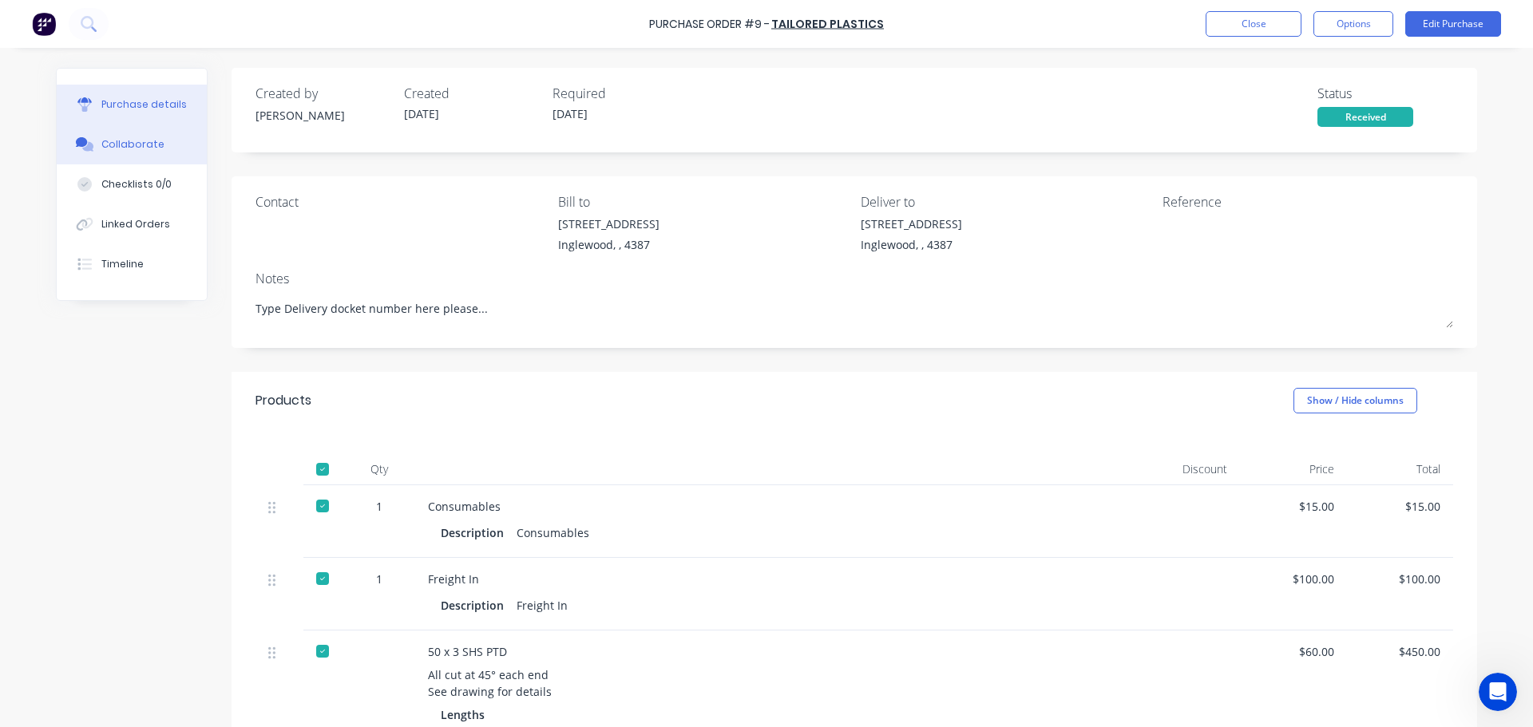
click at [140, 131] on button "Collaborate" at bounding box center [132, 145] width 150 height 40
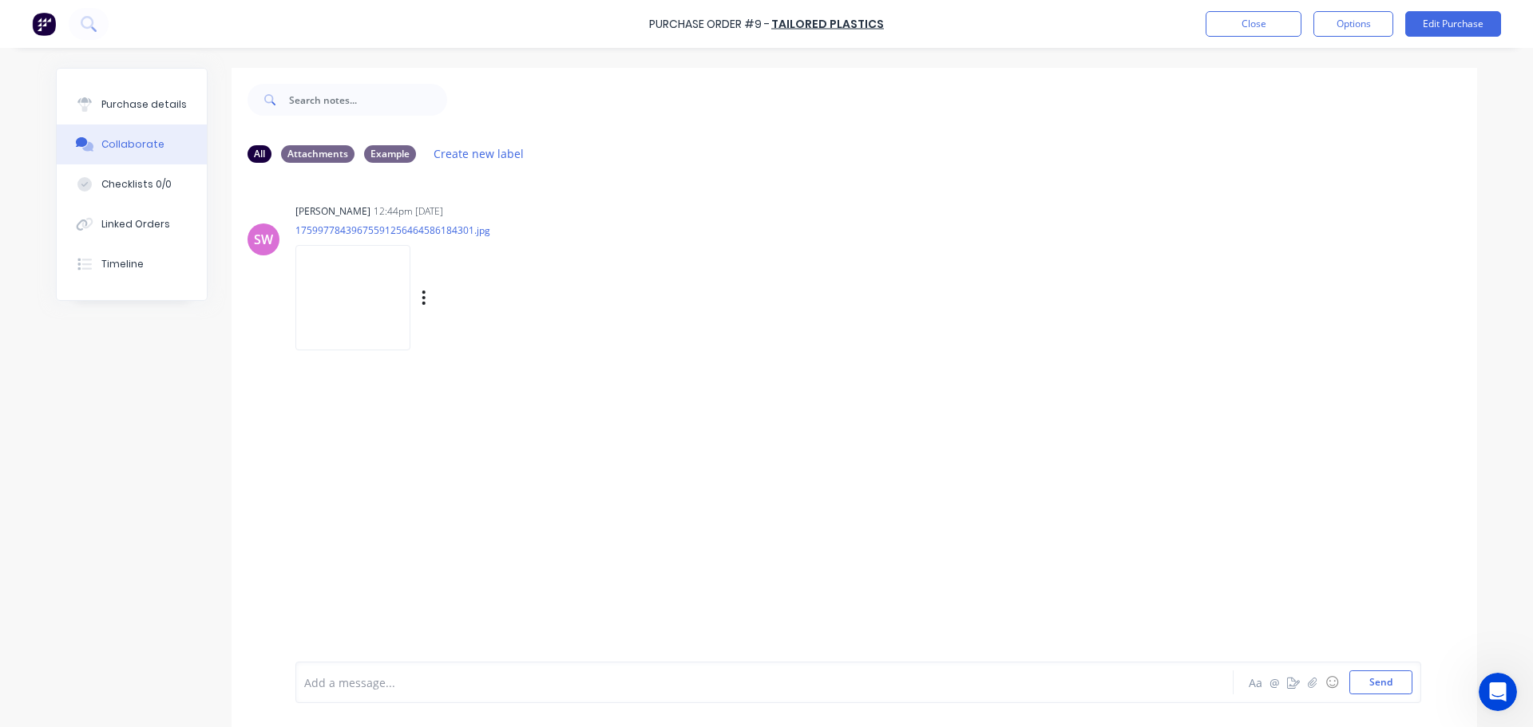
click at [358, 319] on img at bounding box center [352, 297] width 115 height 105
click at [119, 101] on div "Purchase details" at bounding box center [143, 104] width 85 height 14
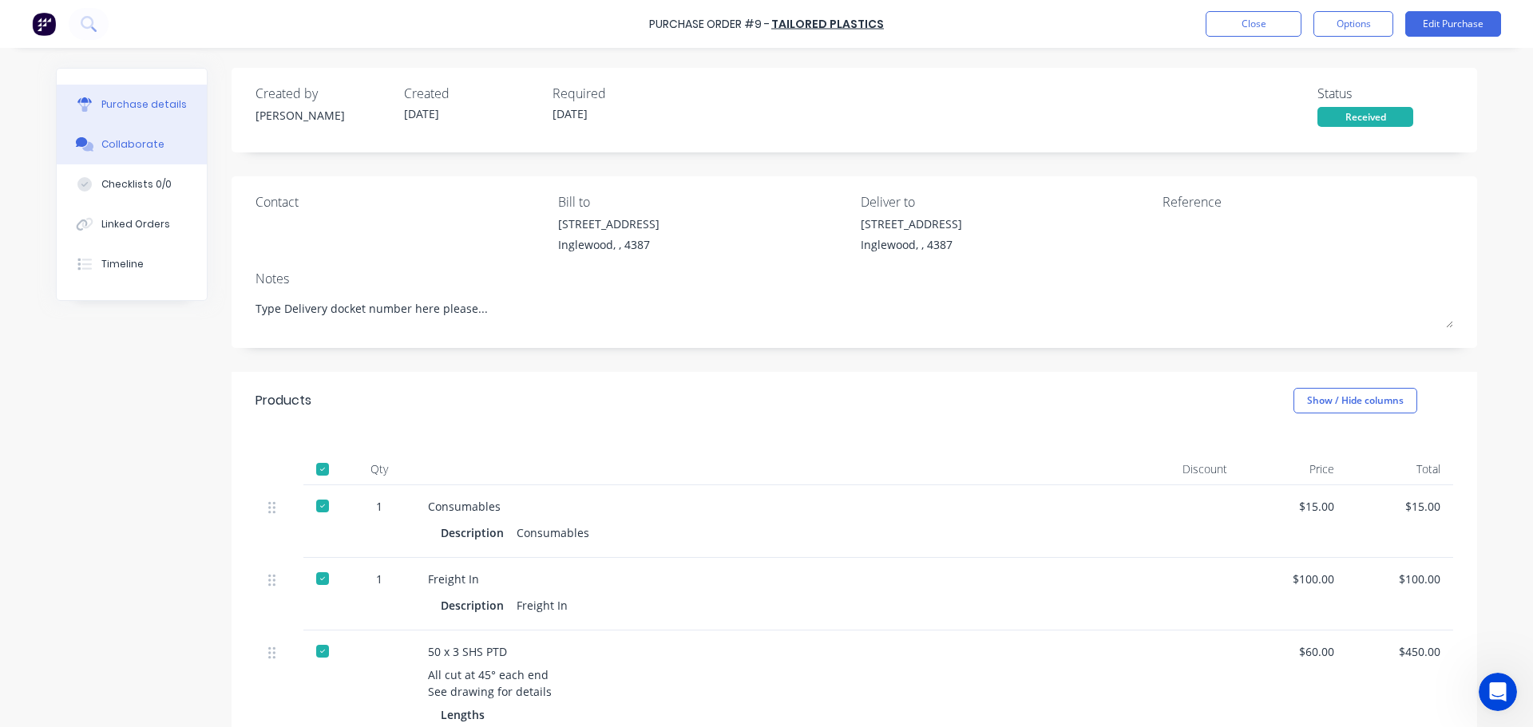
click at [129, 149] on div "Collaborate" at bounding box center [132, 144] width 63 height 14
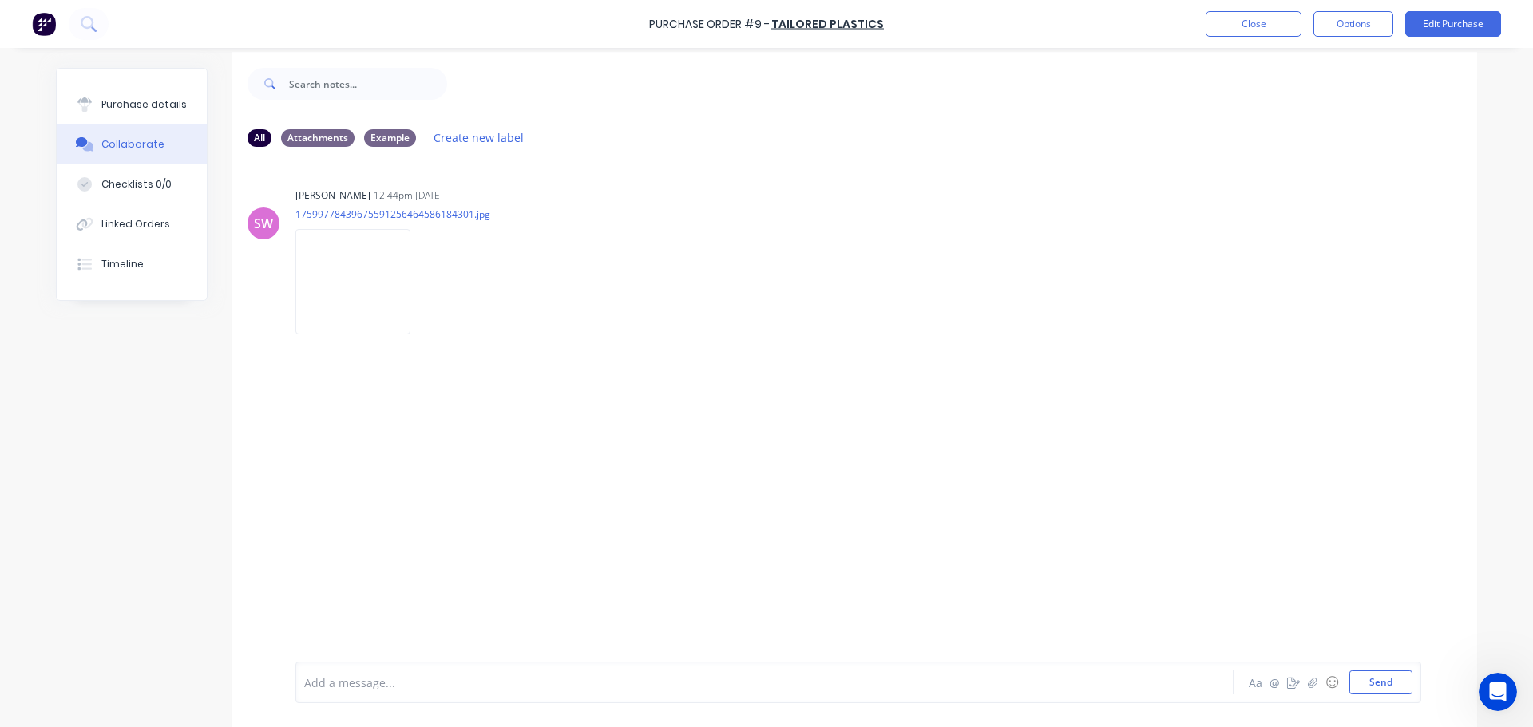
scroll to position [40, 0]
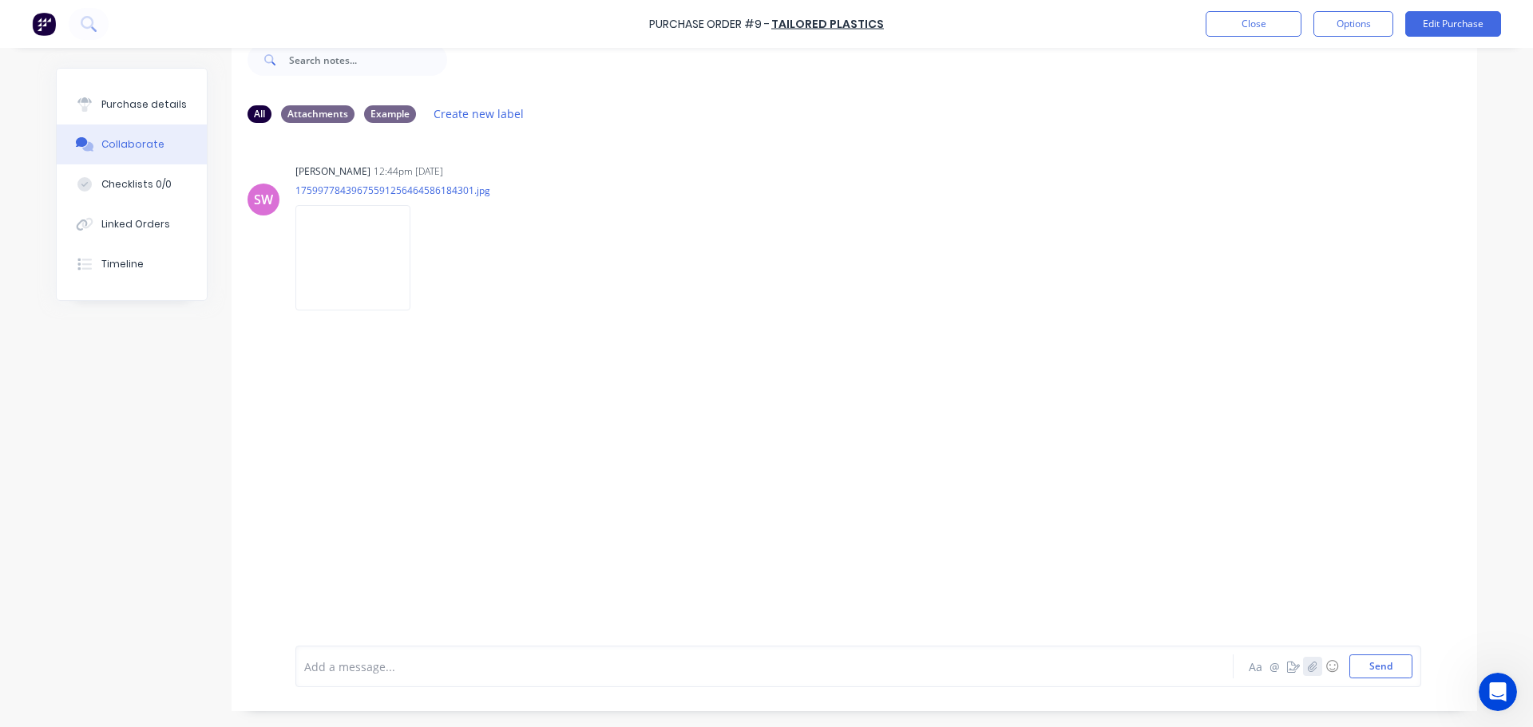
click at [1308, 670] on icon "button" at bounding box center [1312, 667] width 9 height 10
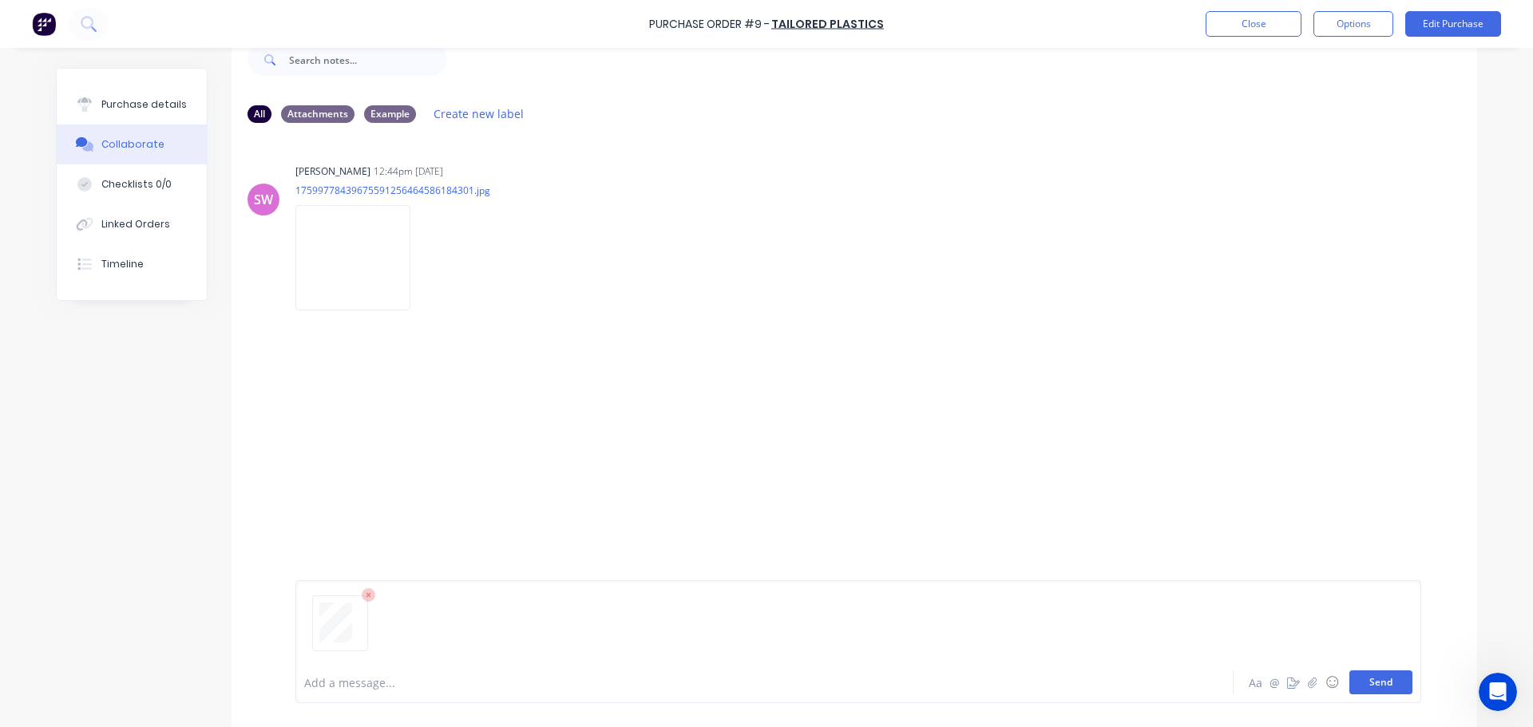
click at [1381, 685] on button "Send" at bounding box center [1380, 683] width 63 height 24
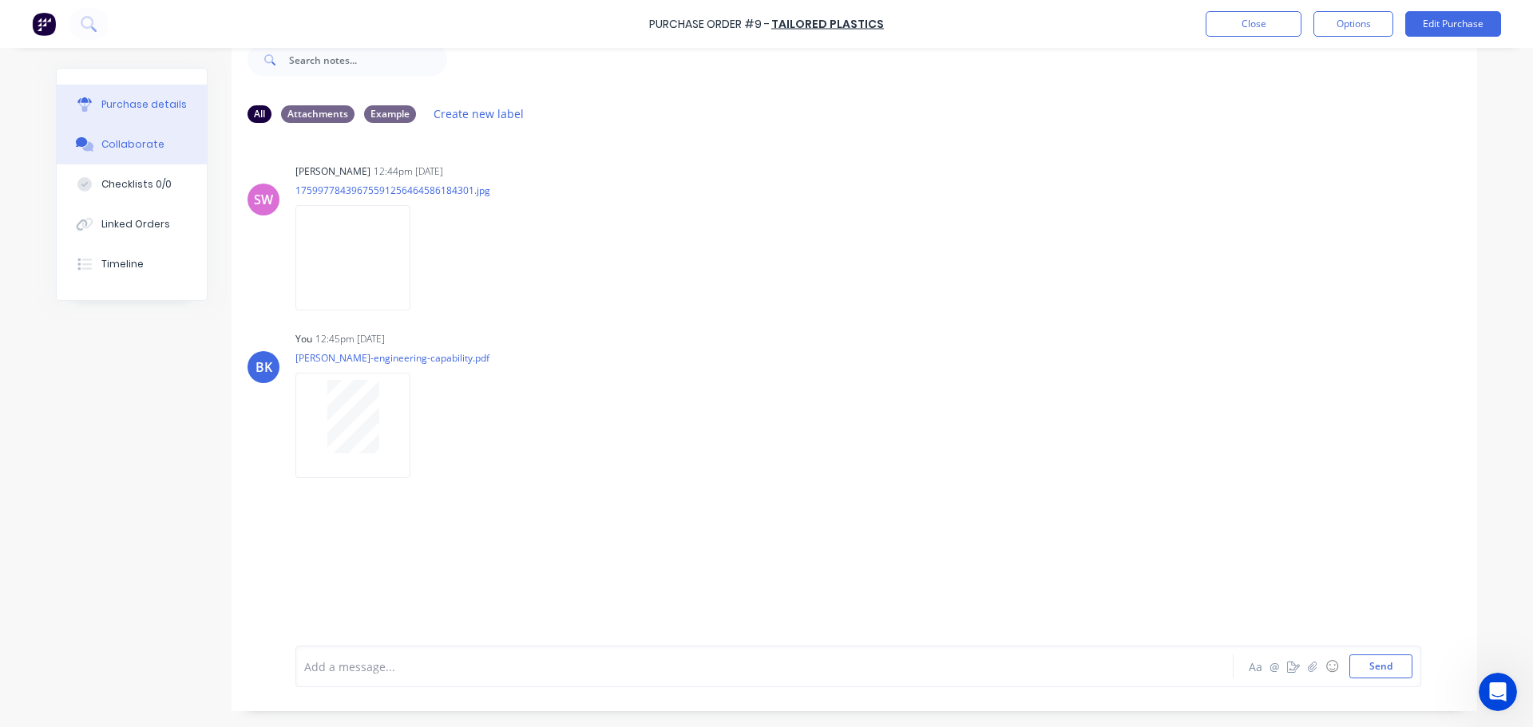
click at [115, 109] on div "Purchase details" at bounding box center [143, 104] width 85 height 14
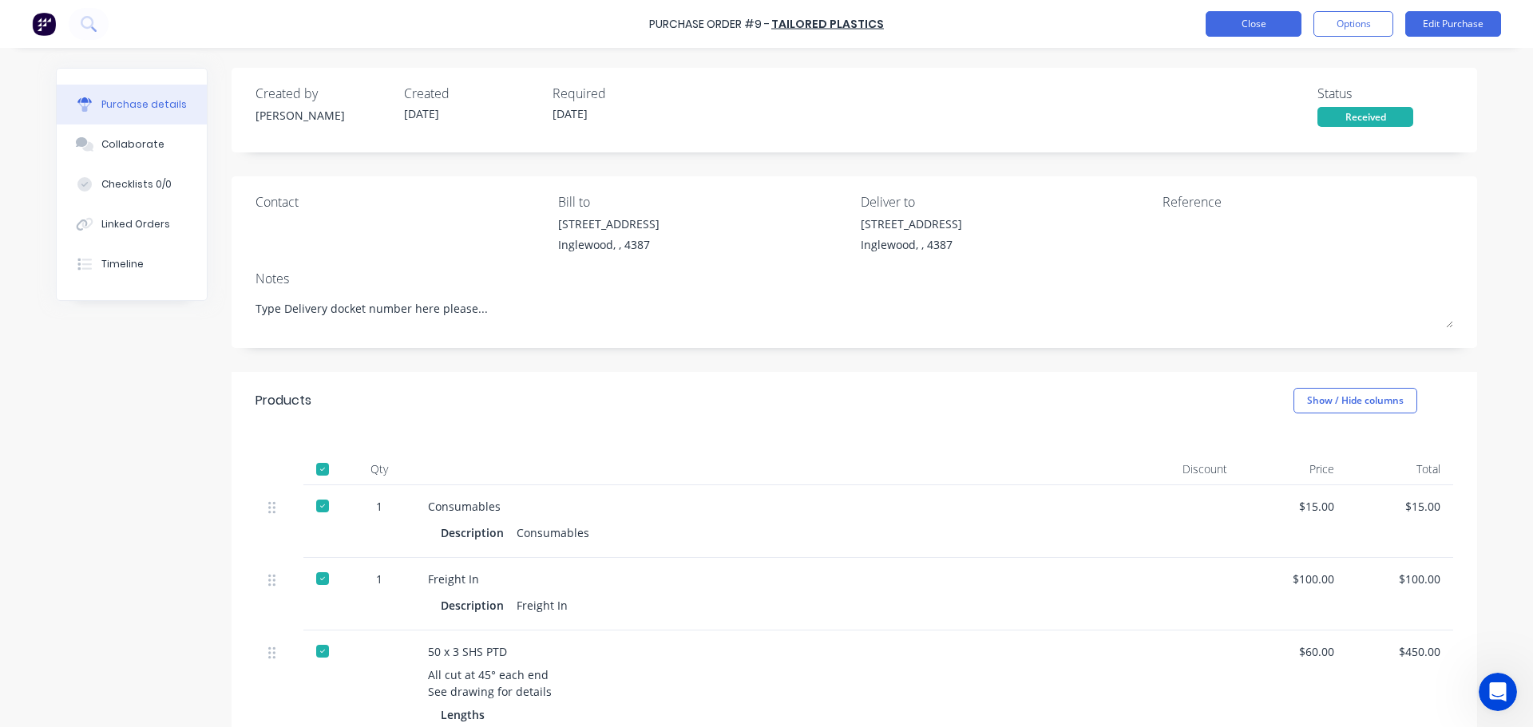
click at [1234, 27] on button "Close" at bounding box center [1254, 24] width 96 height 26
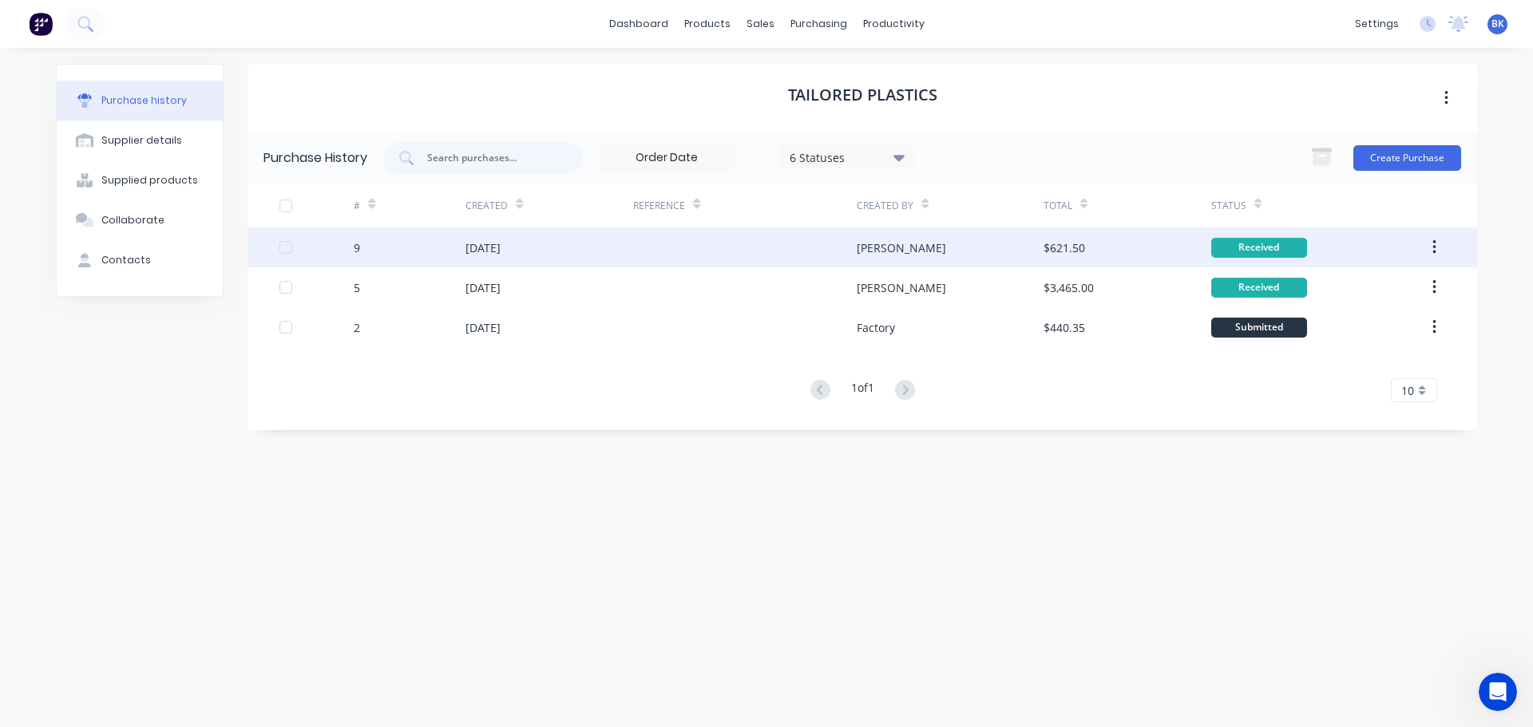
click at [359, 247] on div "9" at bounding box center [357, 248] width 6 height 17
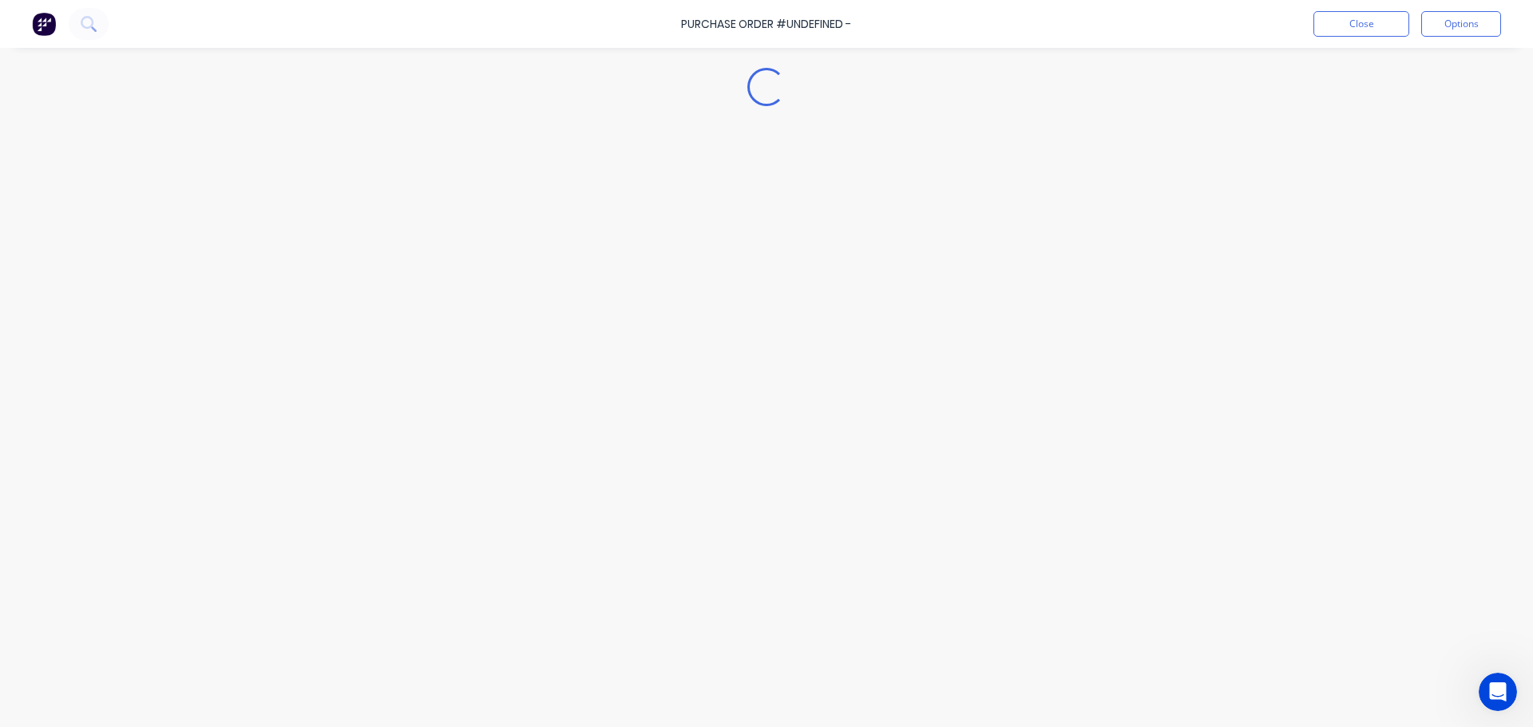
type textarea "x"
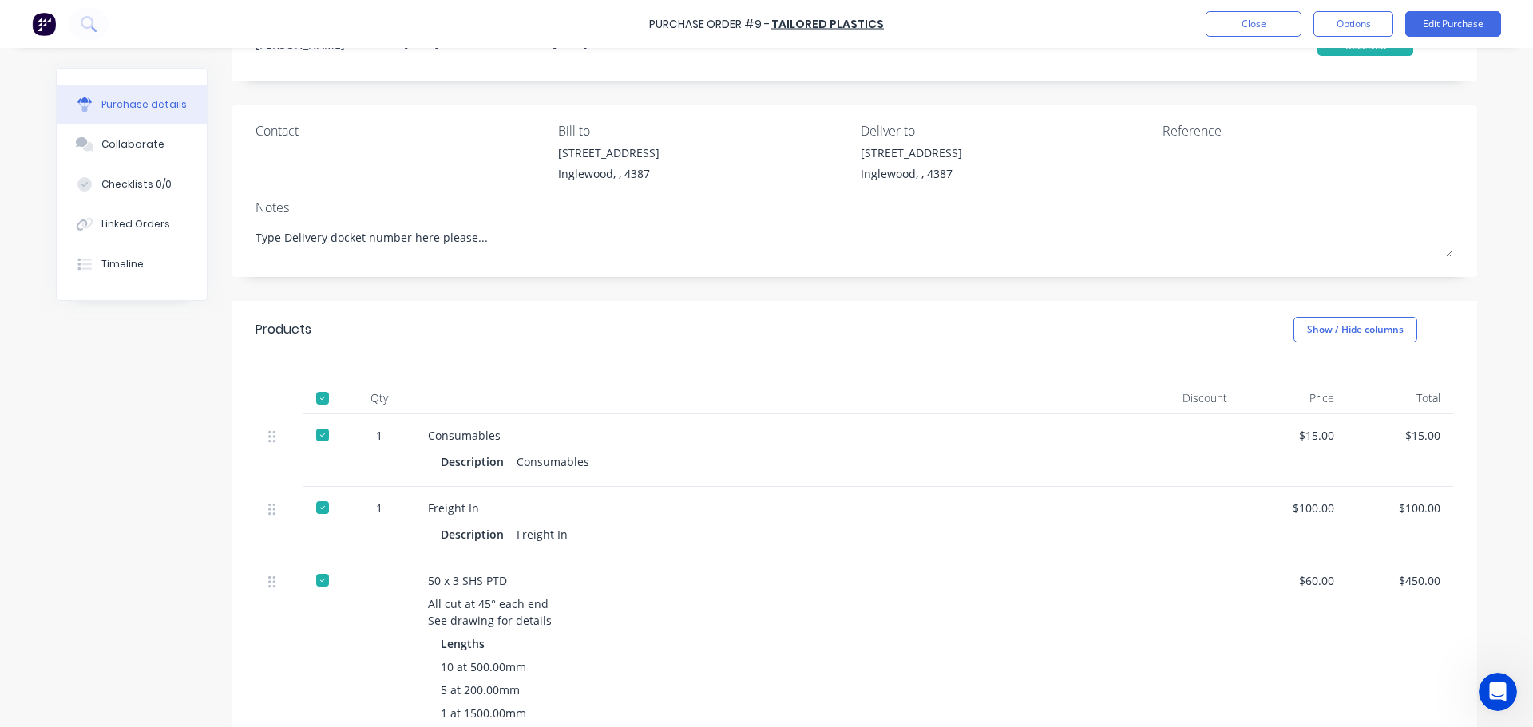
scroll to position [80, 0]
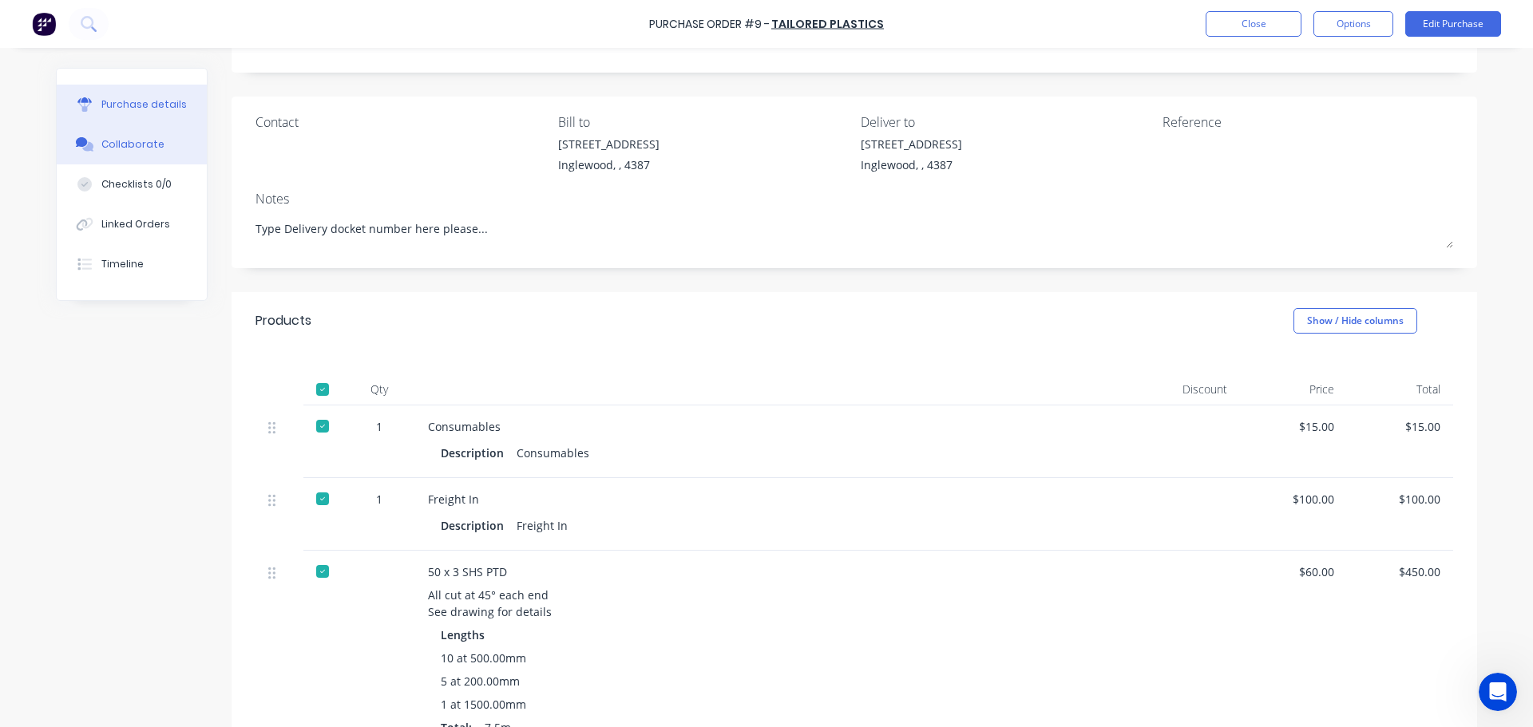
click at [124, 149] on div "Collaborate" at bounding box center [132, 144] width 63 height 14
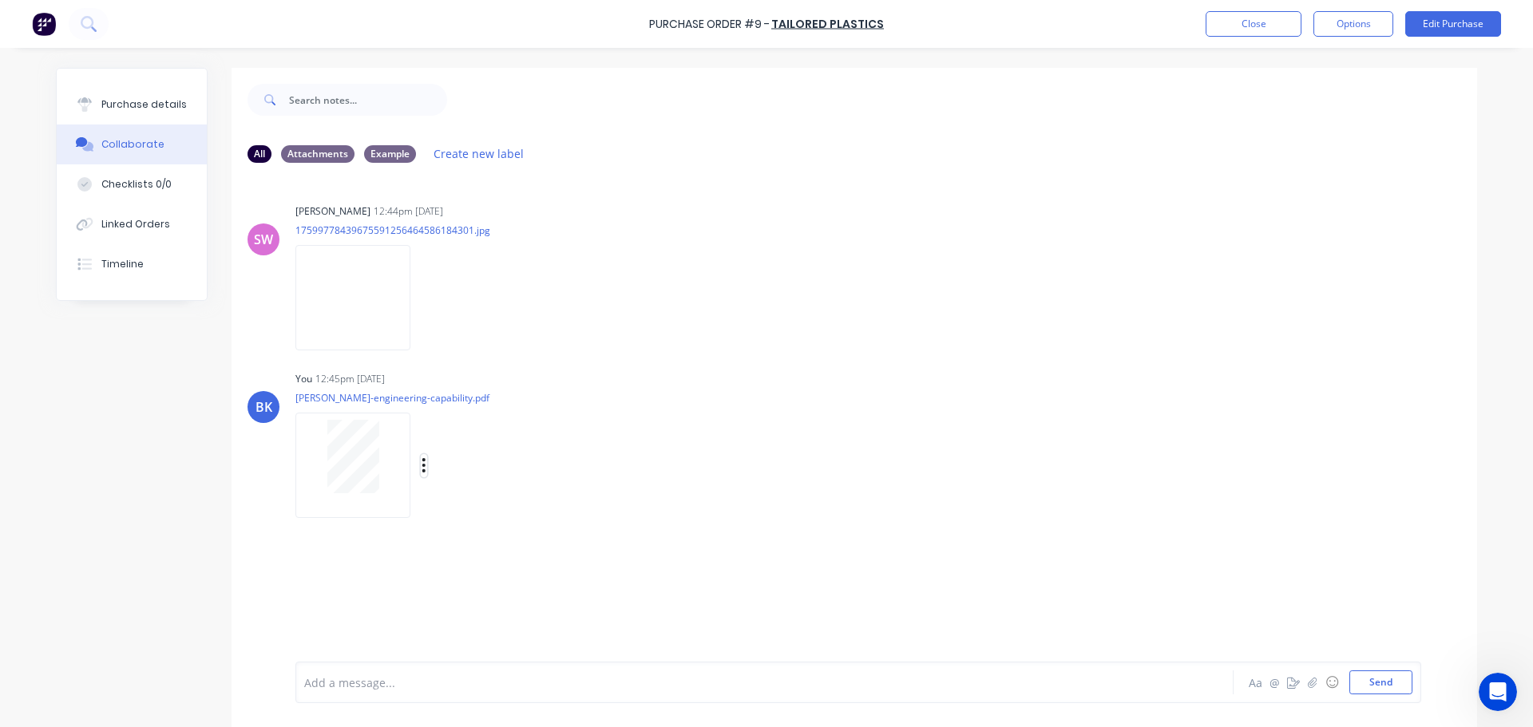
click at [422, 464] on icon "button" at bounding box center [424, 466] width 5 height 18
click at [477, 469] on button "Labels" at bounding box center [529, 472] width 180 height 36
click at [578, 543] on button "Create new label" at bounding box center [603, 540] width 212 height 26
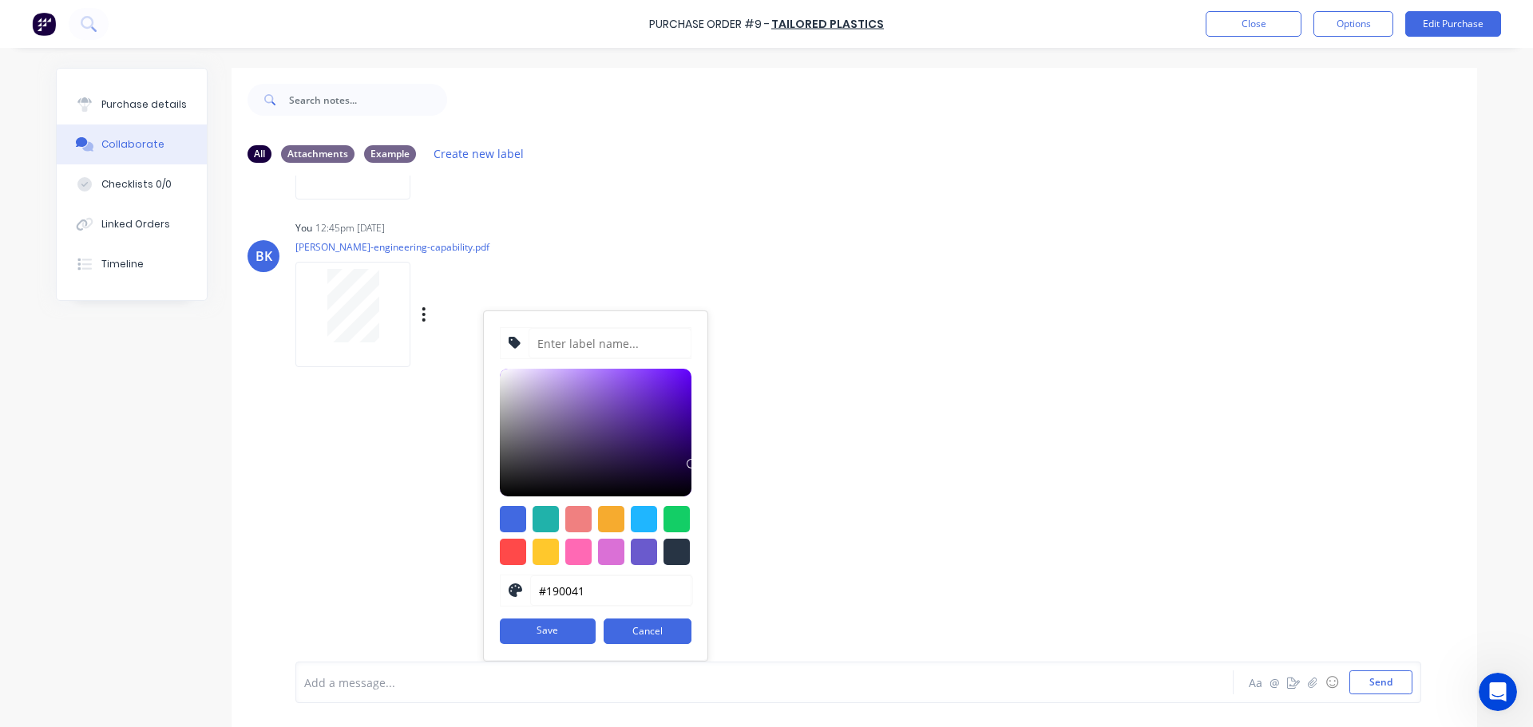
scroll to position [40, 0]
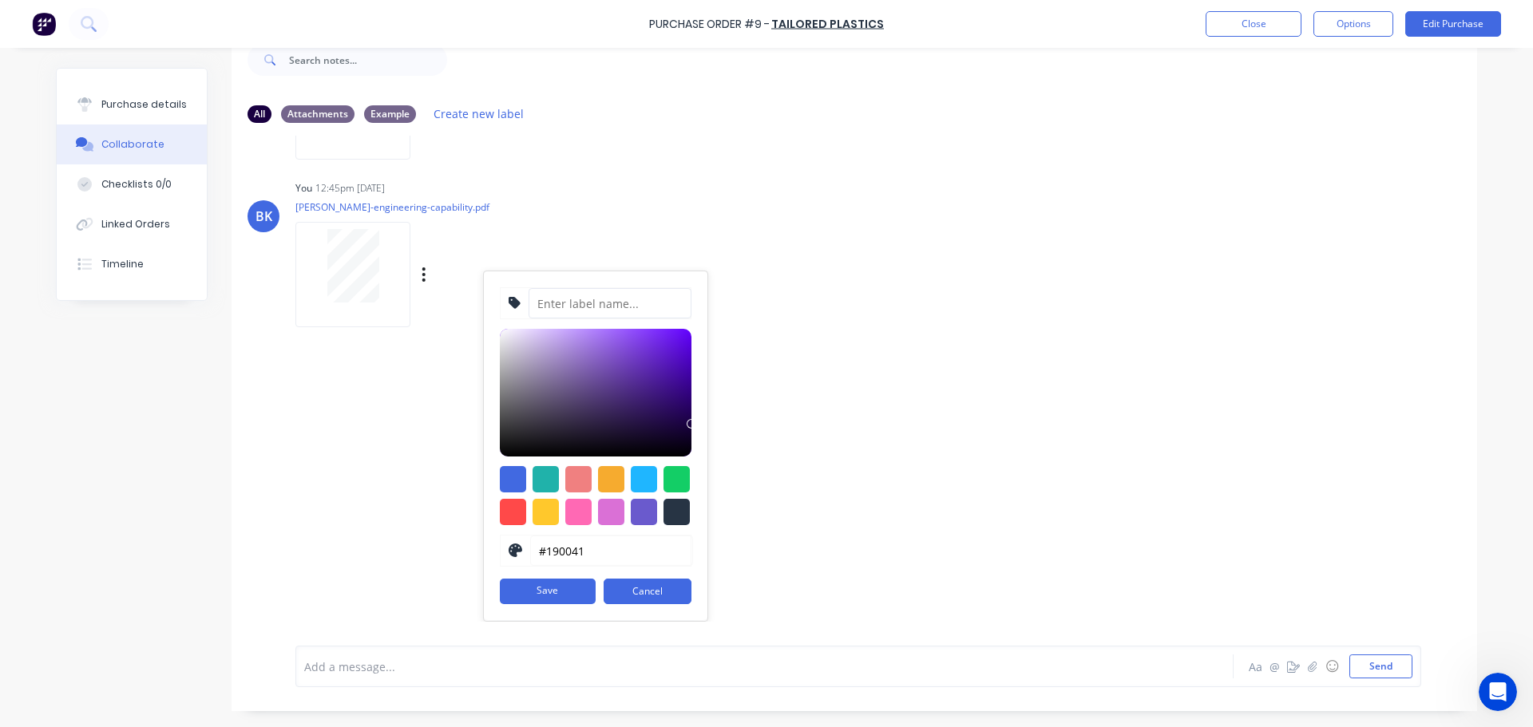
click at [561, 303] on input at bounding box center [610, 303] width 163 height 30
type input "M"
type input "Material Certificates"
click at [544, 482] on div at bounding box center [546, 479] width 26 height 26
type input "#20B2AA"
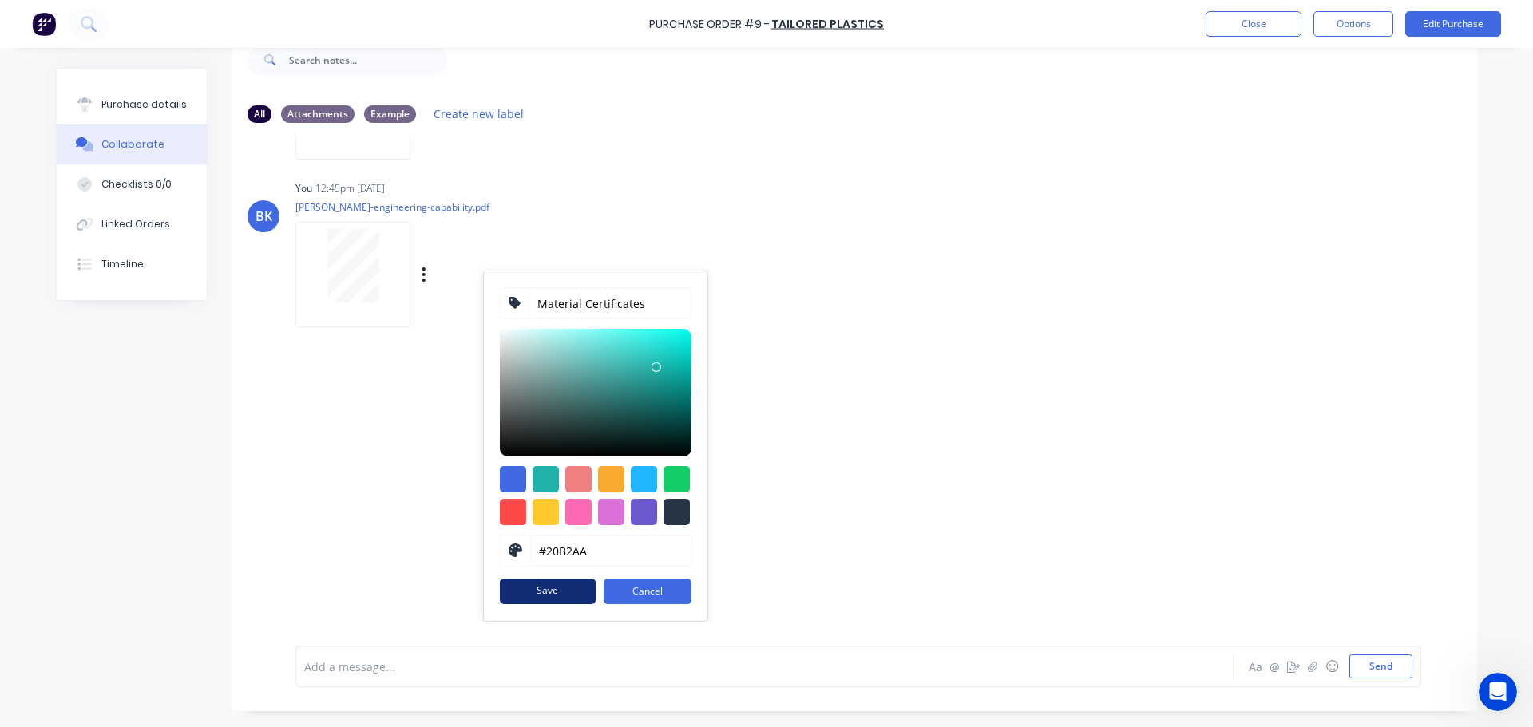
click at [532, 597] on button "Save" at bounding box center [548, 592] width 96 height 26
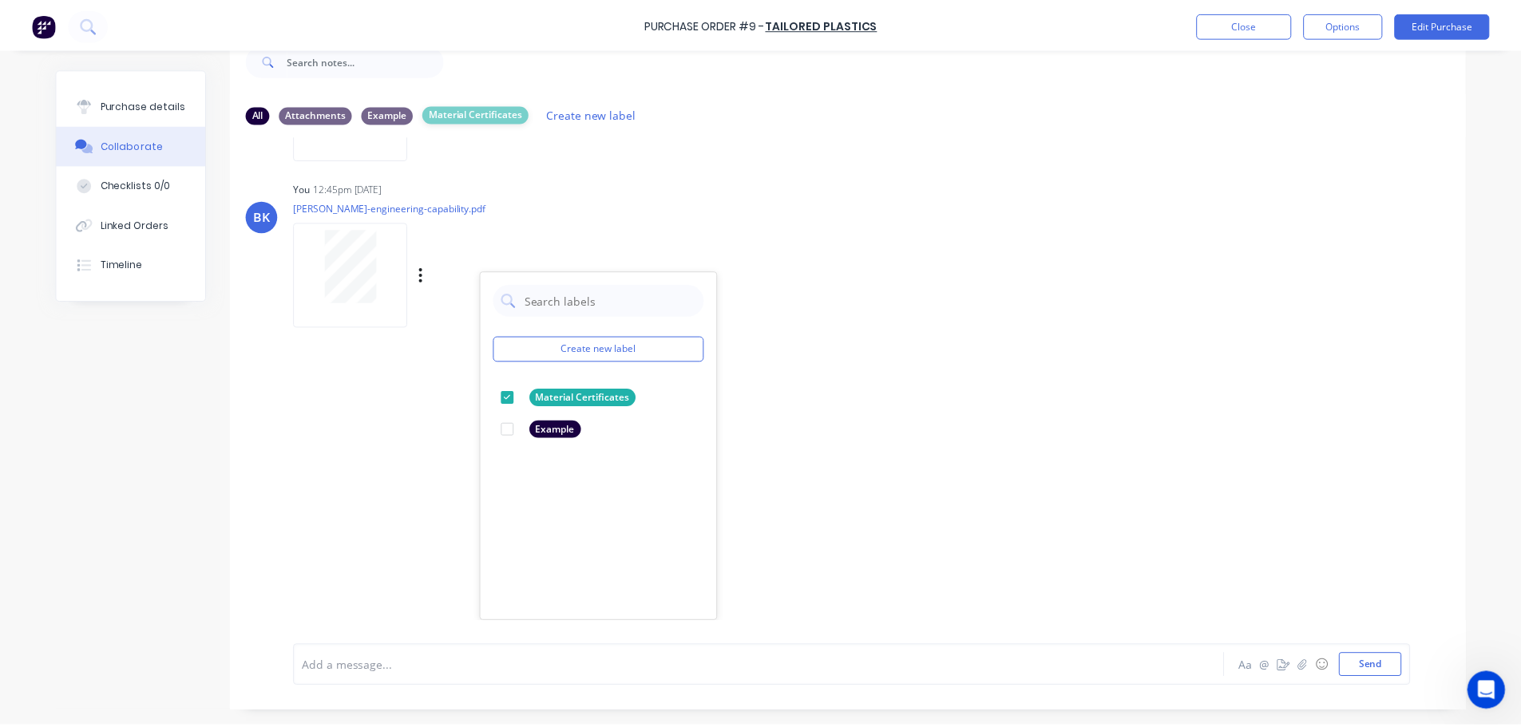
scroll to position [0, 0]
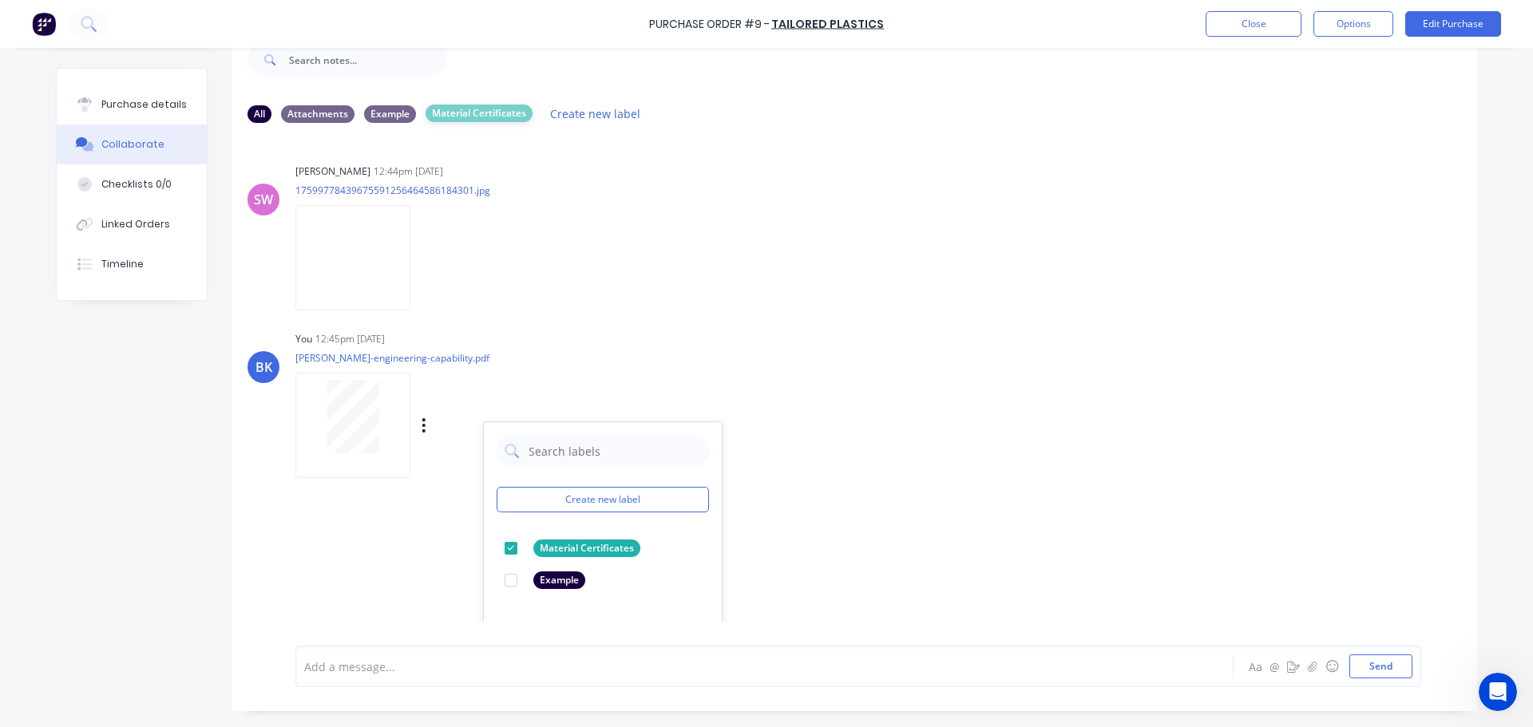
click at [473, 116] on div "Material Certificates" at bounding box center [479, 114] width 107 height 18
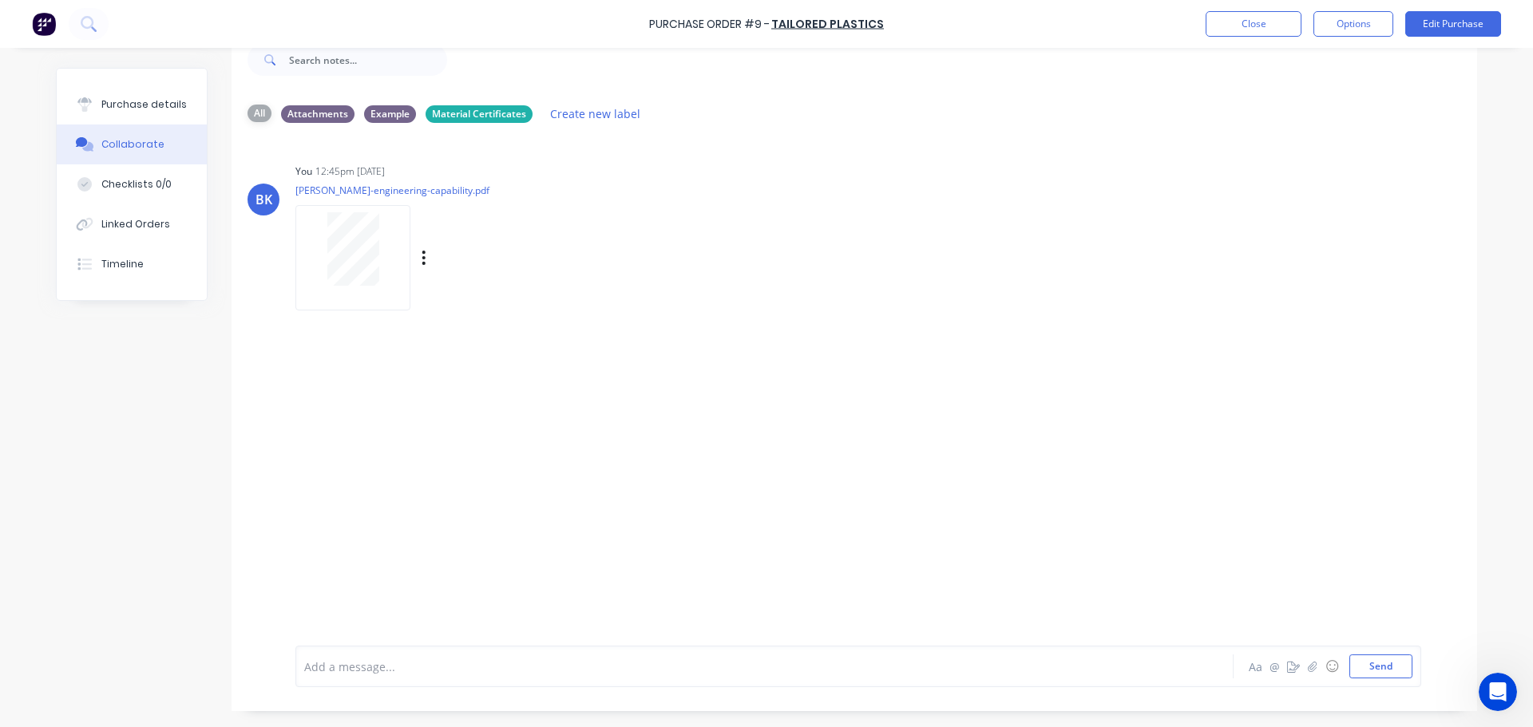
click at [251, 113] on div "All" at bounding box center [259, 114] width 24 height 18
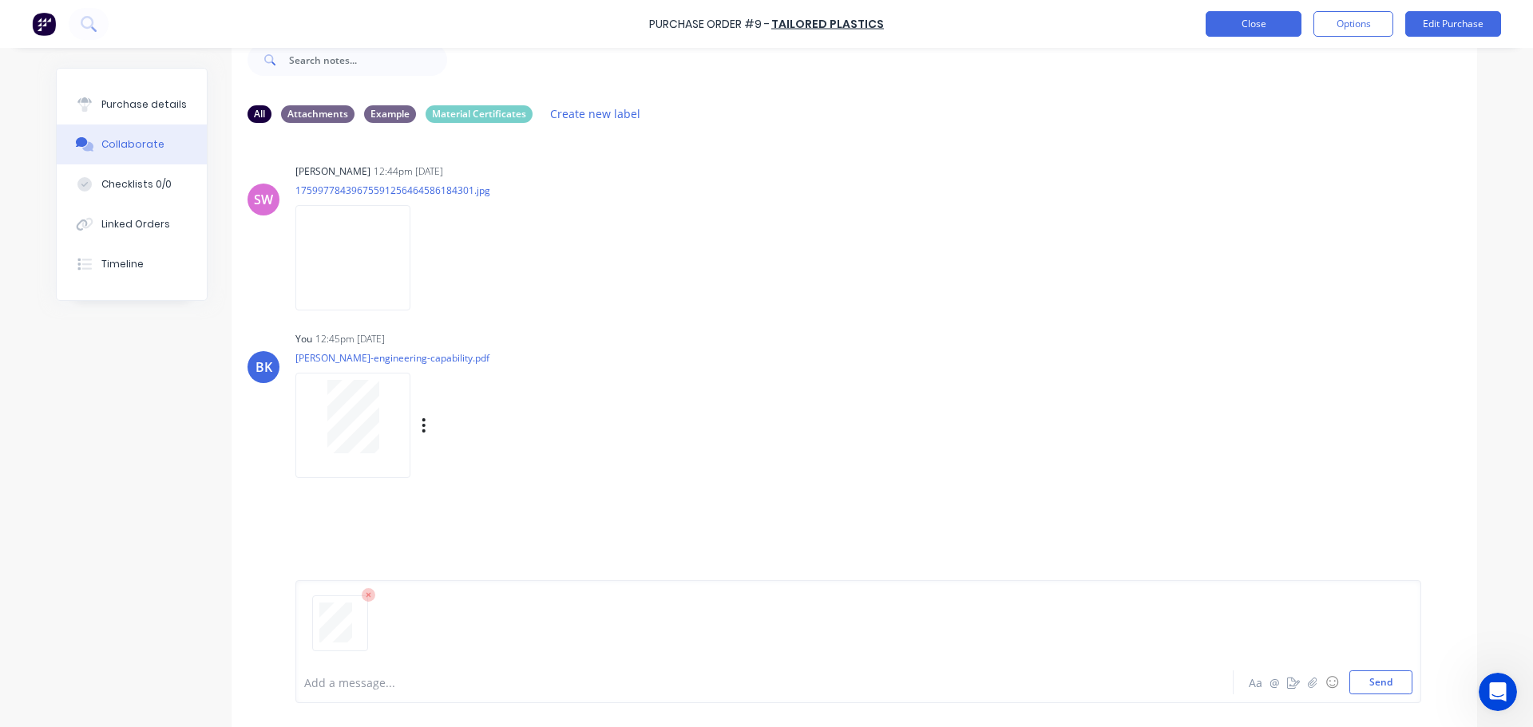
click at [1236, 24] on button "Close" at bounding box center [1254, 24] width 96 height 26
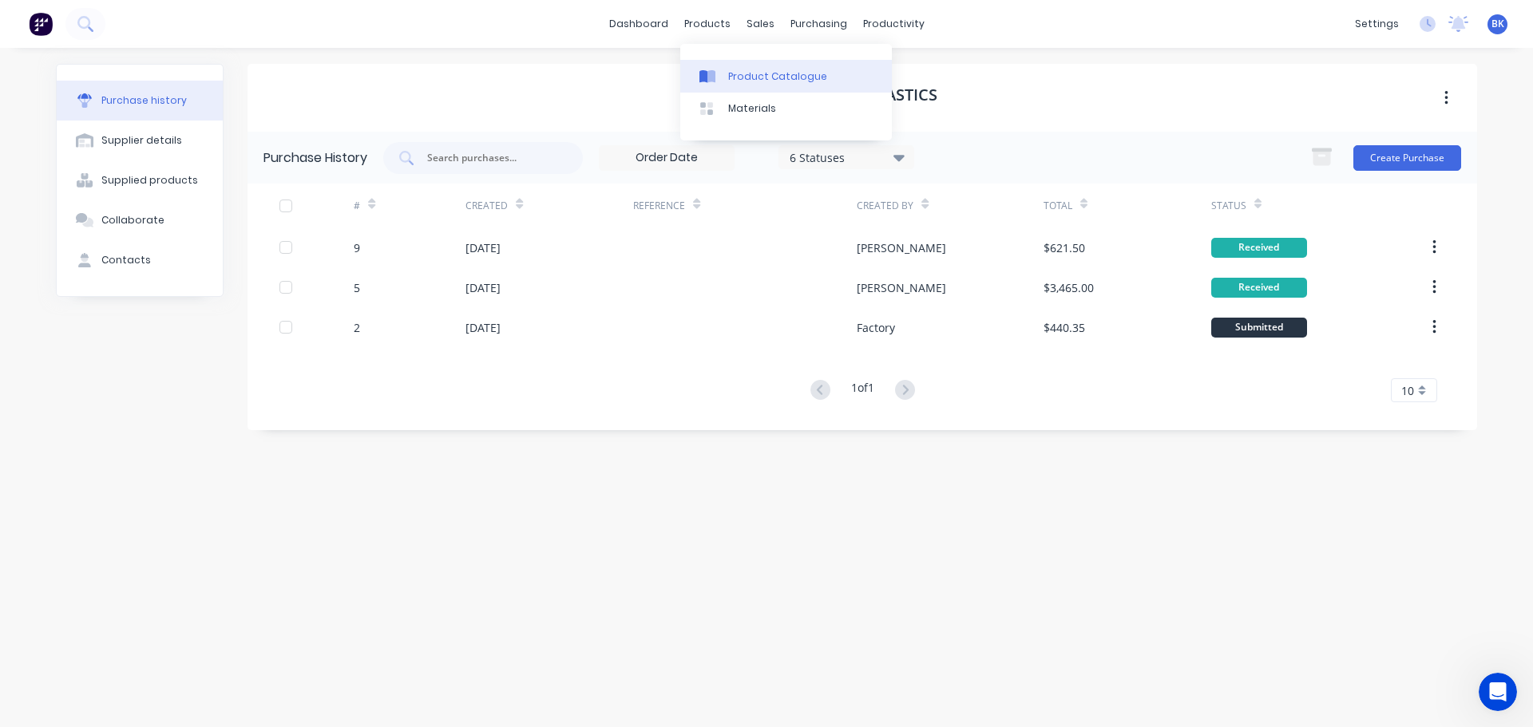
click at [758, 75] on div "Product Catalogue" at bounding box center [777, 76] width 99 height 14
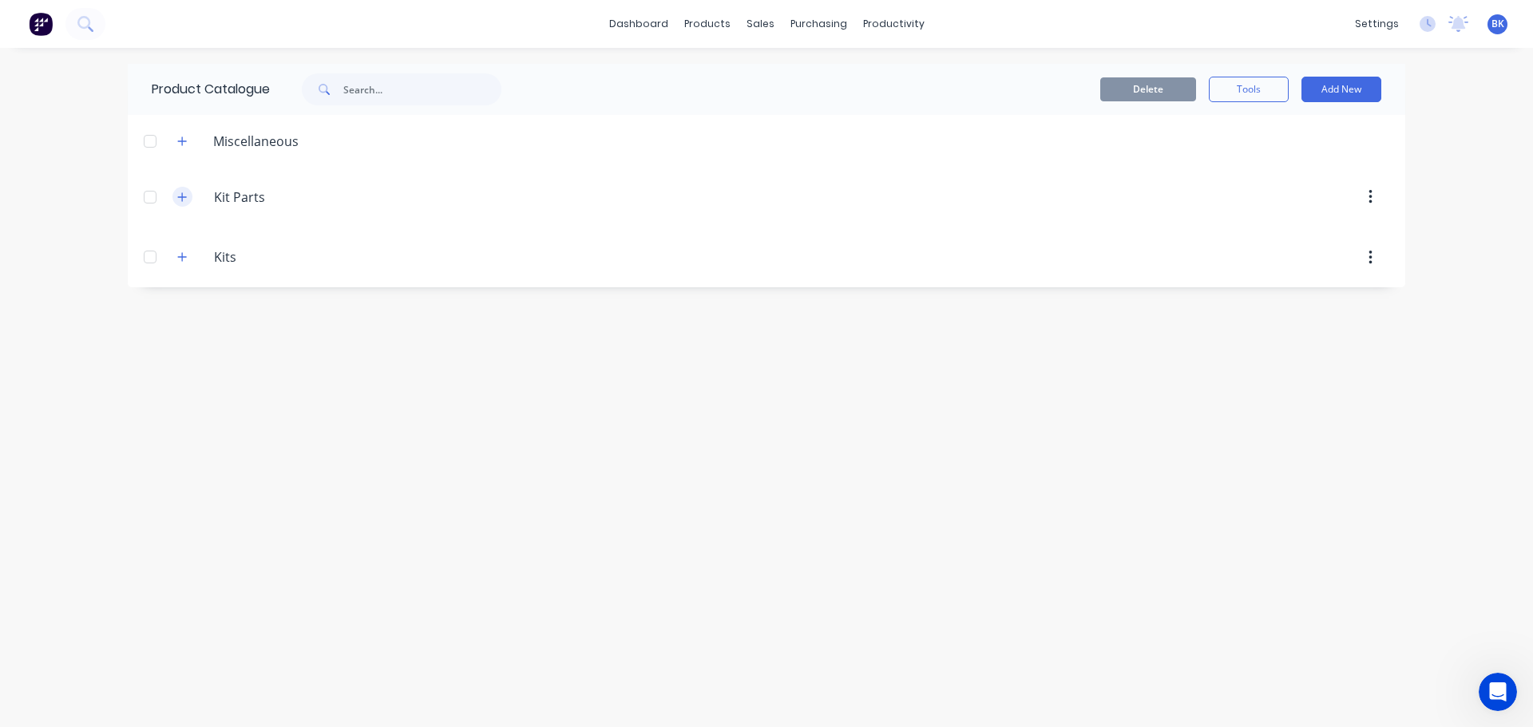
click at [175, 195] on button "button" at bounding box center [182, 197] width 20 height 20
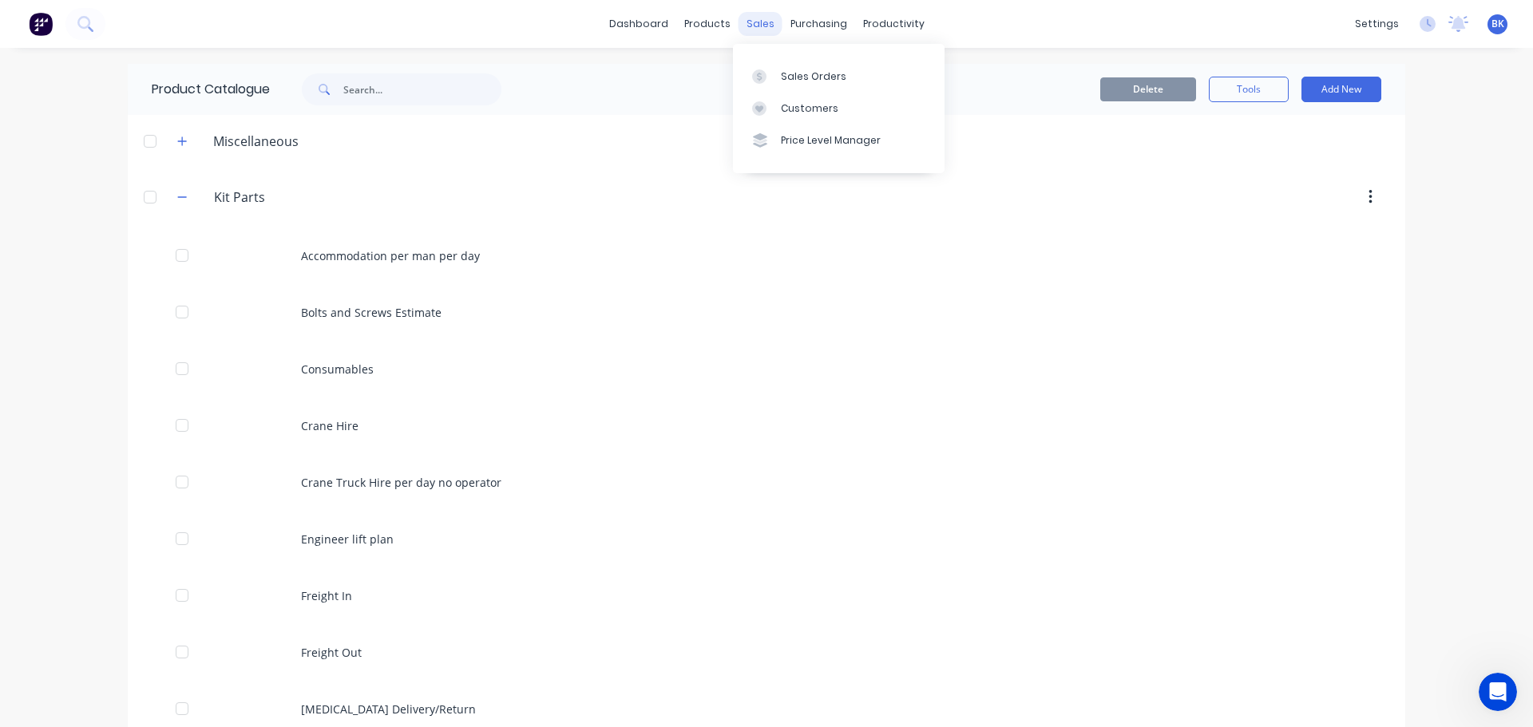
click at [744, 22] on div "sales" at bounding box center [761, 24] width 44 height 24
click at [786, 77] on div "Sales Orders" at bounding box center [813, 76] width 65 height 14
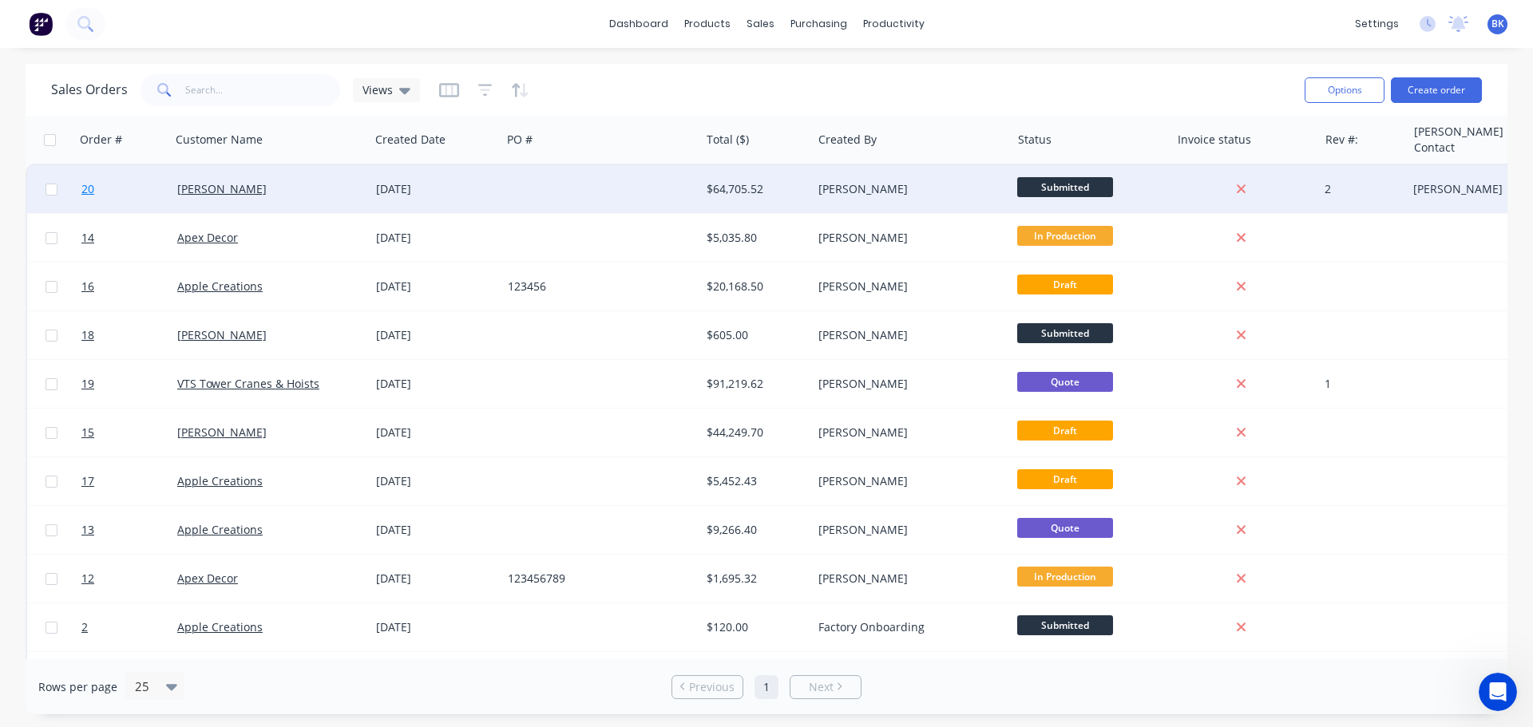
click at [86, 193] on span "20" at bounding box center [87, 189] width 13 height 16
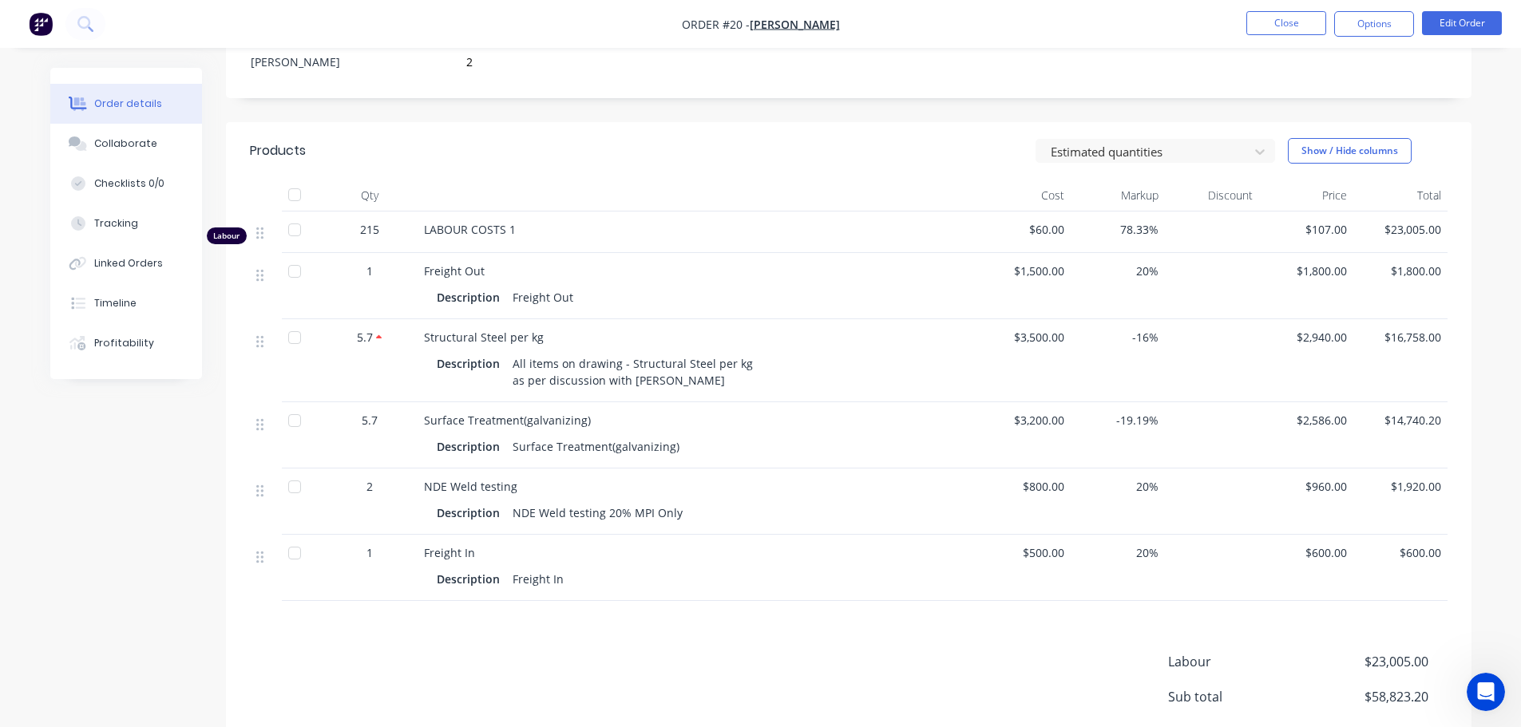
scroll to position [479, 0]
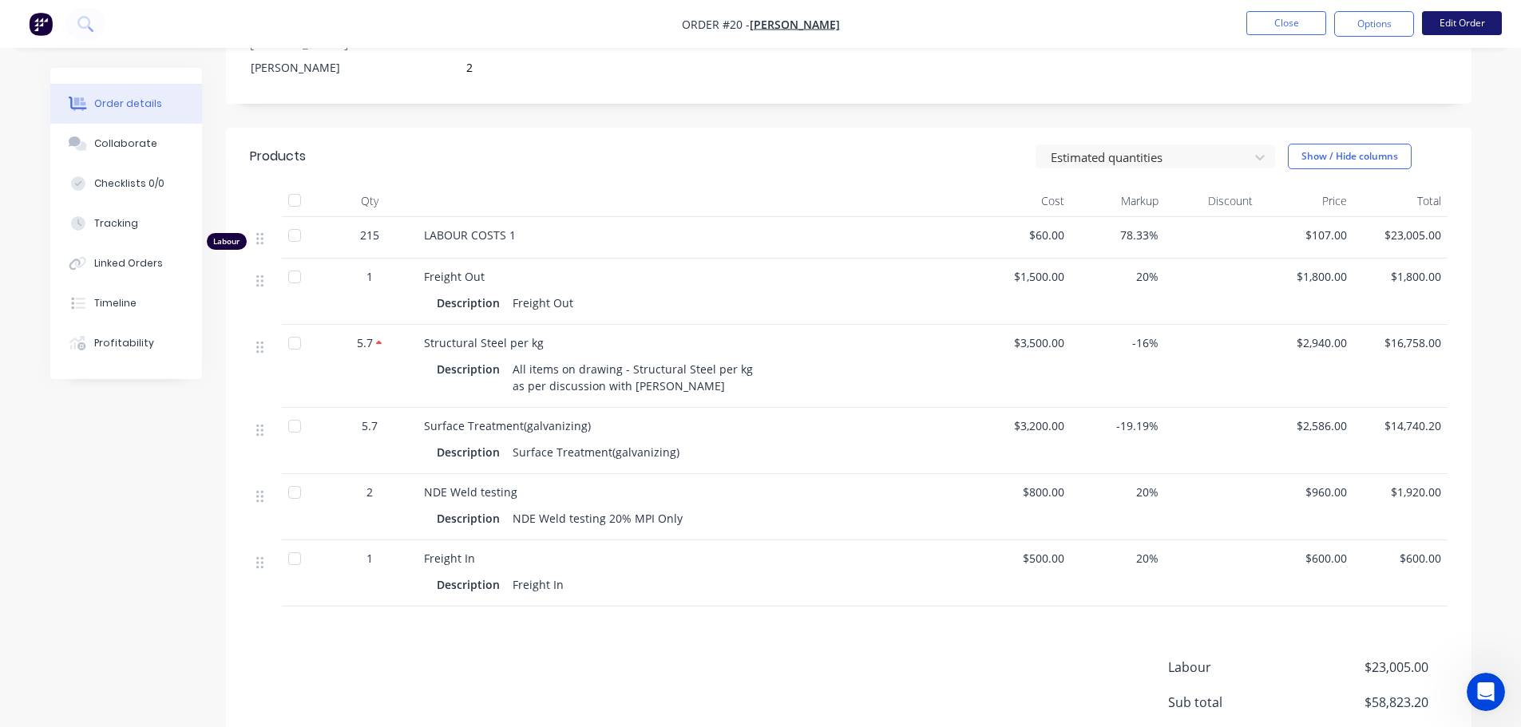
click at [1450, 25] on button "Edit Order" at bounding box center [1462, 23] width 80 height 24
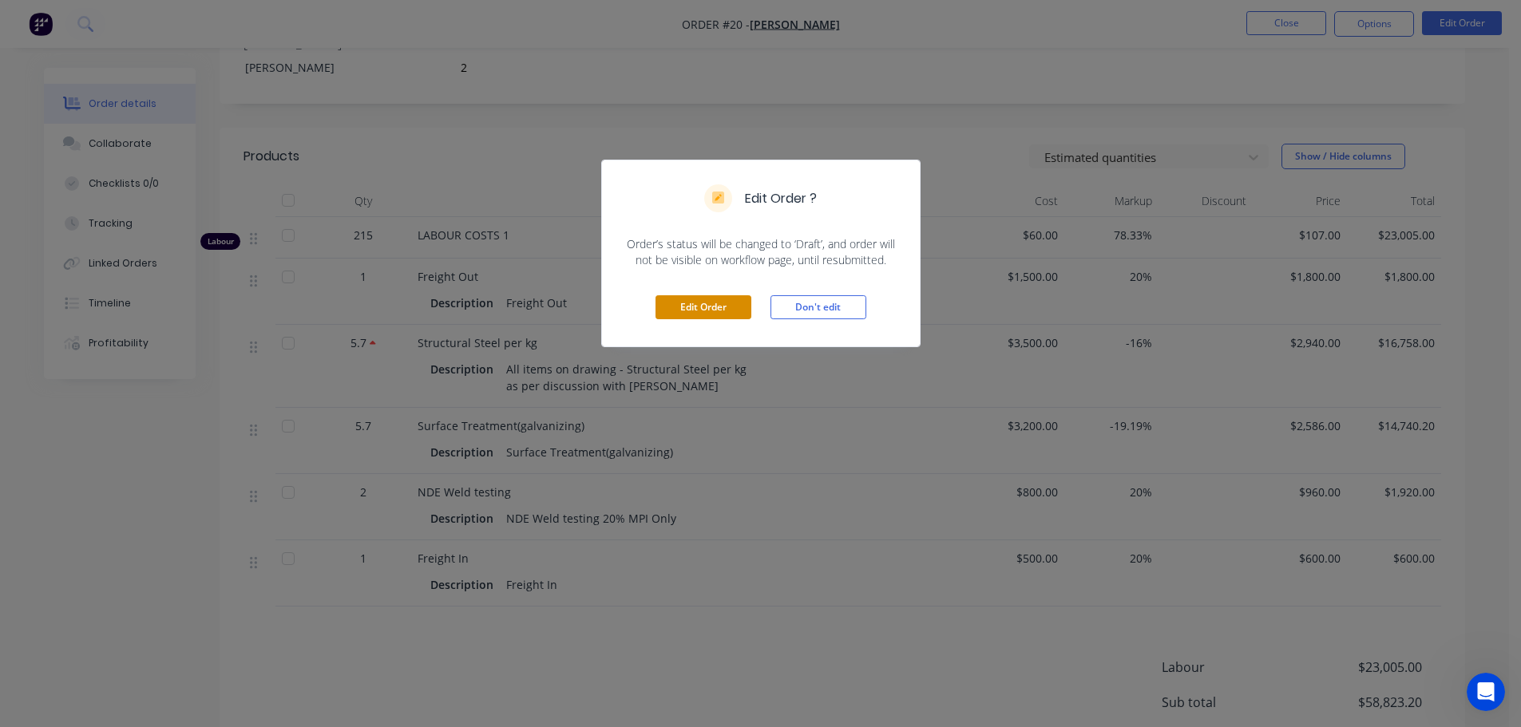
click at [708, 310] on button "Edit Order" at bounding box center [703, 307] width 96 height 24
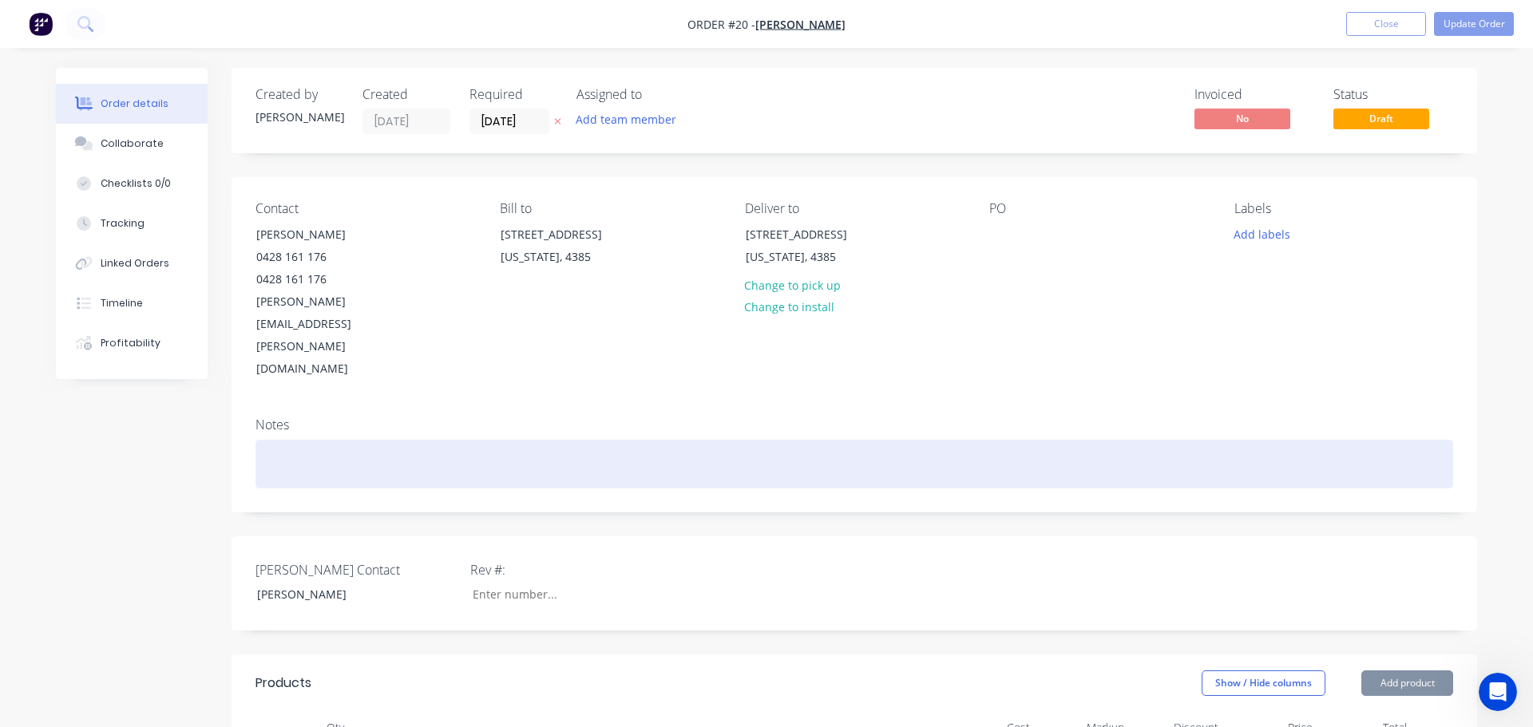
type input "2"
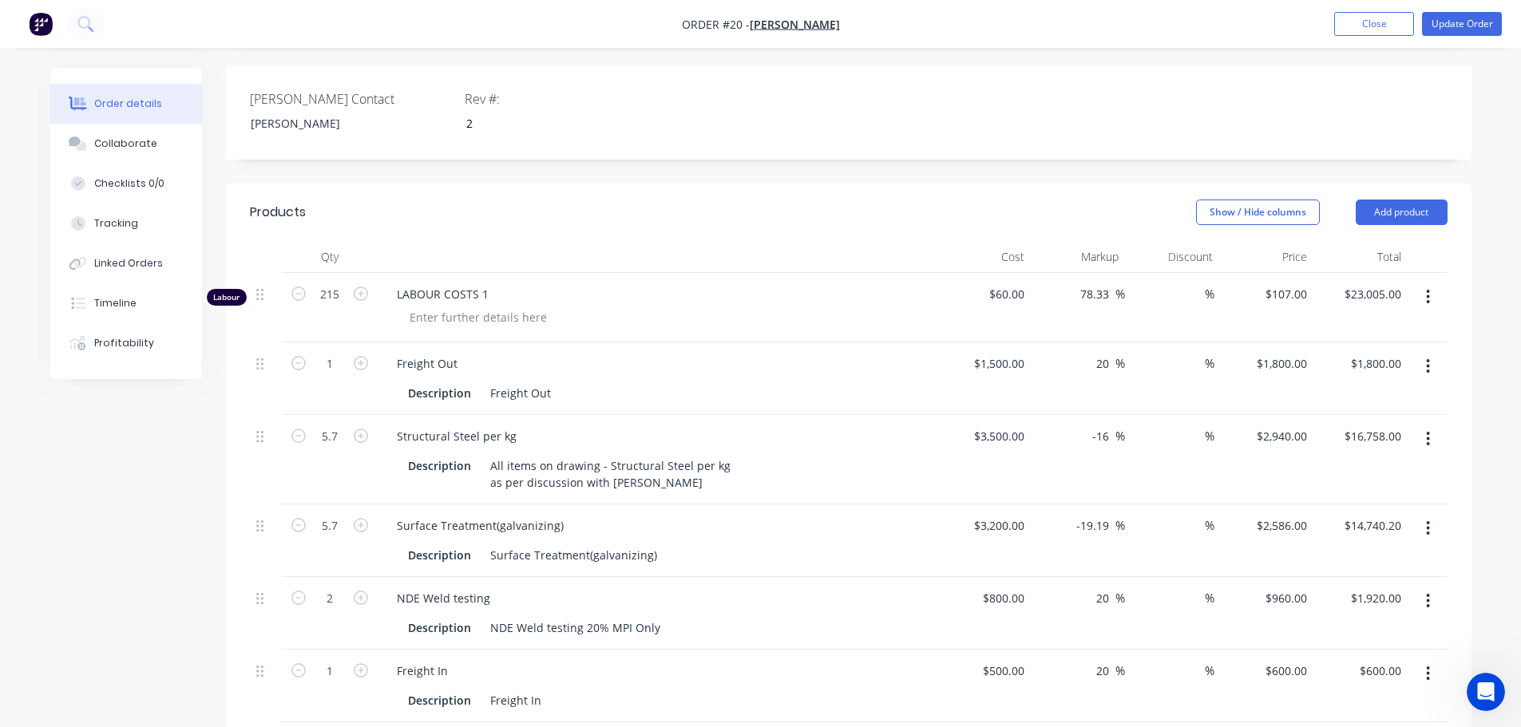
scroll to position [479, 0]
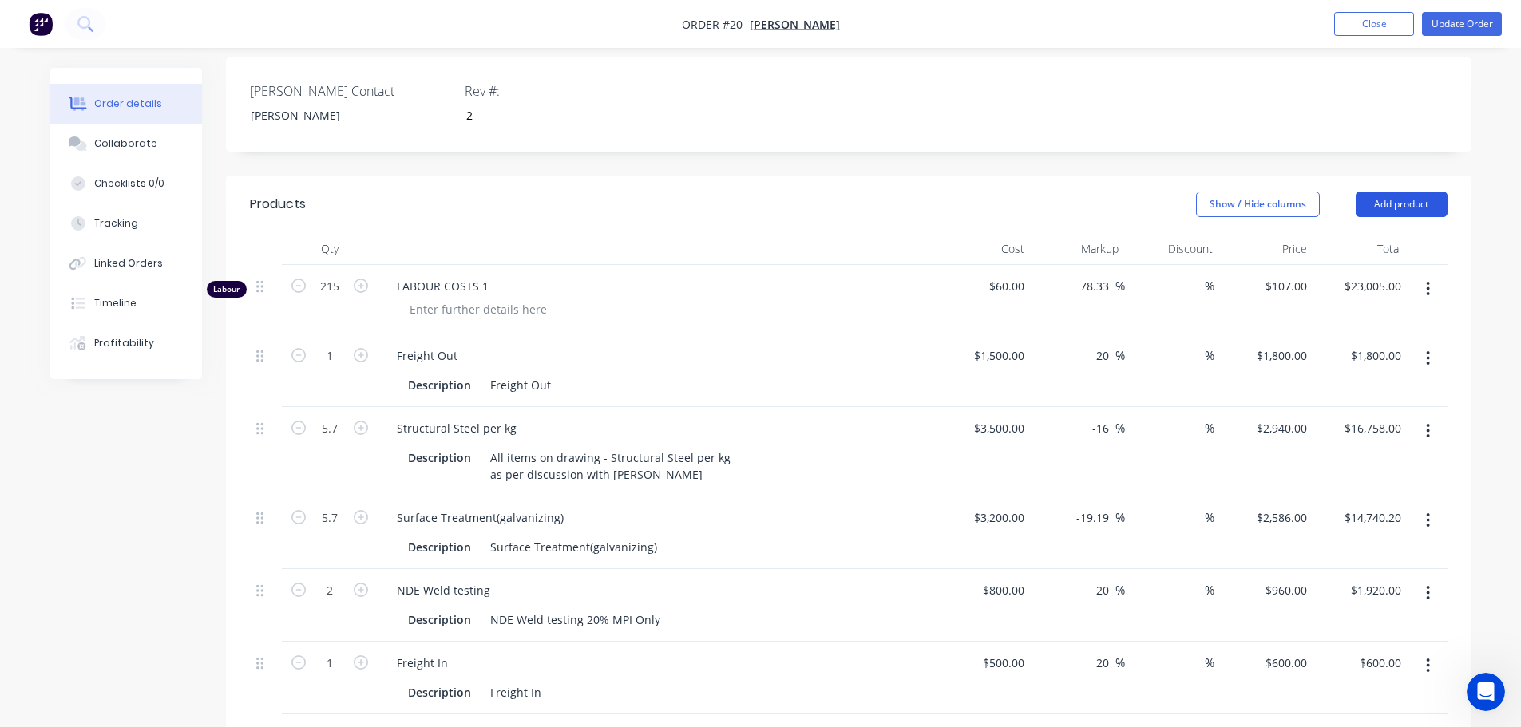
click at [1412, 192] on button "Add product" at bounding box center [1402, 205] width 92 height 26
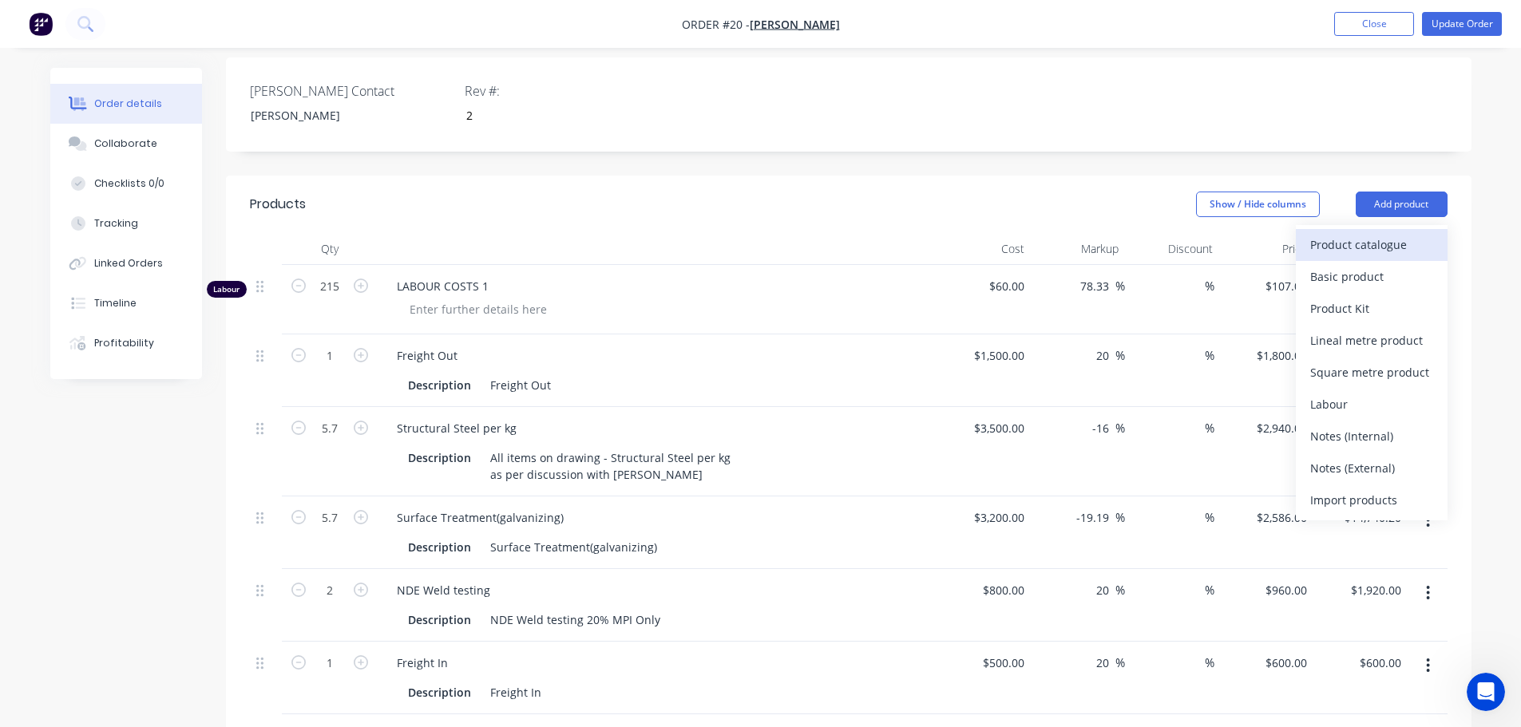
click at [1336, 233] on div "Product catalogue" at bounding box center [1371, 244] width 123 height 23
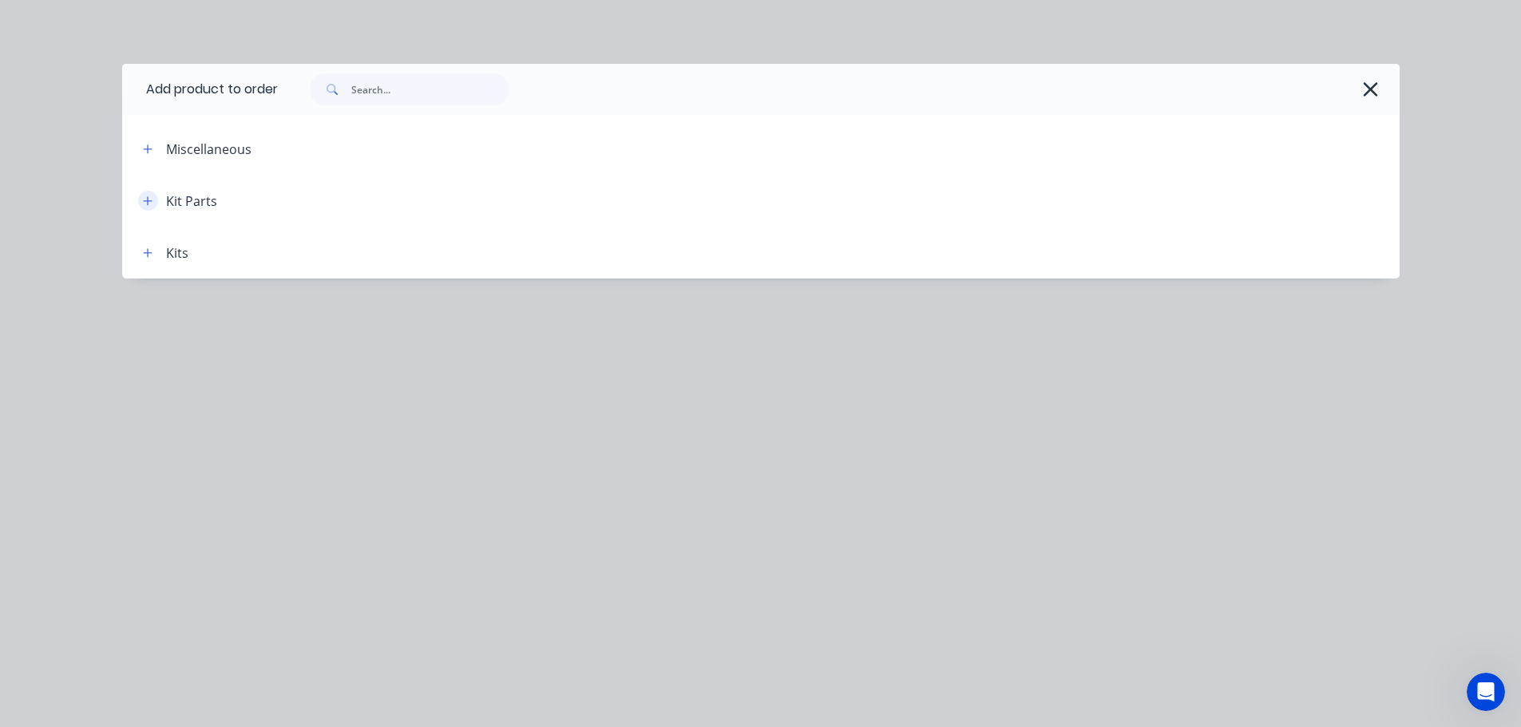
click at [146, 191] on button "button" at bounding box center [148, 201] width 20 height 20
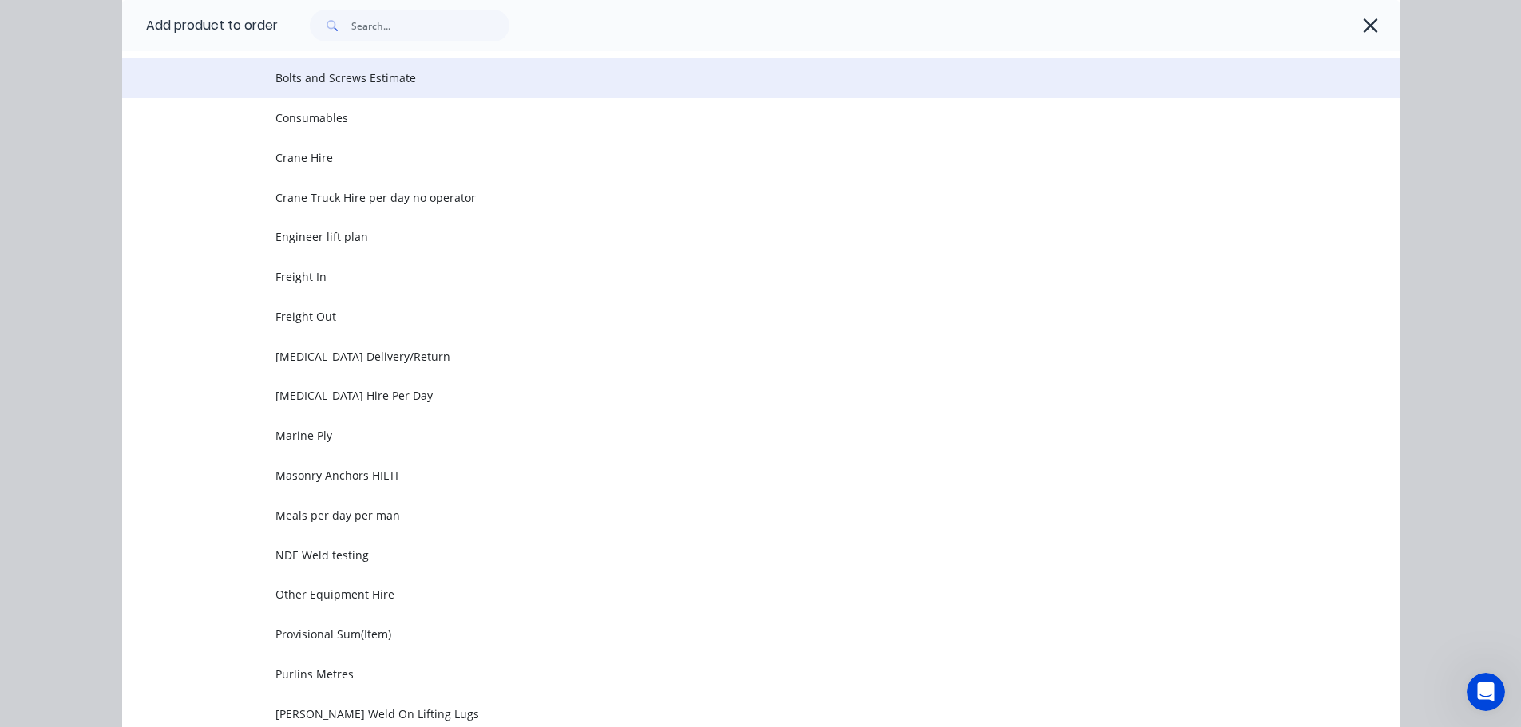
scroll to position [319, 0]
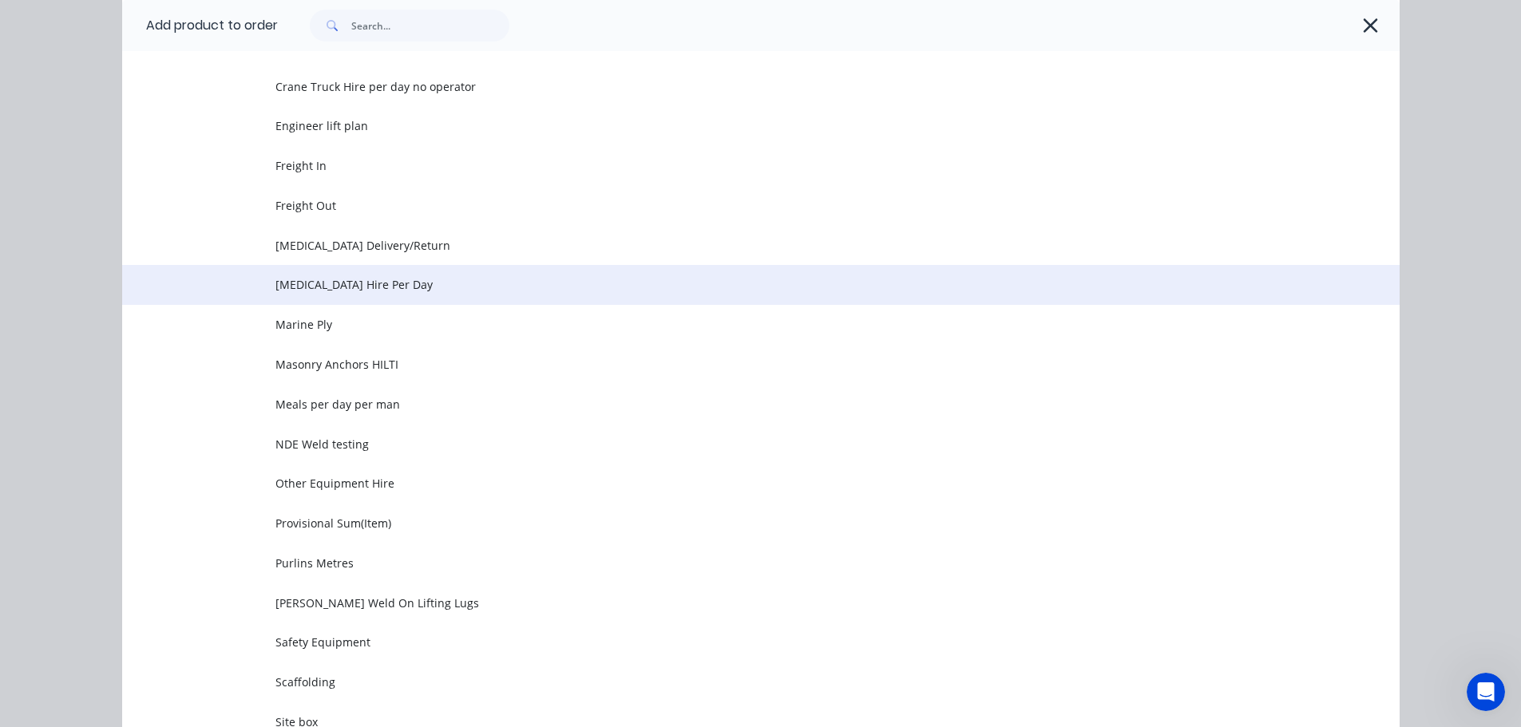
click at [319, 282] on span "Knuckle Hire Per Day" at bounding box center [724, 284] width 899 height 17
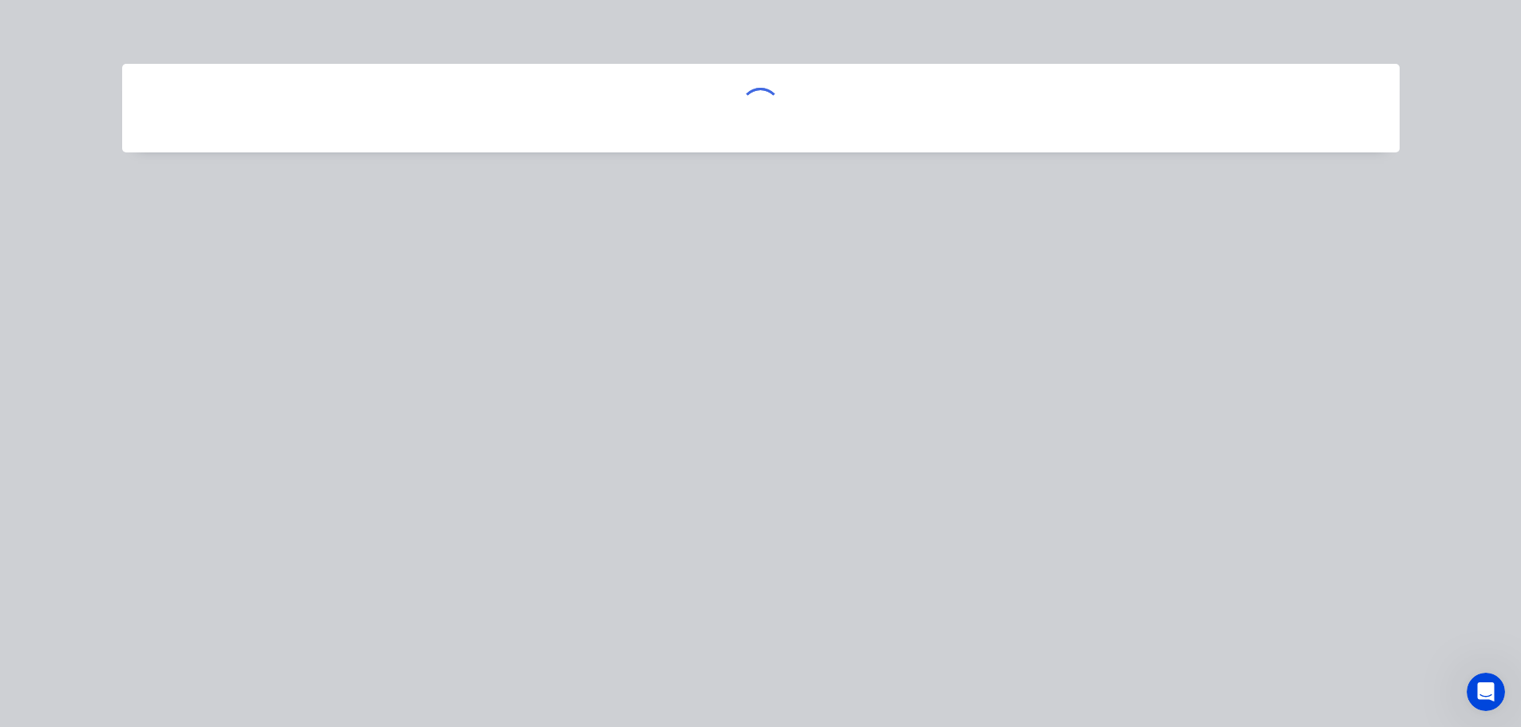
scroll to position [0, 0]
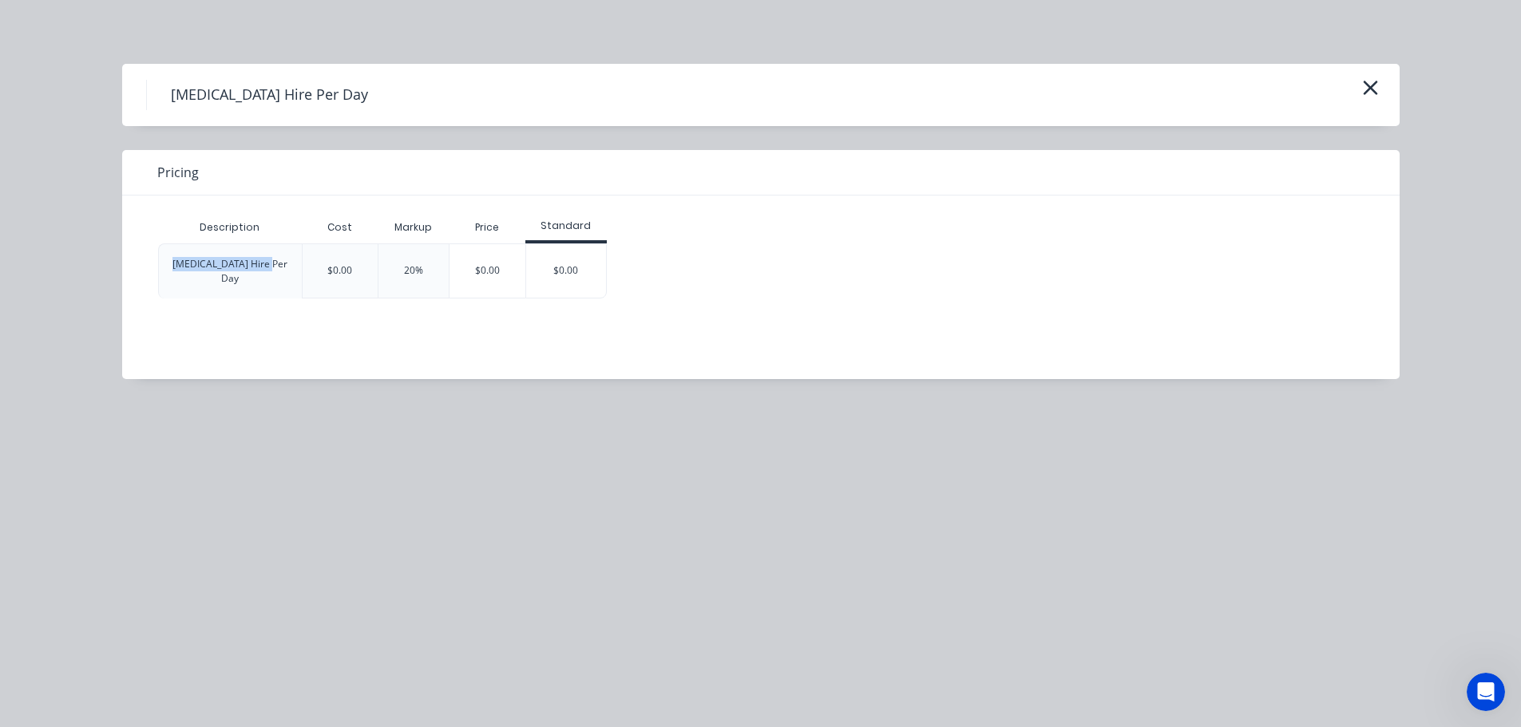
drag, startPoint x: 279, startPoint y: 263, endPoint x: 152, endPoint y: 263, distance: 126.1
click at [152, 263] on div "Description Cost Markup Price Standard Knuckle Hire Per Day $0.00 20% $0.00 $0.…" at bounding box center [748, 276] width 1253 height 160
copy div "Knuckle Hire Per Day"
click at [576, 298] on div "Description Cost Markup Price Standard Knuckle Hire Per Day $0.00 20% $0.00 $0.…" at bounding box center [748, 276] width 1253 height 160
click at [1365, 81] on icon "button" at bounding box center [1370, 88] width 17 height 22
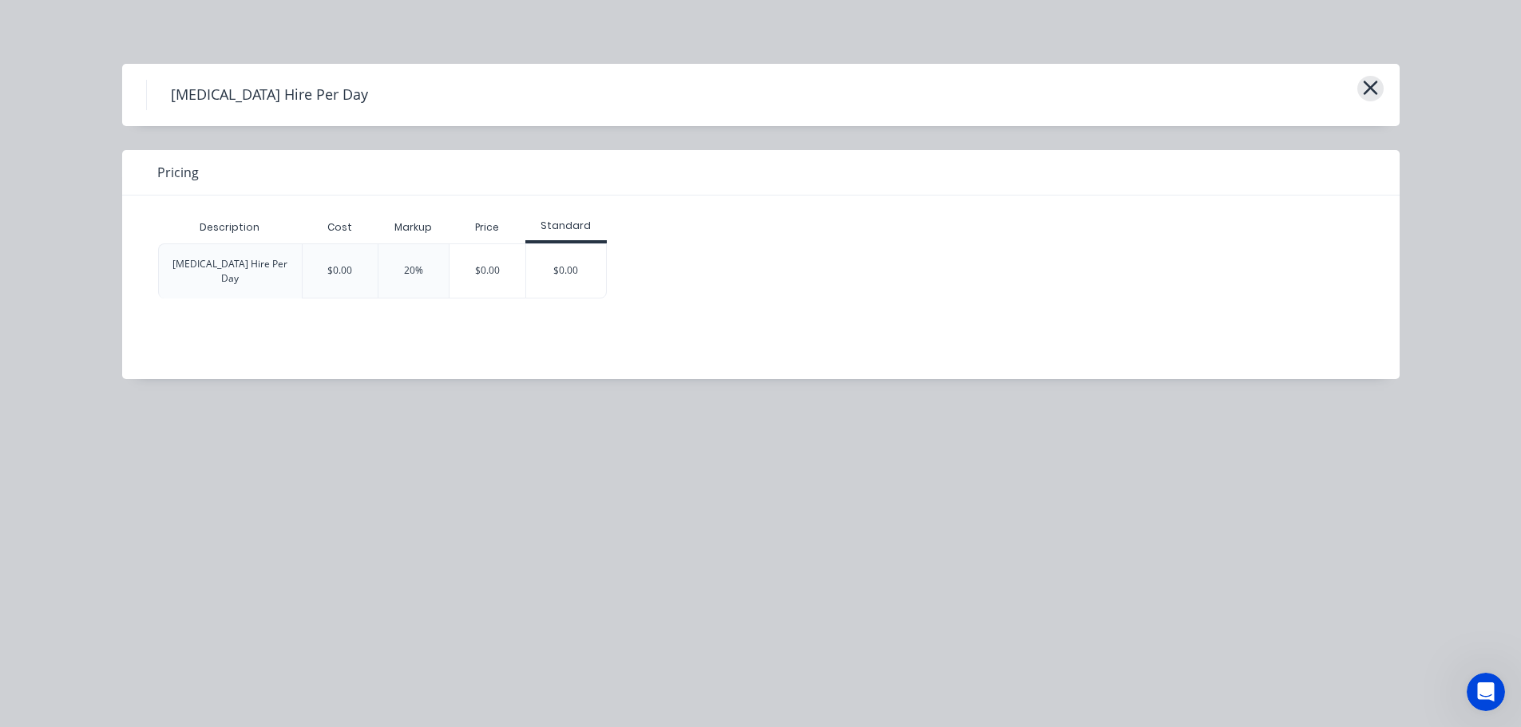
scroll to position [175, 0]
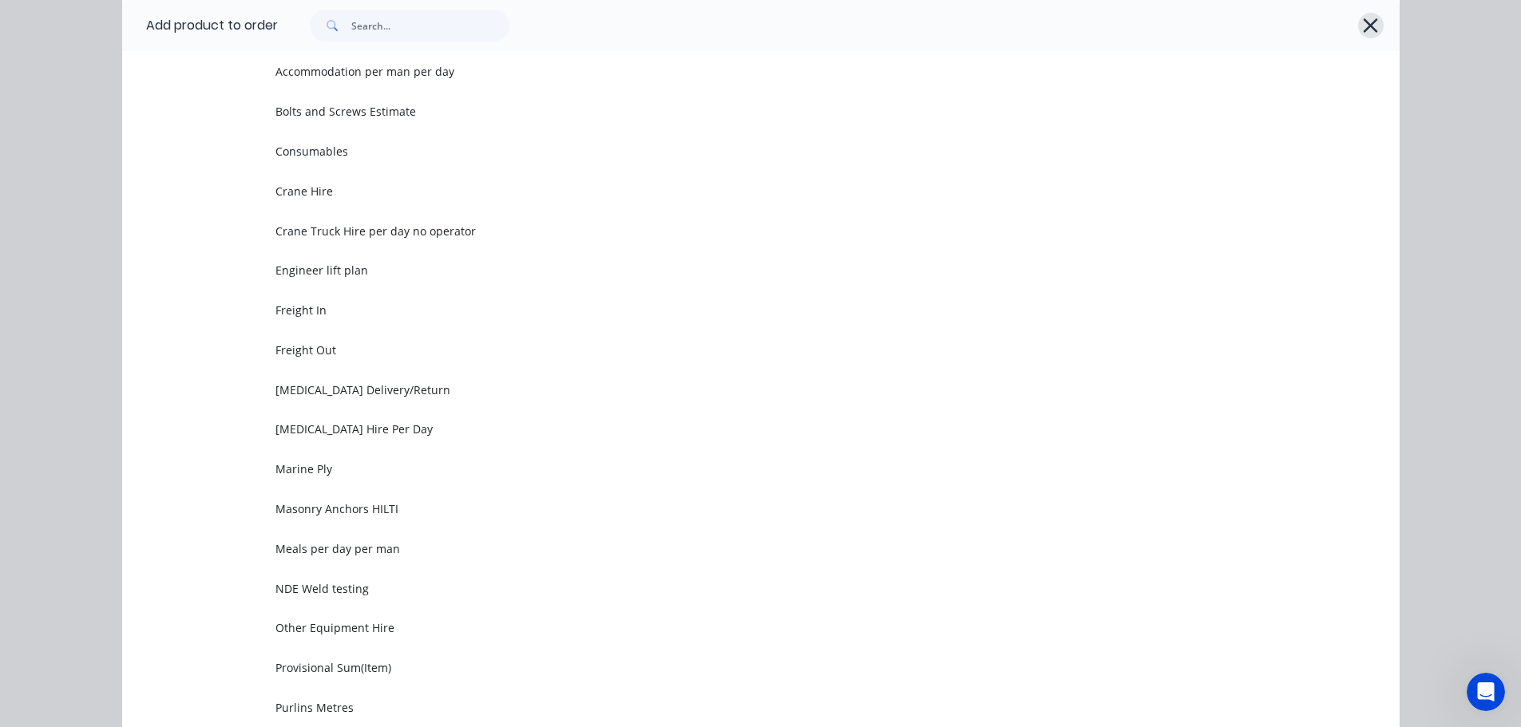
click at [1358, 22] on button "button" at bounding box center [1371, 26] width 26 height 26
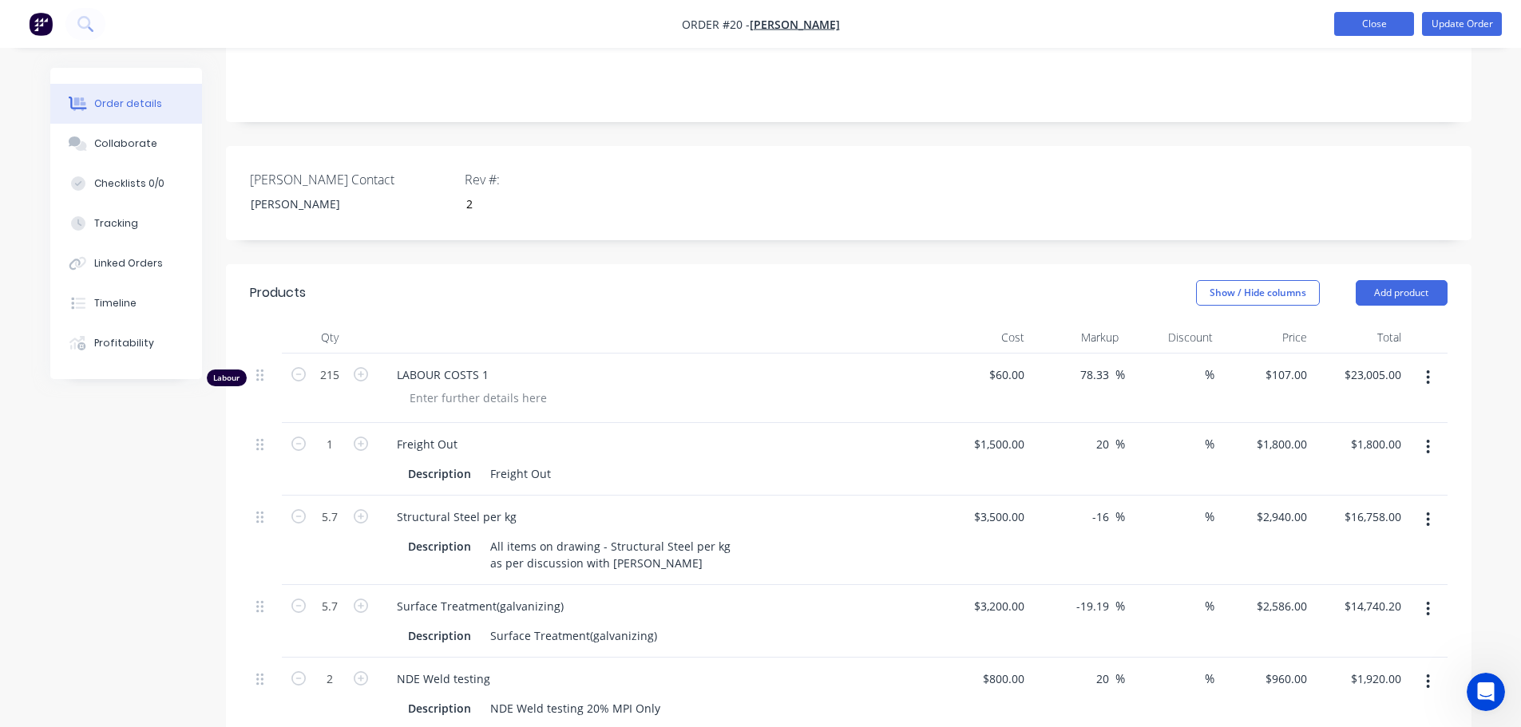
scroll to position [479, 0]
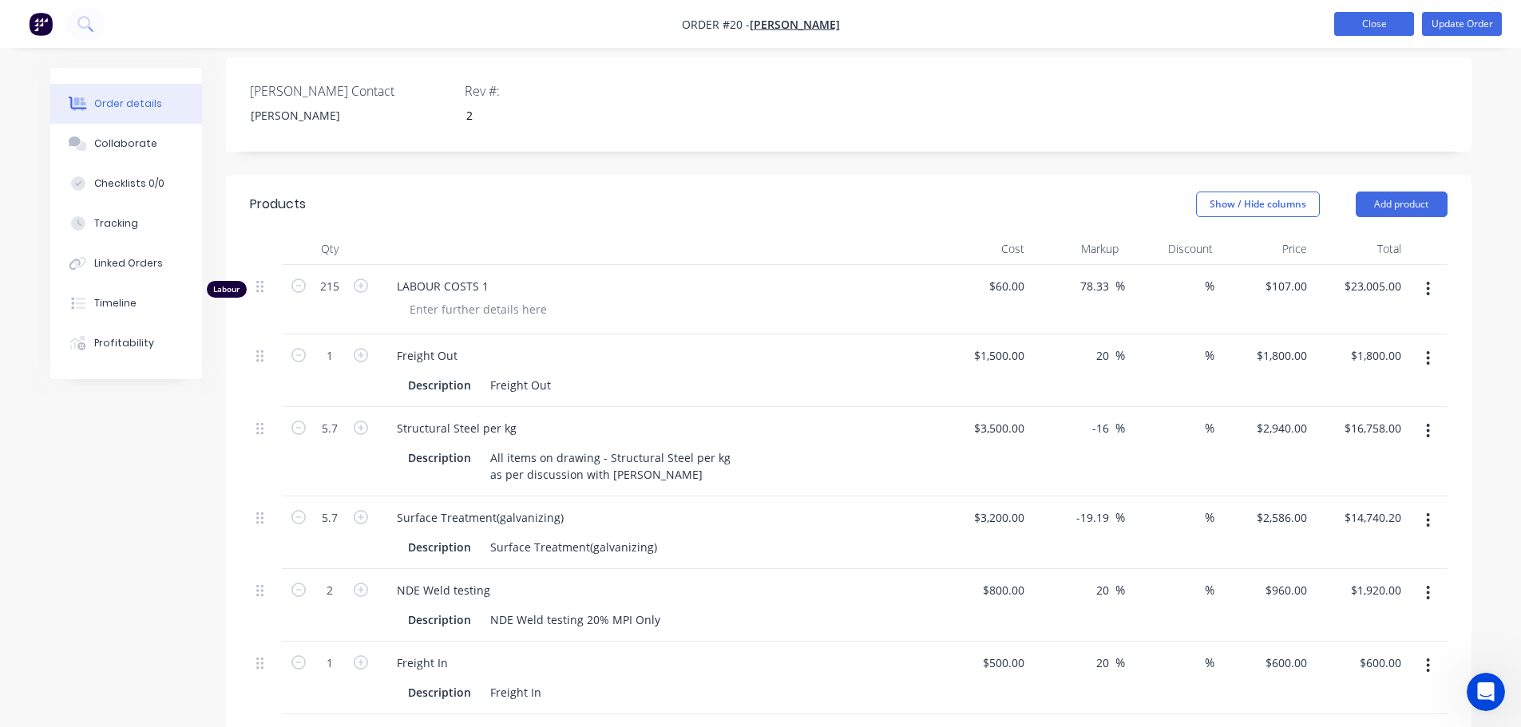
click at [1388, 25] on button "Close" at bounding box center [1374, 24] width 80 height 24
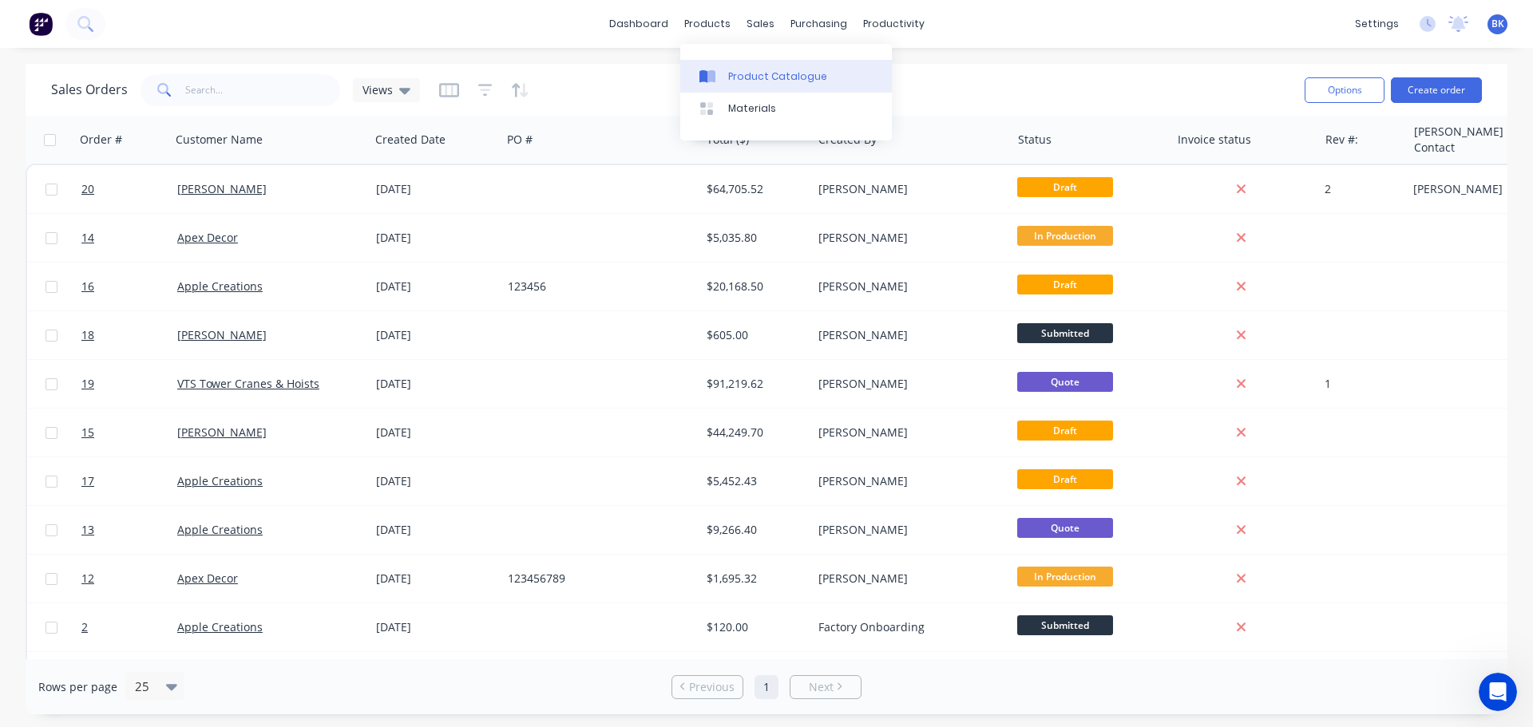
click at [730, 76] on div "Product Catalogue" at bounding box center [777, 76] width 99 height 14
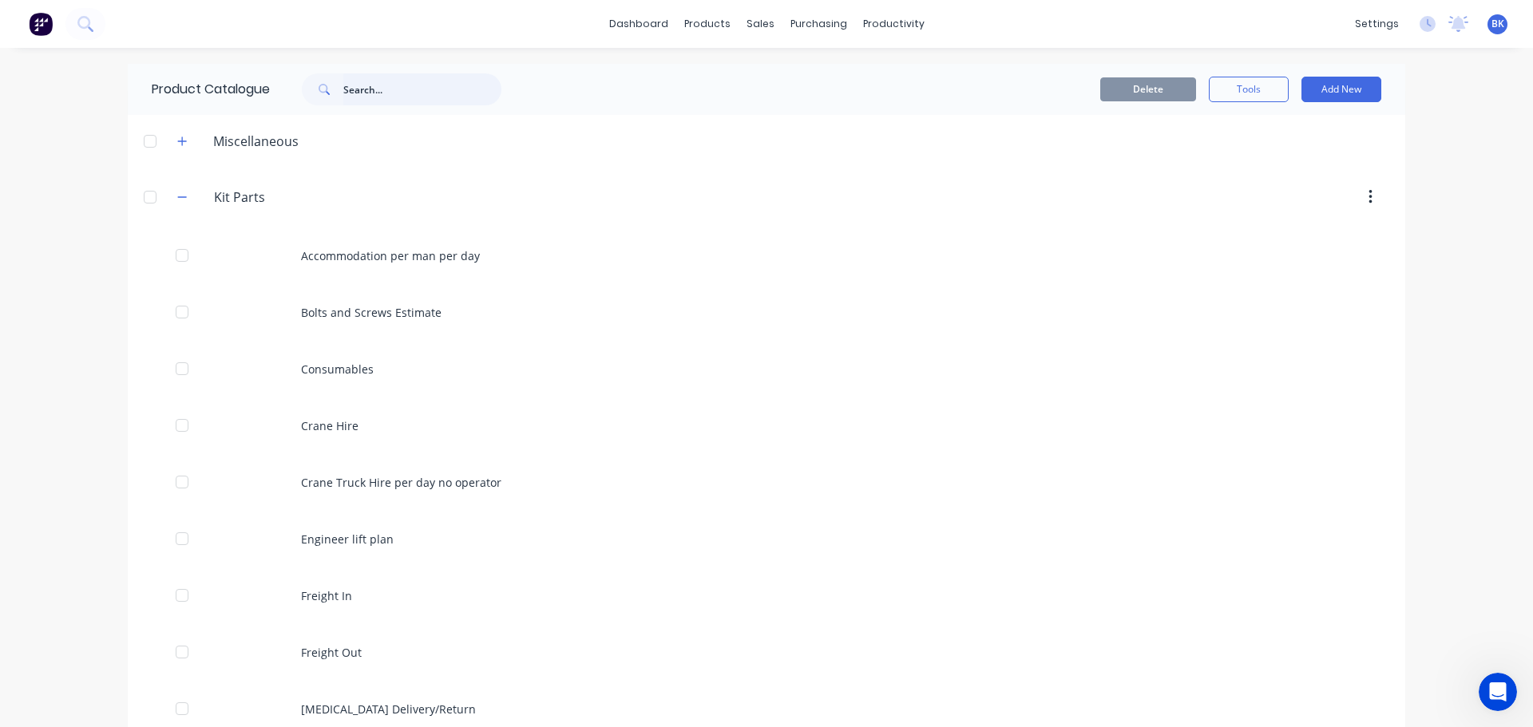
click at [453, 94] on input "text" at bounding box center [422, 89] width 158 height 32
paste input "Knuckle Hire Per Day"
type input "Knuckle Hire Per Day"
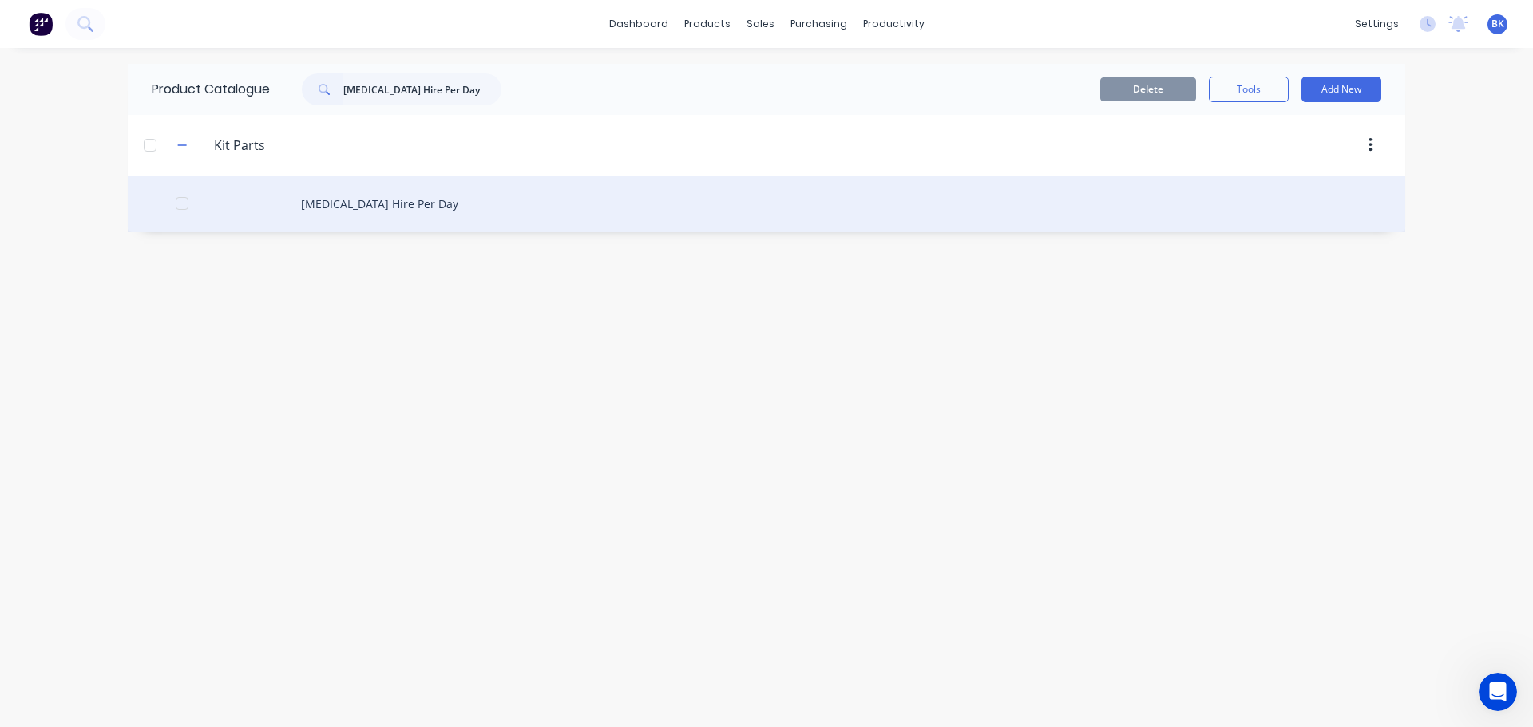
click at [317, 207] on div "Knuckle Hire Per Day" at bounding box center [766, 204] width 1277 height 57
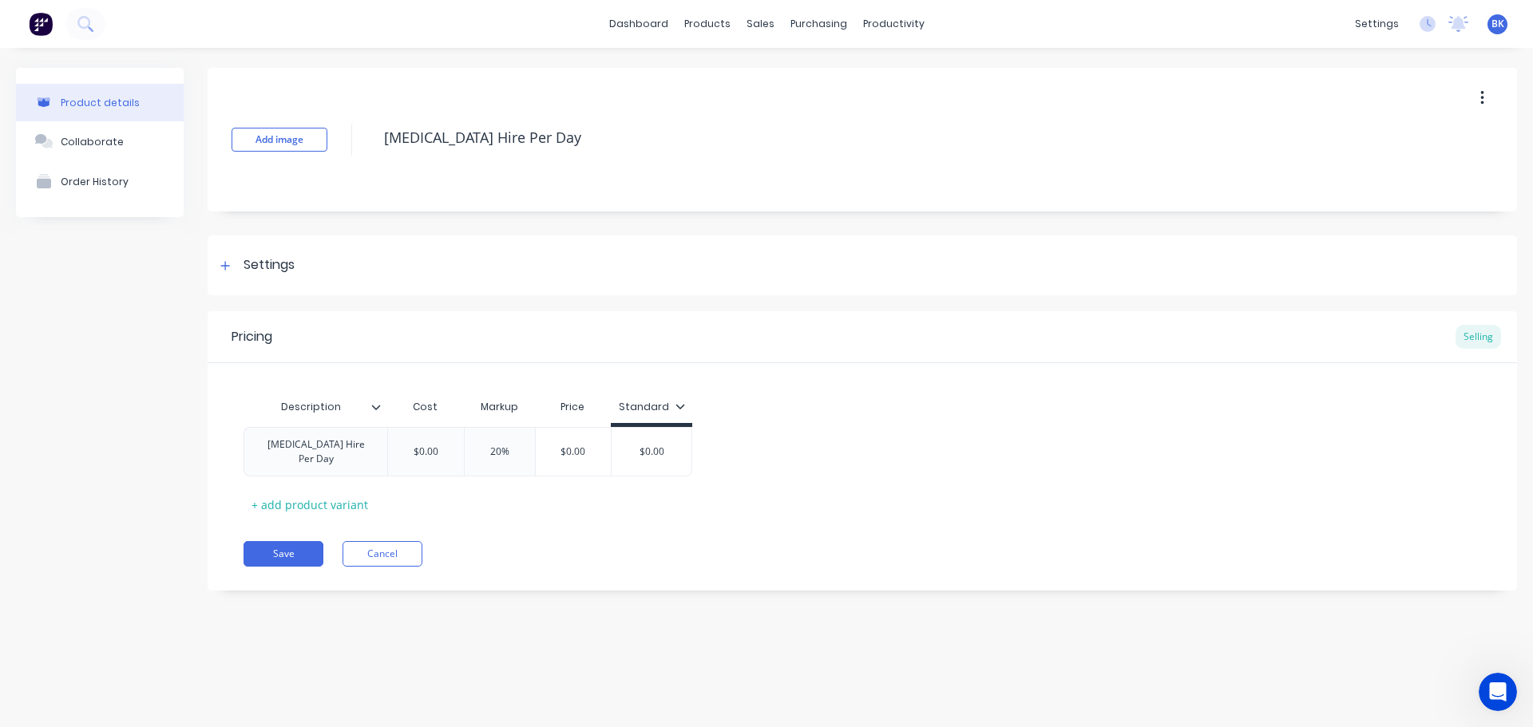
type textarea "x"
click at [427, 447] on input "$0.00" at bounding box center [426, 452] width 80 height 14
type input "$.00"
type textarea "x"
type input "$1.00"
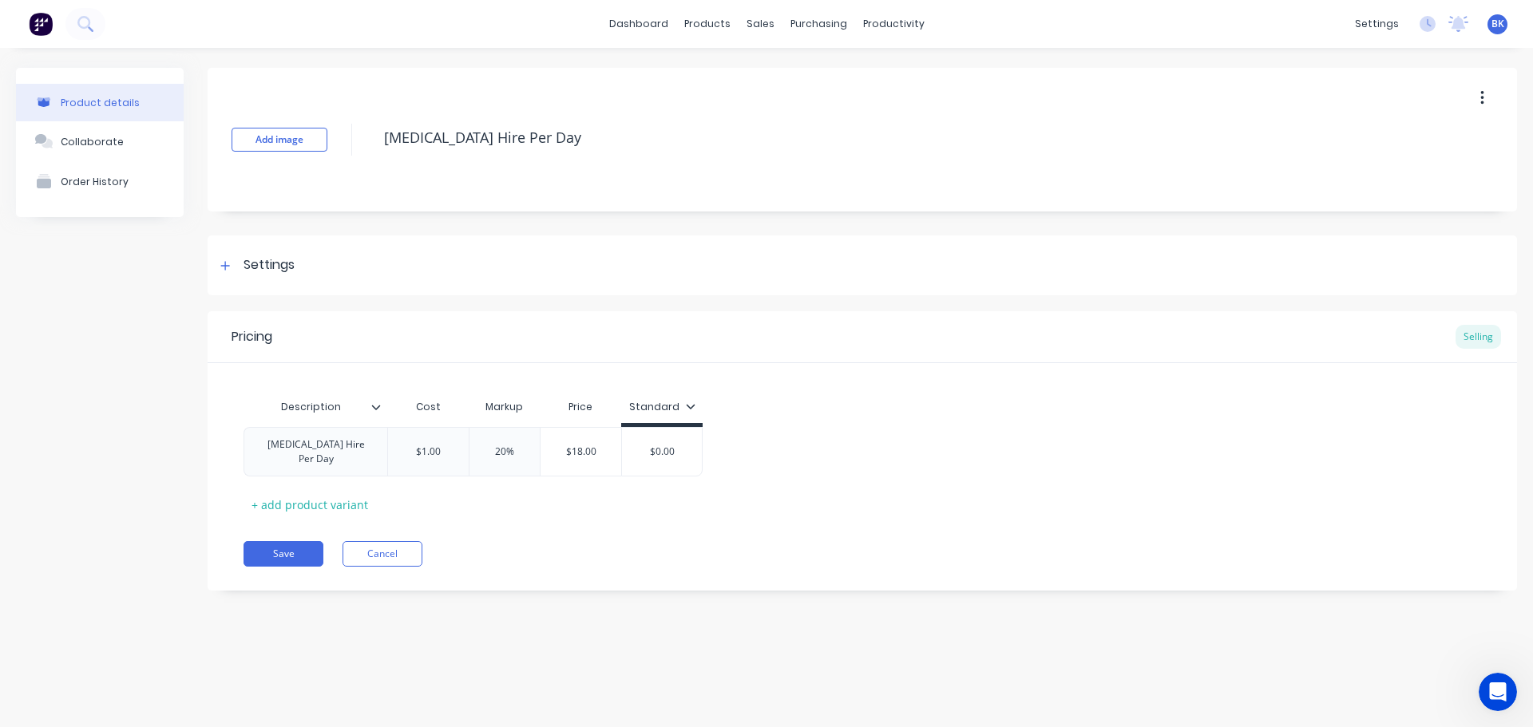
type textarea "x"
type input "$15.00"
type textarea "x"
type input "$150.00"
type input "20%"
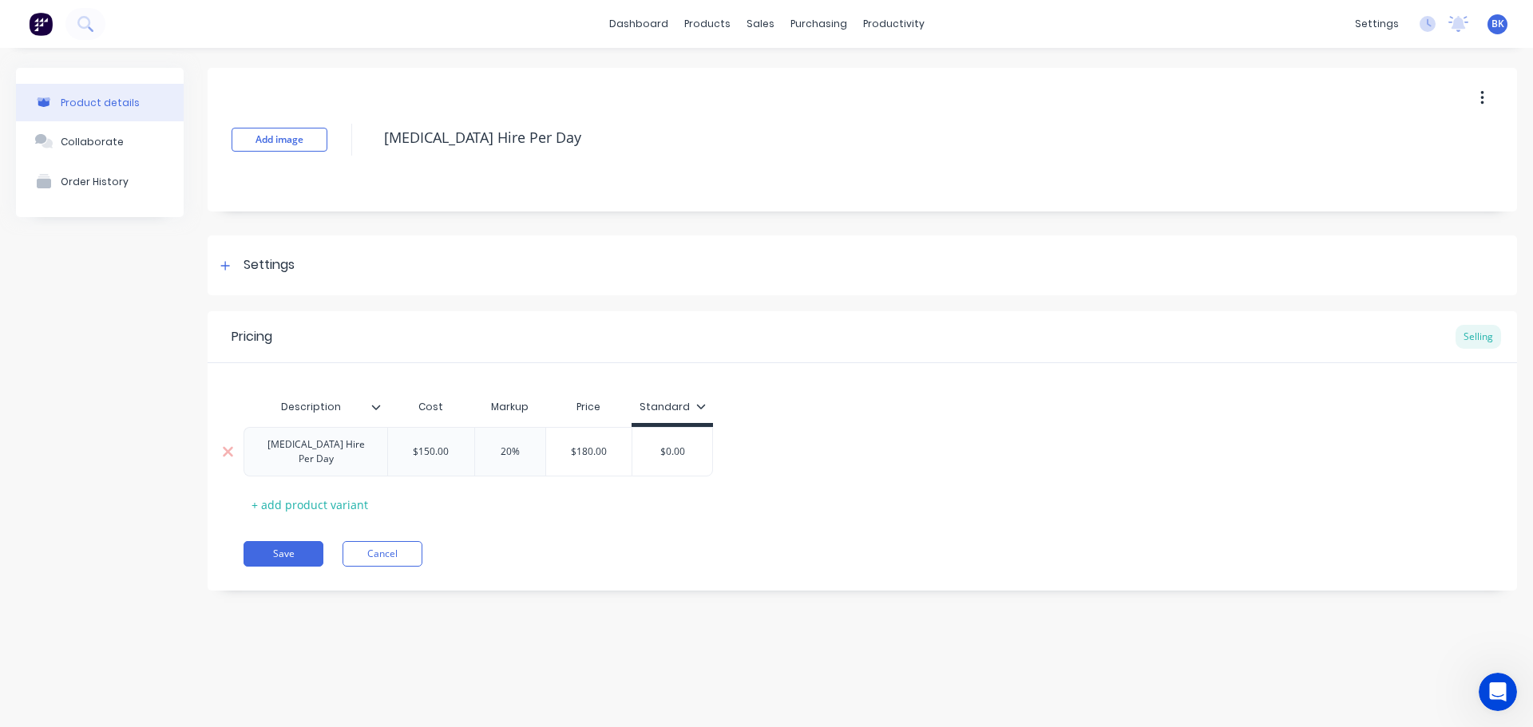
drag, startPoint x: 451, startPoint y: 450, endPoint x: 406, endPoint y: 444, distance: 45.2
click at [406, 445] on input "$150.00" at bounding box center [431, 452] width 86 height 14
drag, startPoint x: 595, startPoint y: 455, endPoint x: 602, endPoint y: 451, distance: 8.2
click at [596, 455] on div "$180.00" at bounding box center [589, 452] width 86 height 40
type input "$180.00"
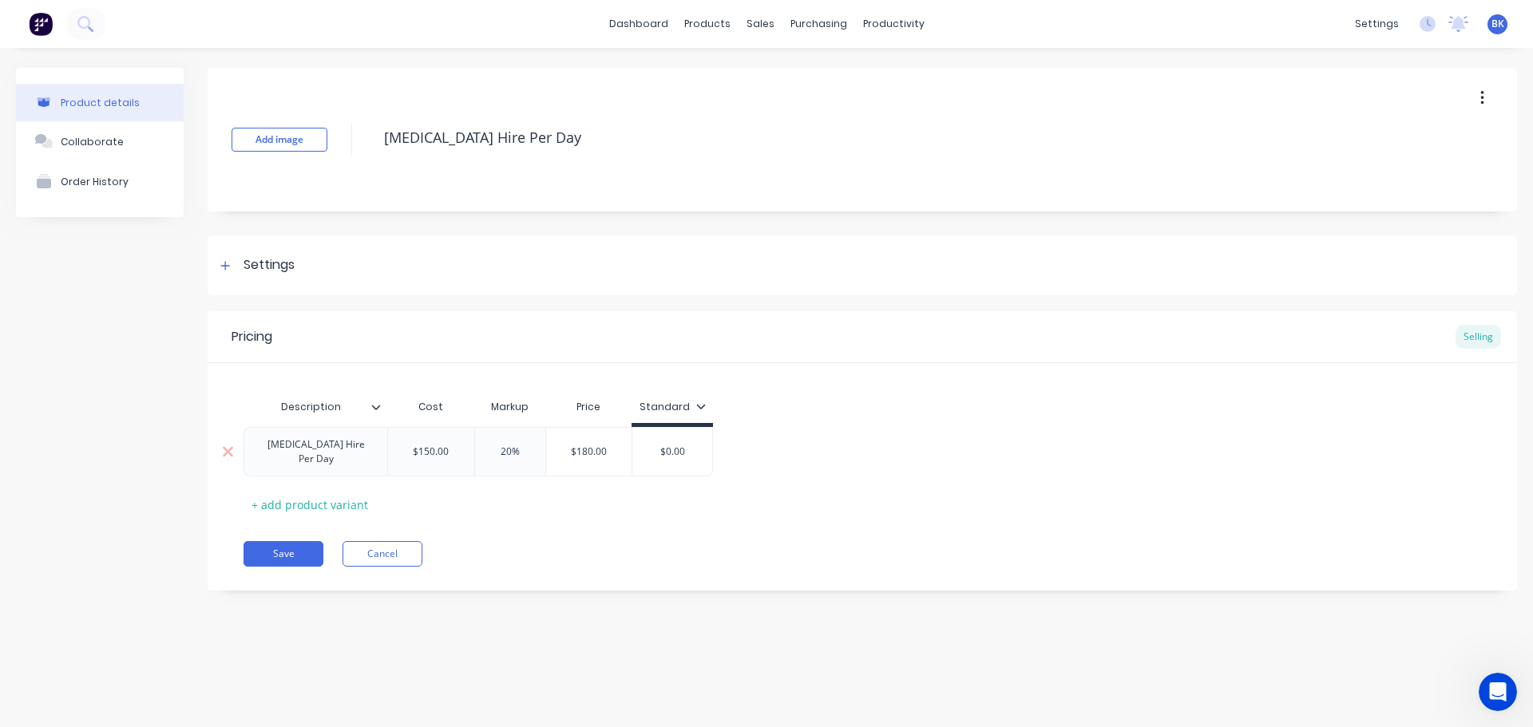
drag, startPoint x: 607, startPoint y: 445, endPoint x: 573, endPoint y: 446, distance: 33.5
click at [573, 446] on input "$180.00" at bounding box center [589, 452] width 86 height 14
type input "$0.00"
drag, startPoint x: 703, startPoint y: 448, endPoint x: 662, endPoint y: 450, distance: 40.8
click at [662, 450] on input "$0.00" at bounding box center [672, 452] width 80 height 14
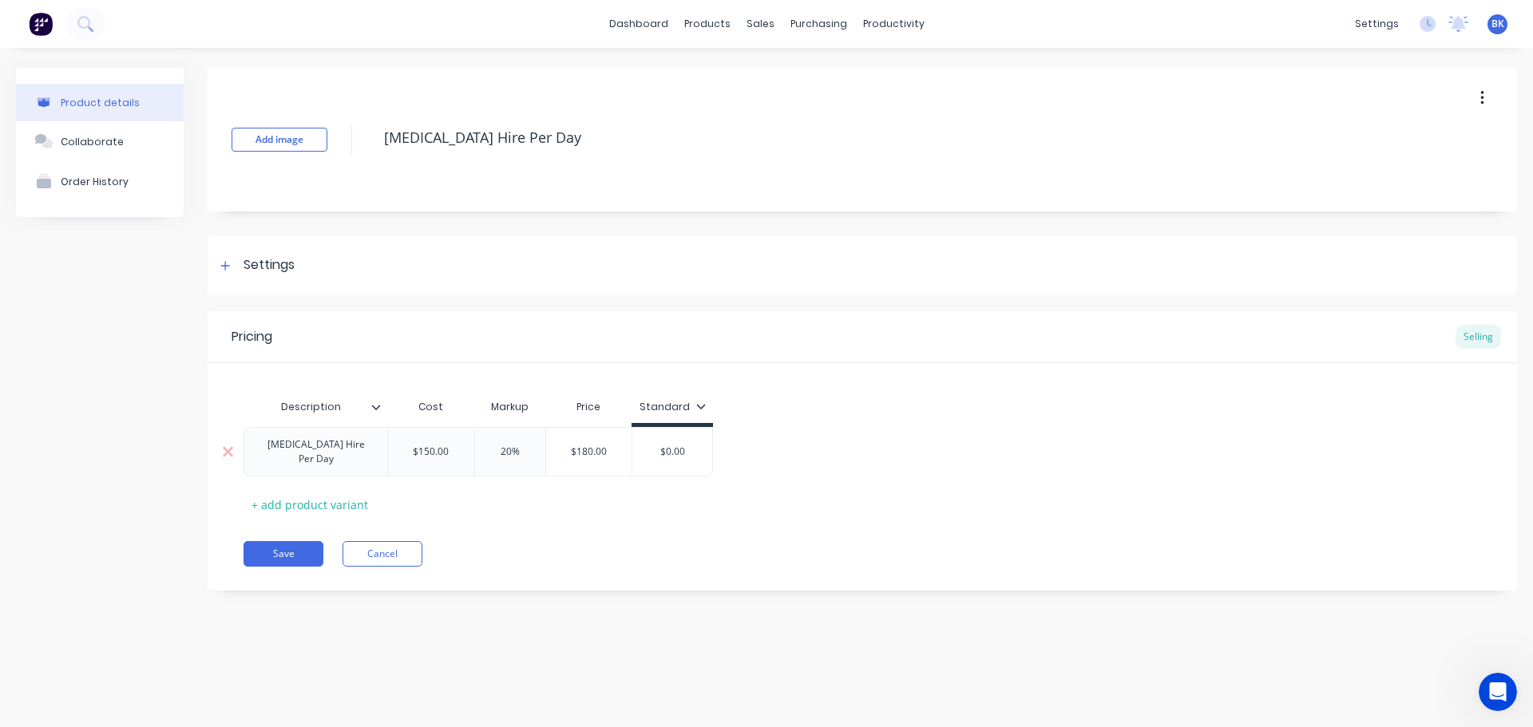
paste input "18"
type textarea "x"
type input "$180.00"
click at [699, 402] on icon at bounding box center [701, 407] width 10 height 10
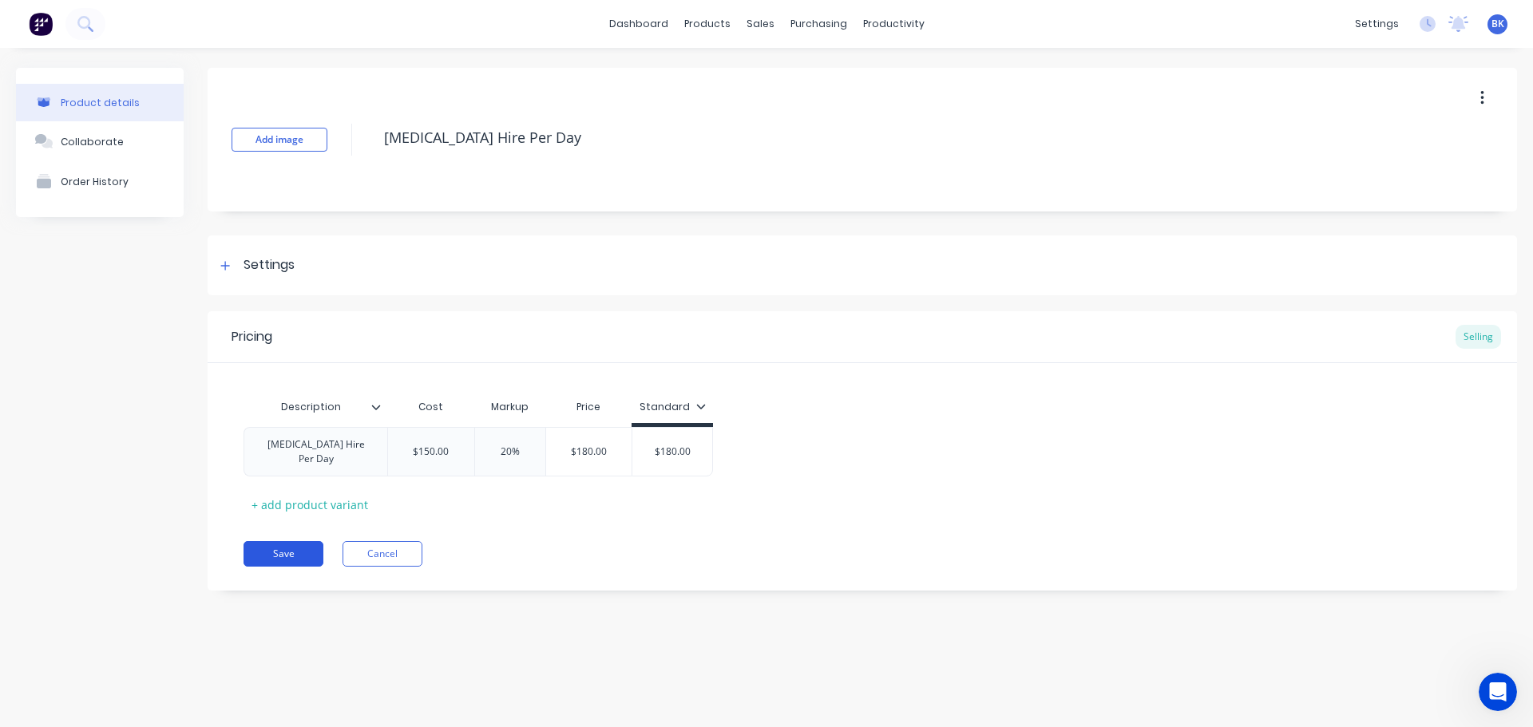
click at [285, 541] on button "Save" at bounding box center [284, 554] width 80 height 26
type textarea "x"
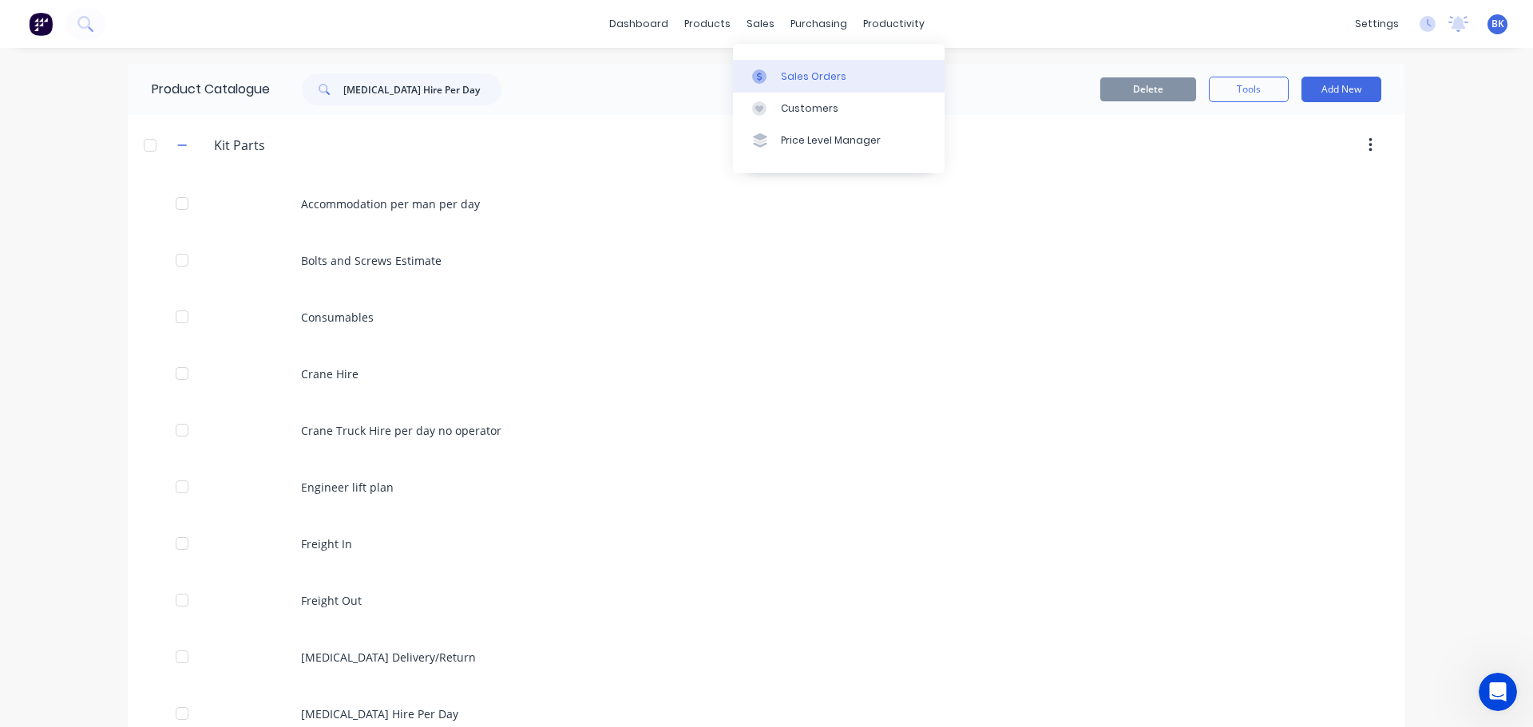
click at [777, 73] on link "Sales Orders" at bounding box center [839, 76] width 212 height 32
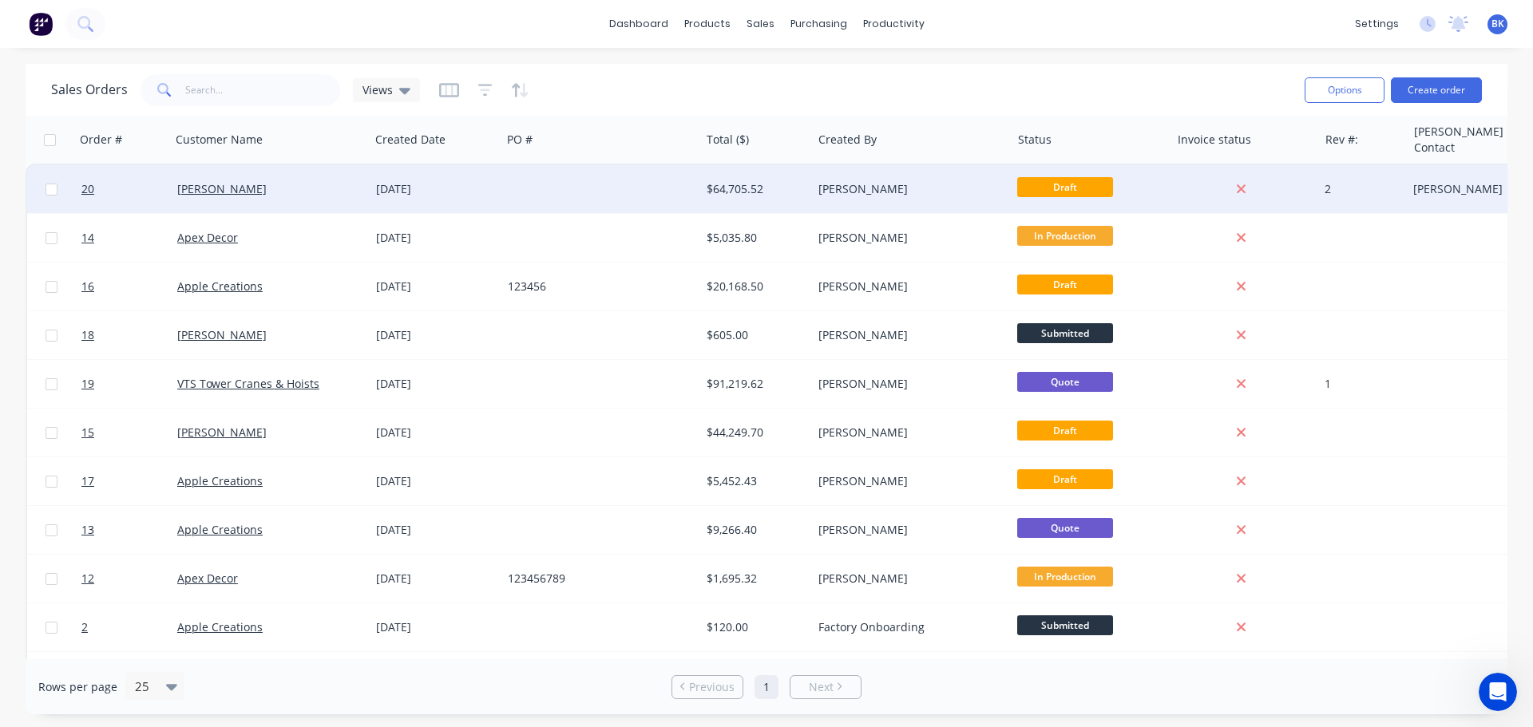
click at [80, 188] on div at bounding box center [123, 189] width 96 height 48
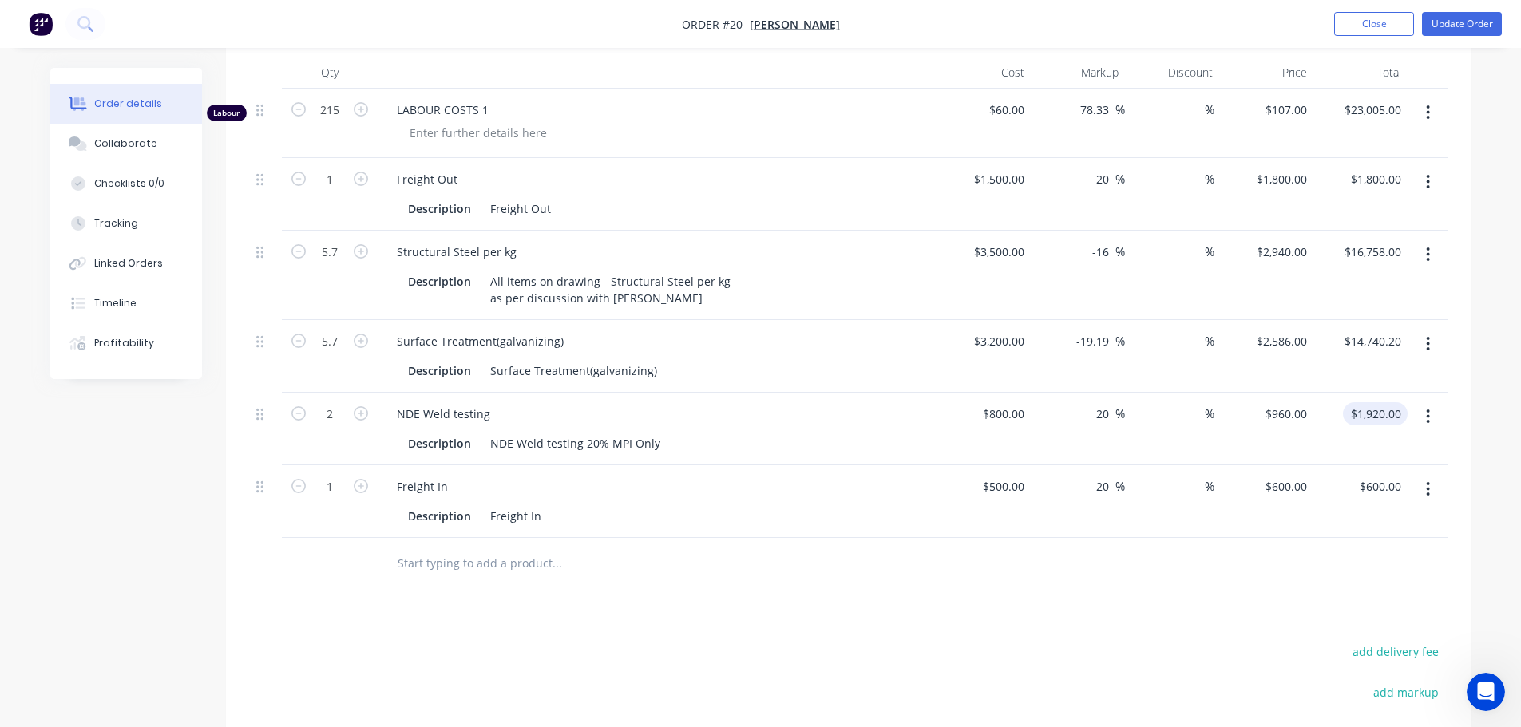
scroll to position [319, 0]
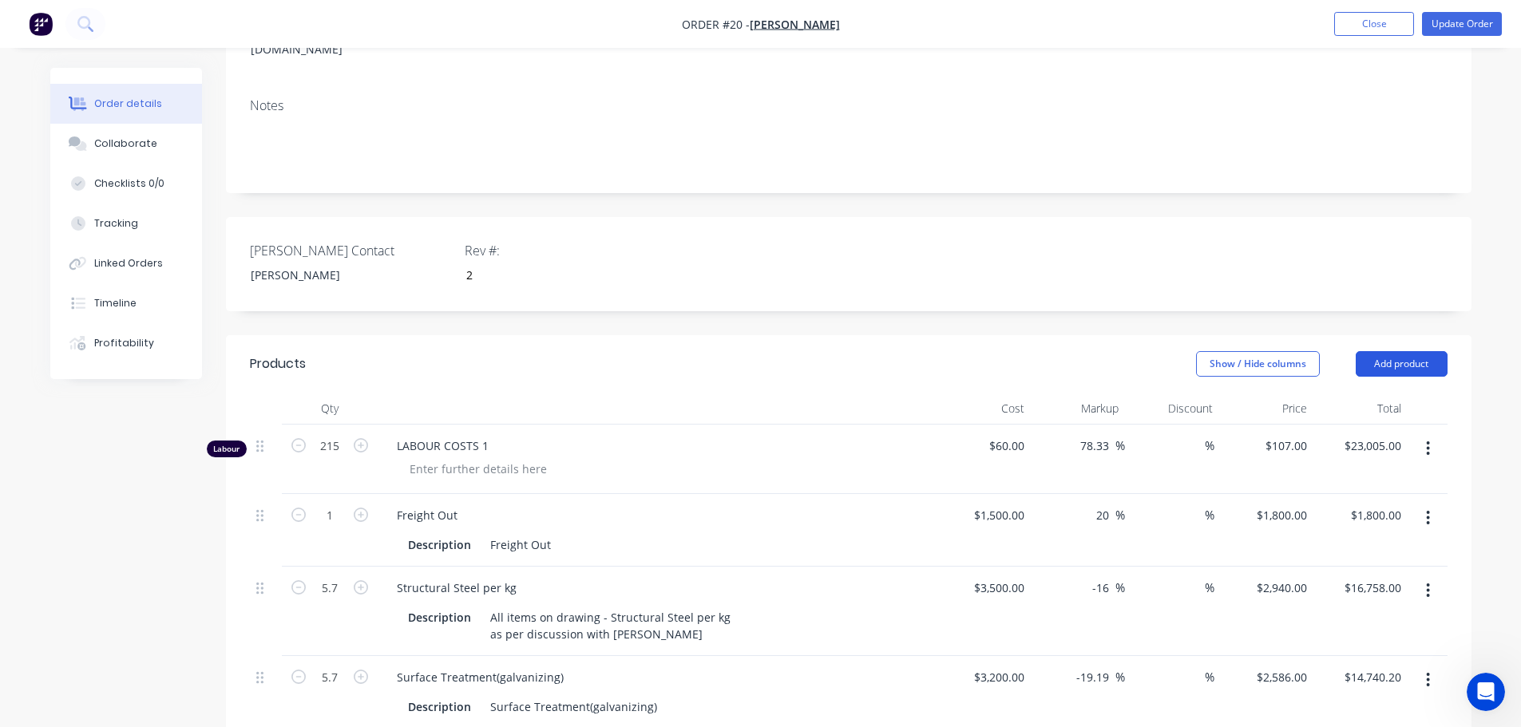
click at [1389, 351] on button "Add product" at bounding box center [1402, 364] width 92 height 26
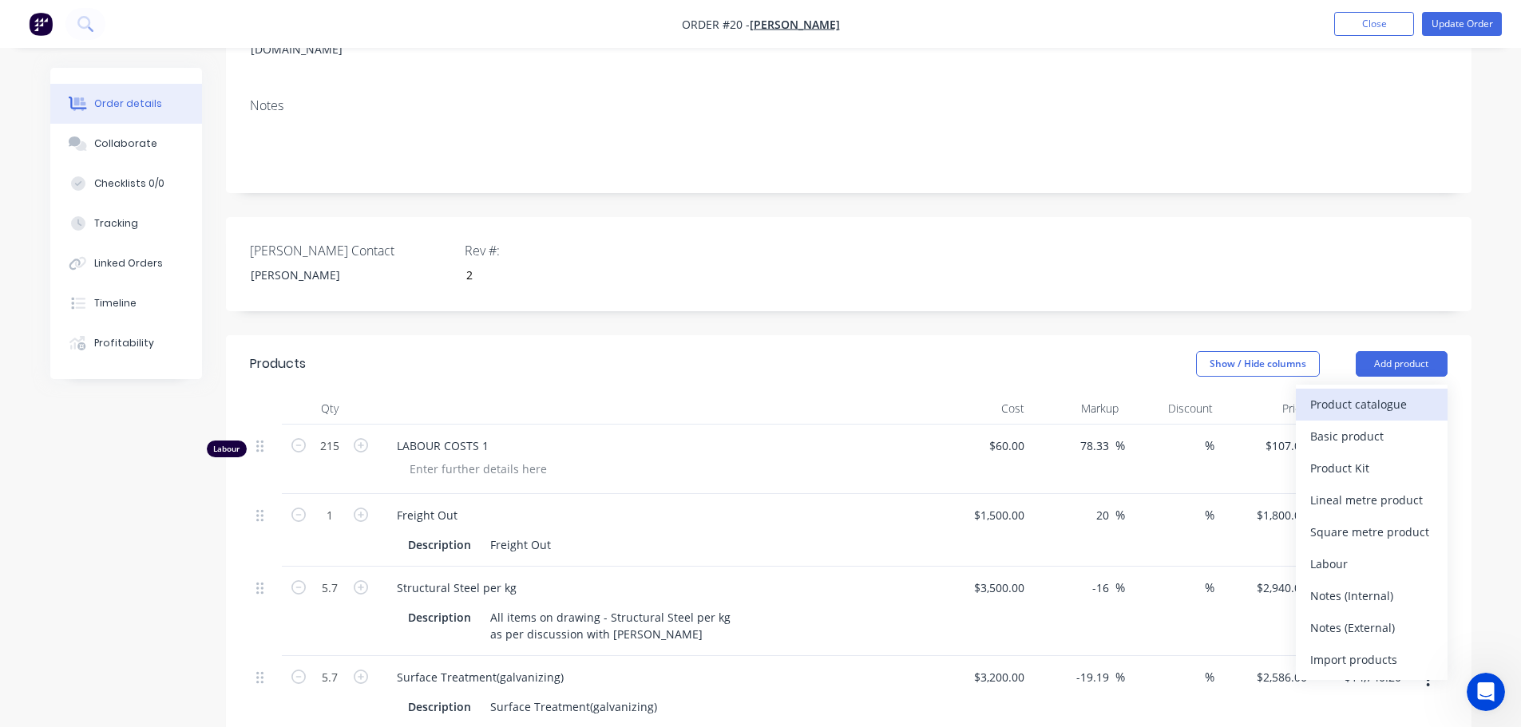
click at [1333, 393] on div "Product catalogue" at bounding box center [1371, 404] width 123 height 23
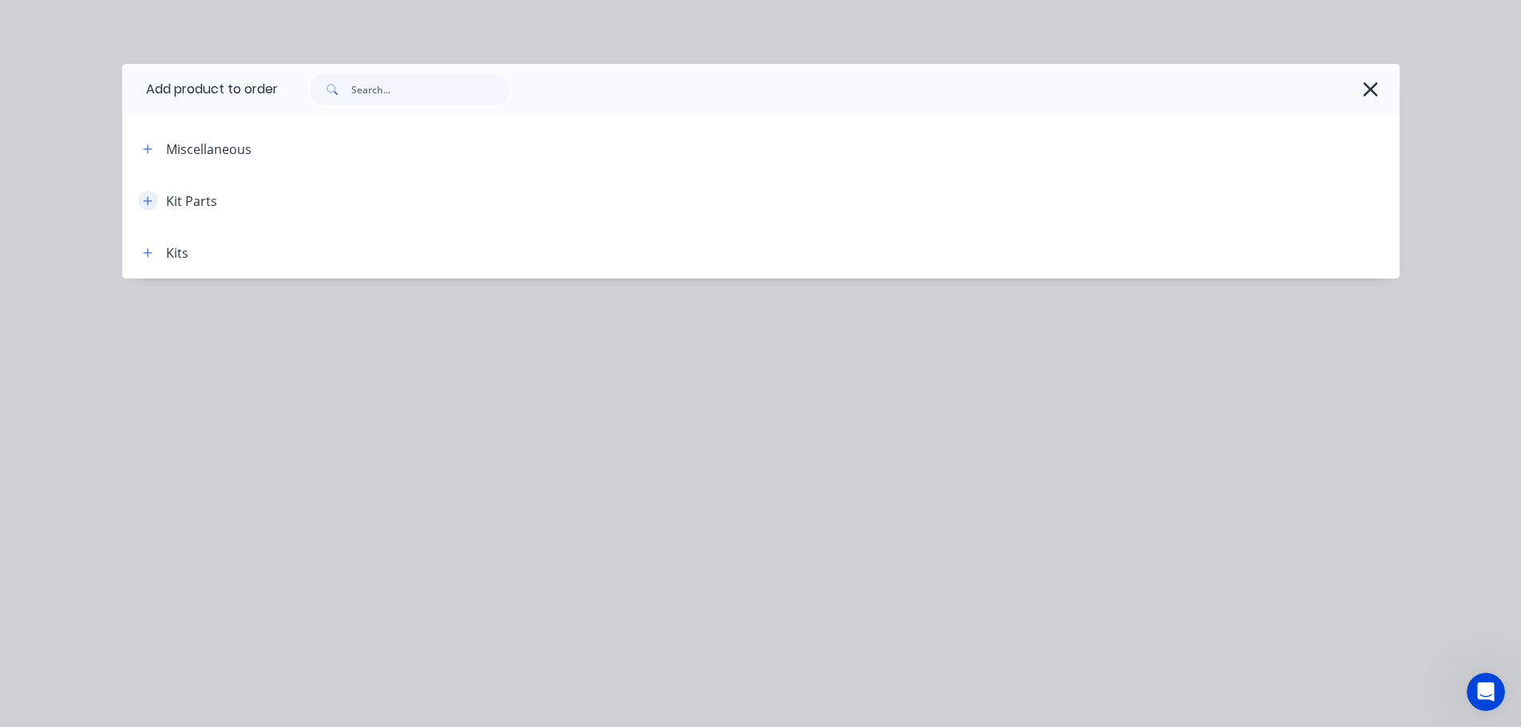
click at [156, 204] on button "button" at bounding box center [148, 201] width 20 height 20
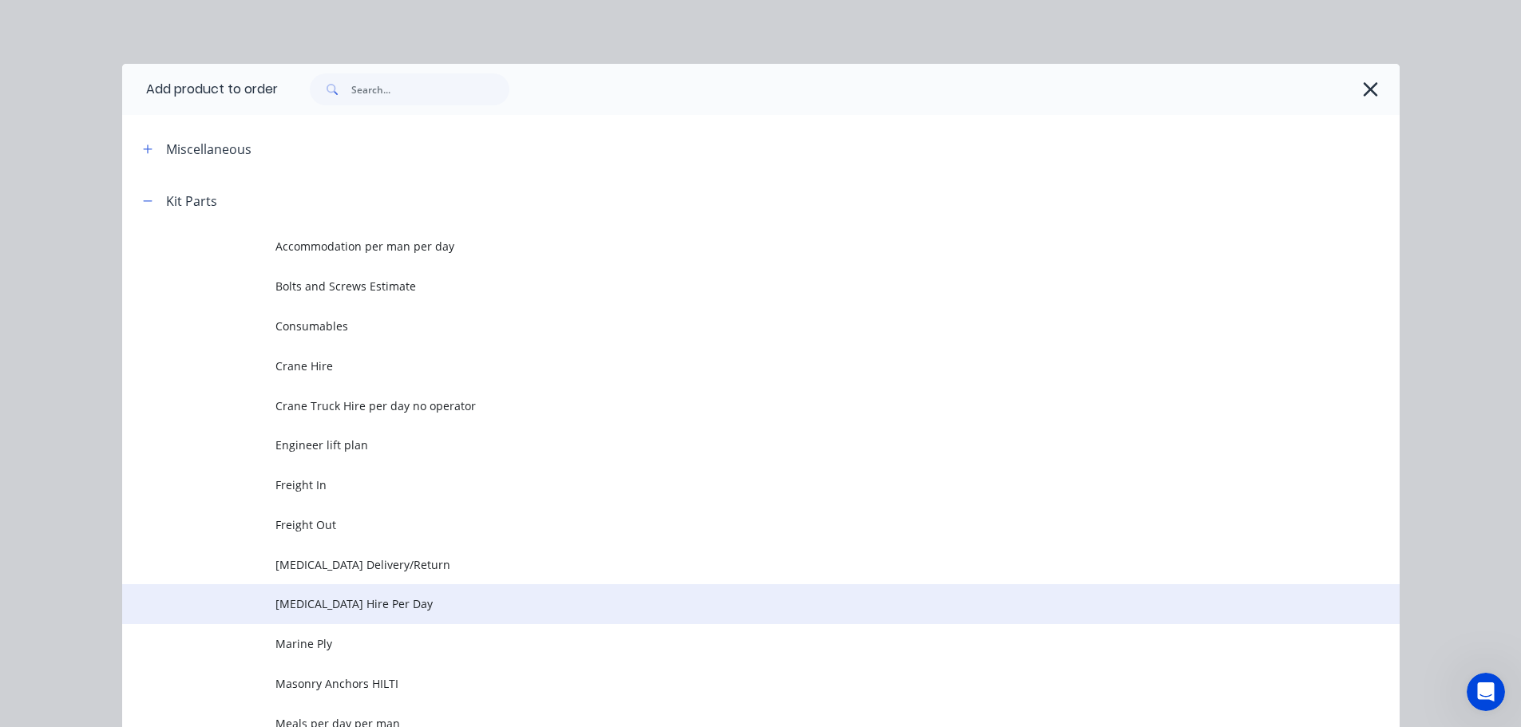
click at [343, 601] on span "Knuckle Hire Per Day" at bounding box center [724, 604] width 899 height 17
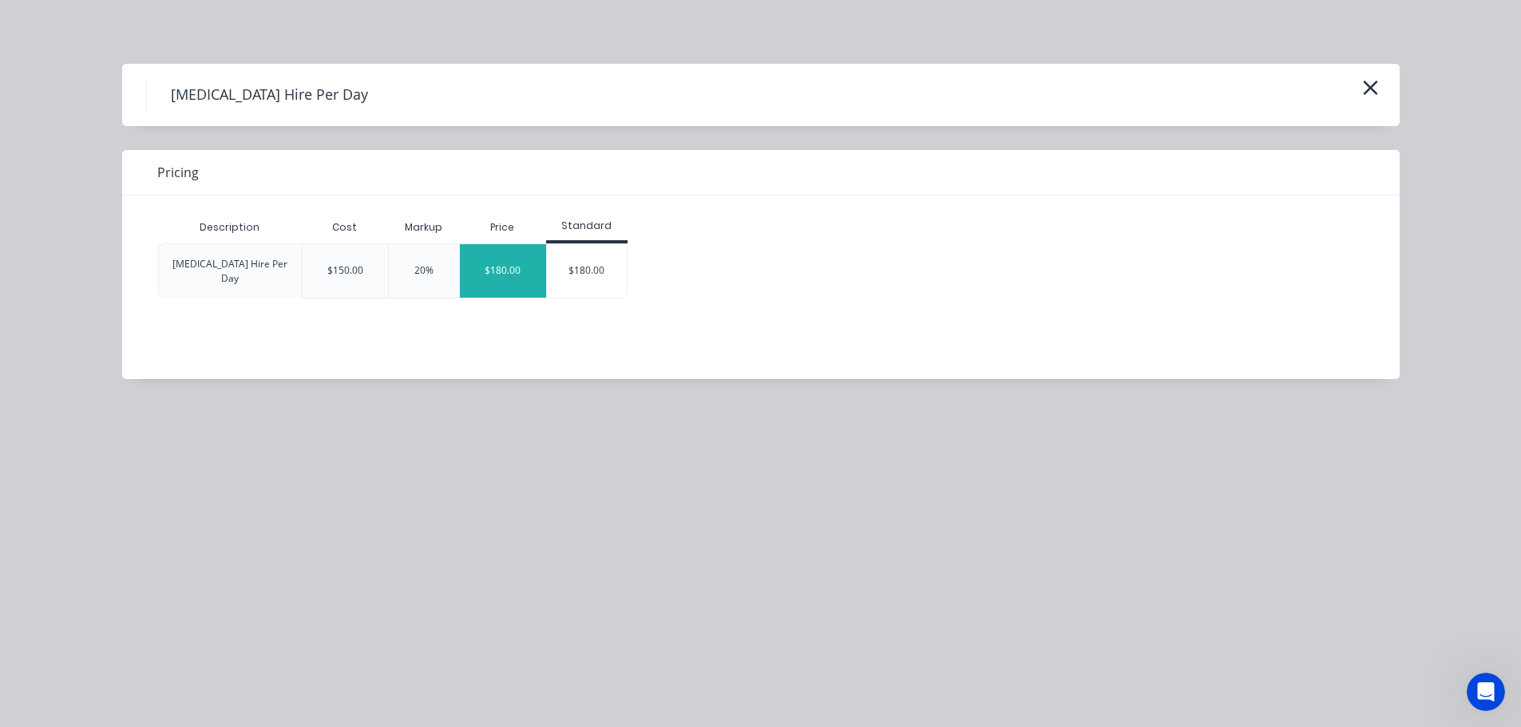
click at [500, 250] on div "$180.00" at bounding box center [503, 270] width 86 height 53
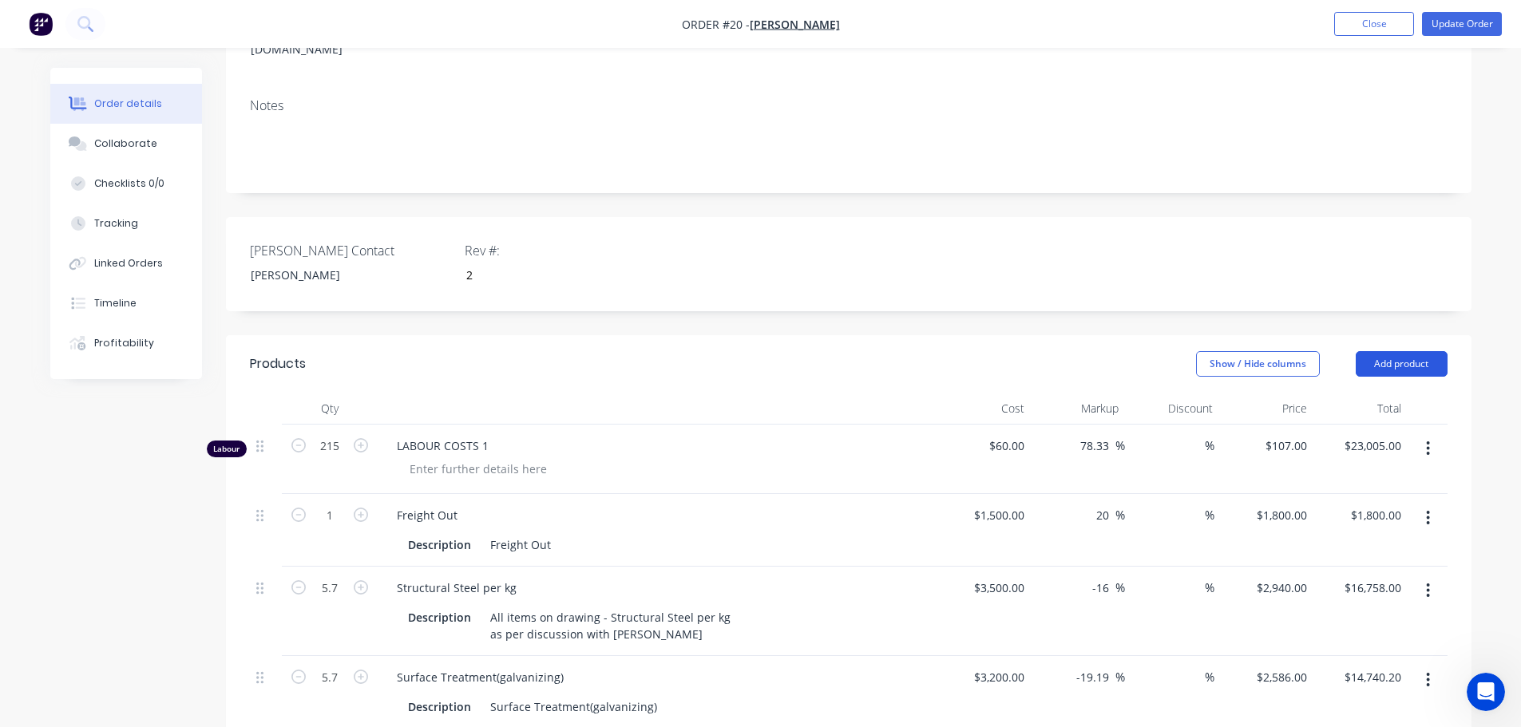
click at [1403, 351] on button "Add product" at bounding box center [1402, 364] width 92 height 26
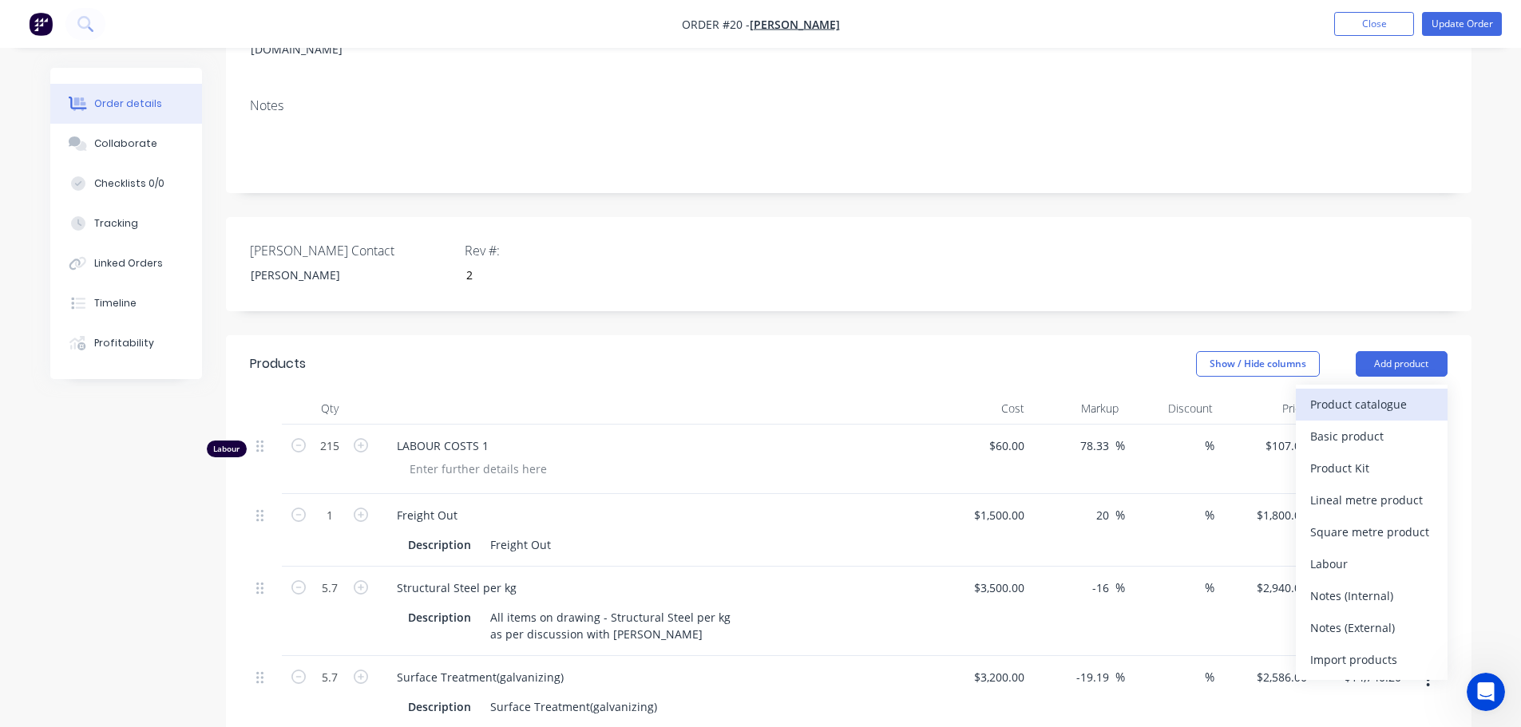
click at [1363, 393] on div "Product catalogue" at bounding box center [1371, 404] width 123 height 23
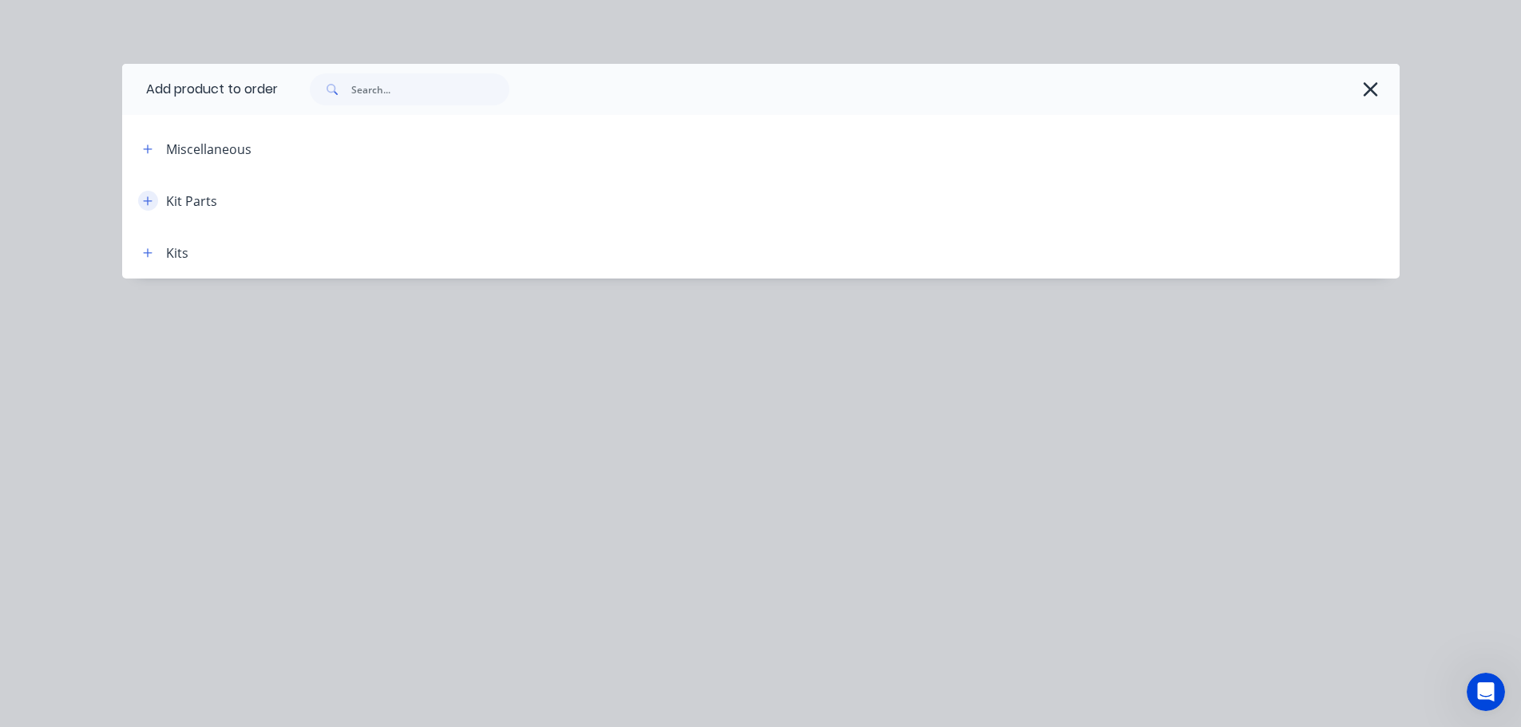
click at [150, 203] on icon "button" at bounding box center [148, 201] width 10 height 11
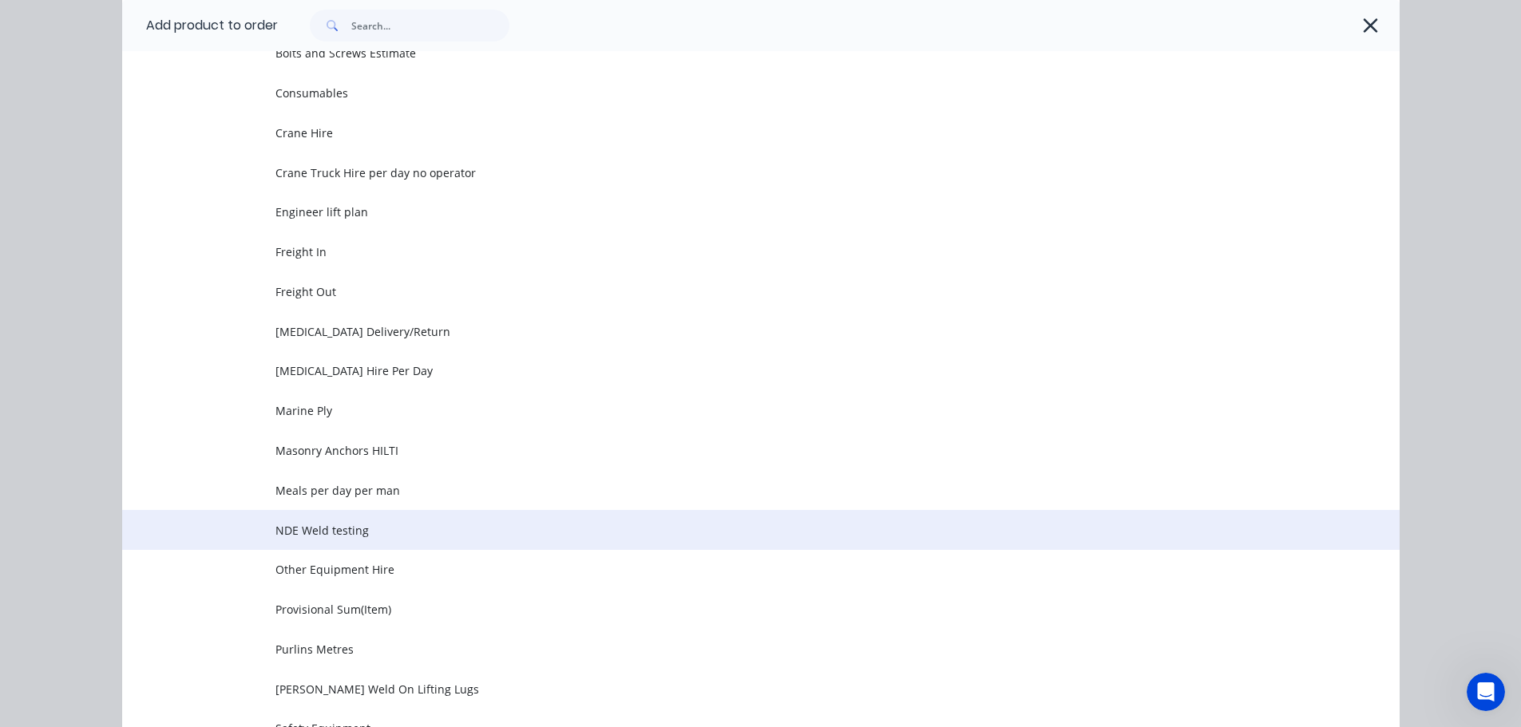
scroll to position [240, 0]
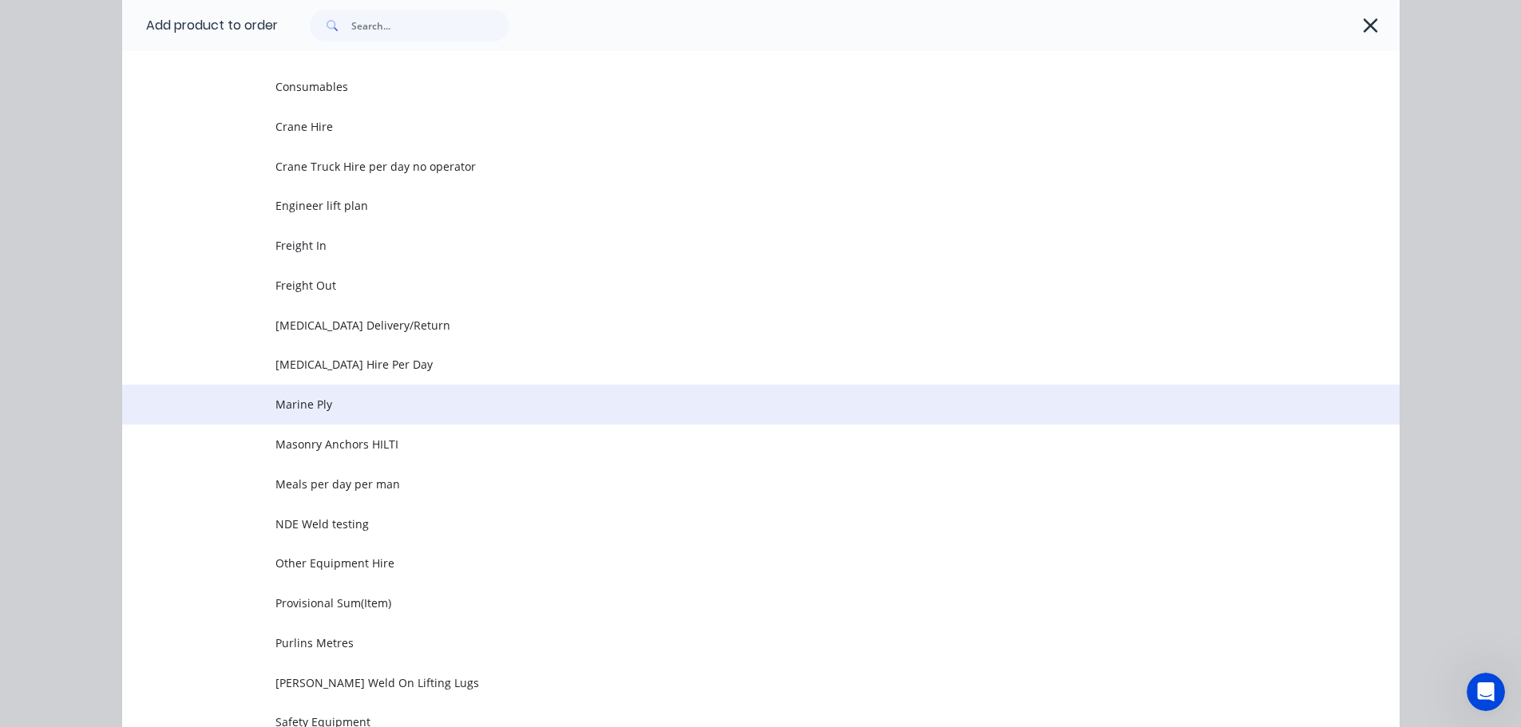
click at [282, 402] on span "Marine Ply" at bounding box center [724, 404] width 899 height 17
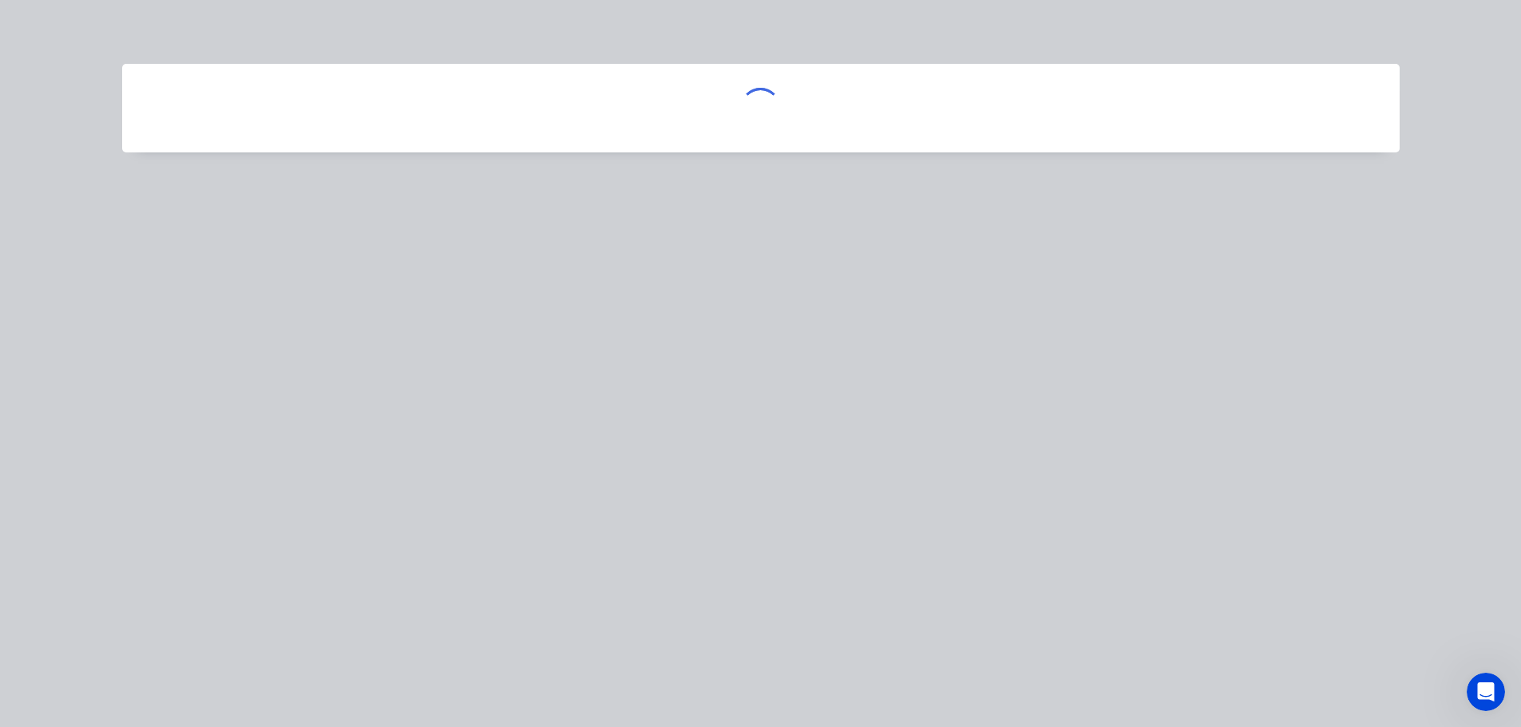
scroll to position [0, 0]
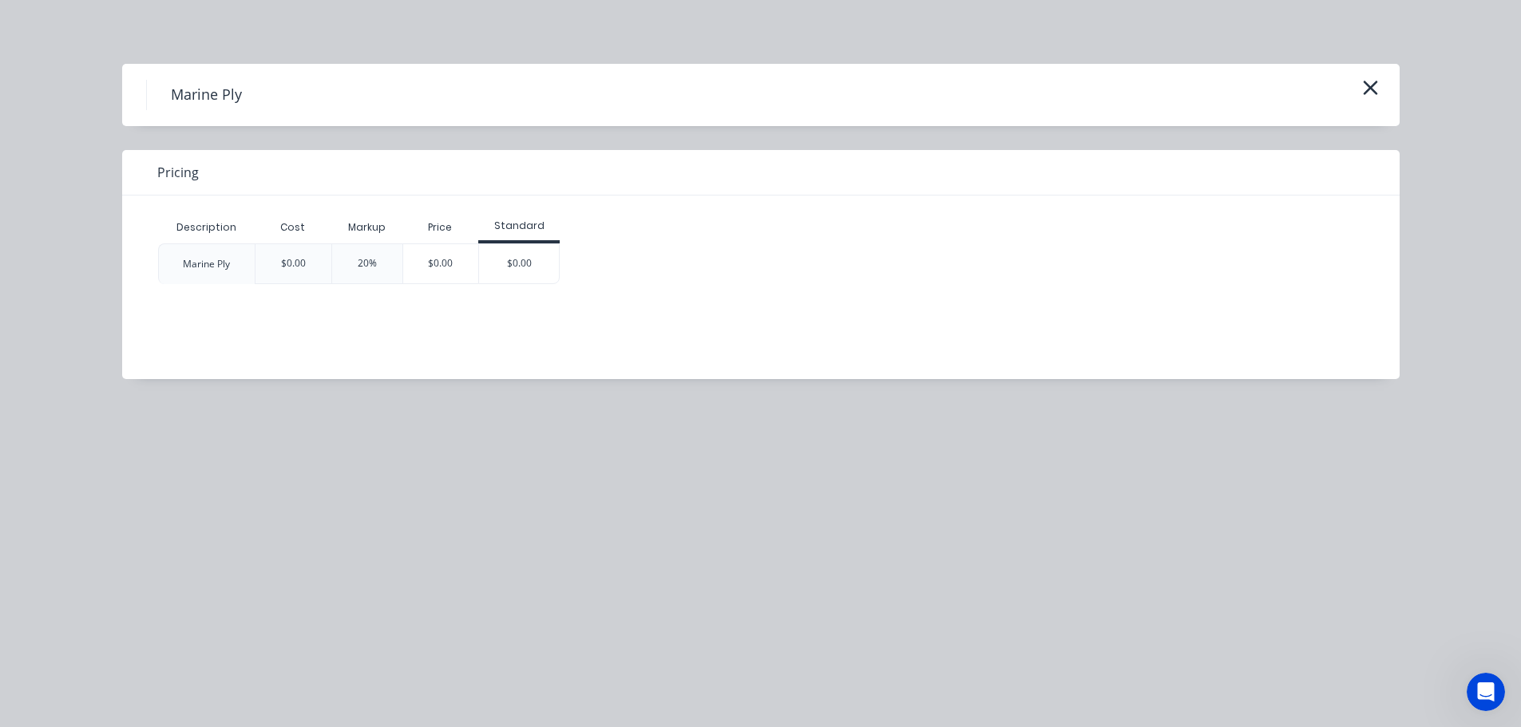
click at [447, 266] on div "$0.00" at bounding box center [441, 263] width 76 height 39
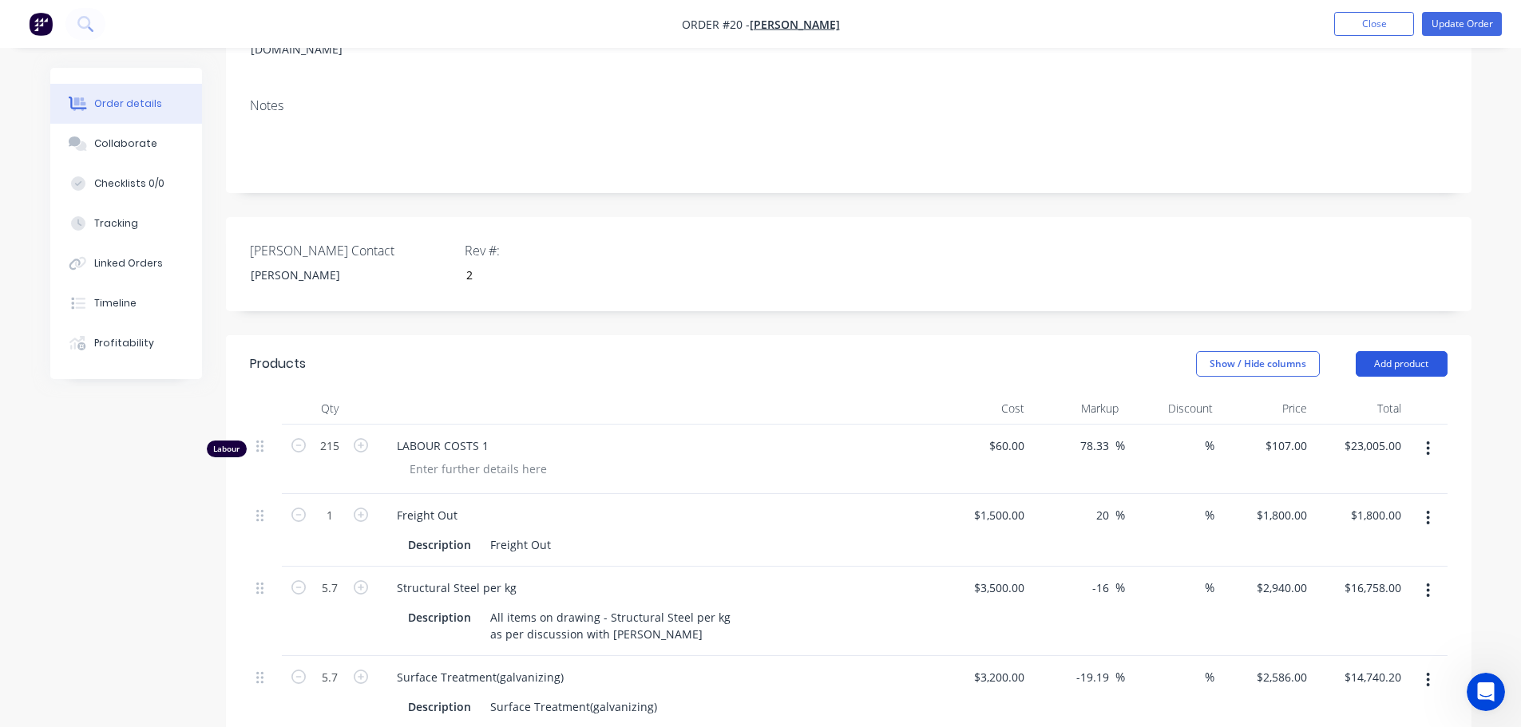
click at [1380, 351] on button "Add product" at bounding box center [1402, 364] width 92 height 26
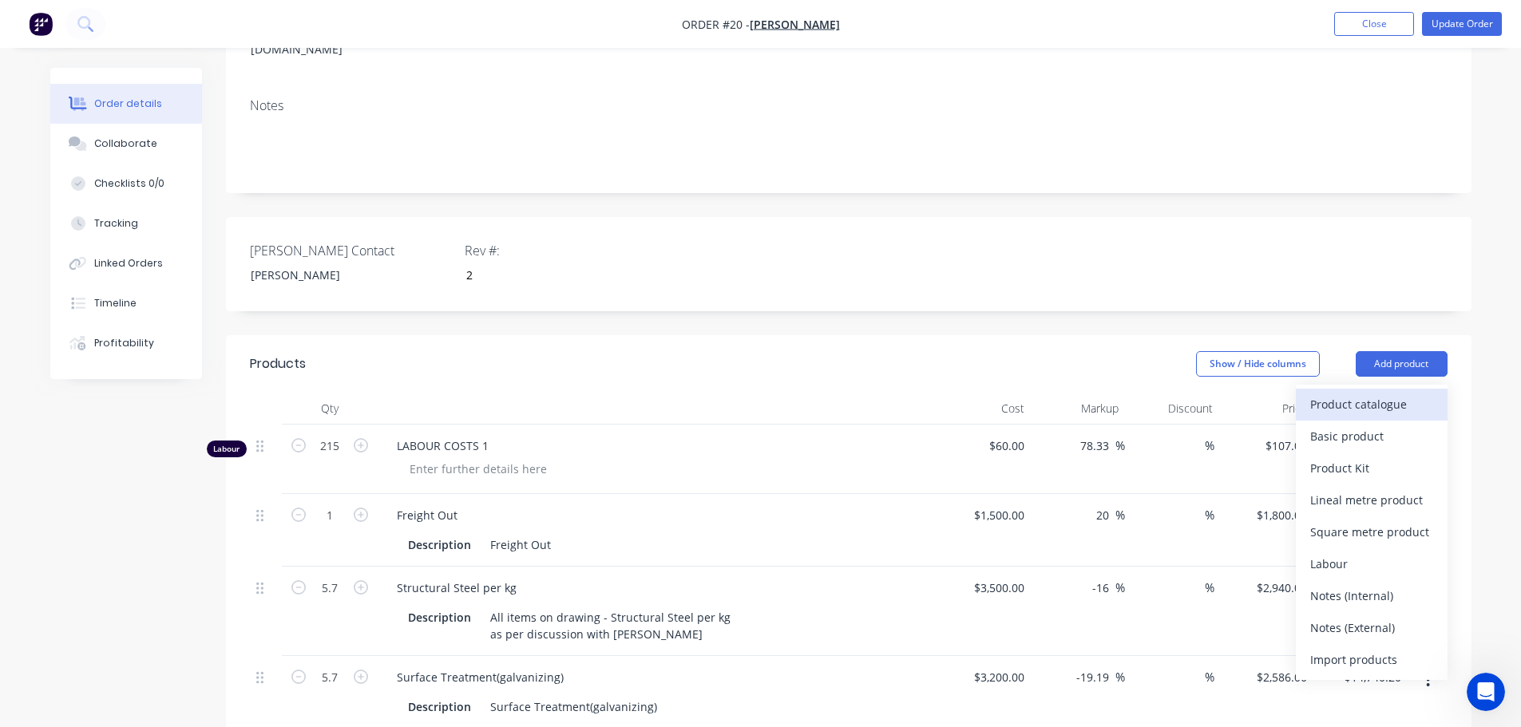
click at [1328, 393] on div "Product catalogue" at bounding box center [1371, 404] width 123 height 23
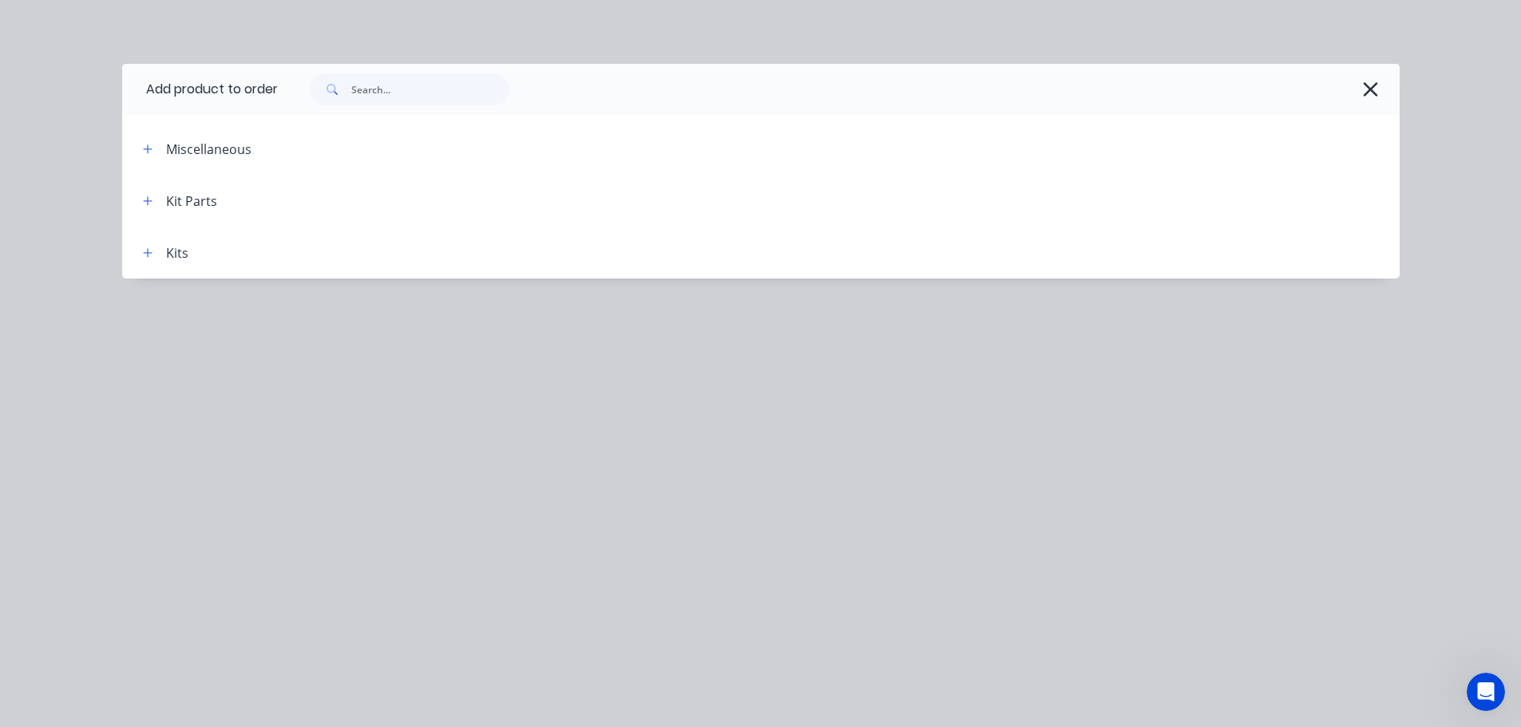
scroll to position [1026, 0]
click at [1363, 90] on icon "button" at bounding box center [1370, 89] width 17 height 22
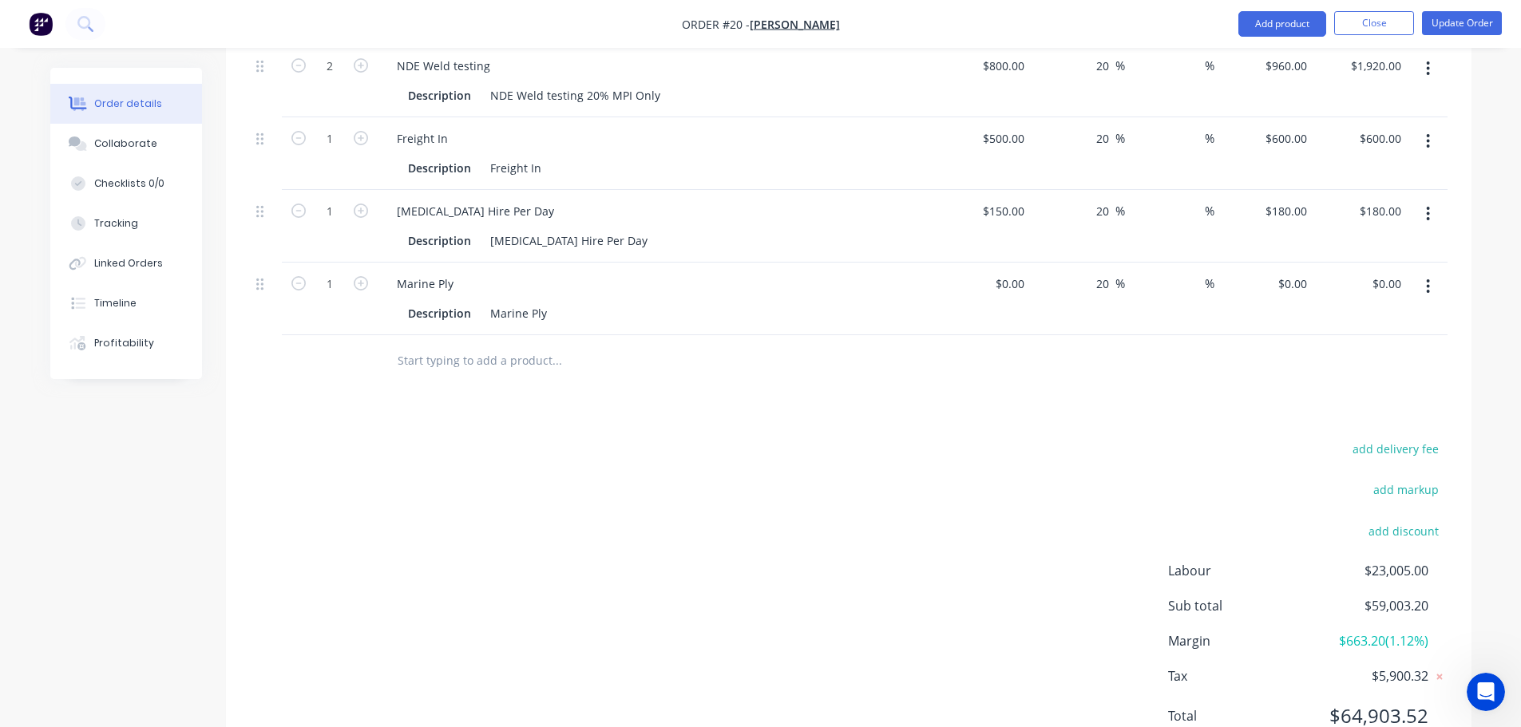
click at [453, 345] on input "text" at bounding box center [556, 361] width 319 height 32
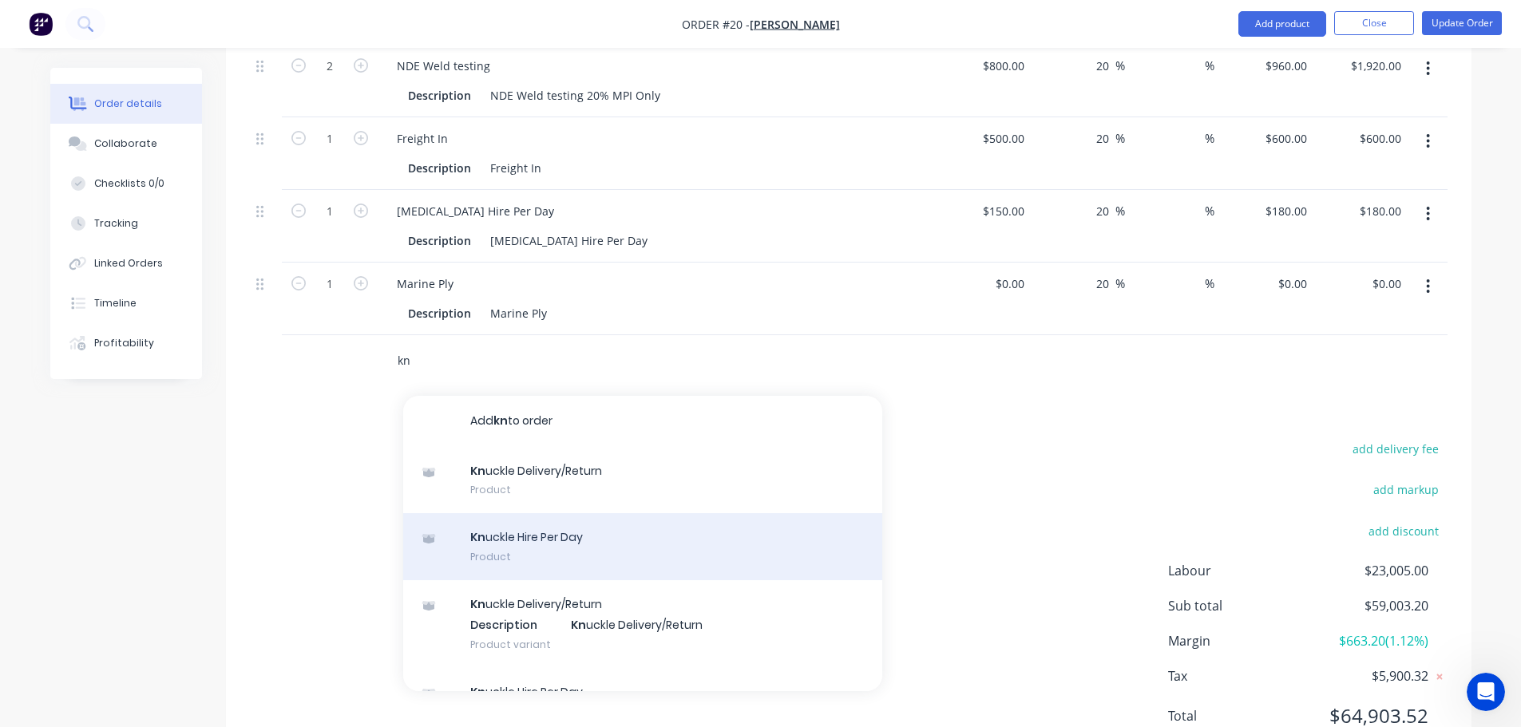
type input "kn"
click at [516, 513] on div "Kn uckle Hire Per Day Product" at bounding box center [642, 546] width 479 height 67
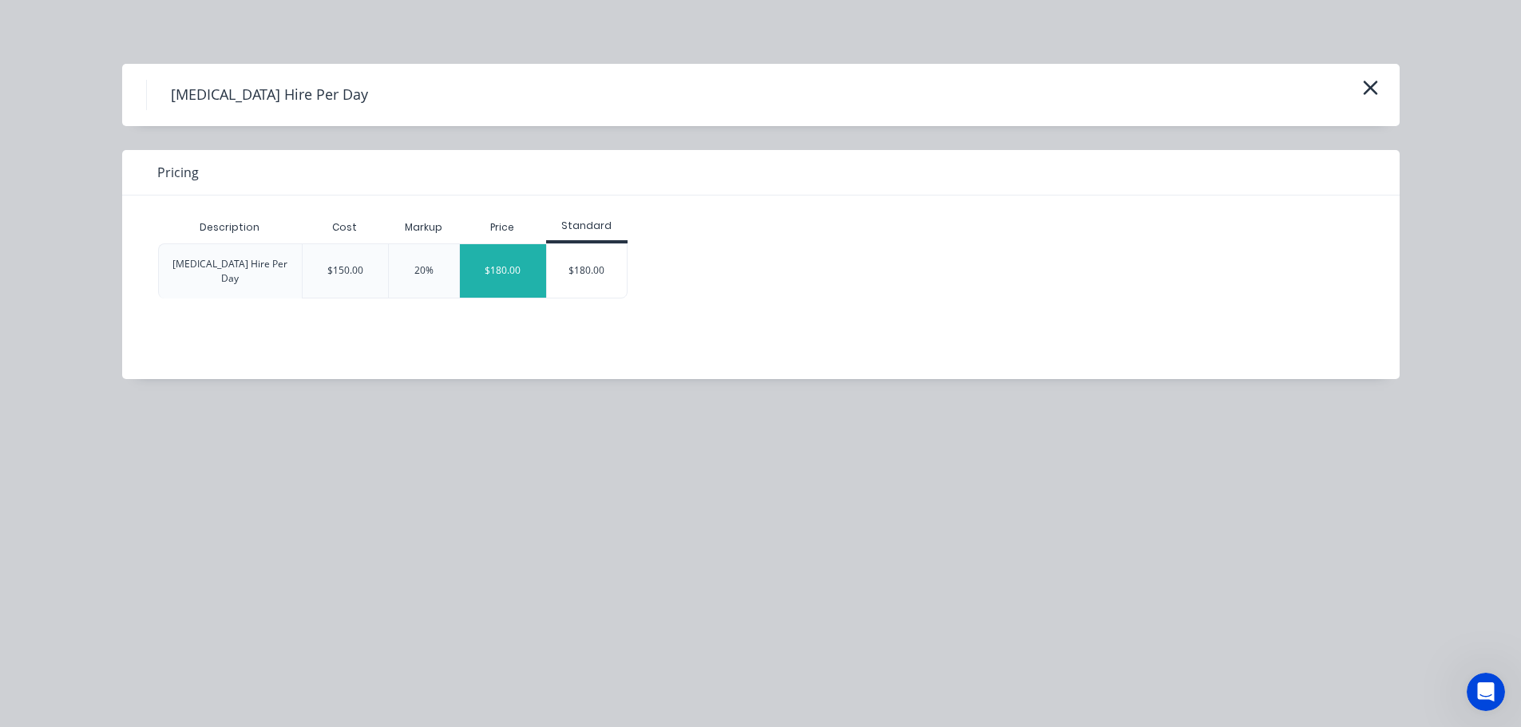
click at [505, 267] on div "$180.00" at bounding box center [503, 270] width 86 height 53
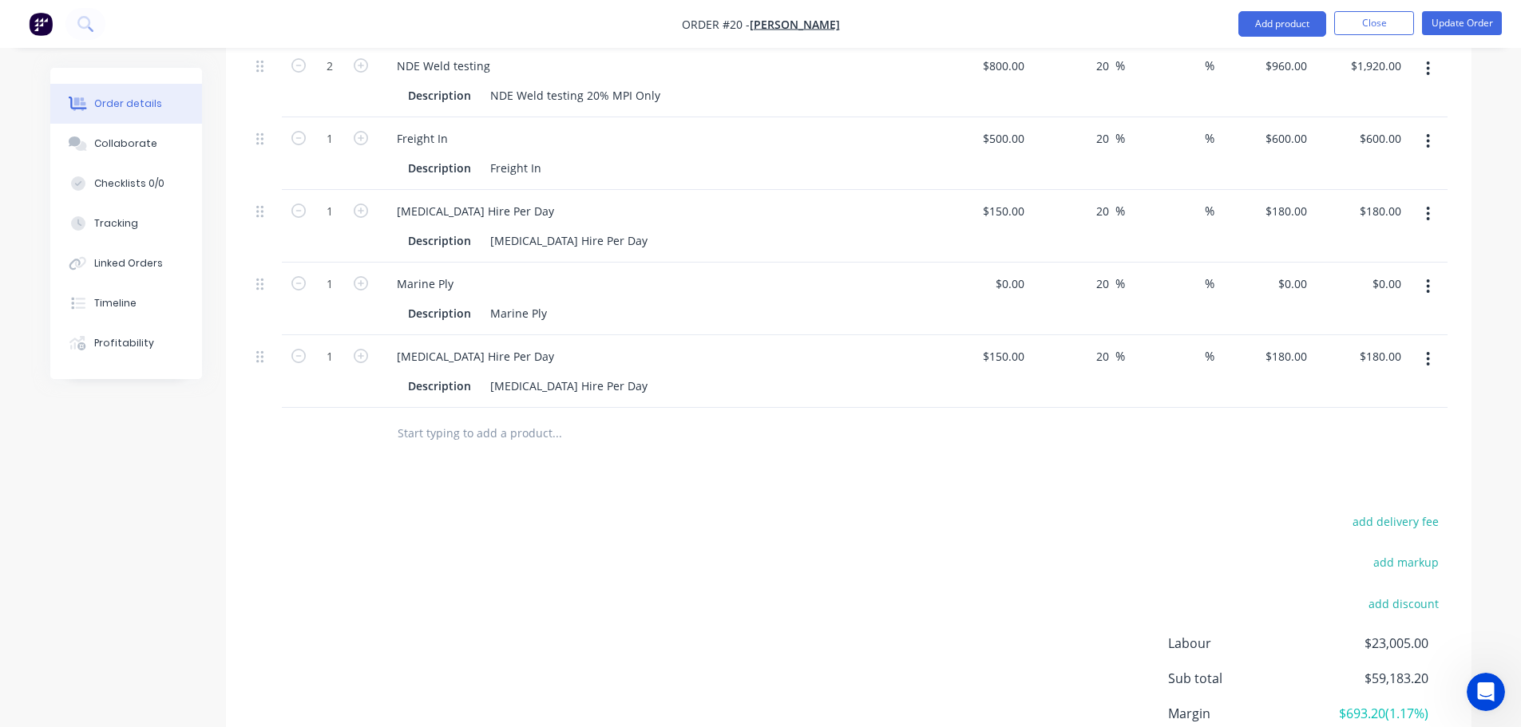
drag, startPoint x: 426, startPoint y: 371, endPoint x: 412, endPoint y: 372, distance: 13.6
click at [424, 418] on input "text" at bounding box center [556, 434] width 319 height 32
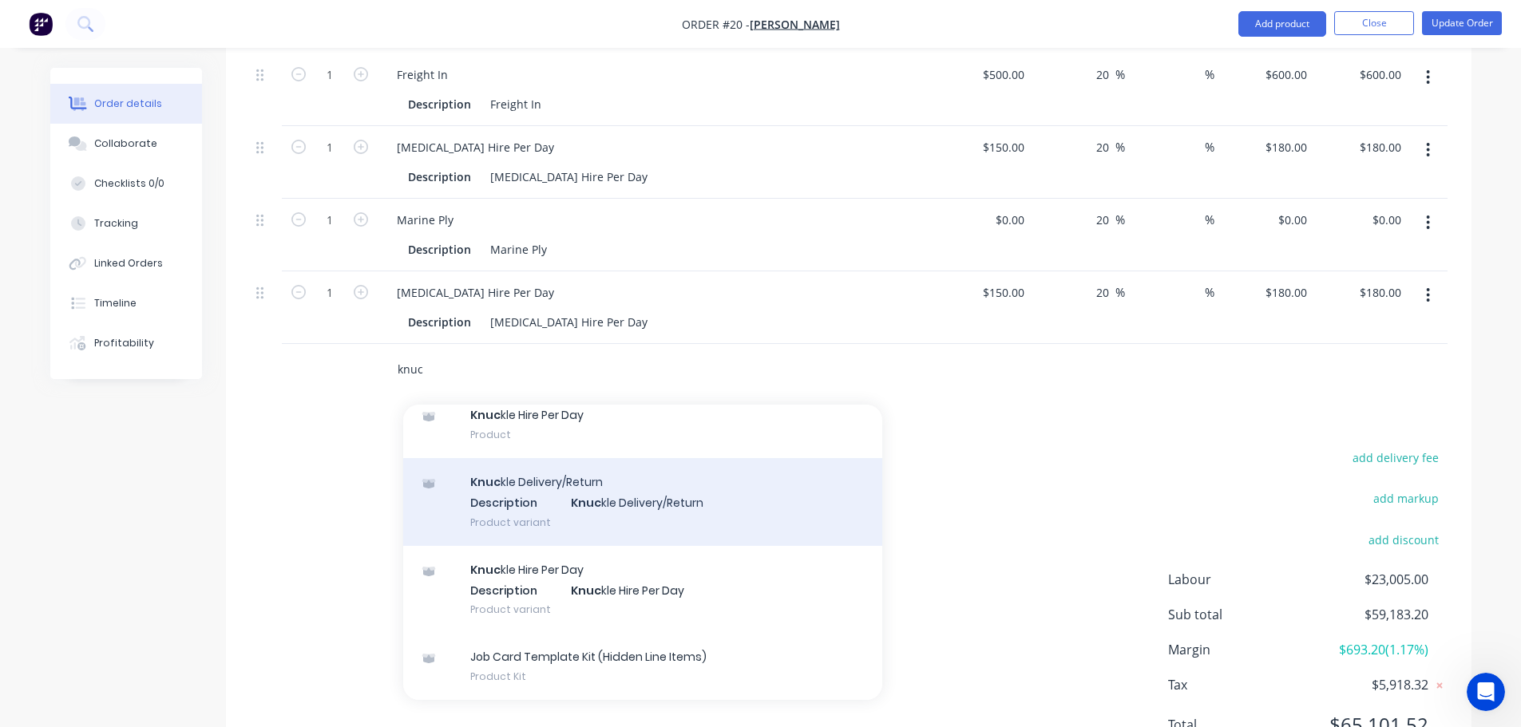
scroll to position [1076, 0]
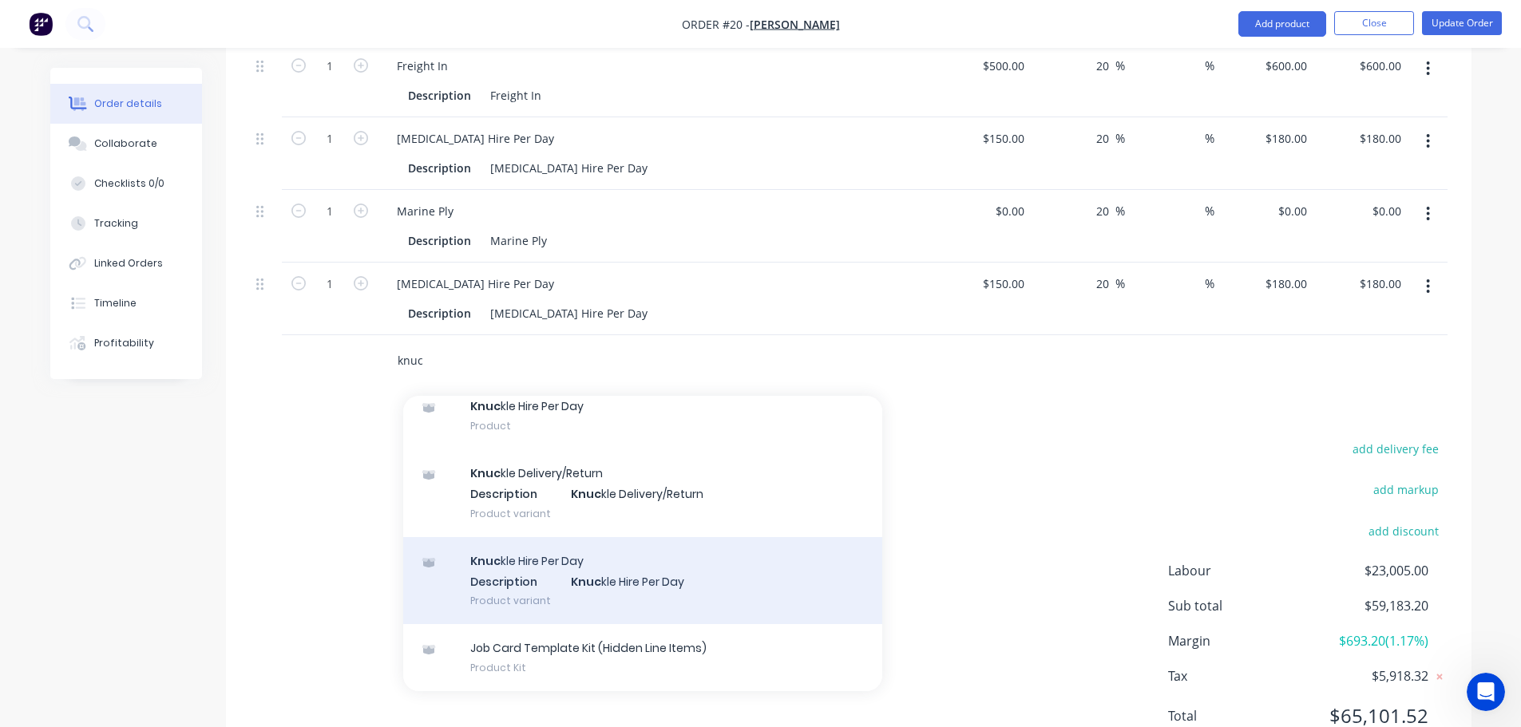
type input "knuc"
click at [525, 537] on div "Knuc kle Hire Per Day Description Knuc kle Hire Per Day Product variant" at bounding box center [642, 581] width 479 height 88
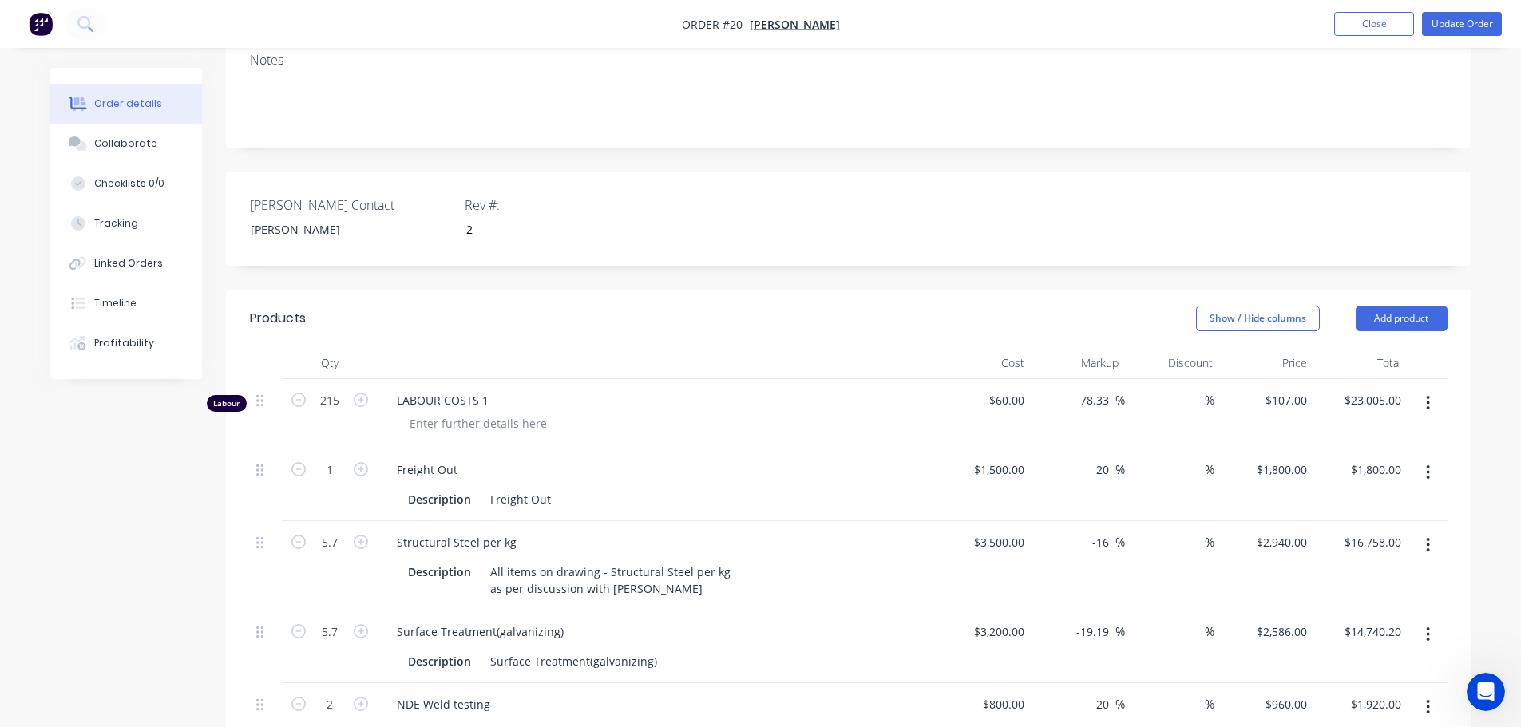
scroll to position [358, 0]
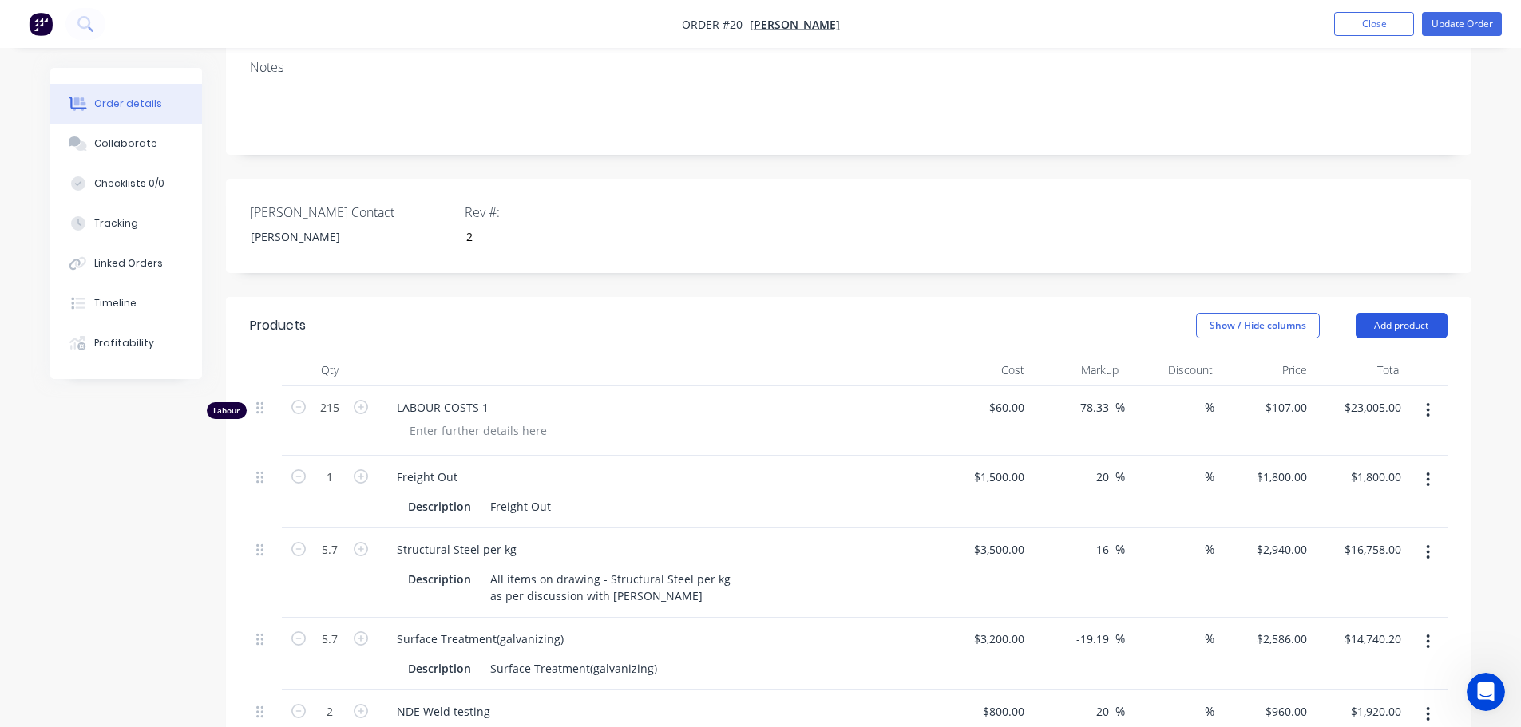
click at [1394, 313] on button "Add product" at bounding box center [1402, 326] width 92 height 26
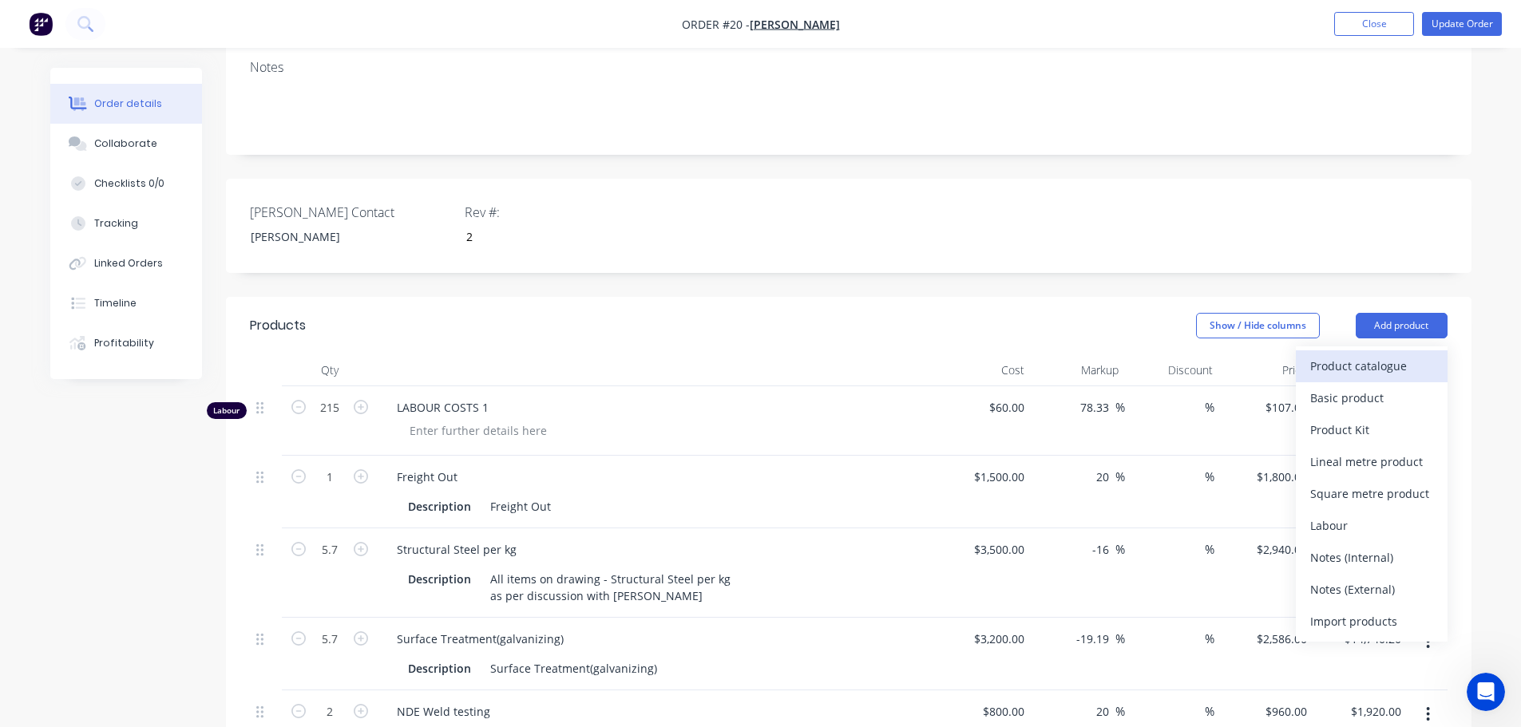
click at [1345, 354] on div "Product catalogue" at bounding box center [1371, 365] width 123 height 23
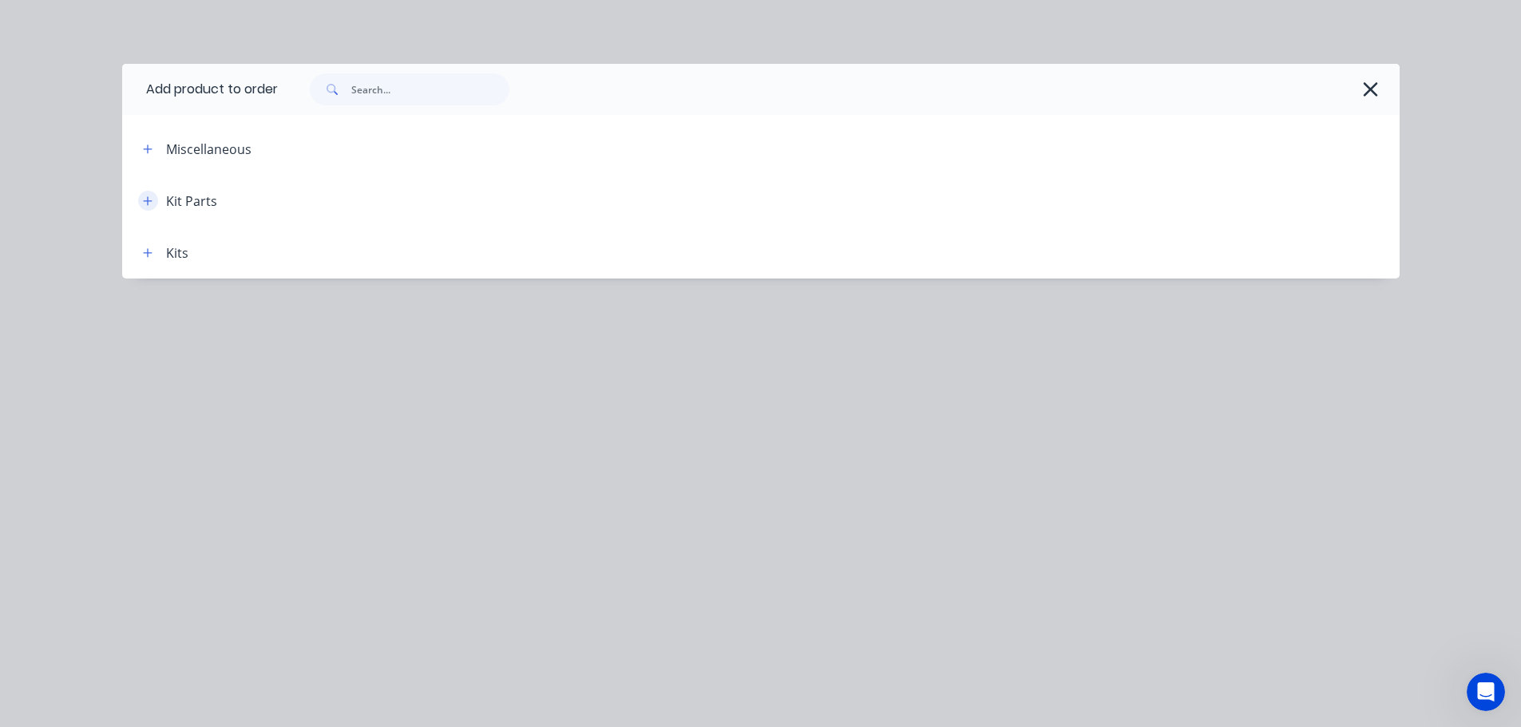
click at [144, 204] on icon "button" at bounding box center [148, 201] width 10 height 11
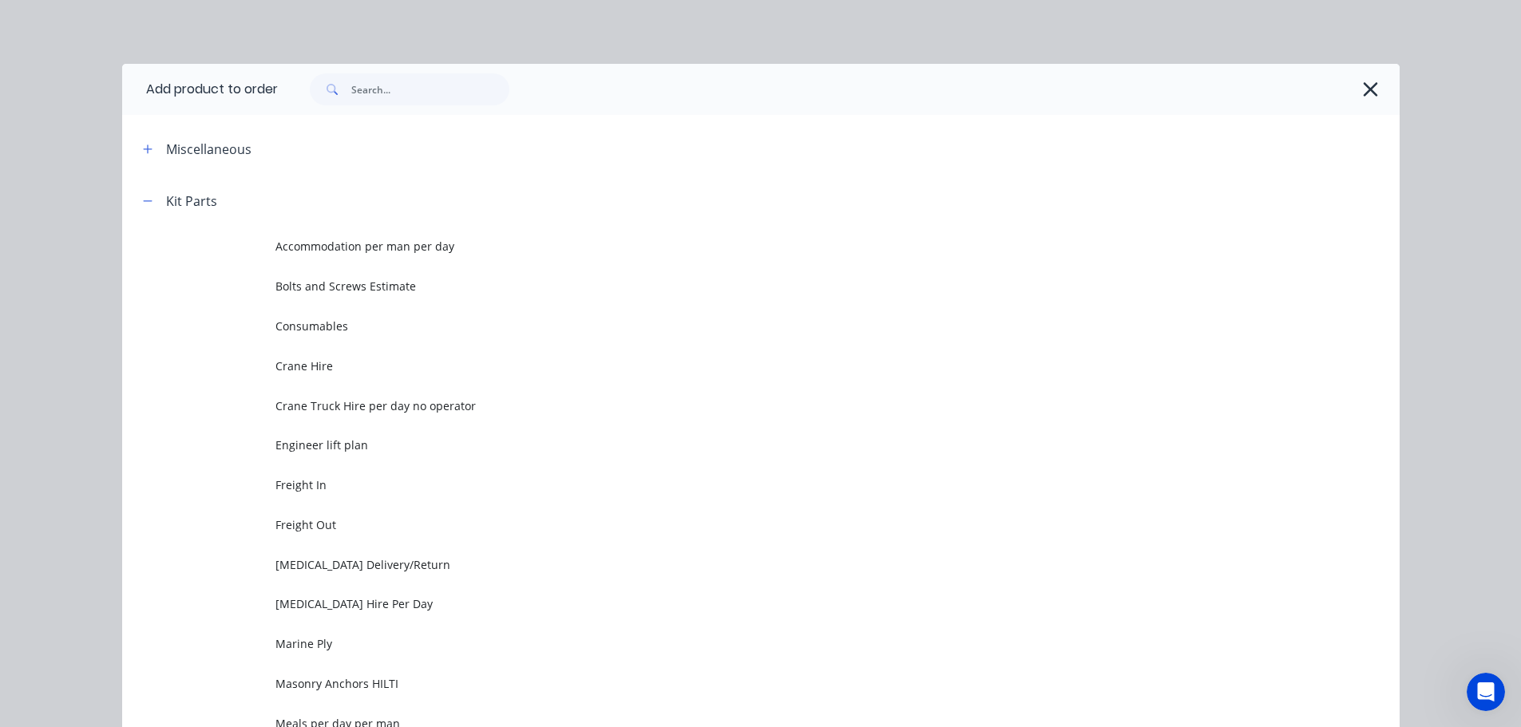
scroll to position [198, 0]
click at [143, 204] on icon "button" at bounding box center [148, 201] width 10 height 11
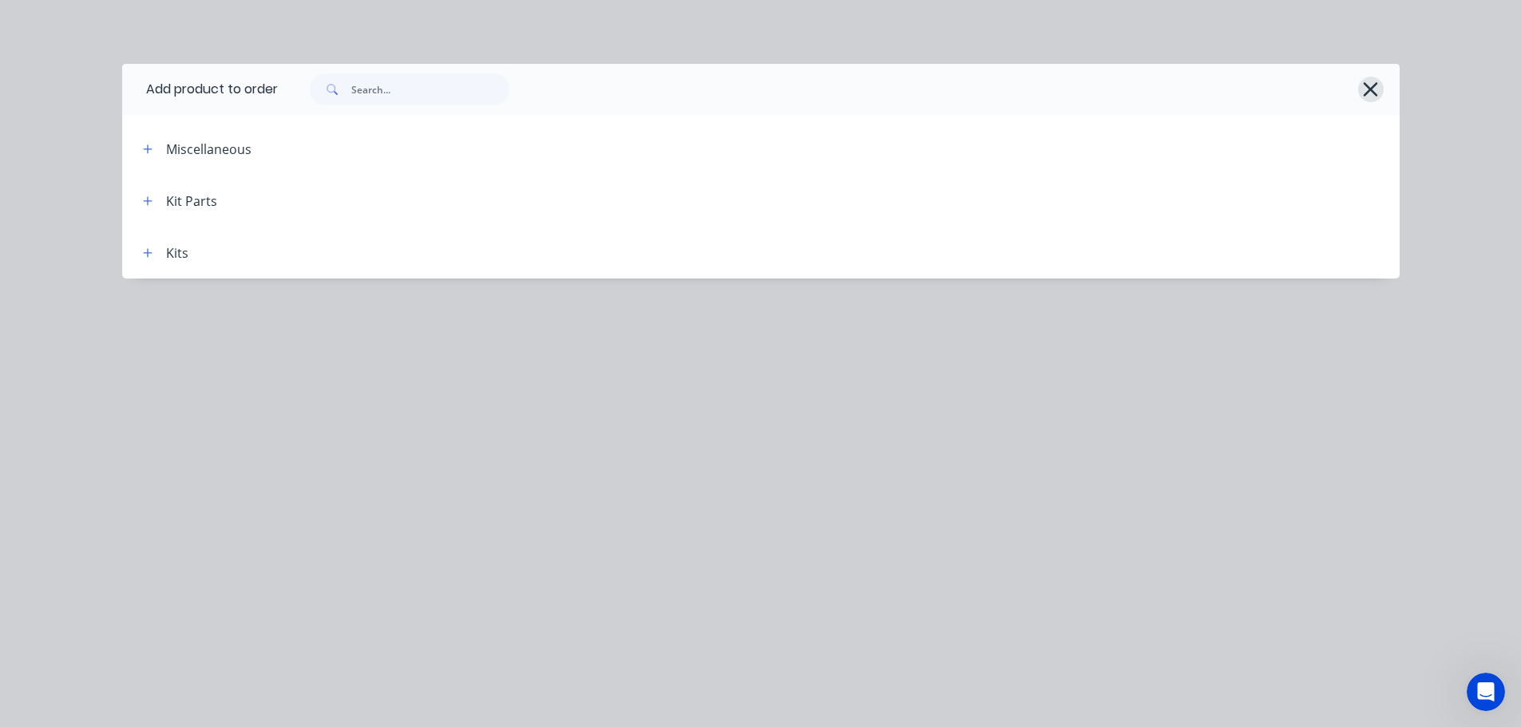
click at [1374, 85] on icon "button" at bounding box center [1371, 89] width 14 height 14
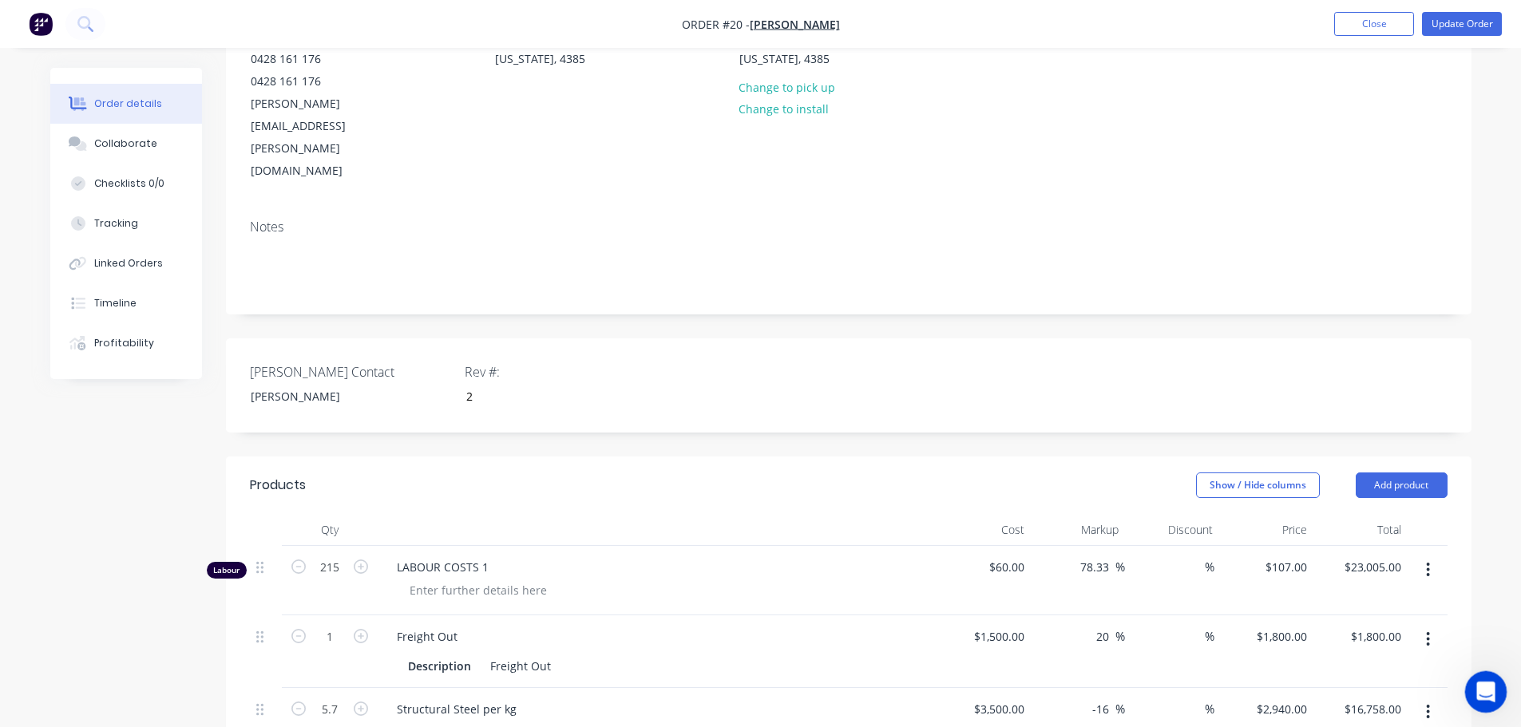
click at [1478, 682] on icon "Open Intercom Messenger" at bounding box center [1484, 690] width 26 height 26
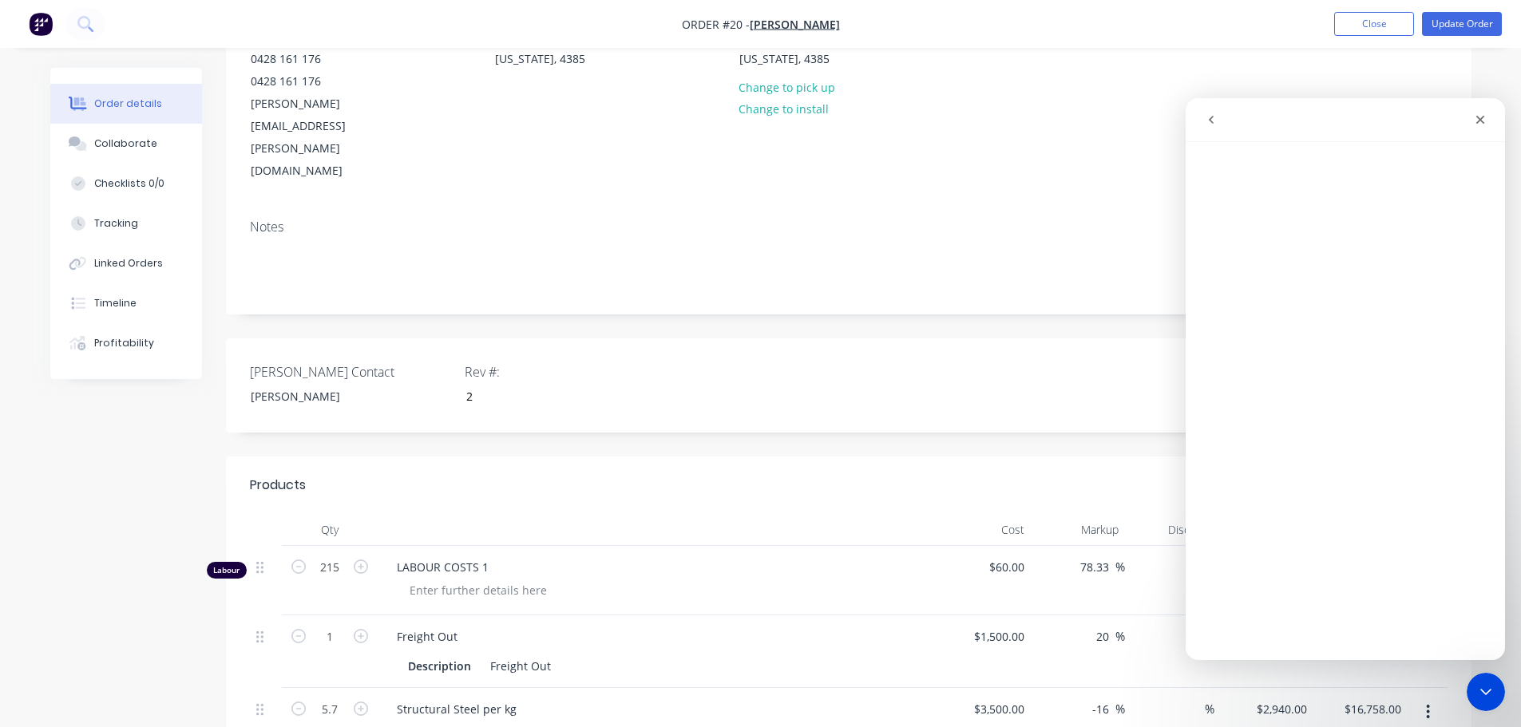
click at [1245, 122] on div "Intercom messenger" at bounding box center [1269, 120] width 146 height 30
click at [1474, 115] on icon "Close" at bounding box center [1480, 119] width 13 height 13
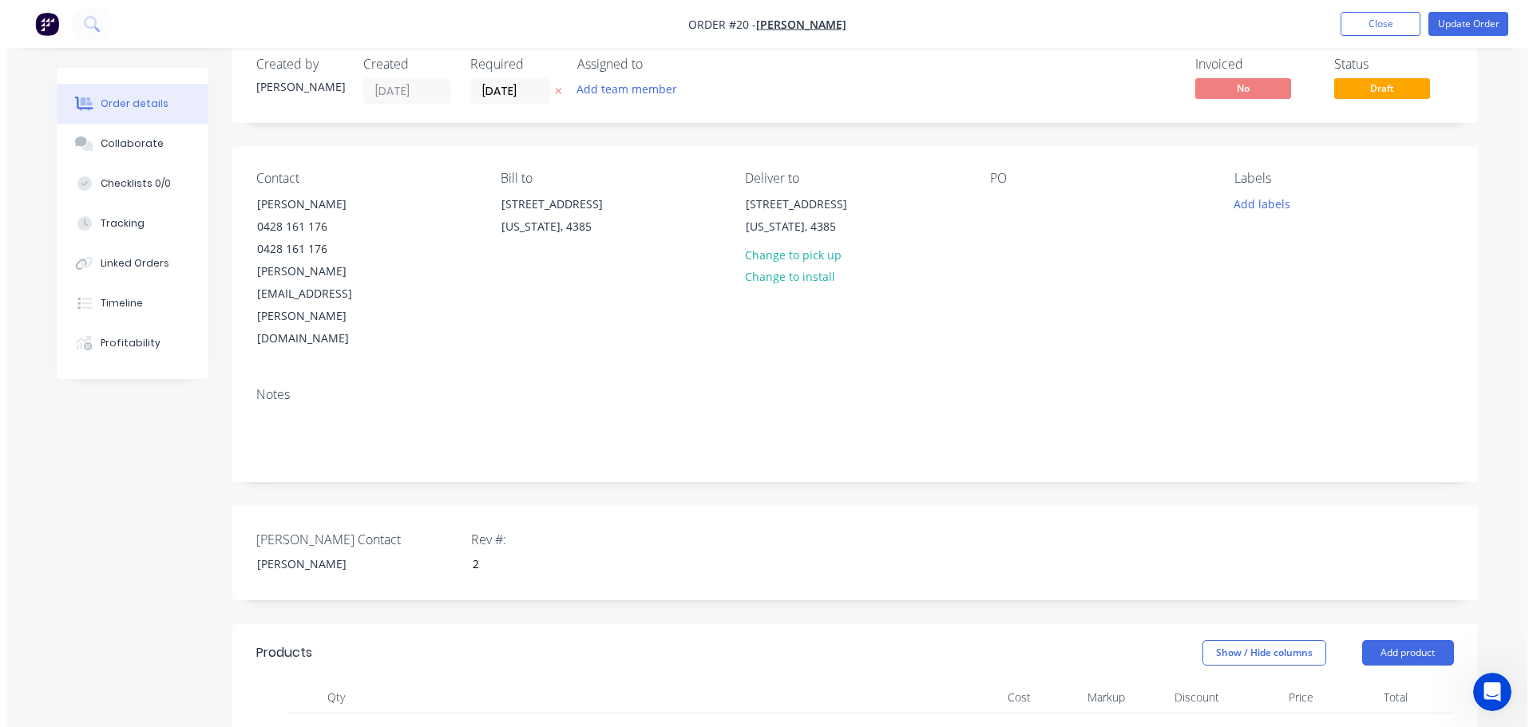
scroll to position [0, 0]
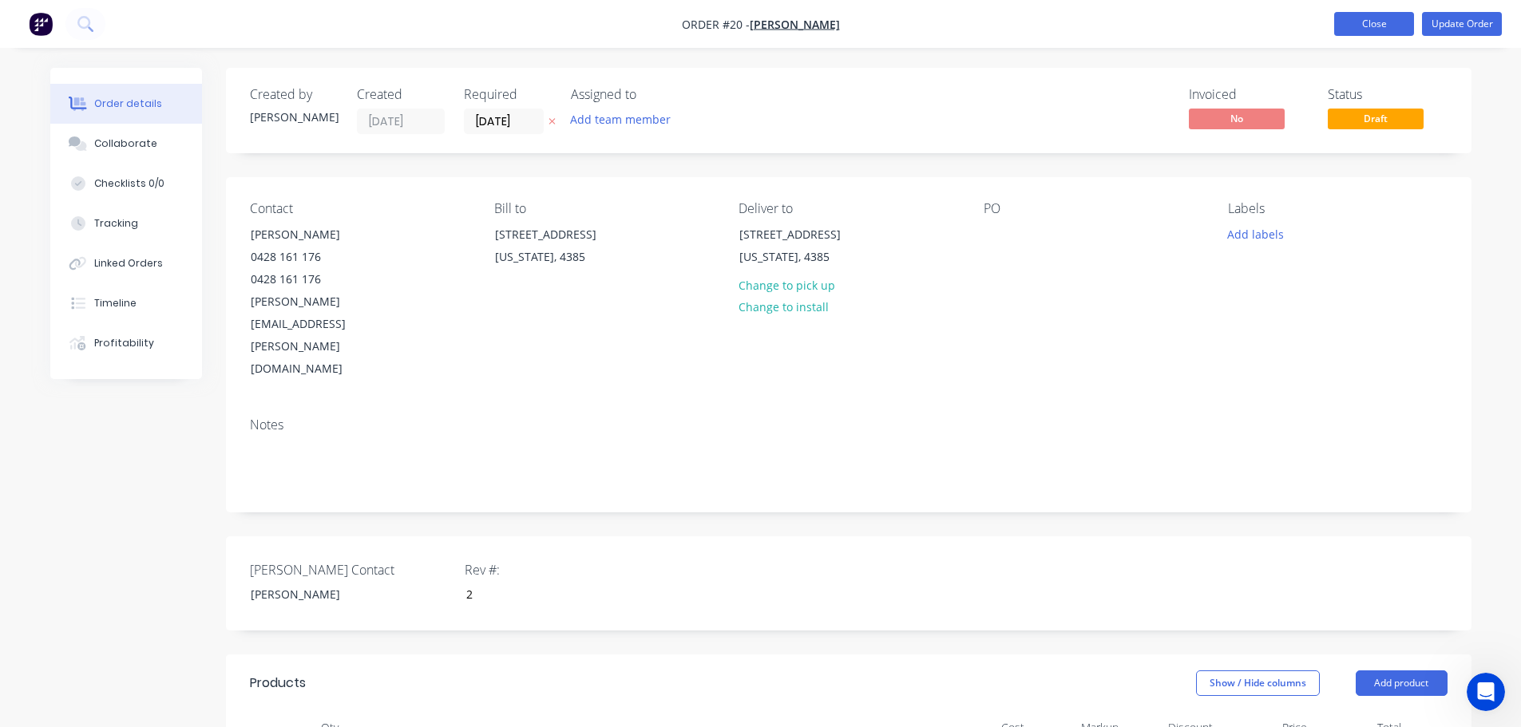
click at [1377, 32] on button "Close" at bounding box center [1374, 24] width 80 height 24
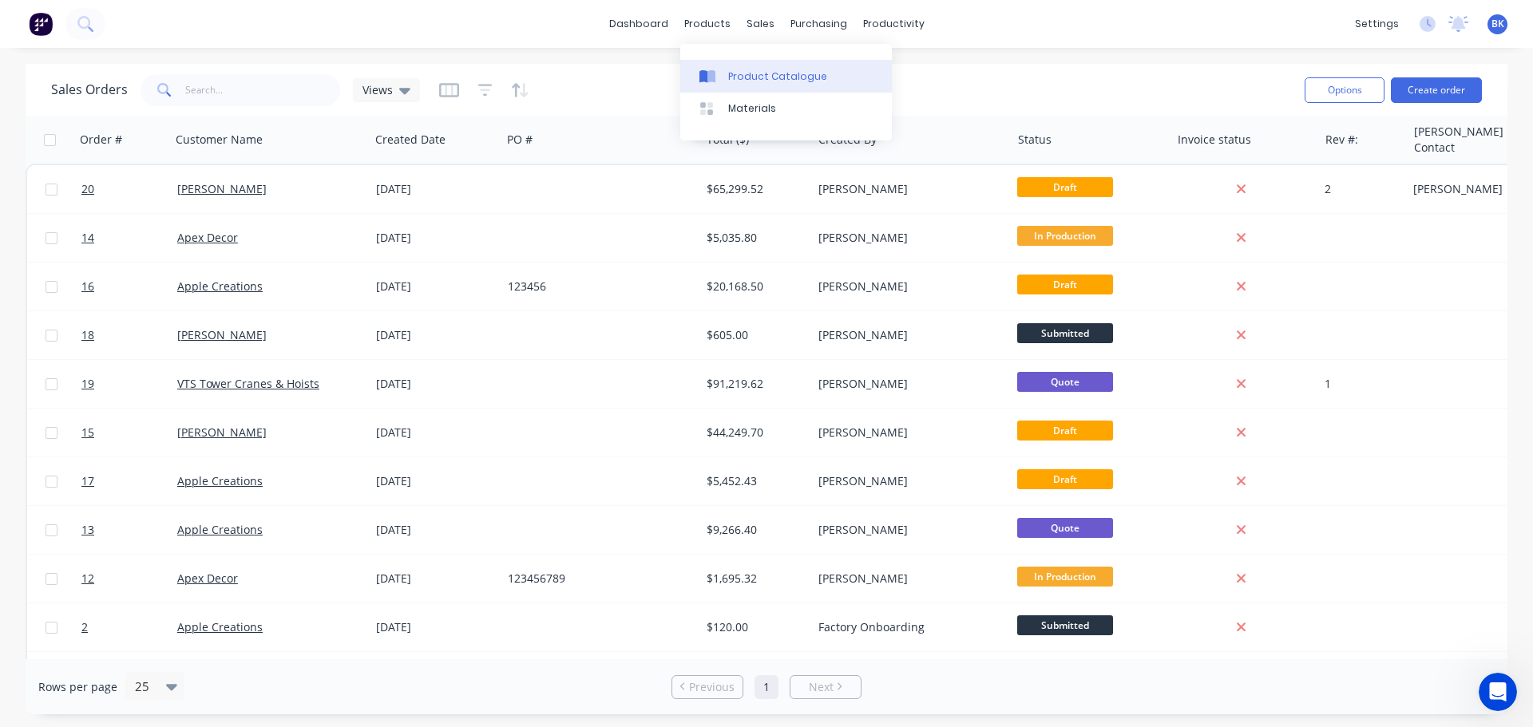
click at [739, 76] on div "Product Catalogue" at bounding box center [777, 76] width 99 height 14
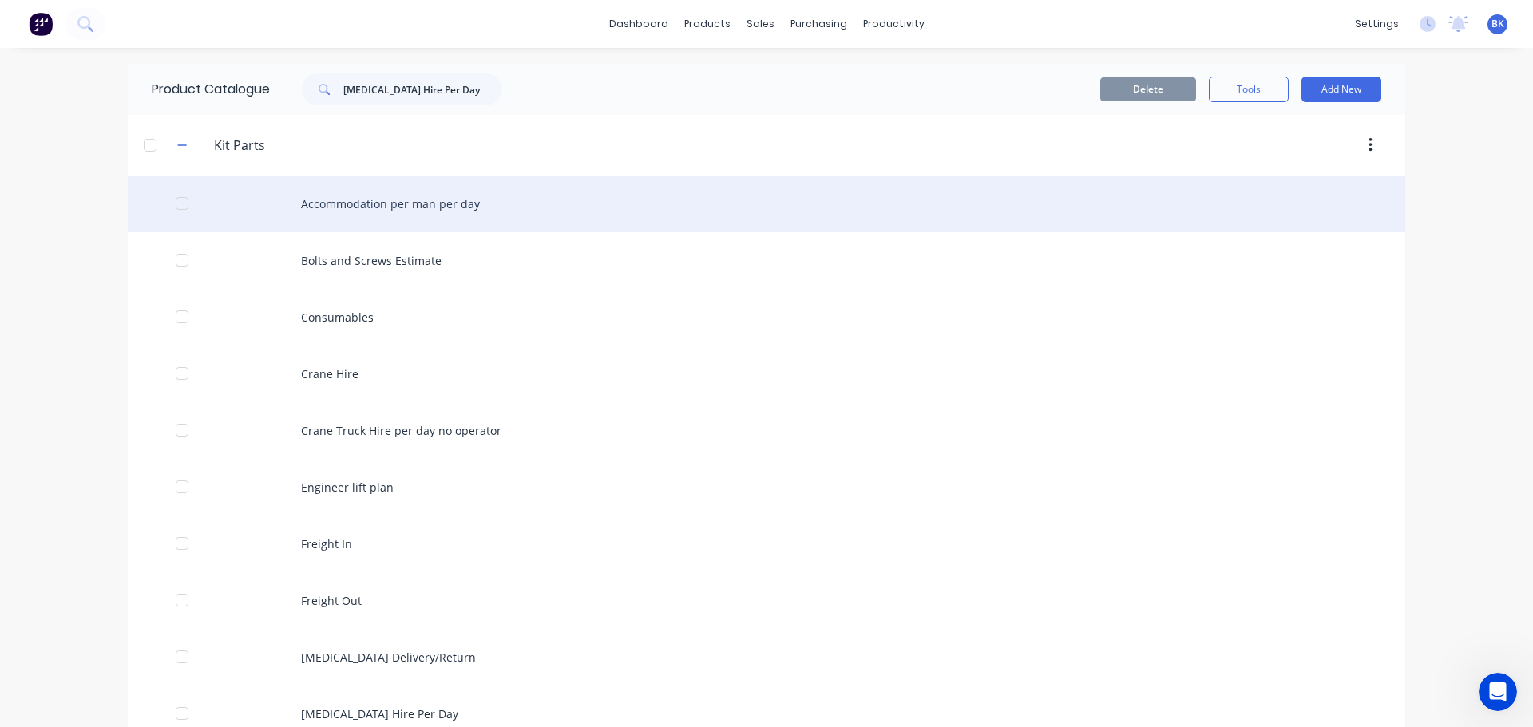
click at [328, 207] on div "Accommodation per man per day" at bounding box center [766, 204] width 1277 height 57
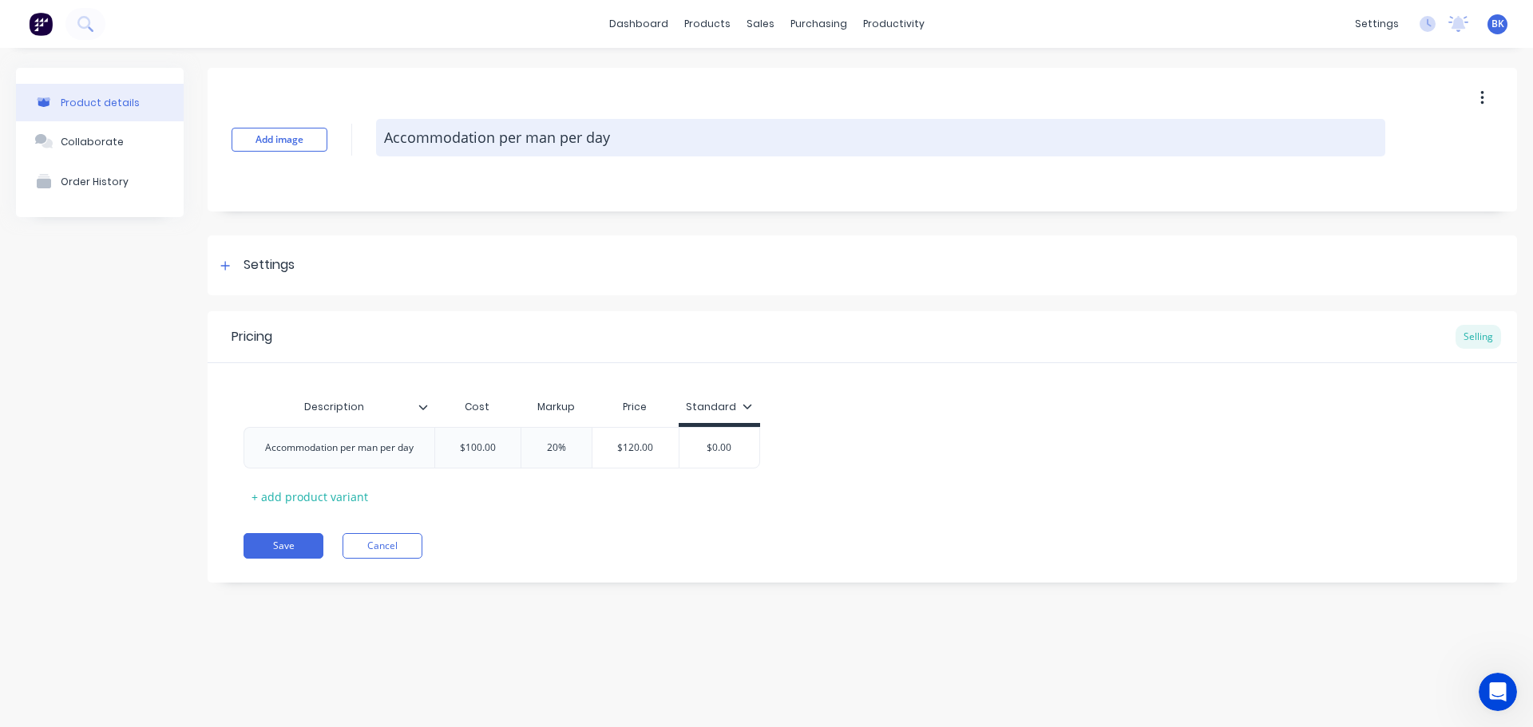
click at [420, 134] on textarea "Accommodation per man per day" at bounding box center [880, 138] width 1009 height 38
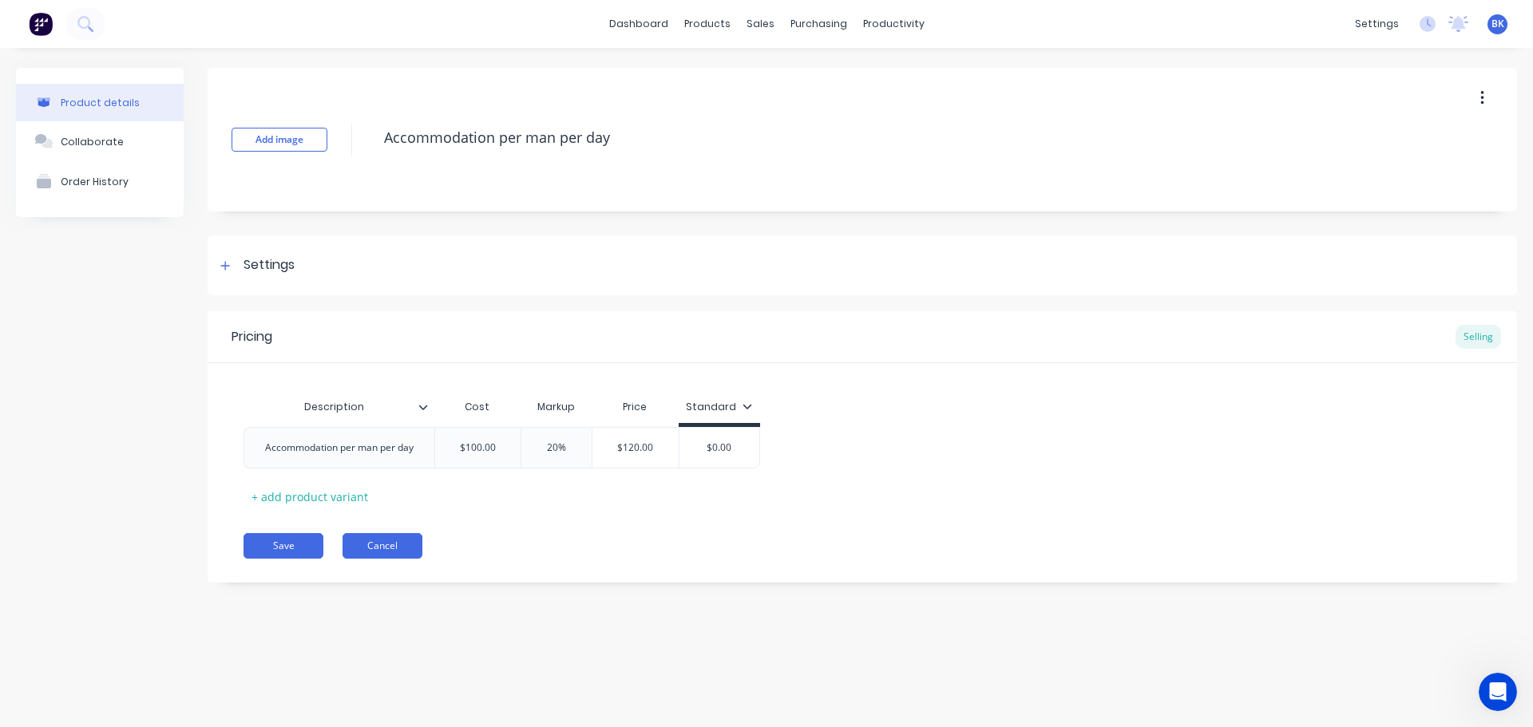
click at [387, 548] on button "Cancel" at bounding box center [383, 546] width 80 height 26
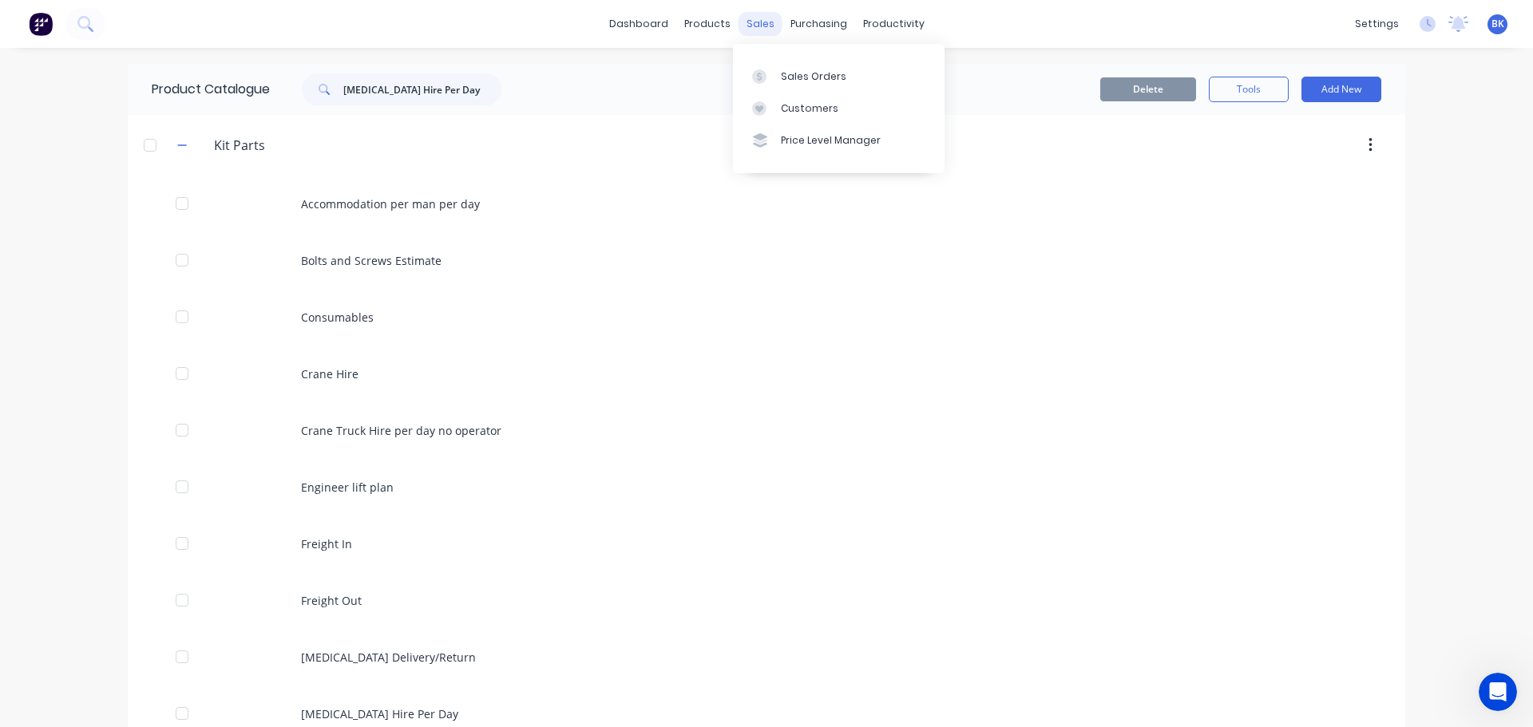
click at [754, 30] on div "sales" at bounding box center [761, 24] width 44 height 24
click at [777, 77] on link "Sales Orders" at bounding box center [839, 76] width 212 height 32
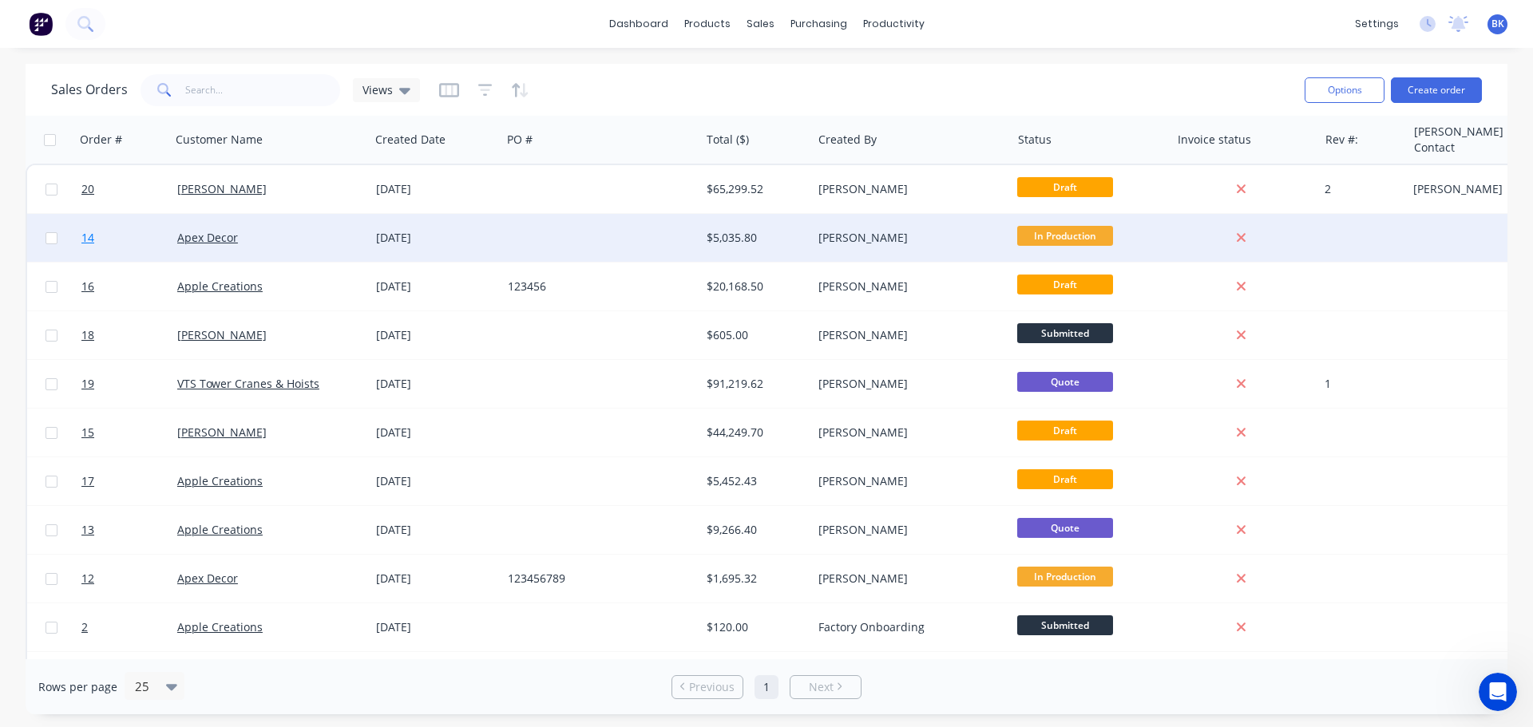
click at [89, 238] on span "14" at bounding box center [87, 238] width 13 height 16
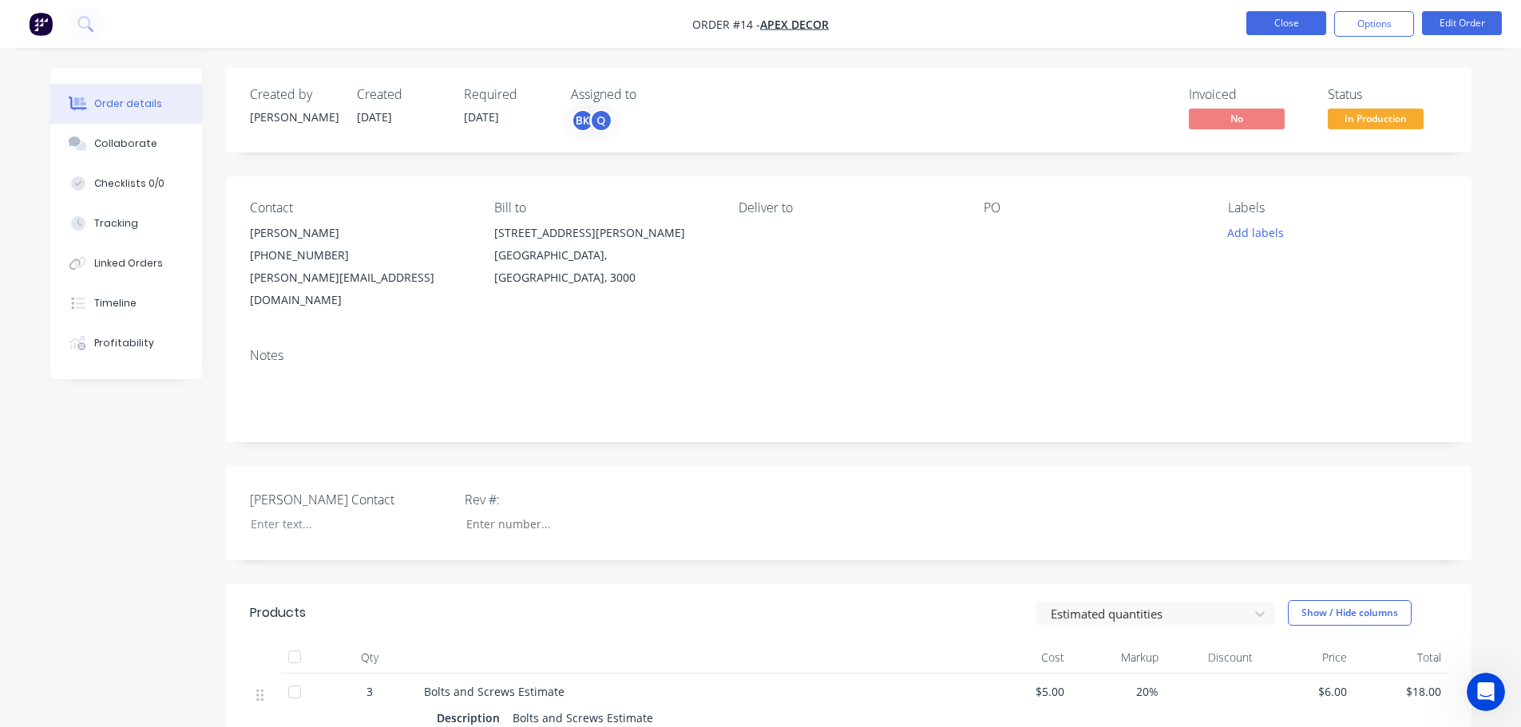
click at [1293, 22] on button "Close" at bounding box center [1286, 23] width 80 height 24
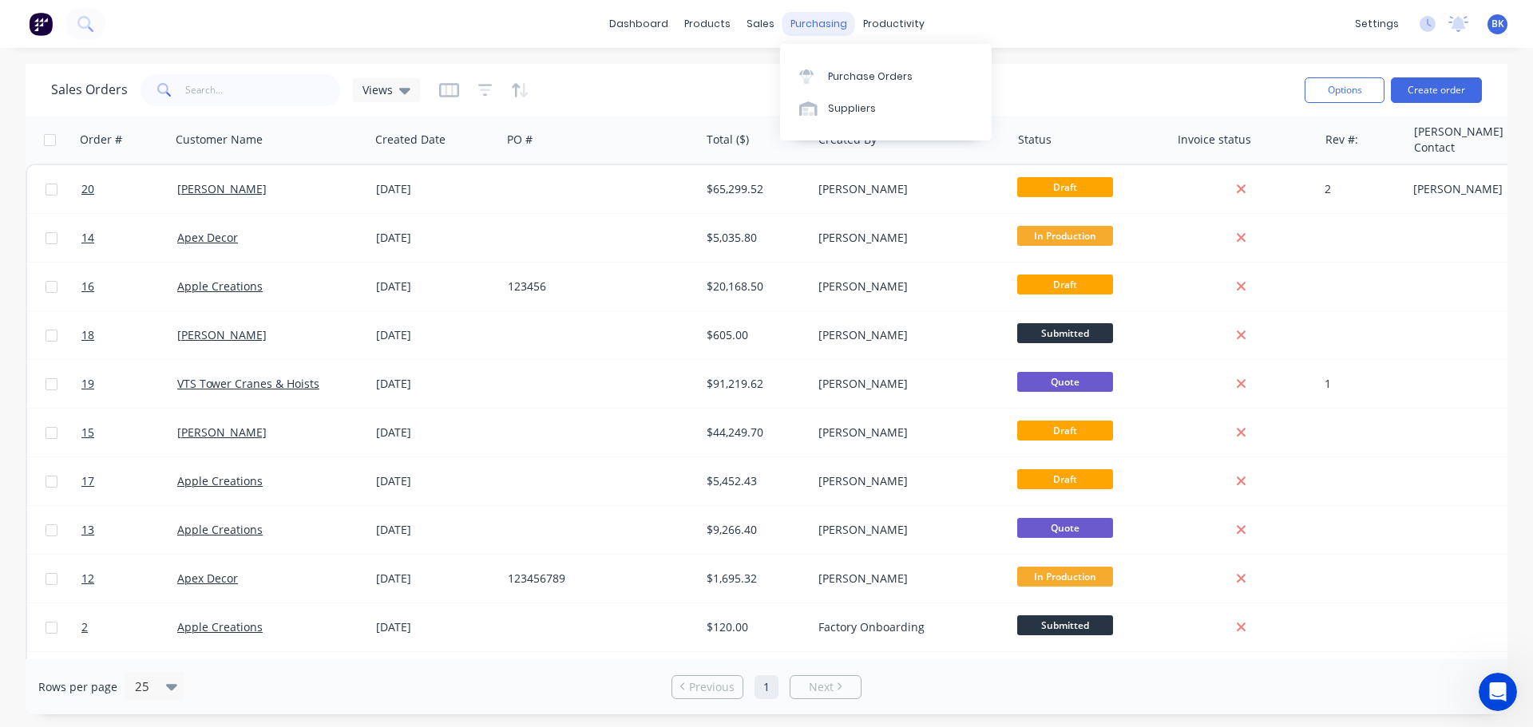
click at [805, 27] on div "purchasing" at bounding box center [818, 24] width 73 height 24
click at [838, 69] on div "Purchase Orders" at bounding box center [870, 76] width 85 height 14
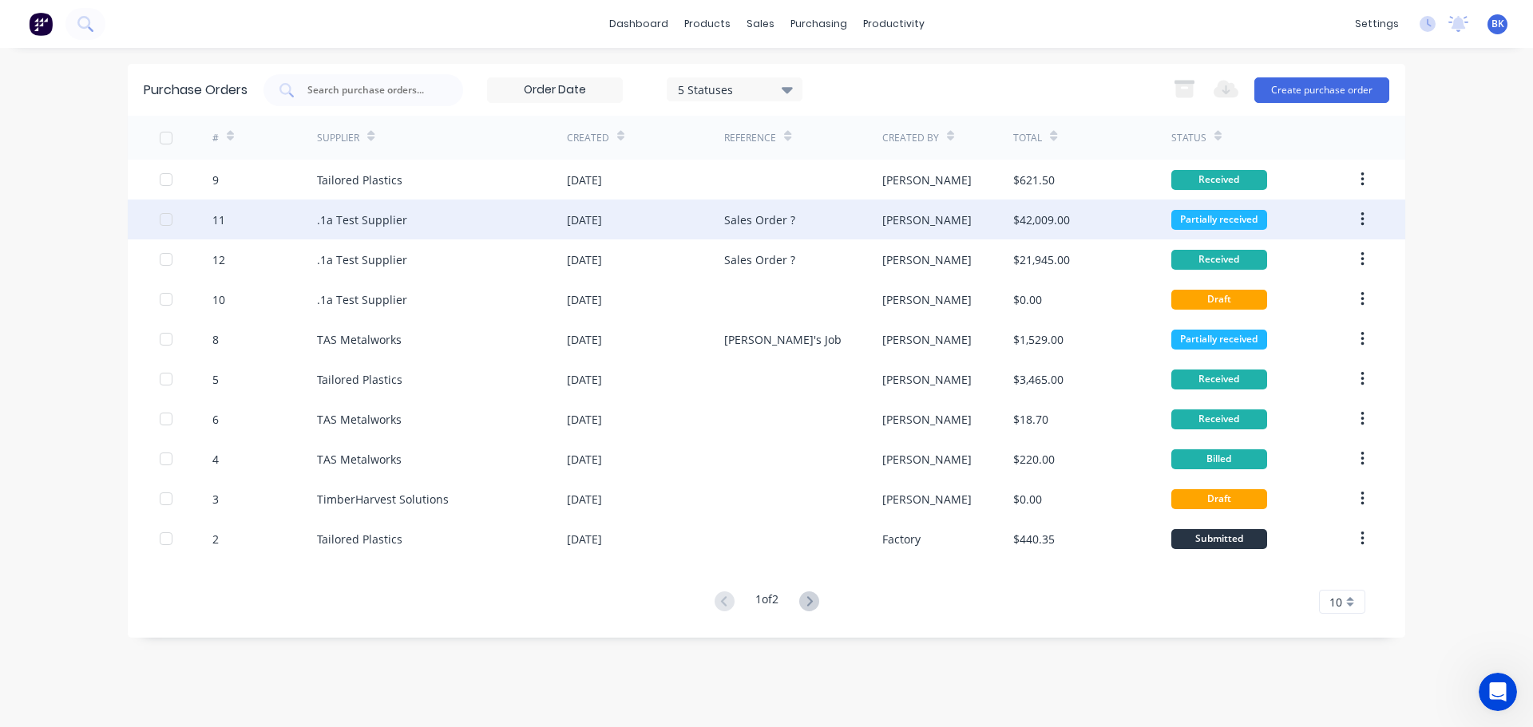
click at [216, 224] on div "11" at bounding box center [218, 220] width 13 height 17
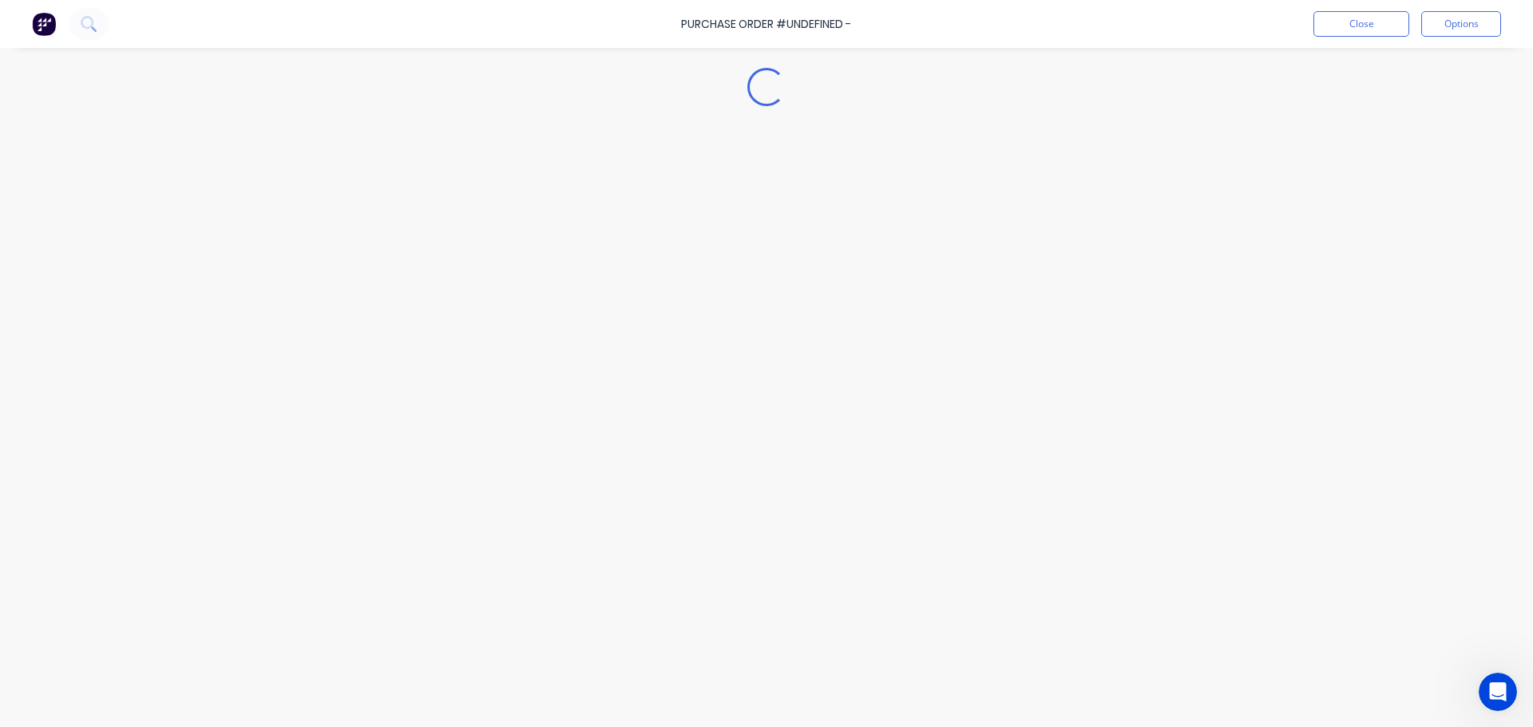
type textarea "x"
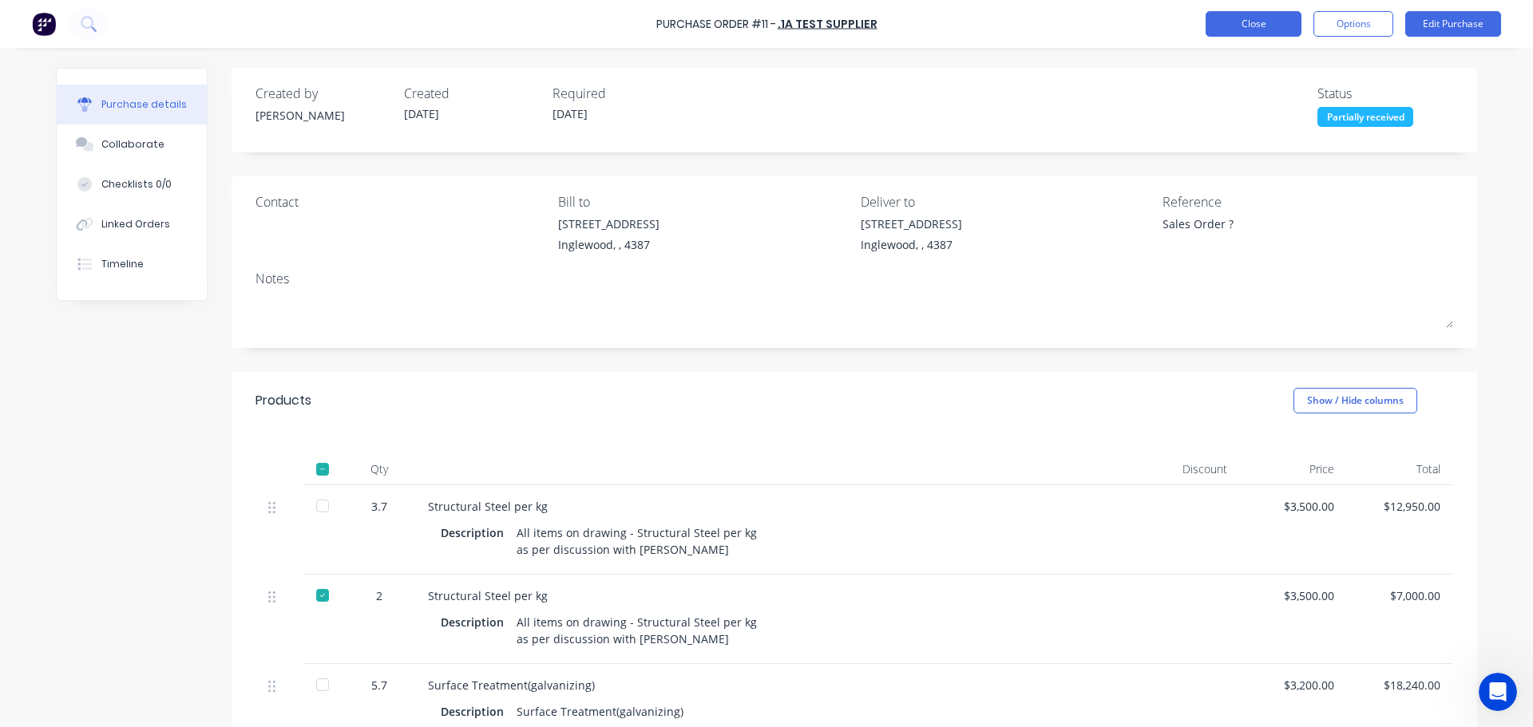
click at [1284, 31] on button "Close" at bounding box center [1254, 24] width 96 height 26
